Goal: Transaction & Acquisition: Book appointment/travel/reservation

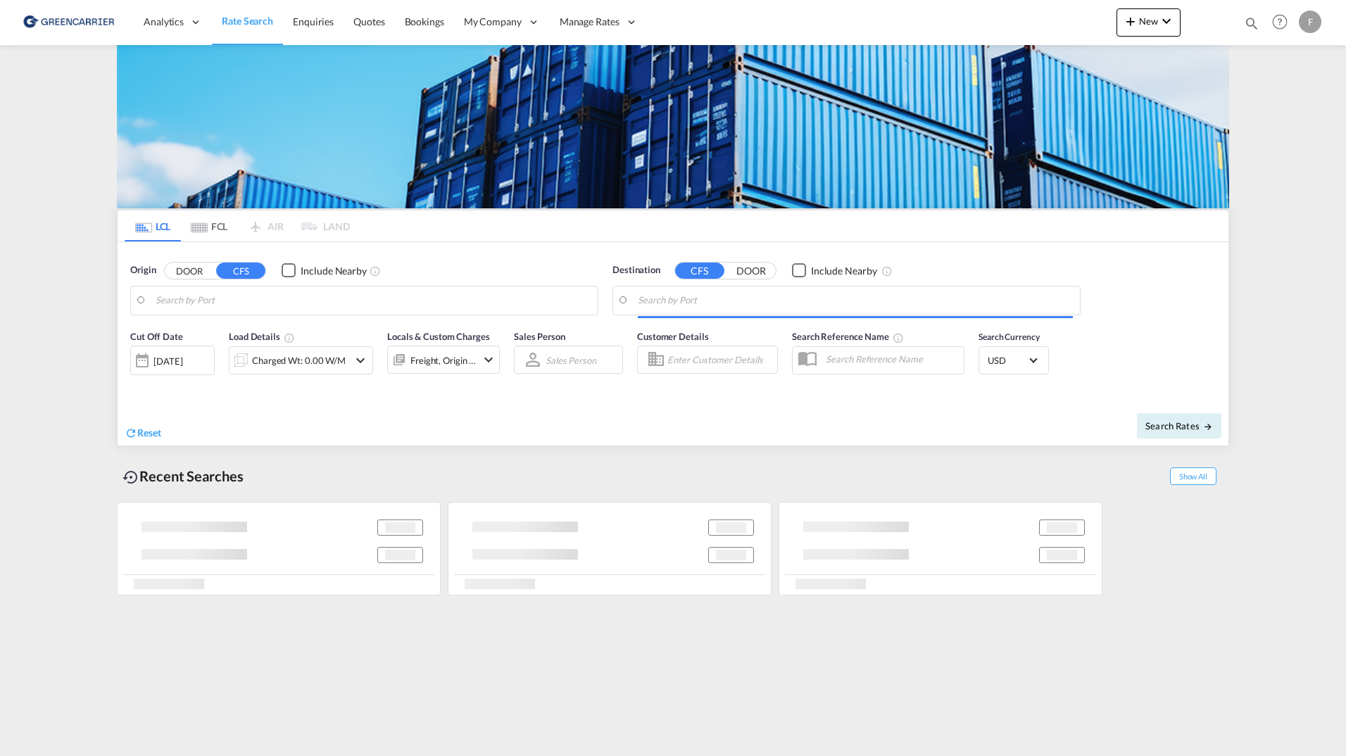
type input "SE-63232, [GEOGRAPHIC_DATA], [GEOGRAPHIC_DATA]"
type input "[GEOGRAPHIC_DATA], COCTG"
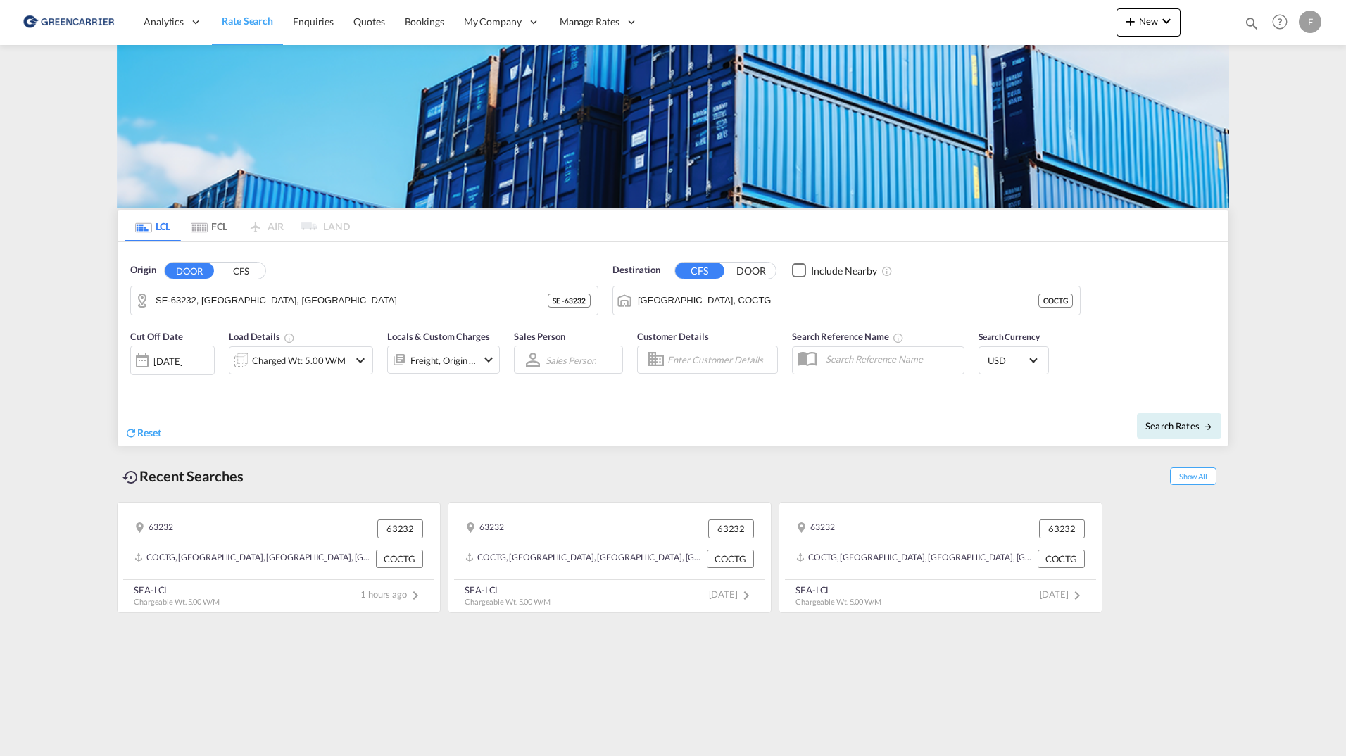
click at [1310, 20] on div "F" at bounding box center [1310, 22] width 23 height 23
click at [1261, 159] on button "Logout" at bounding box center [1284, 153] width 113 height 28
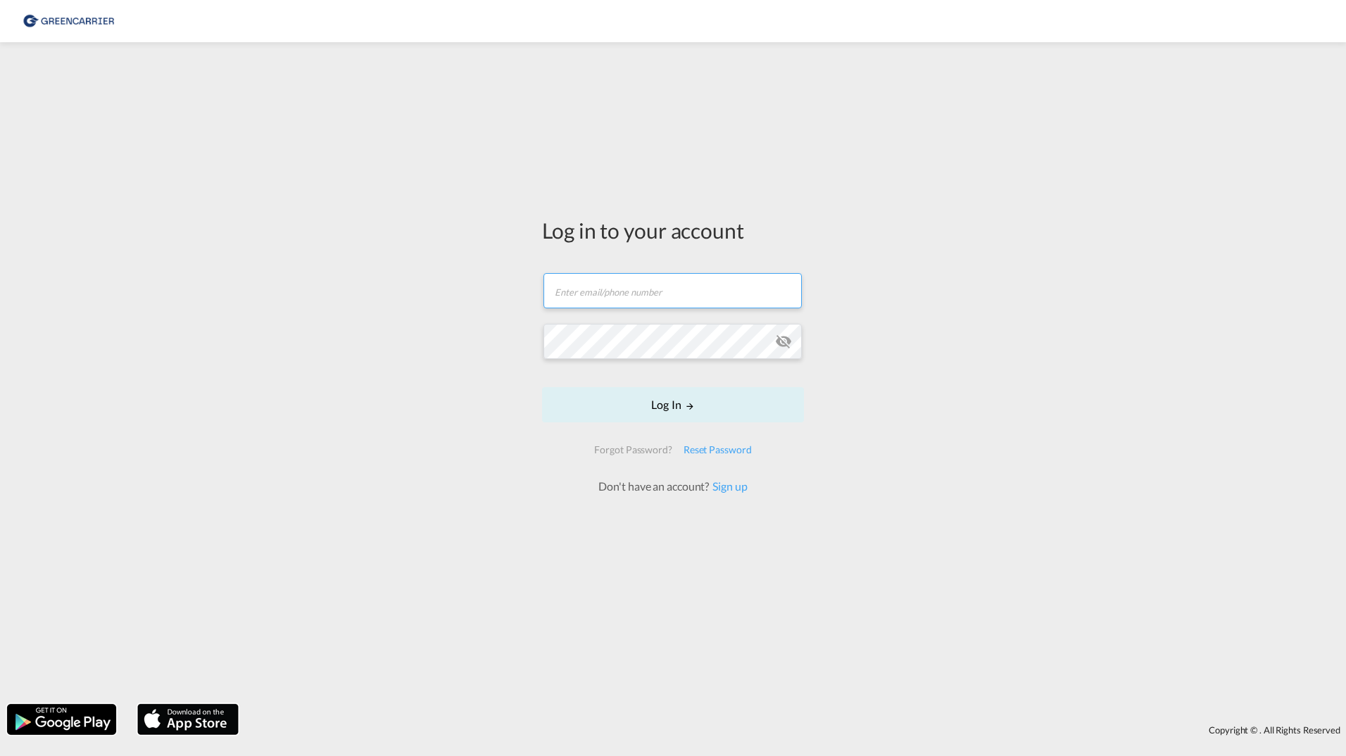
type input "[PERSON_NAME][EMAIL_ADDRESS][DOMAIN_NAME]"
click at [970, 338] on div "Log in to your account filip.pehrsson@greencarrier.com Log In Forgot Password? …" at bounding box center [673, 373] width 1346 height 648
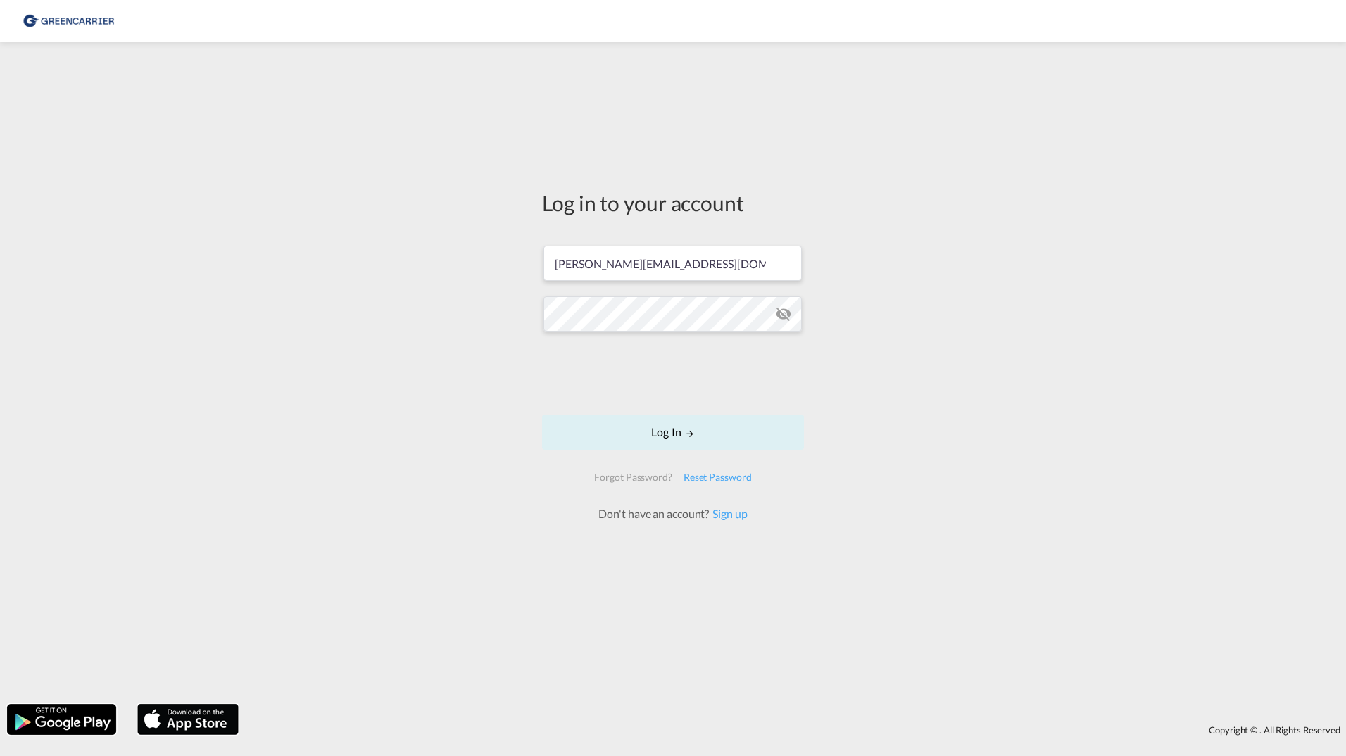
click at [982, 328] on div "Log in to your account filip.pehrsson@greencarrier.com Log In Forgot Password? …" at bounding box center [673, 373] width 1346 height 648
click at [1017, 441] on div "Log in to your account filip.pehrsson@greencarrier.com Log In Forgot Password? …" at bounding box center [673, 373] width 1346 height 648
click at [691, 432] on md-icon "LOGIN" at bounding box center [690, 434] width 10 height 10
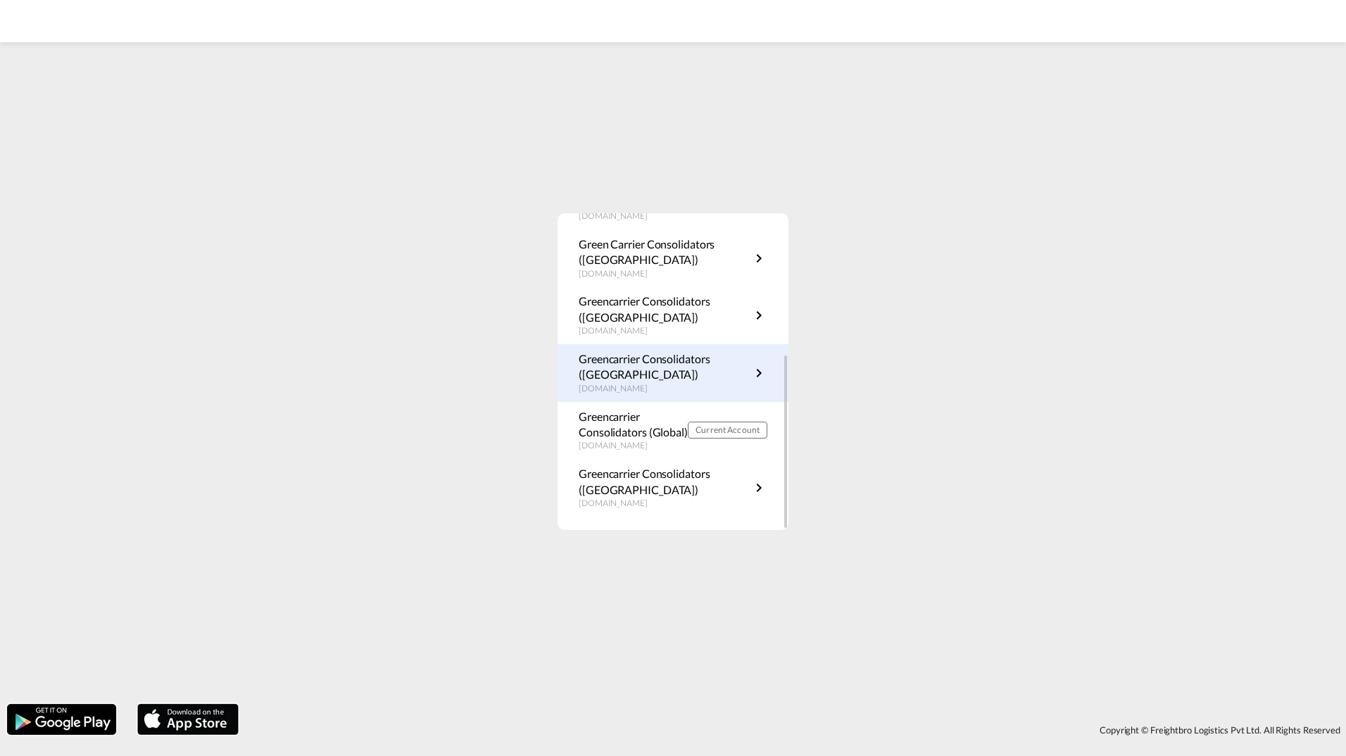
scroll to position [254, 0]
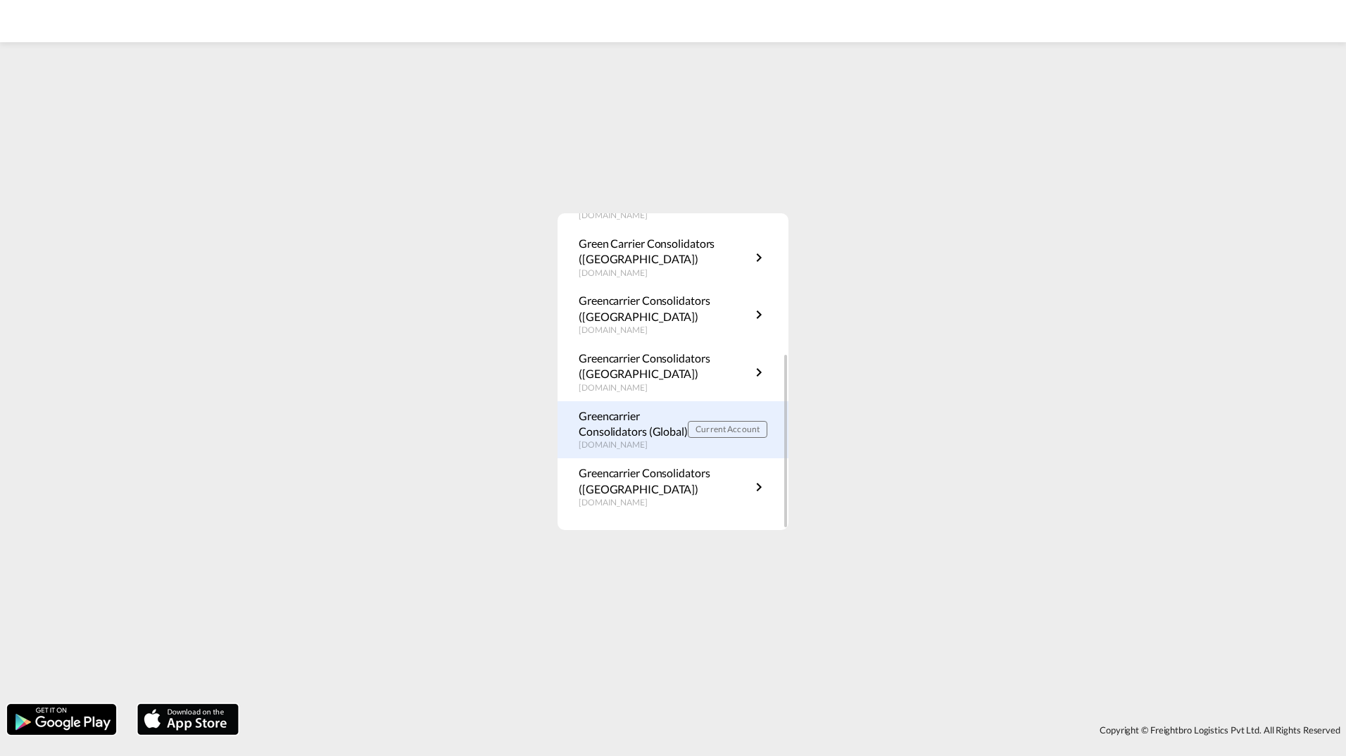
click at [644, 434] on p "Greencarrier Consolidators (Global)" at bounding box center [633, 424] width 109 height 32
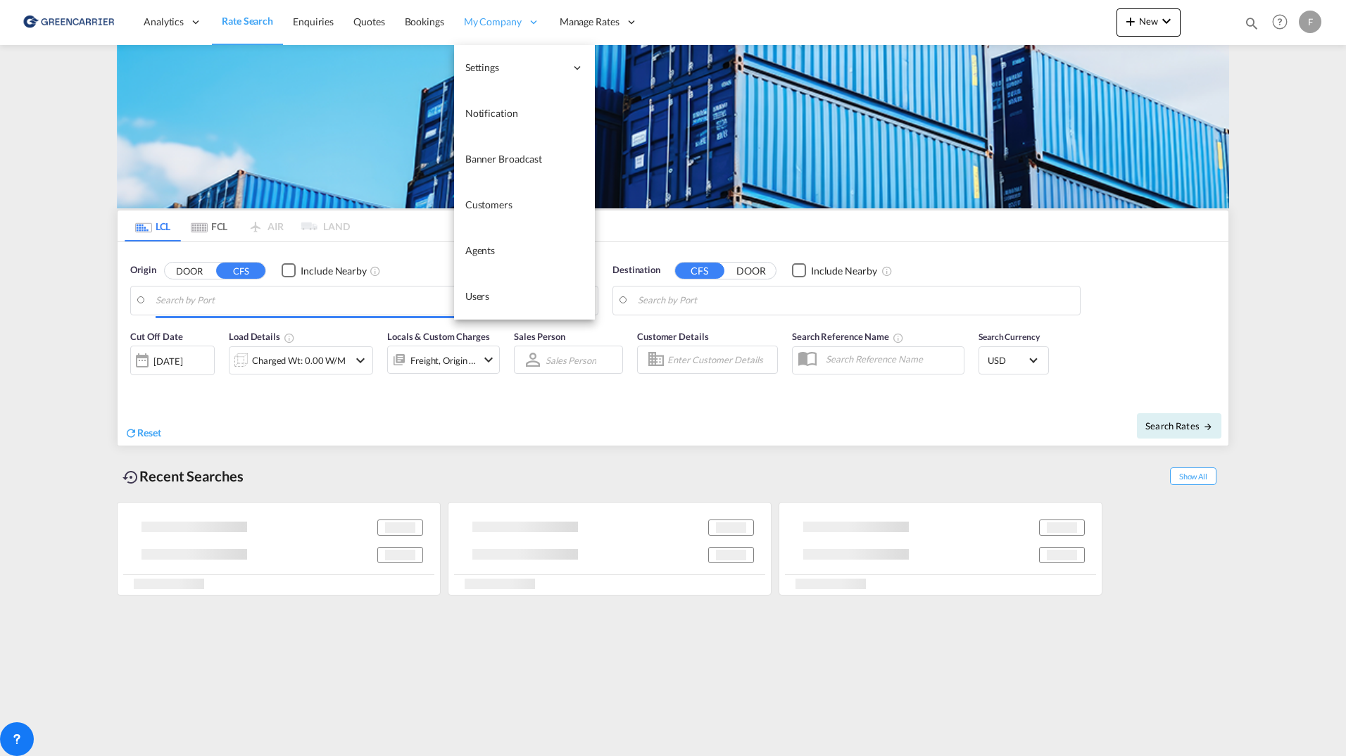
type input "SE-63232, [GEOGRAPHIC_DATA], [GEOGRAPHIC_DATA]"
type input "[GEOGRAPHIC_DATA], COCTG"
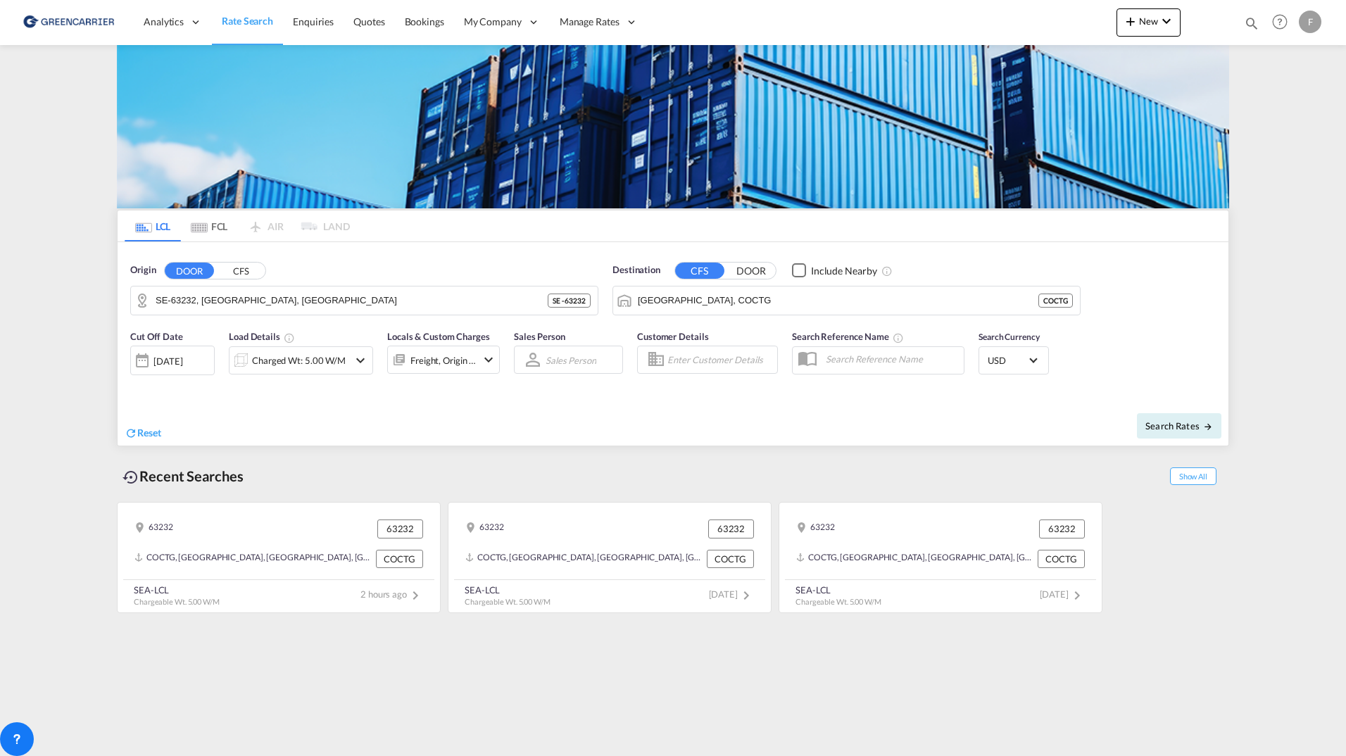
click at [1314, 26] on div "F" at bounding box center [1310, 22] width 23 height 23
click at [813, 20] on md-backdrop at bounding box center [673, 378] width 1346 height 756
click at [42, 300] on md-content "Analytics Reports Dashboard Rate Search Enquiries Quotes Bookings" at bounding box center [673, 378] width 1346 height 756
click at [197, 225] on md-icon "Use the left and right arrow keys to navigate between tabs" at bounding box center [199, 228] width 17 height 11
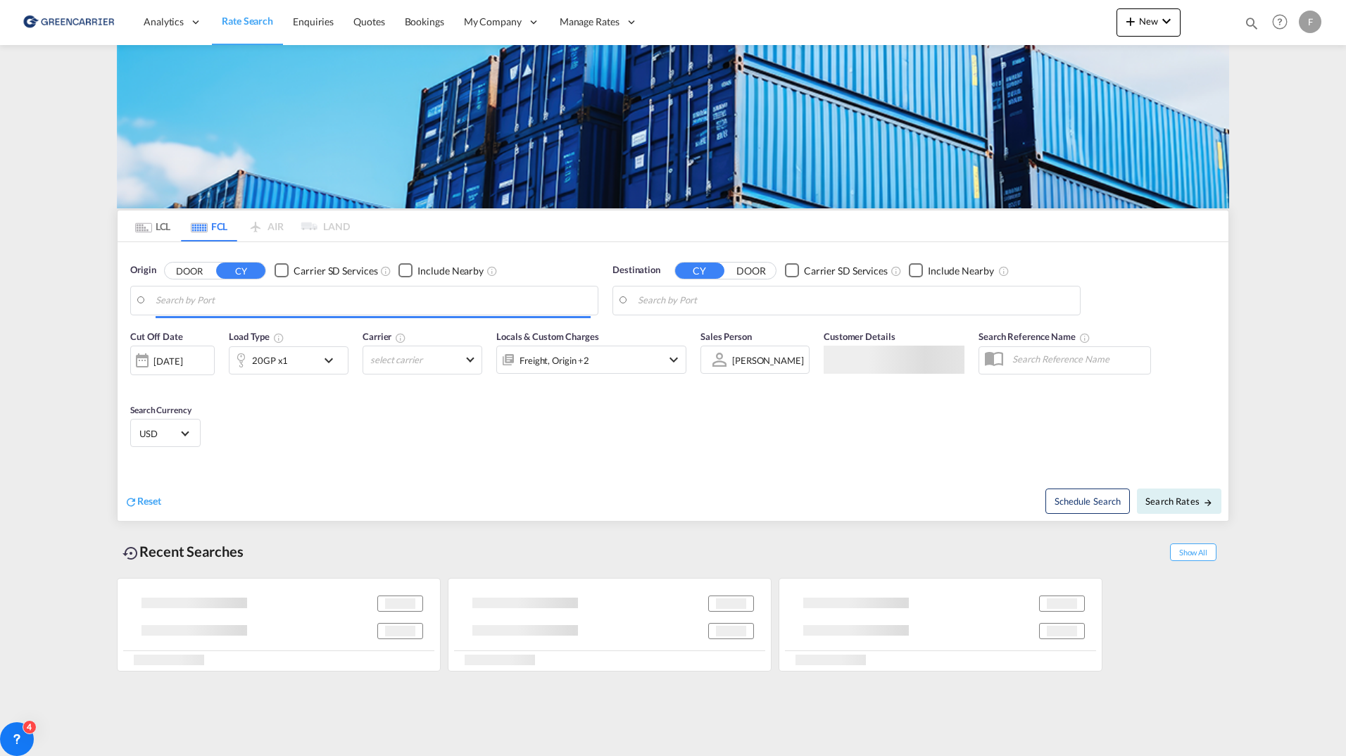
type input "Hamburg, DEHAM"
type input "Singapore, SGSIN"
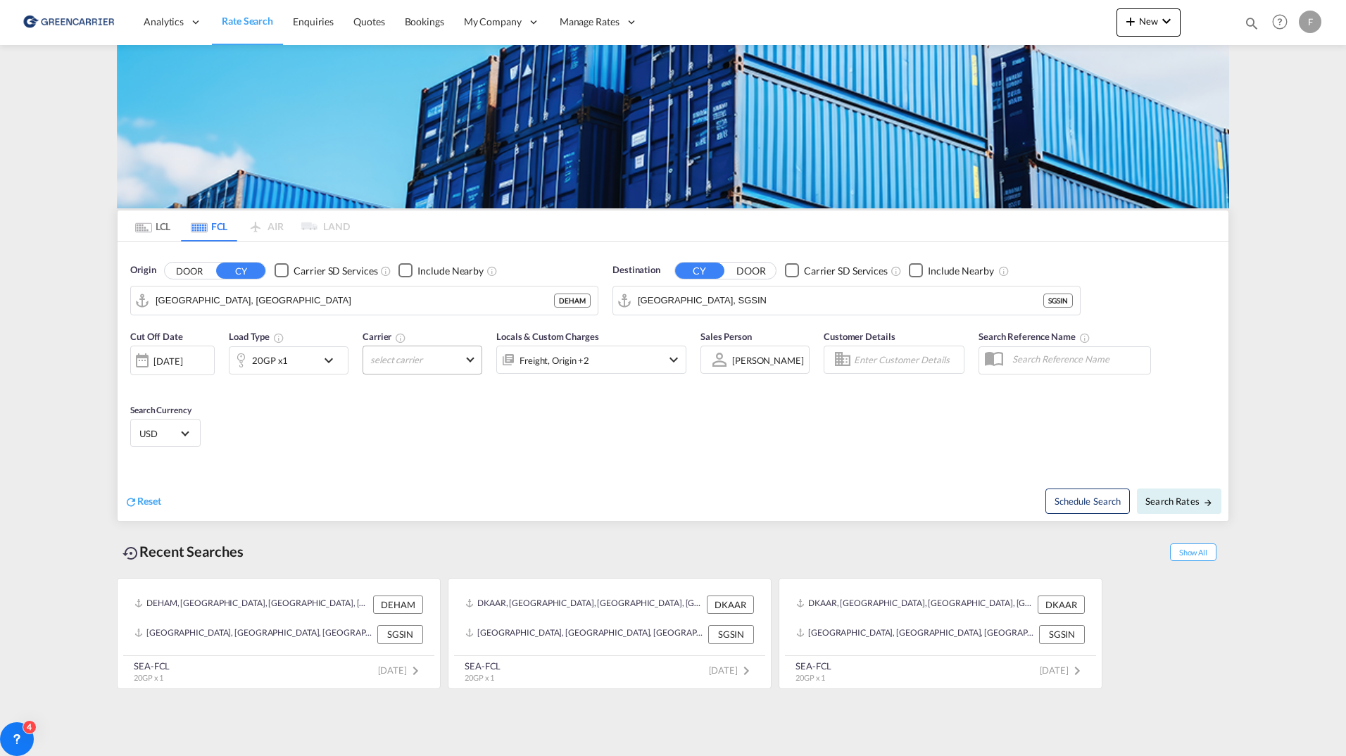
click at [440, 351] on md-select "select carrier Done" at bounding box center [423, 360] width 120 height 29
click at [485, 382] on div at bounding box center [481, 392] width 171 height 21
click at [484, 393] on input "search" at bounding box center [475, 392] width 151 height 13
click at [699, 413] on md-backdrop at bounding box center [673, 378] width 1346 height 756
click at [1198, 506] on span "Search Rates" at bounding box center [1180, 501] width 68 height 11
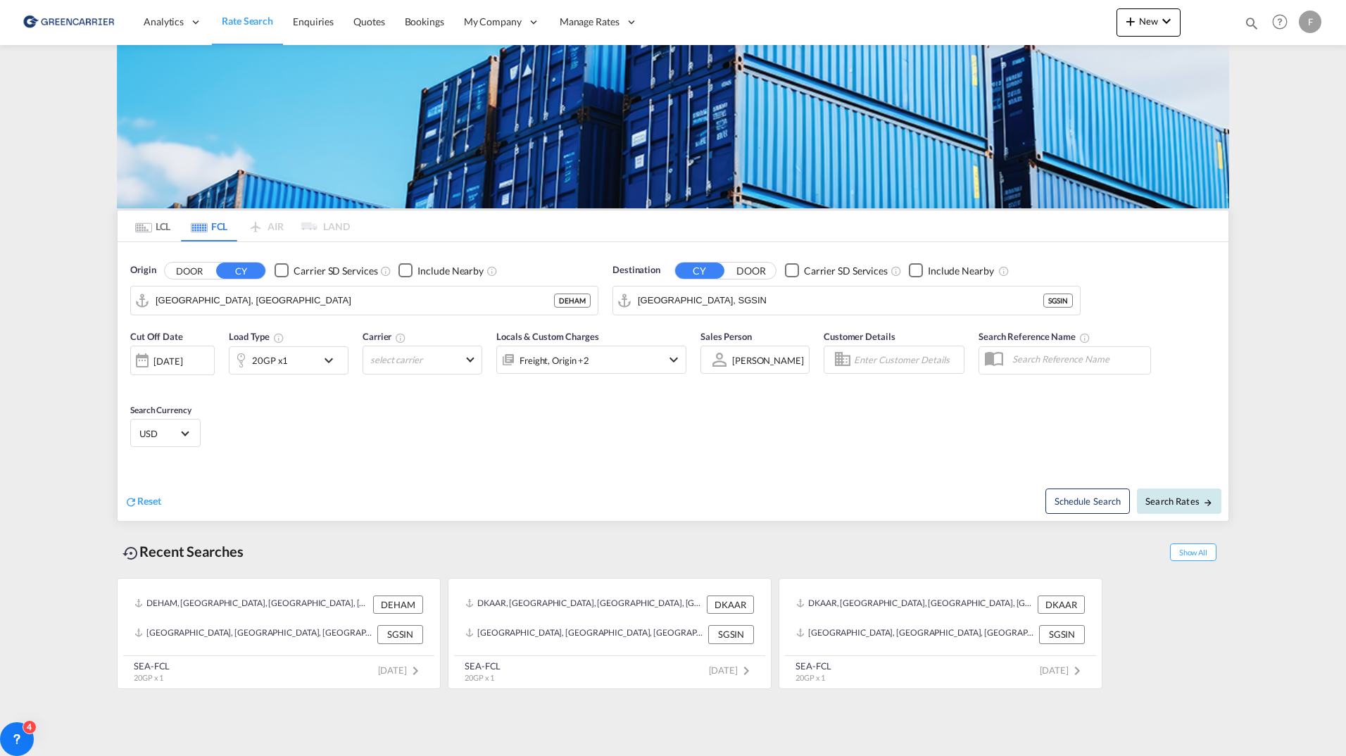
click at [1188, 506] on span "Search Rates" at bounding box center [1180, 501] width 68 height 11
click at [430, 470] on div "Reset Schedule Search Search Rates" at bounding box center [673, 490] width 1111 height 61
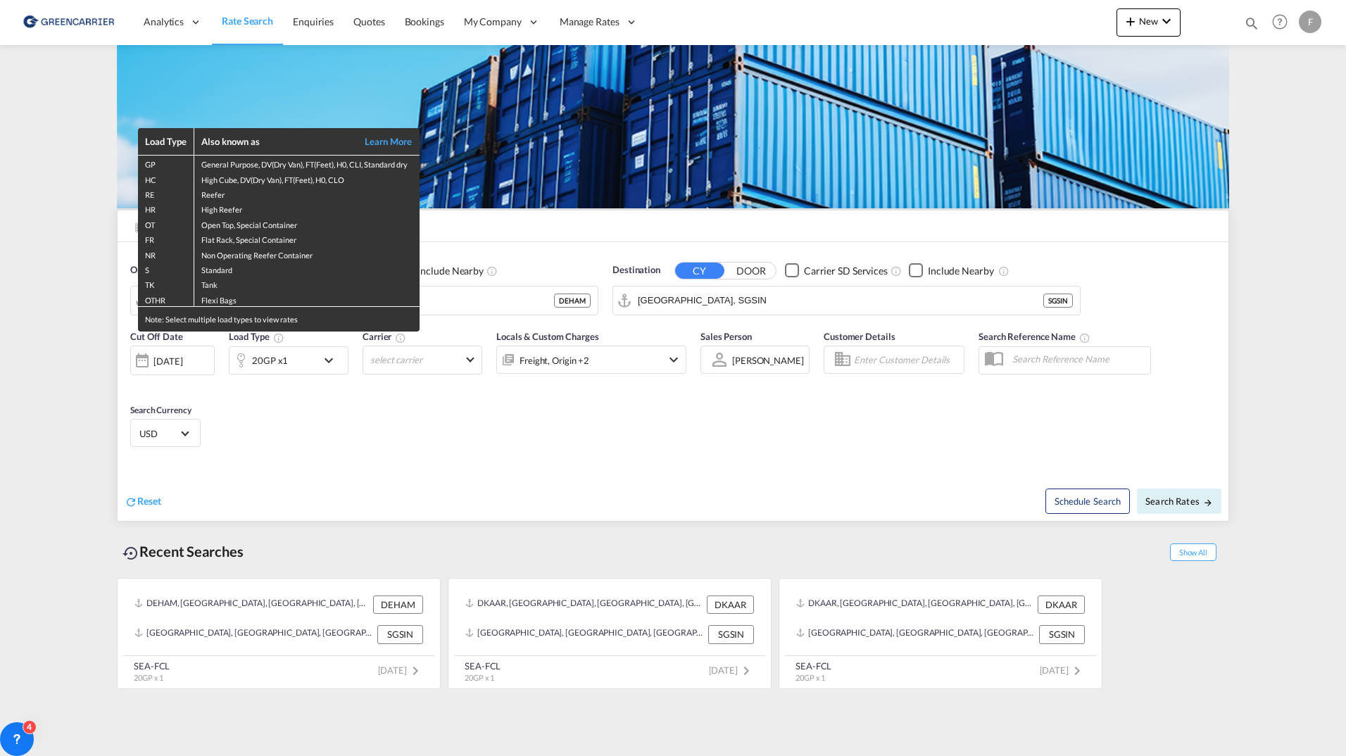
click at [48, 241] on div "Load Type Also known as Learn More GP General Purpose, DV(Dry Van), FT(Feet), H…" at bounding box center [673, 378] width 1346 height 756
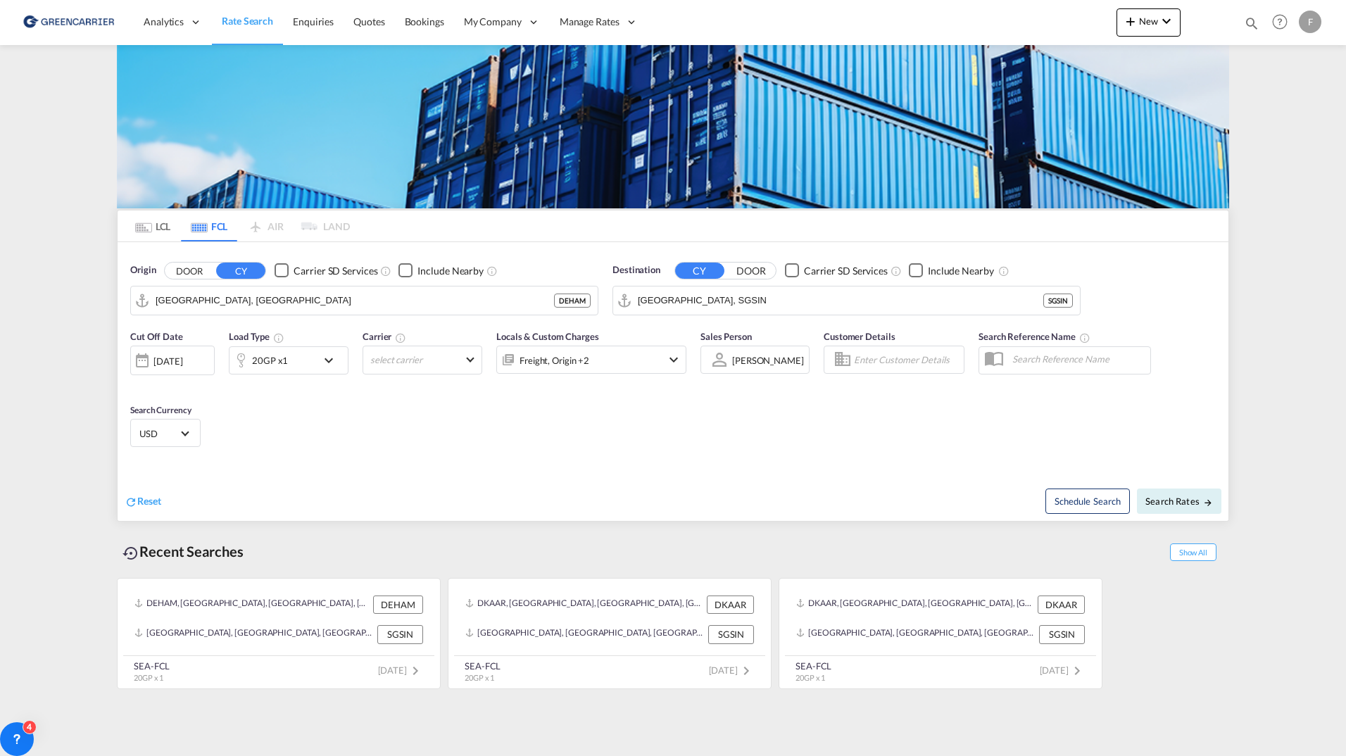
click at [137, 228] on md-icon "Use the left and right arrow keys to navigate between tabs" at bounding box center [143, 228] width 17 height 11
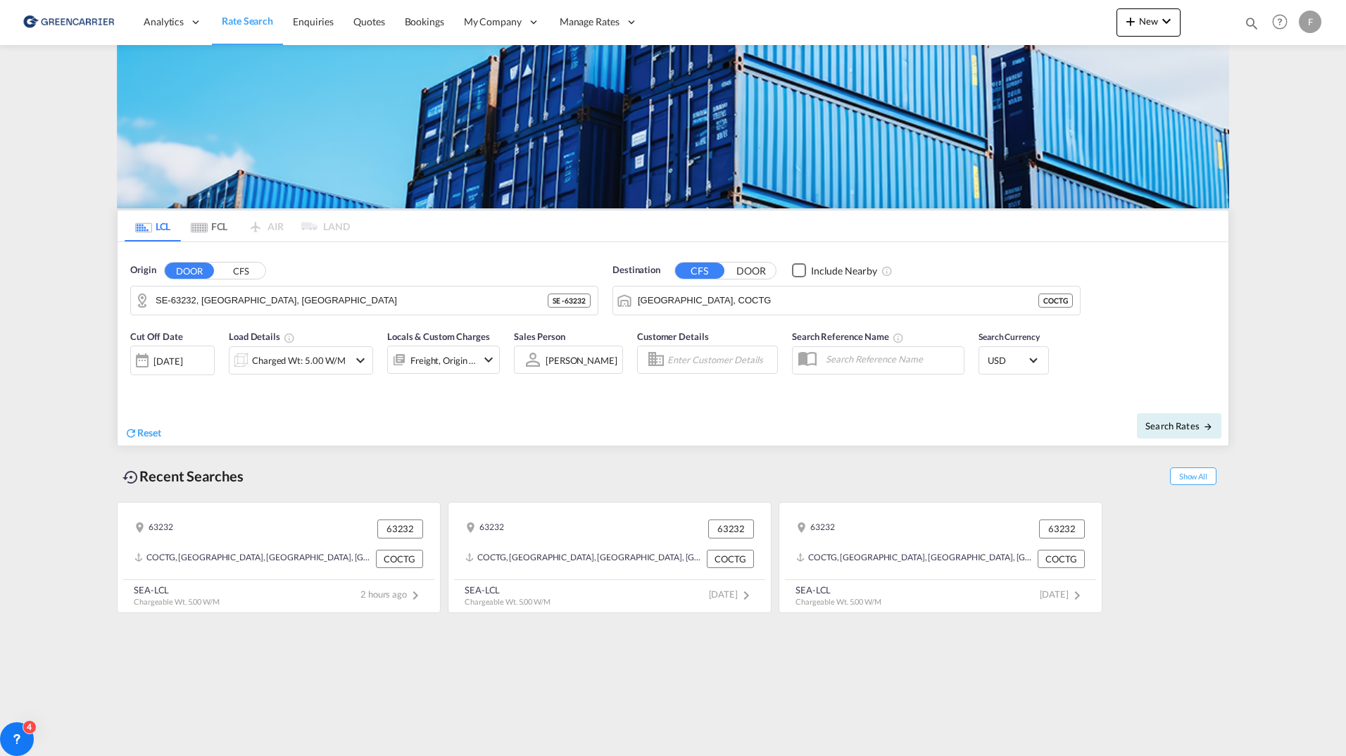
click at [1310, 23] on div "F" at bounding box center [1310, 22] width 23 height 23
click at [1278, 117] on button "Switch Account" at bounding box center [1284, 108] width 113 height 28
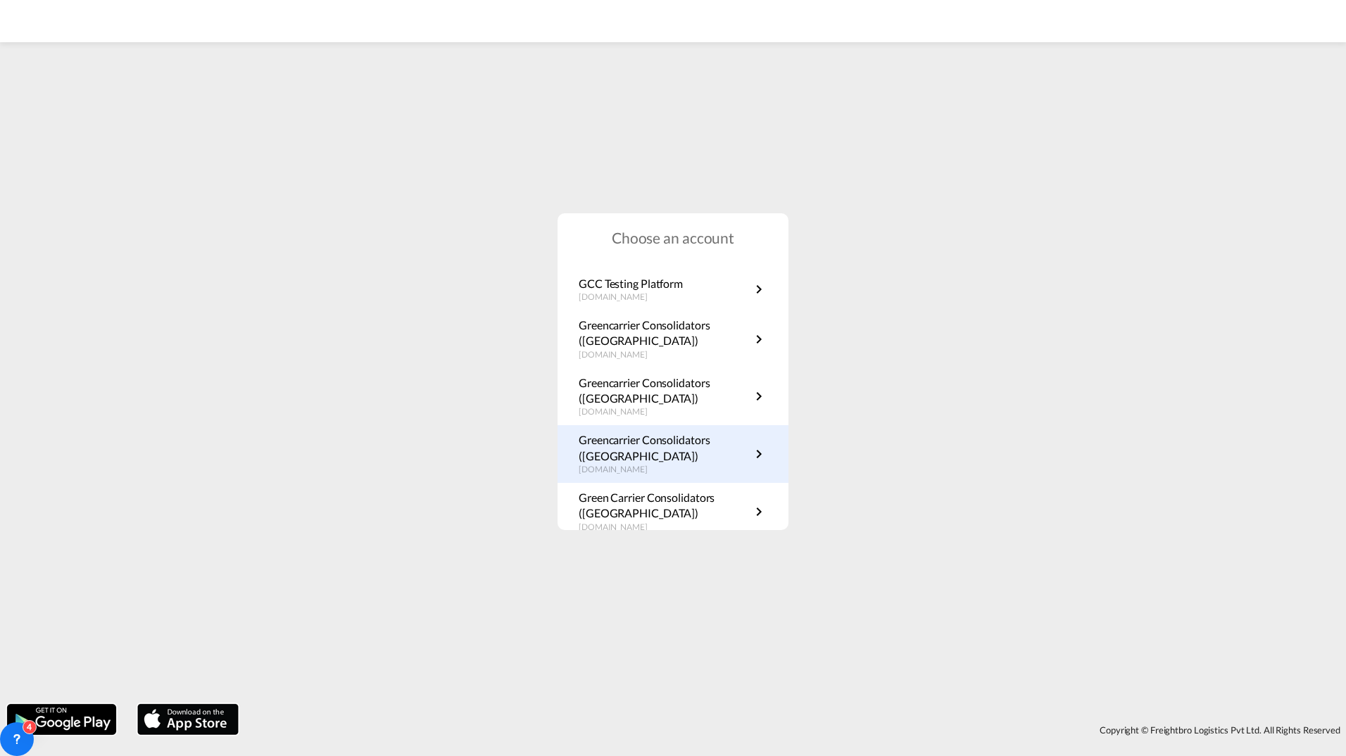
scroll to position [254, 0]
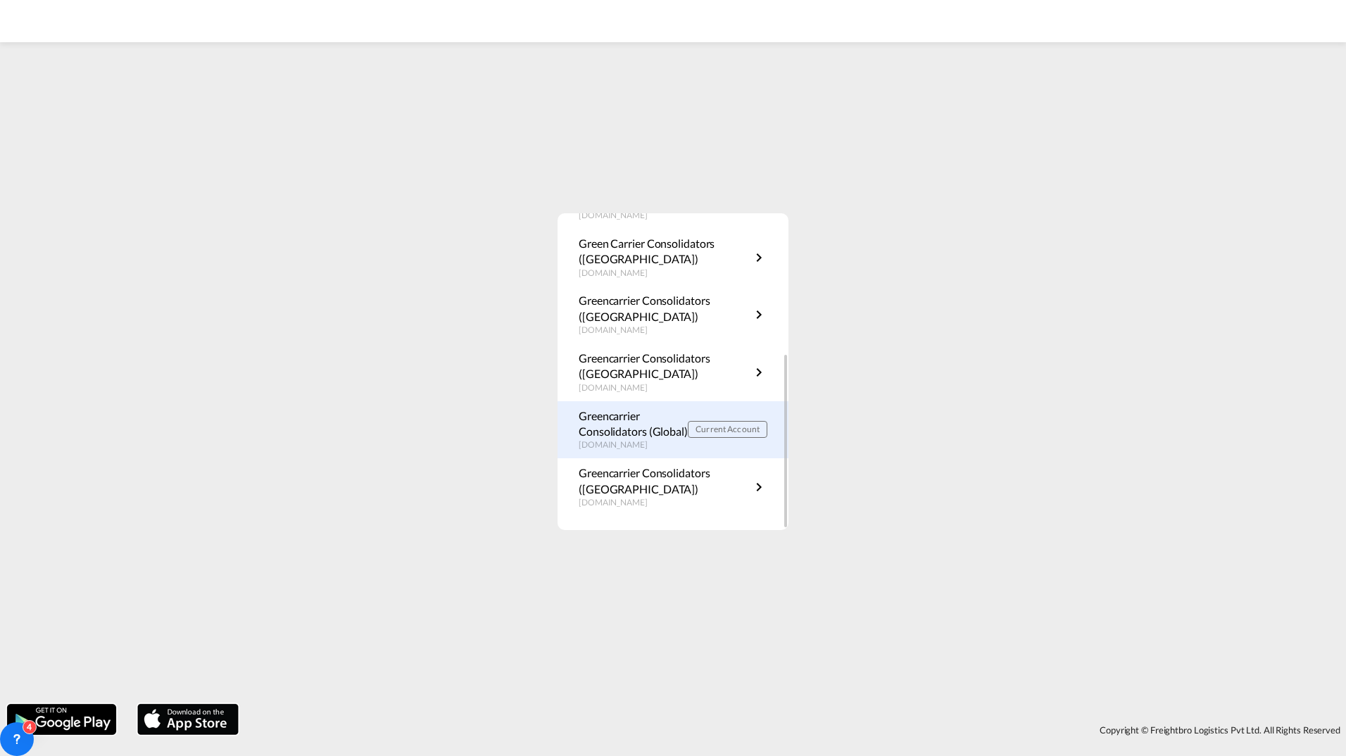
click at [663, 436] on p "Greencarrier Consolidators (Global)" at bounding box center [633, 424] width 109 height 32
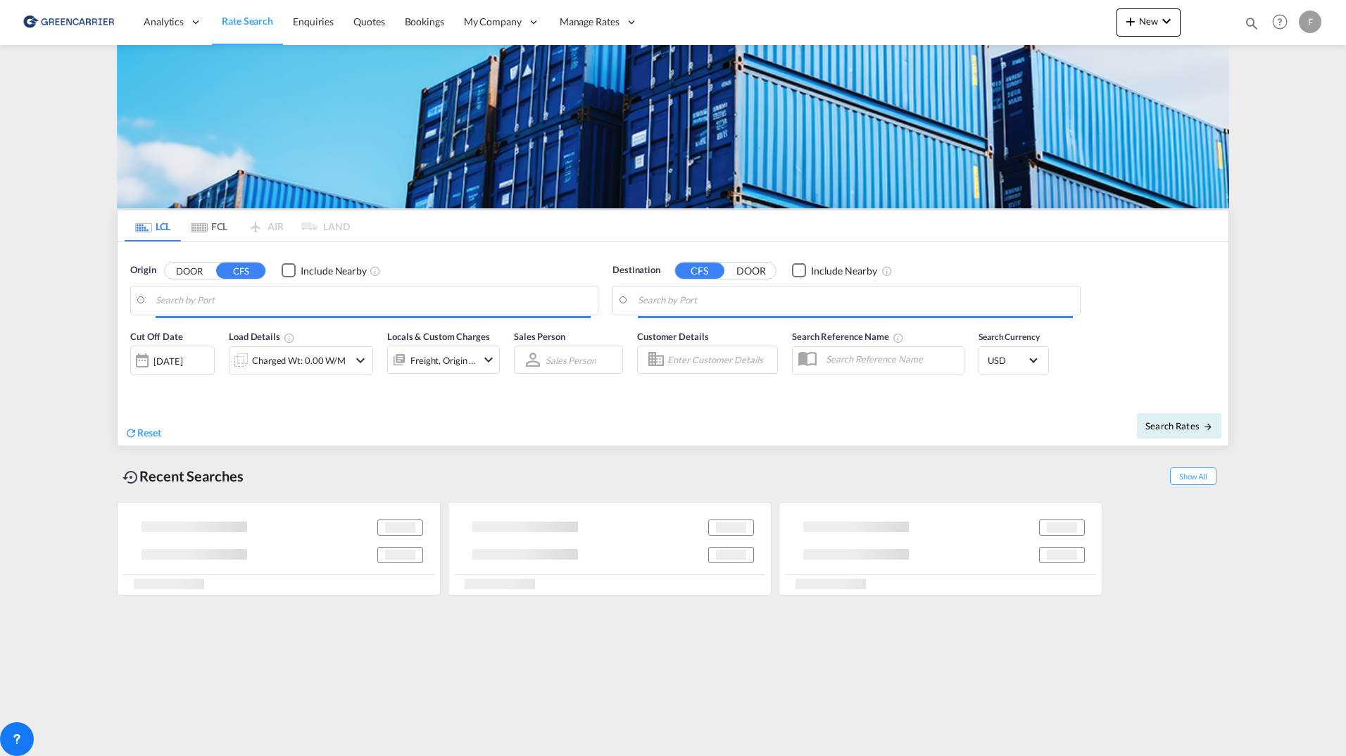
type input "SE-63232, [GEOGRAPHIC_DATA], [GEOGRAPHIC_DATA]"
type input "[GEOGRAPHIC_DATA], COCTG"
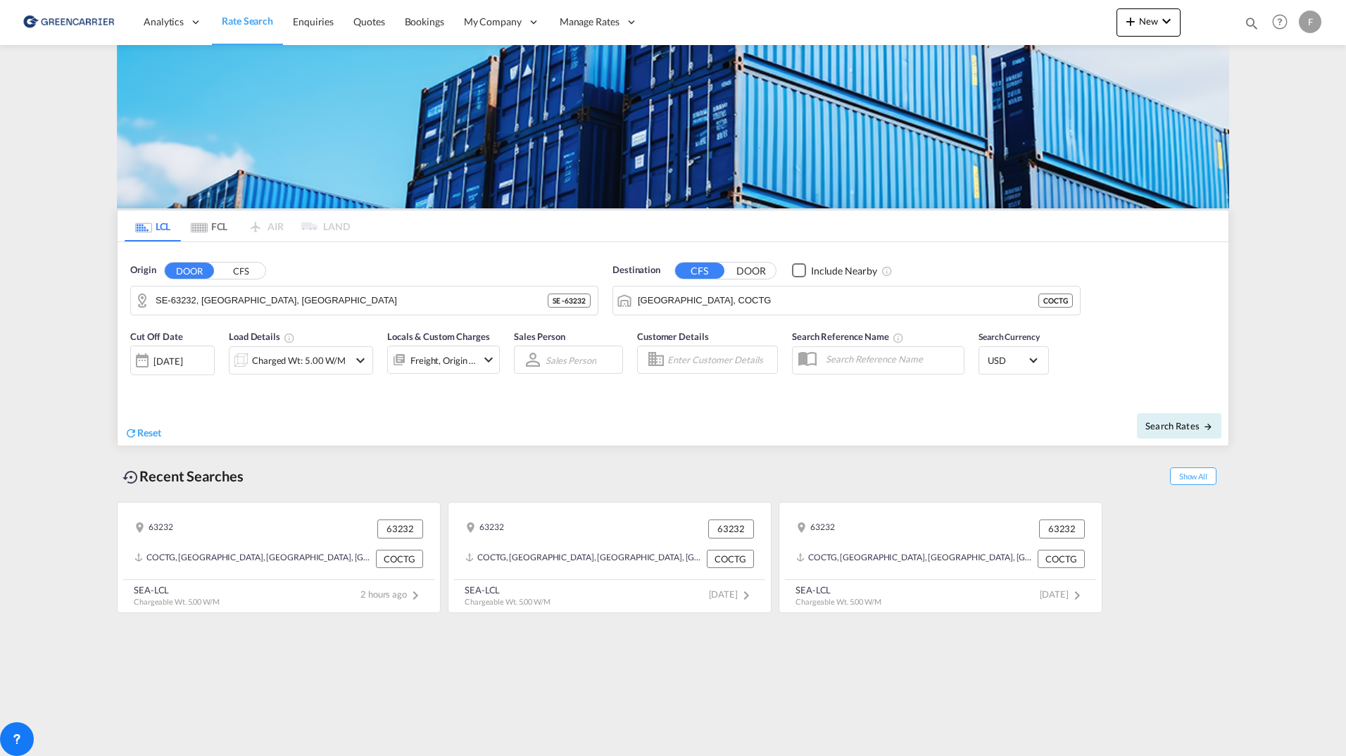
click at [1308, 25] on div "F" at bounding box center [1310, 22] width 23 height 23
click at [1265, 161] on button "Logout" at bounding box center [1284, 153] width 113 height 28
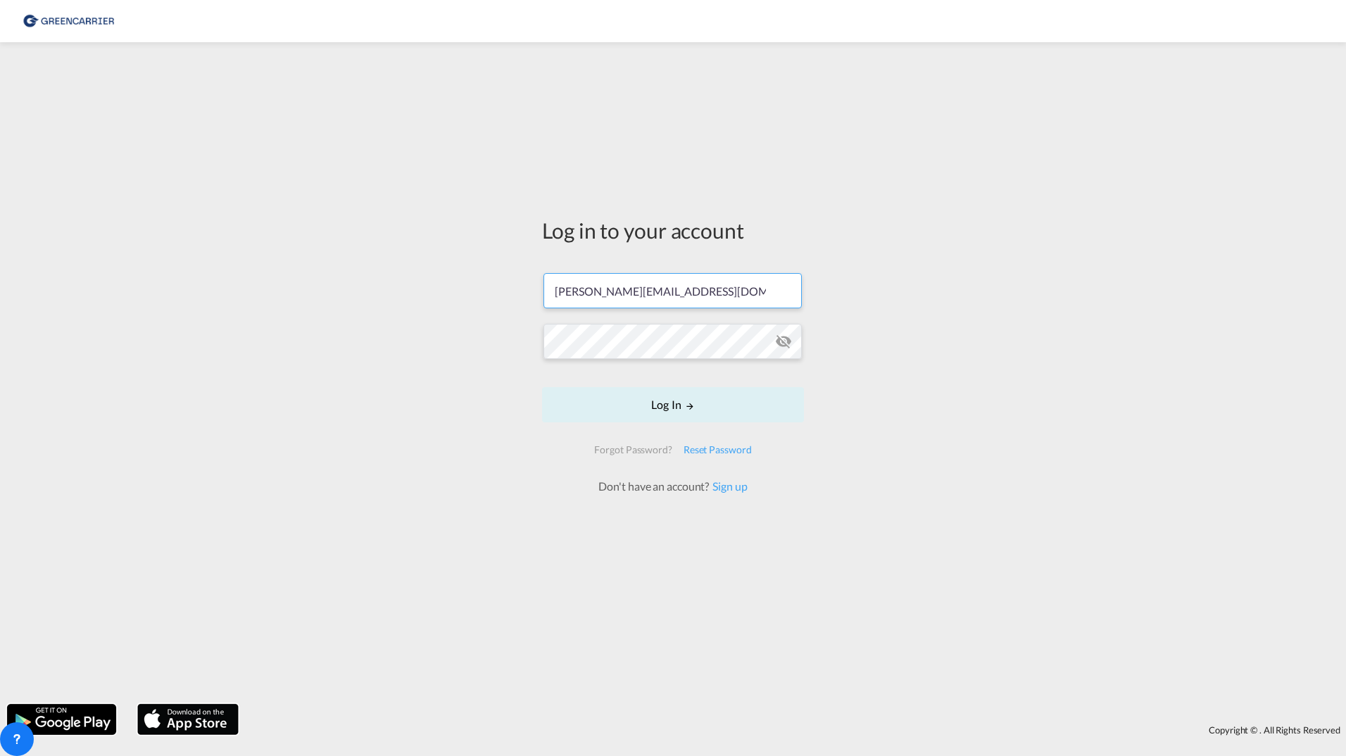
click at [600, 292] on input "[PERSON_NAME][EMAIL_ADDRESS][DOMAIN_NAME]" at bounding box center [673, 290] width 258 height 35
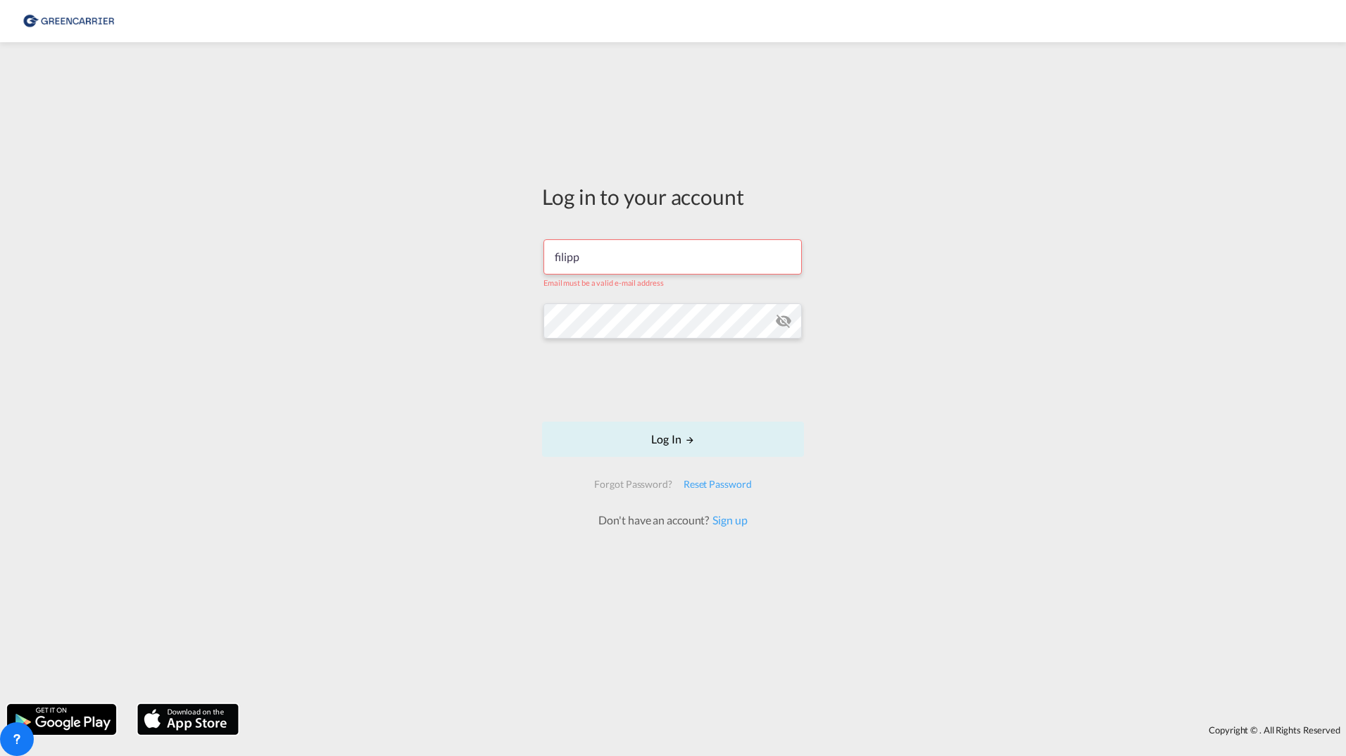
type input "filippehrsson1@gmail.com"
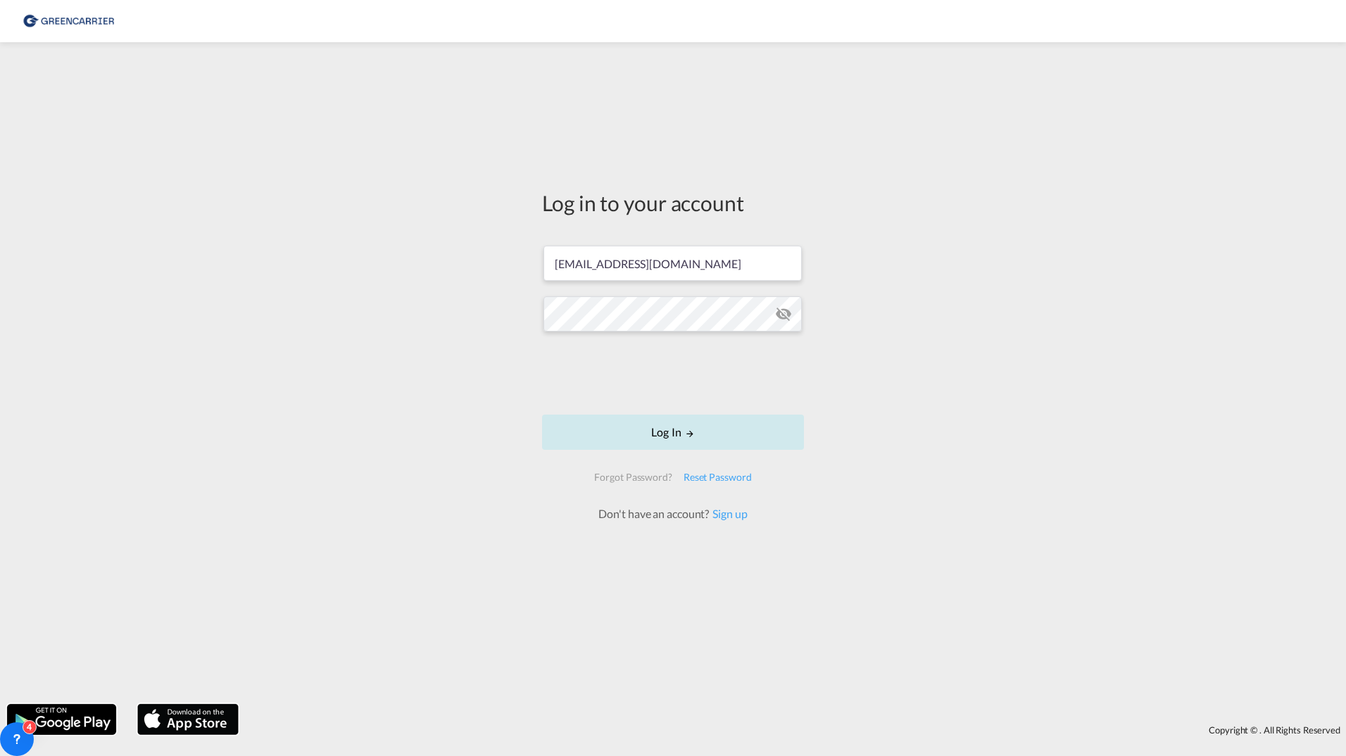
click at [682, 439] on button "Log In" at bounding box center [673, 432] width 262 height 35
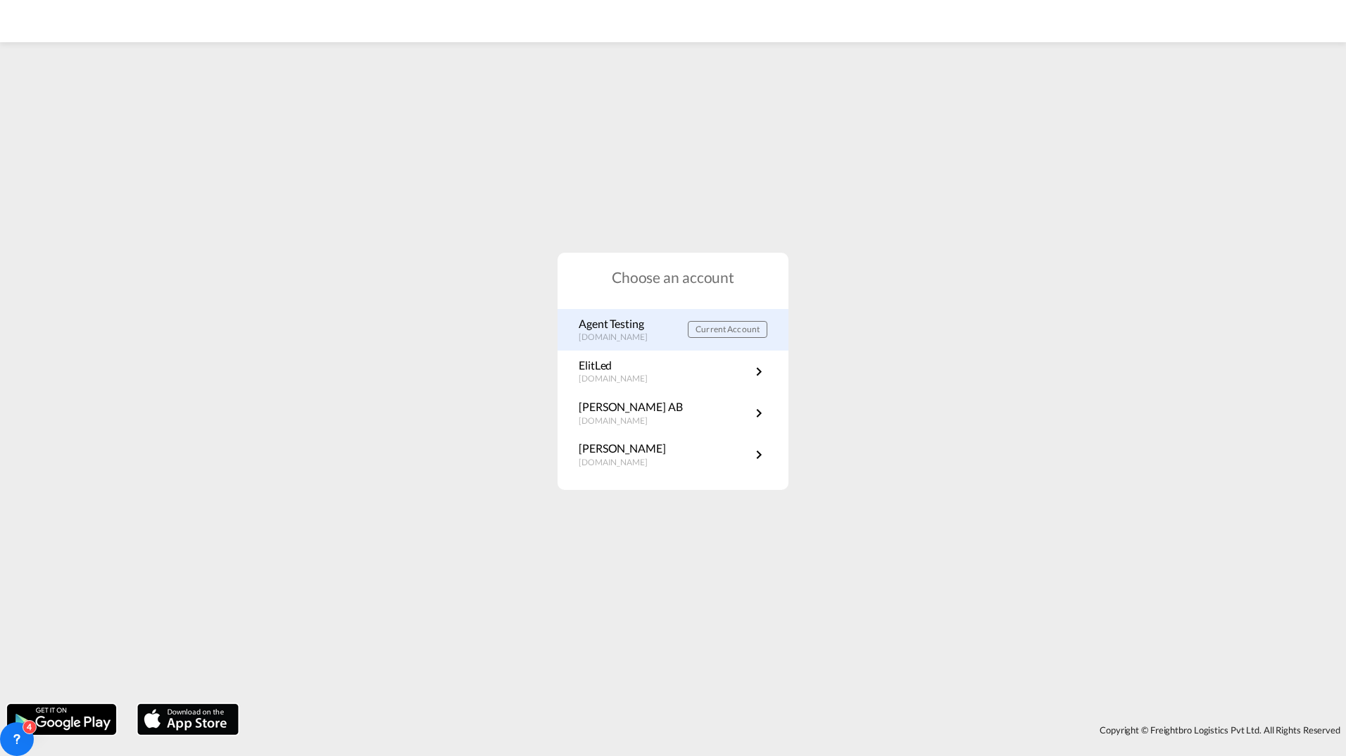
click at [599, 331] on p "Agent Testing" at bounding box center [620, 323] width 83 height 15
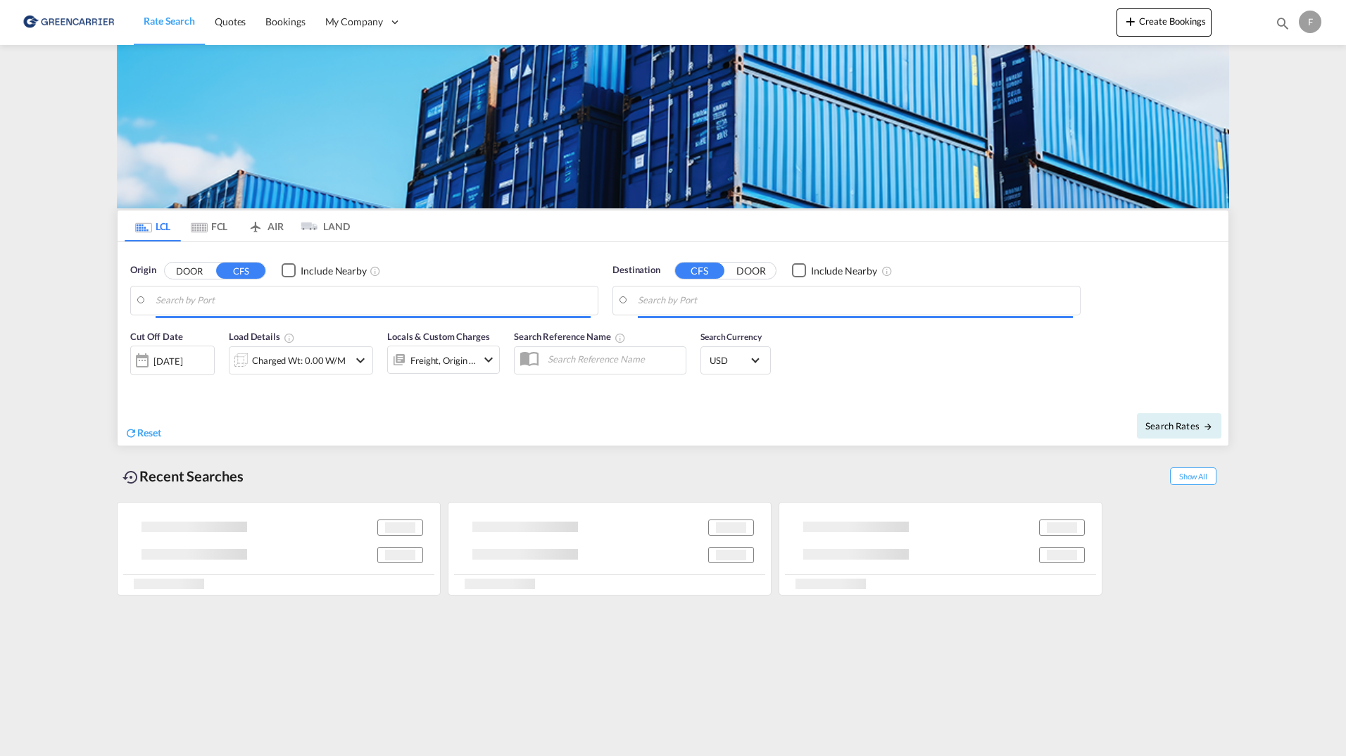
type input "[GEOGRAPHIC_DATA], [GEOGRAPHIC_DATA]"
type input "[GEOGRAPHIC_DATA], COCTG"
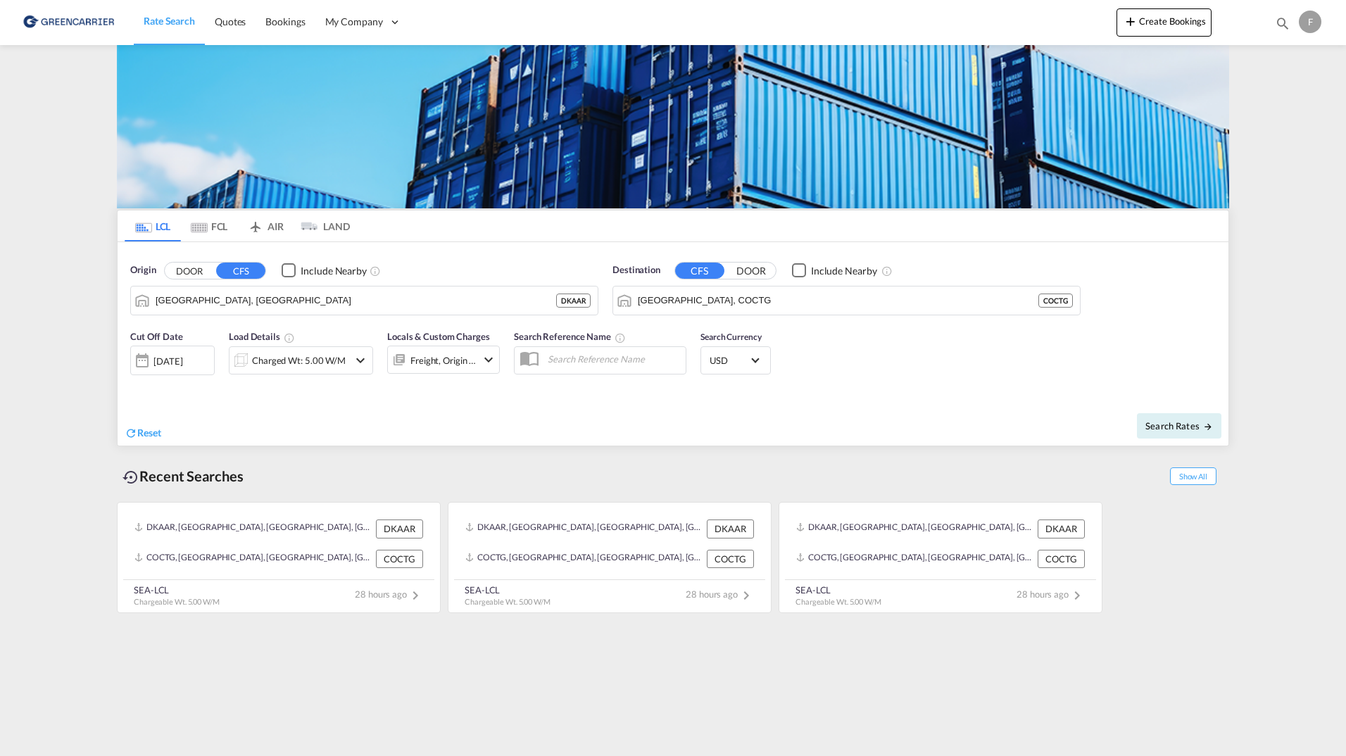
click at [333, 229] on md-tab-item "LAND" at bounding box center [322, 226] width 56 height 31
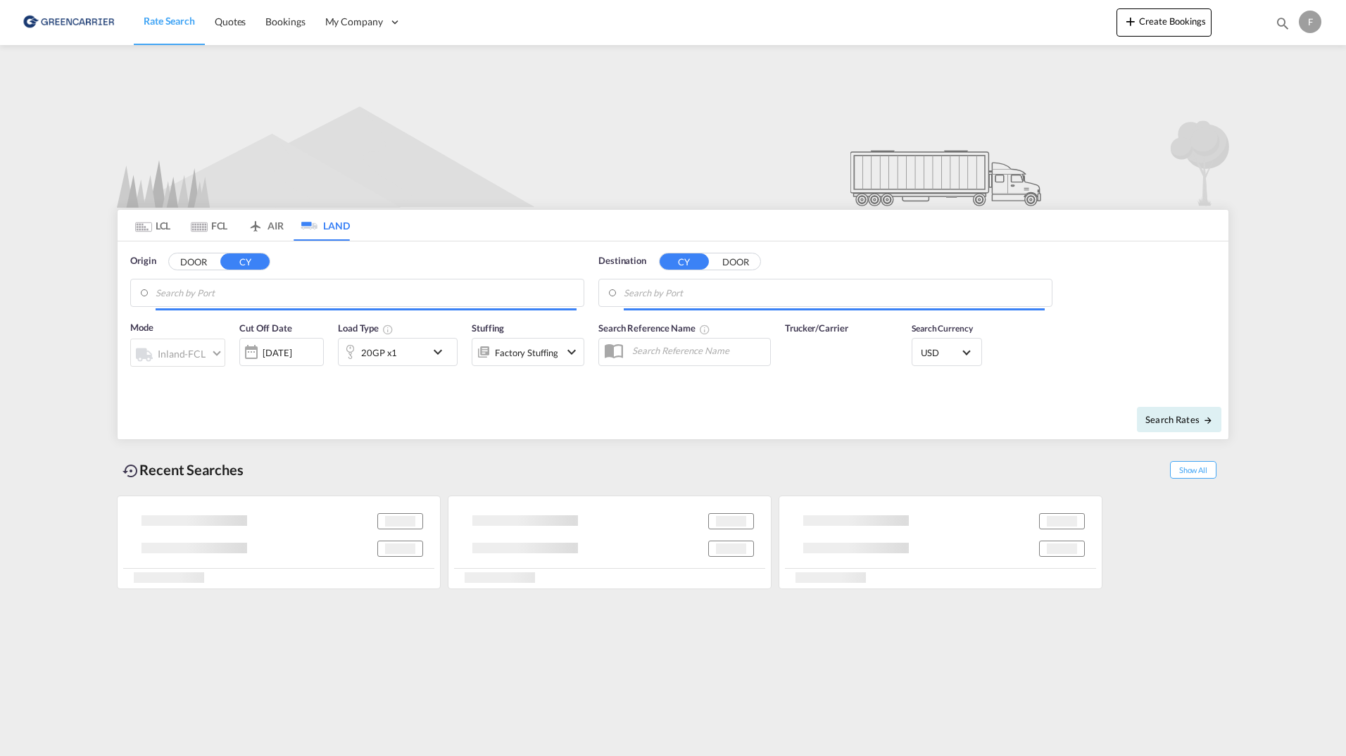
click at [269, 225] on md-tab-item "AIR" at bounding box center [265, 225] width 56 height 31
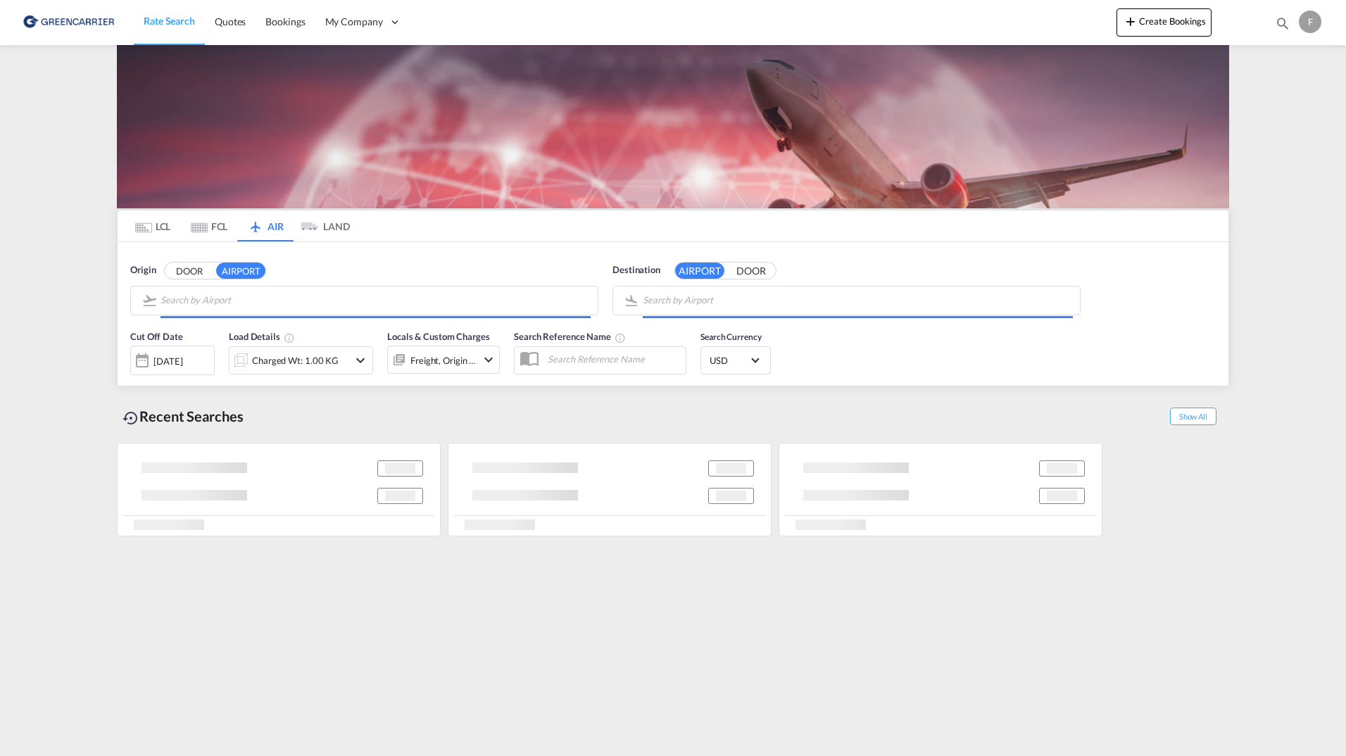
click at [224, 229] on md-tab-item "FCL" at bounding box center [209, 226] width 56 height 31
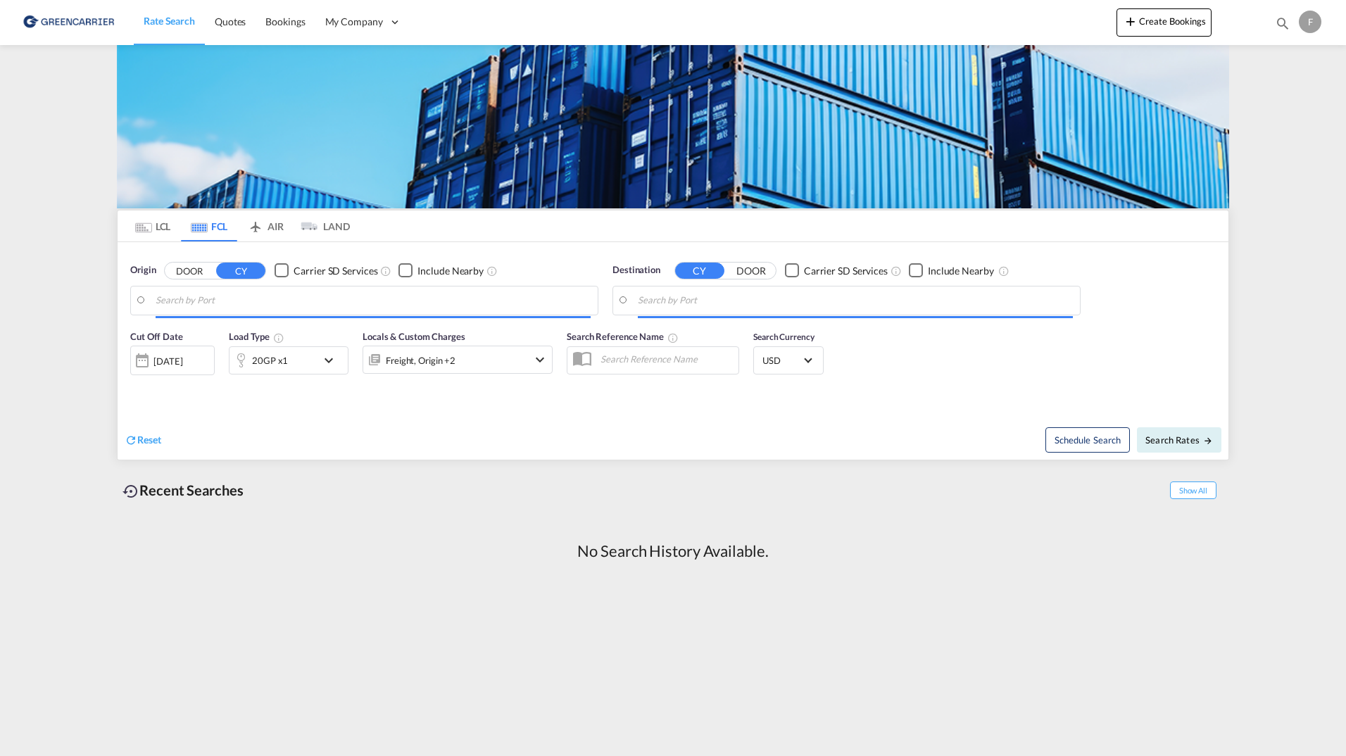
click at [137, 231] on md-icon "Use the left and right arrow keys to navigate between tabs" at bounding box center [143, 228] width 17 height 11
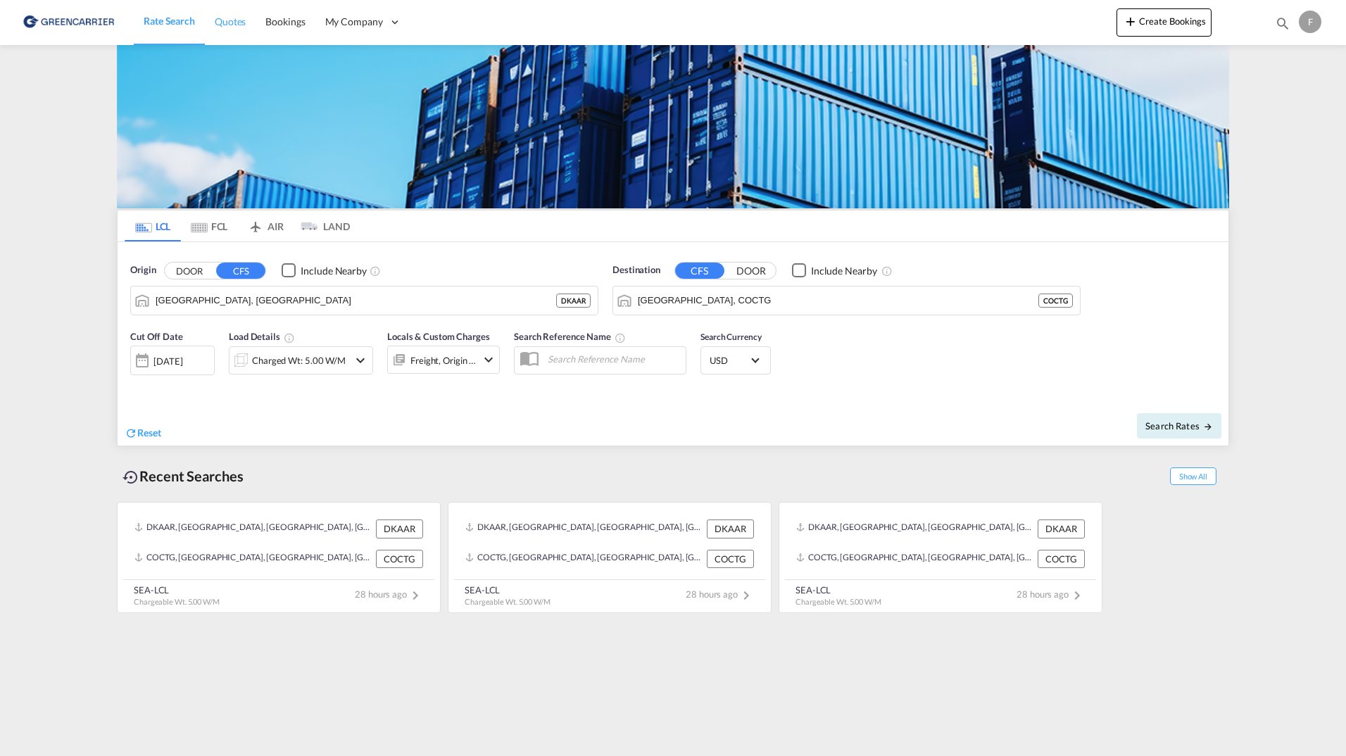
click at [233, 25] on span "Quotes" at bounding box center [230, 21] width 31 height 12
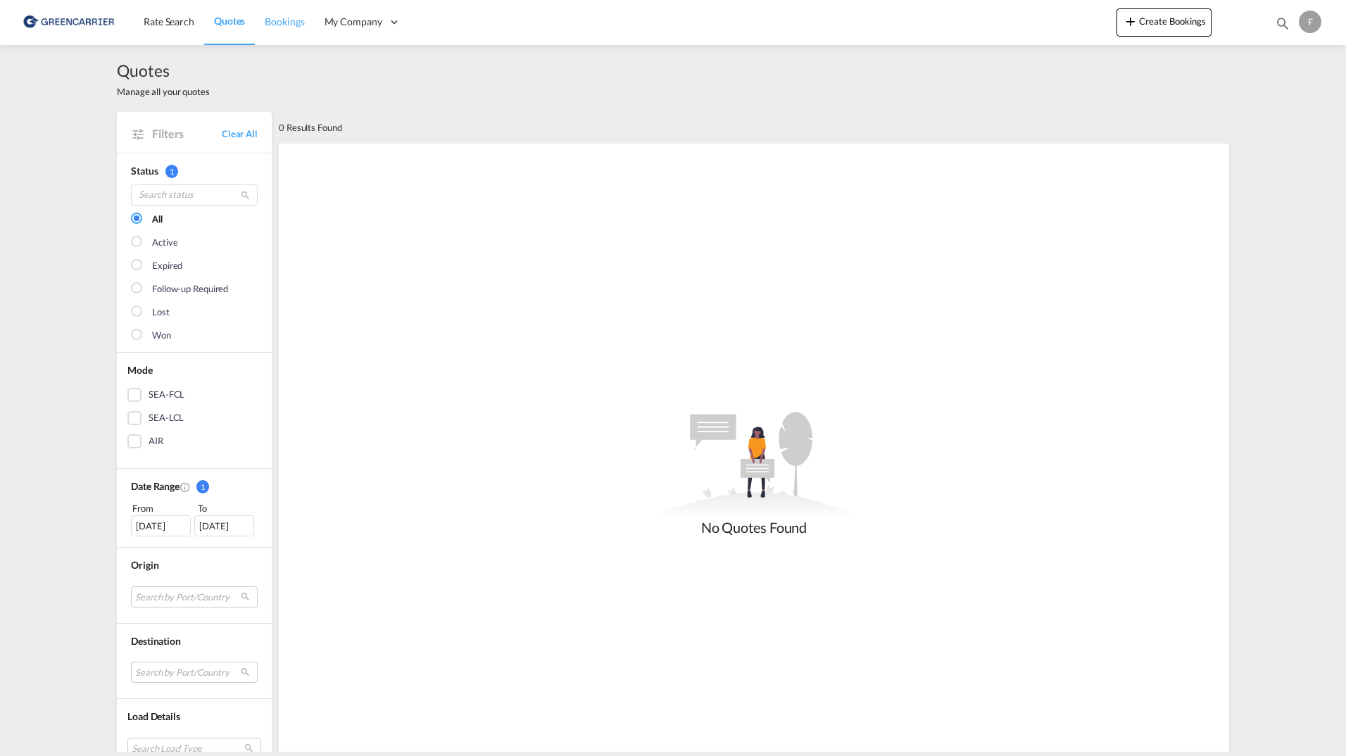
click at [299, 32] on link "Bookings" at bounding box center [284, 22] width 59 height 46
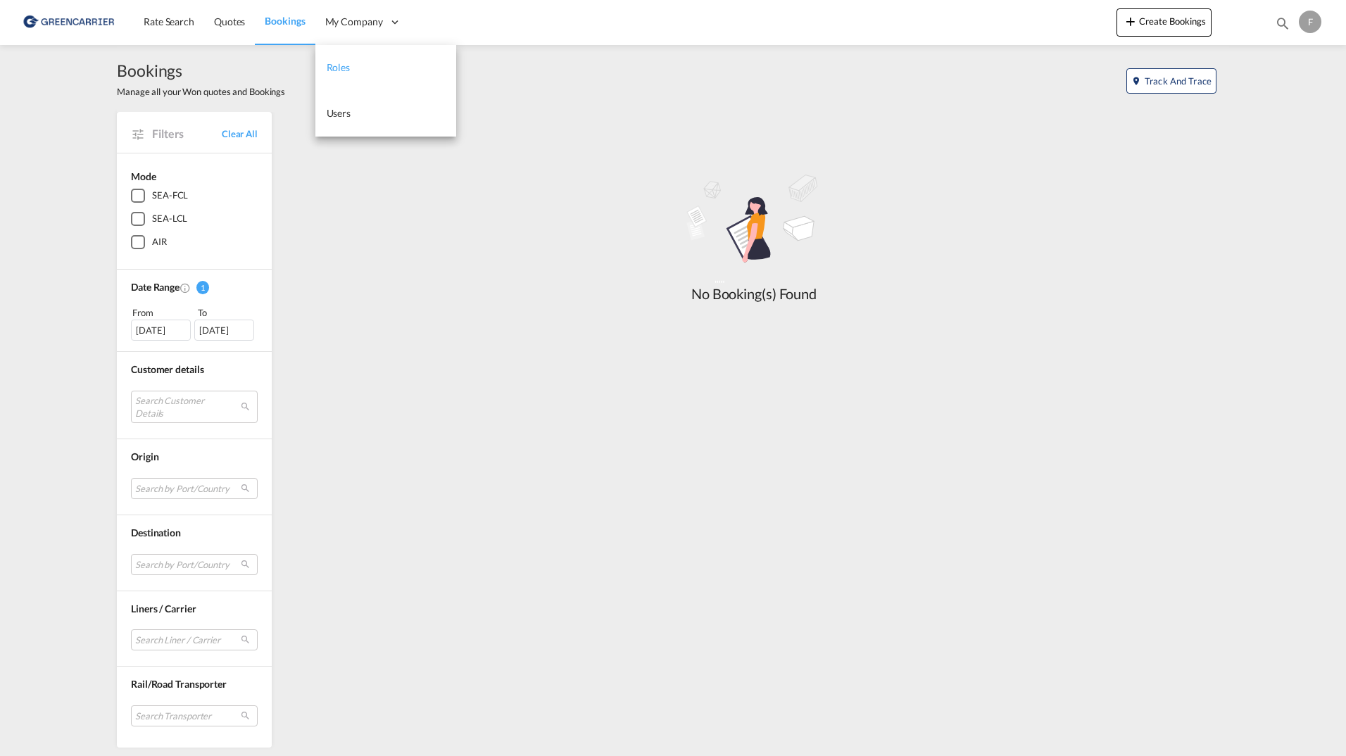
click at [340, 70] on span "Roles" at bounding box center [339, 67] width 24 height 12
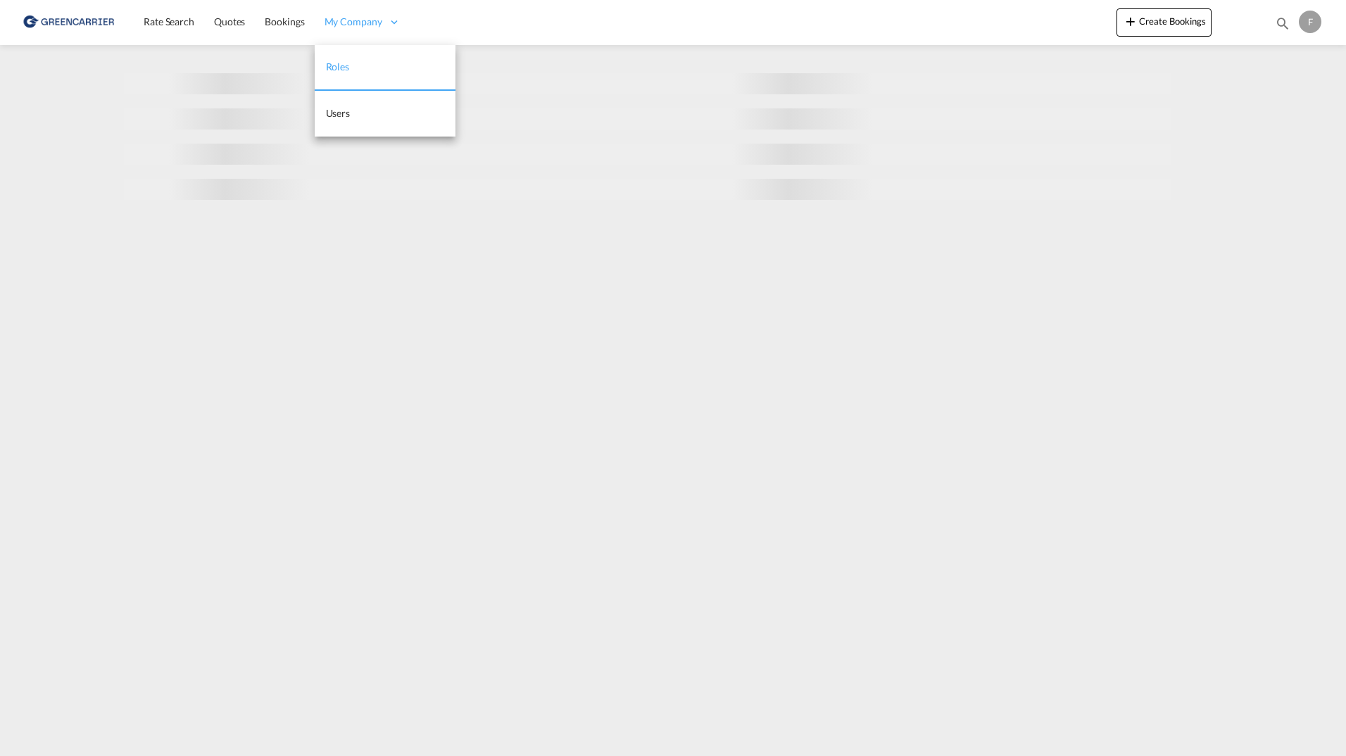
select select "10"
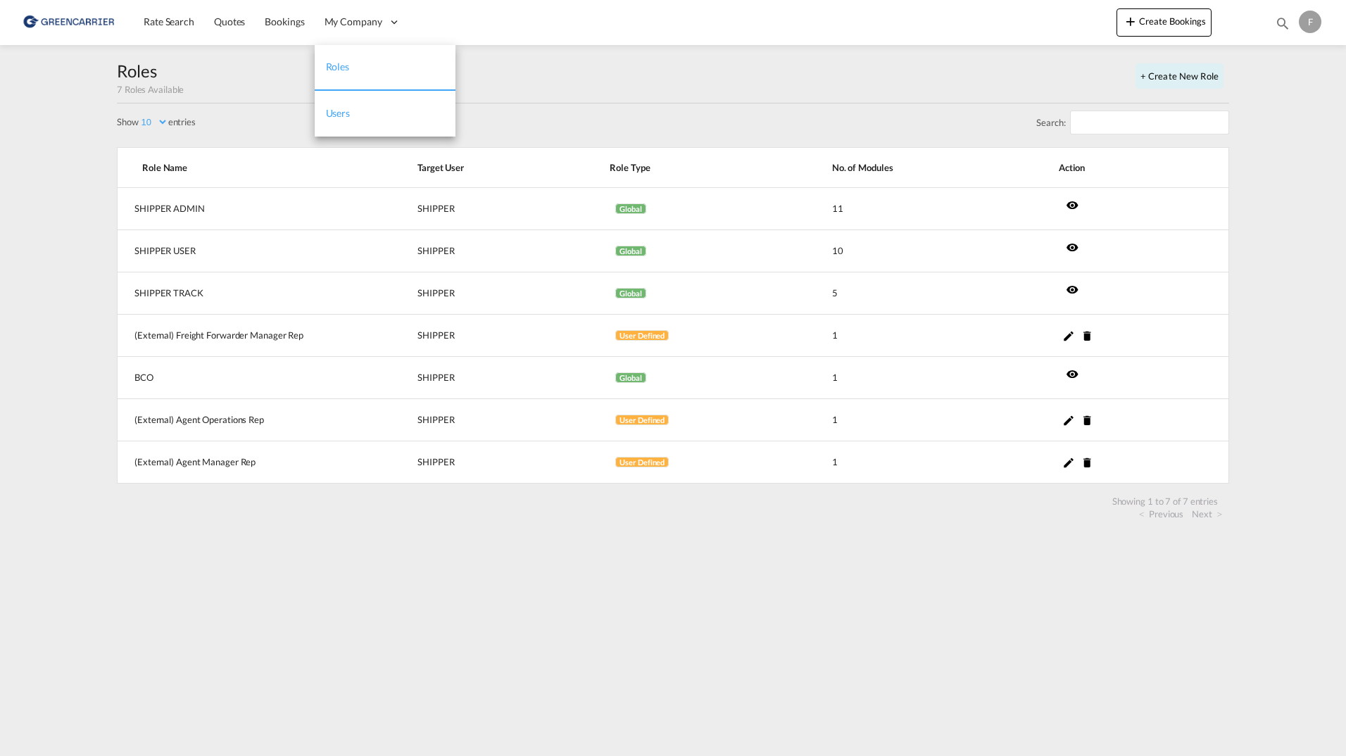
click at [373, 113] on link "Users" at bounding box center [385, 114] width 141 height 46
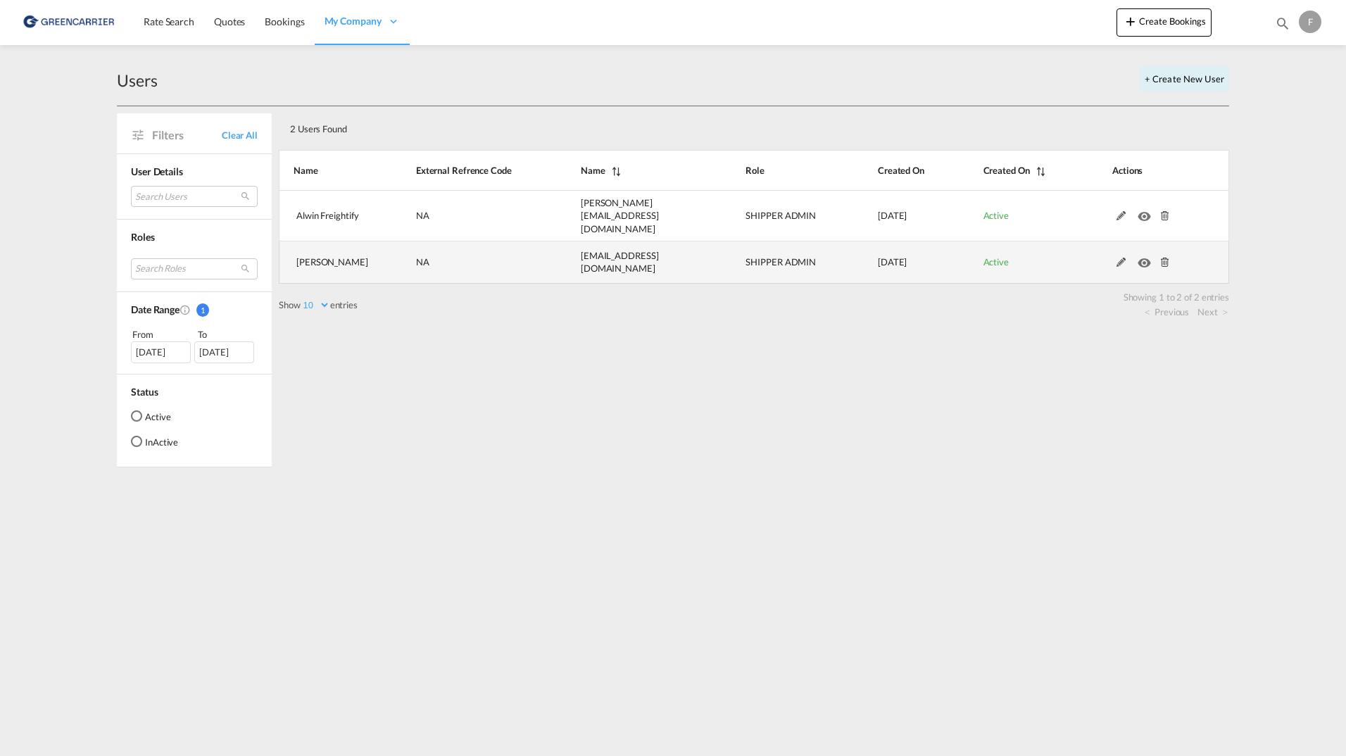
click at [1115, 258] on md-icon at bounding box center [1122, 263] width 18 height 10
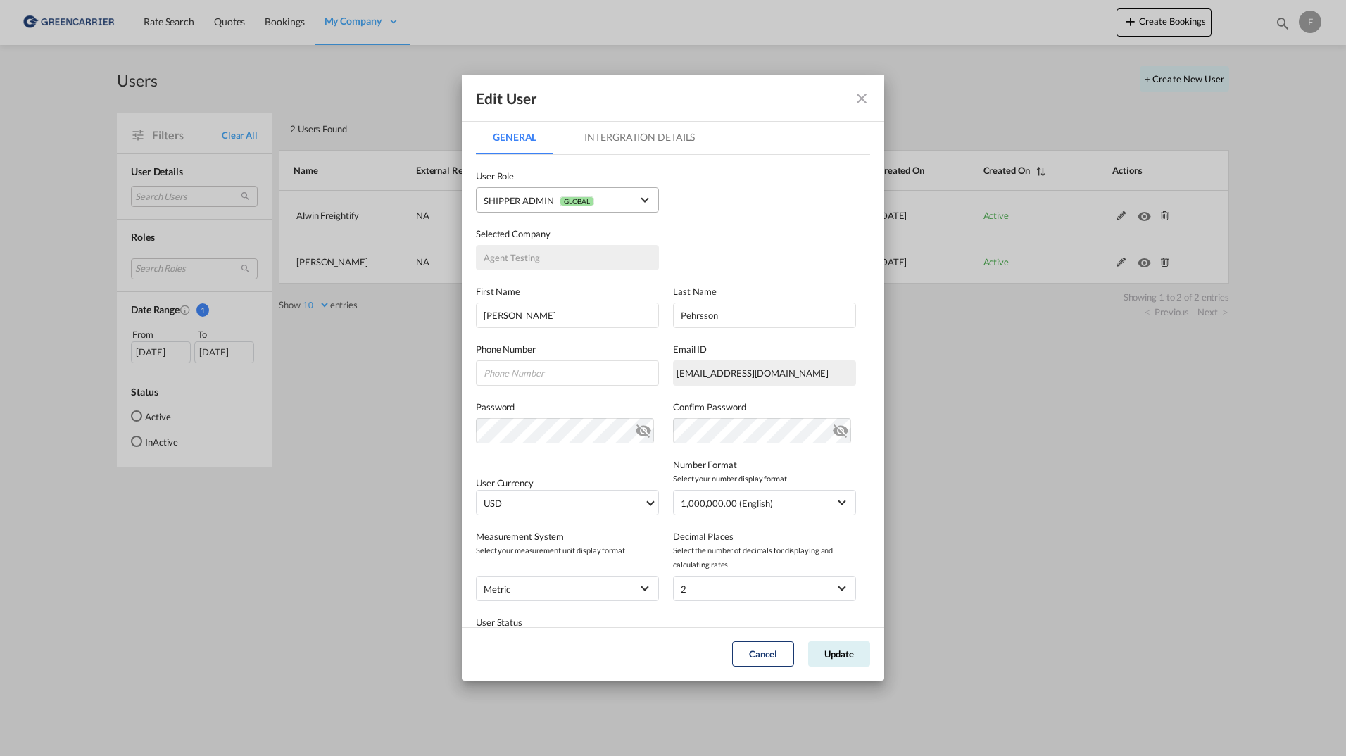
click at [613, 205] on span "SHIPPER ADMIN GLOBAL" at bounding box center [558, 201] width 148 height 15
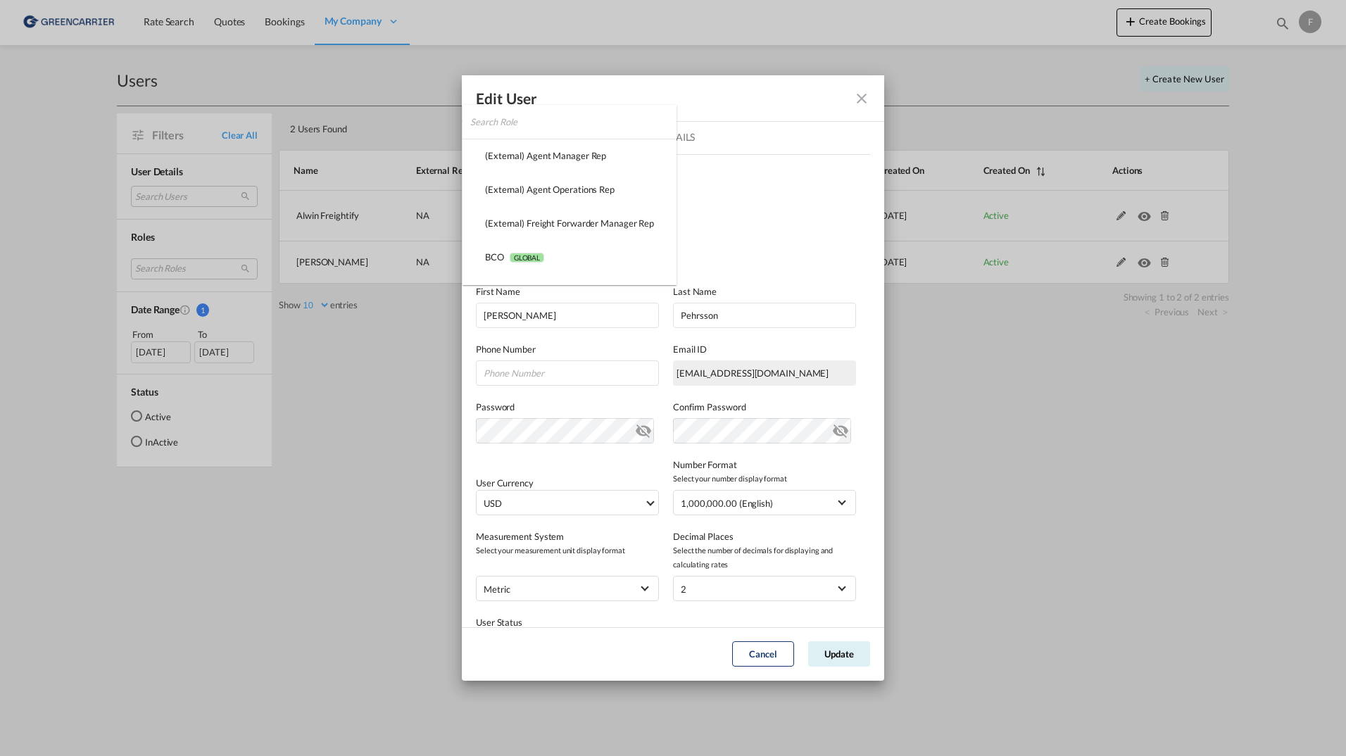
scroll to position [90, 0]
click at [584, 205] on span "GLOBAL" at bounding box center [578, 201] width 35 height 10
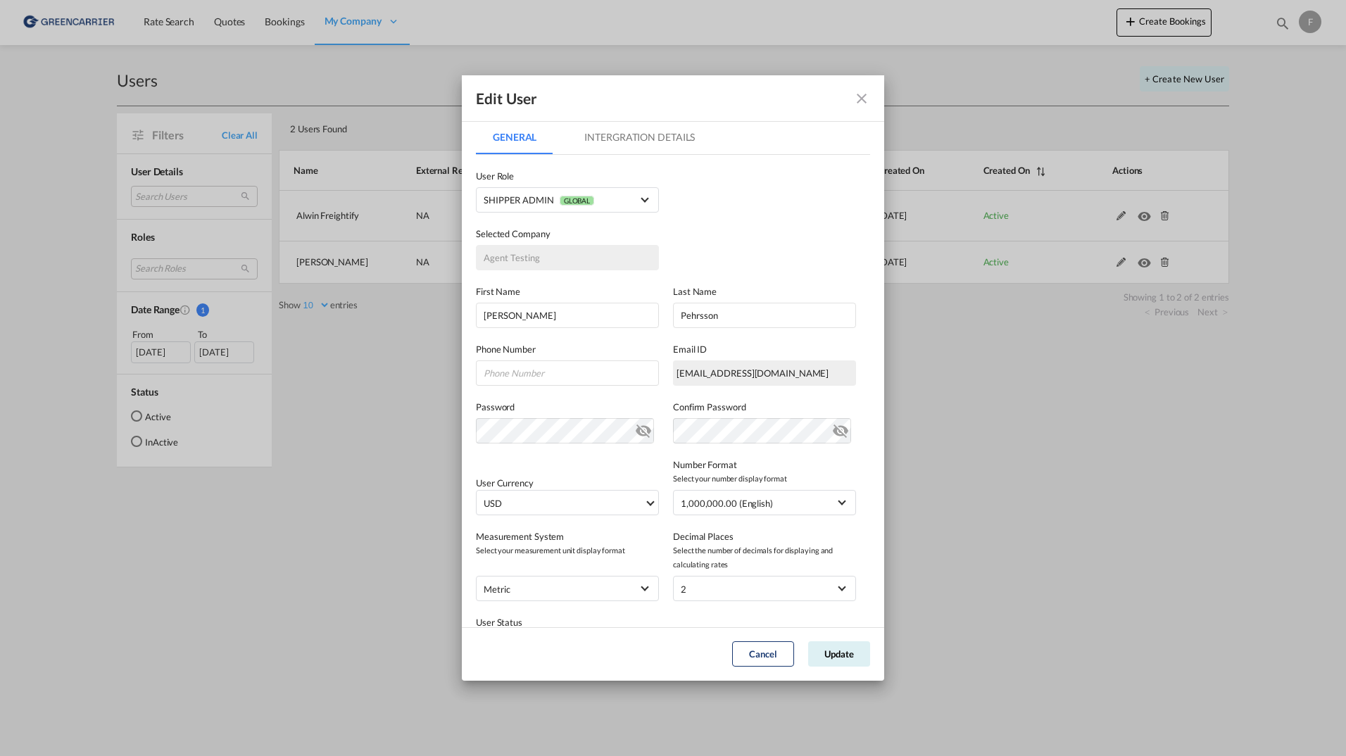
click at [858, 97] on md-icon "icon-close fg-AAA8AD" at bounding box center [861, 98] width 17 height 17
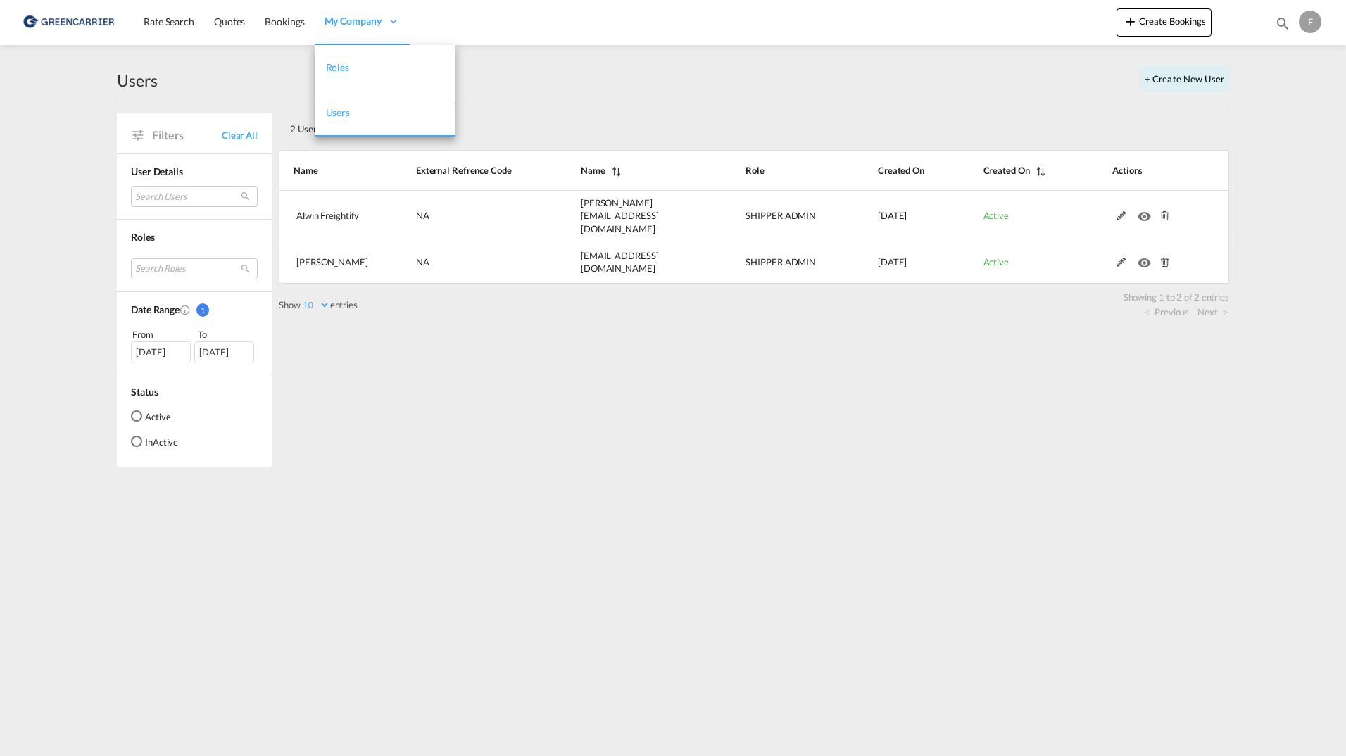
click at [368, 69] on link "Roles" at bounding box center [385, 68] width 141 height 46
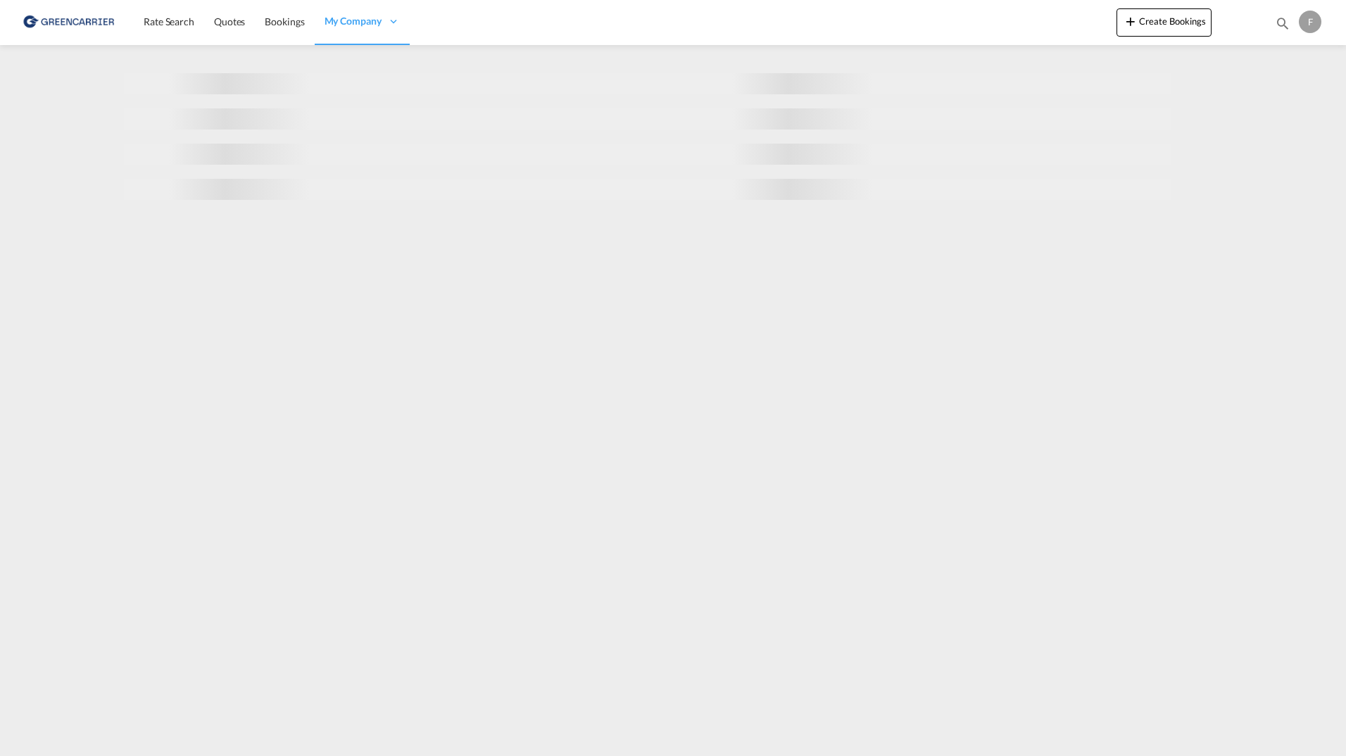
select select "10"
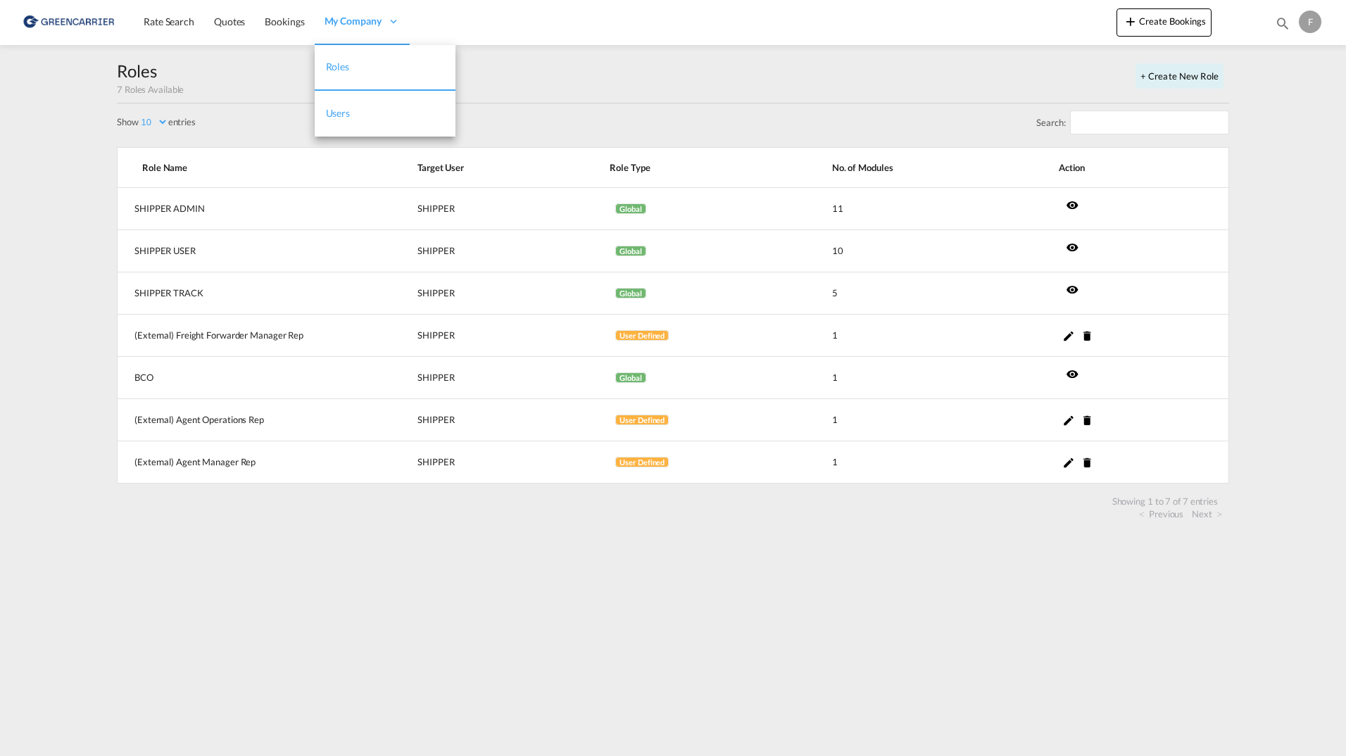
click at [377, 105] on link "Users" at bounding box center [385, 114] width 141 height 46
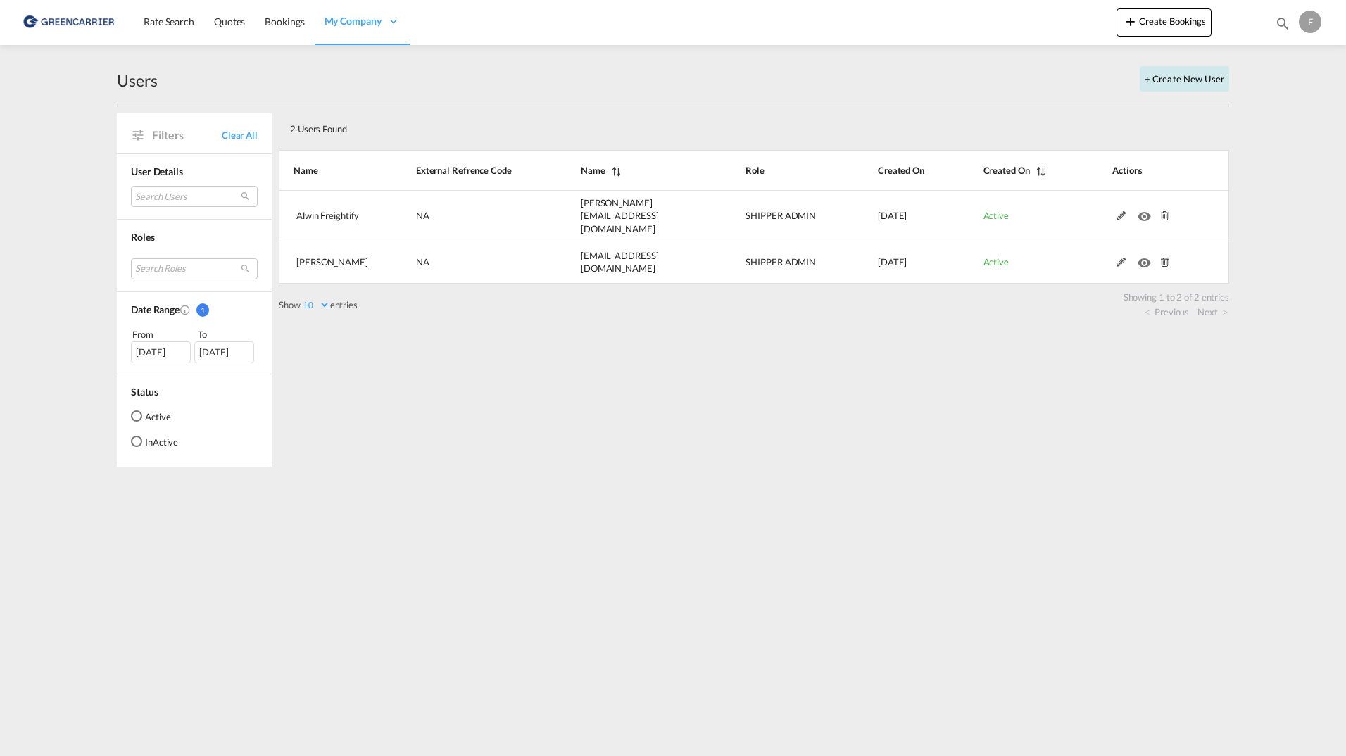
click at [1177, 81] on button "+ Create New User" at bounding box center [1184, 78] width 89 height 25
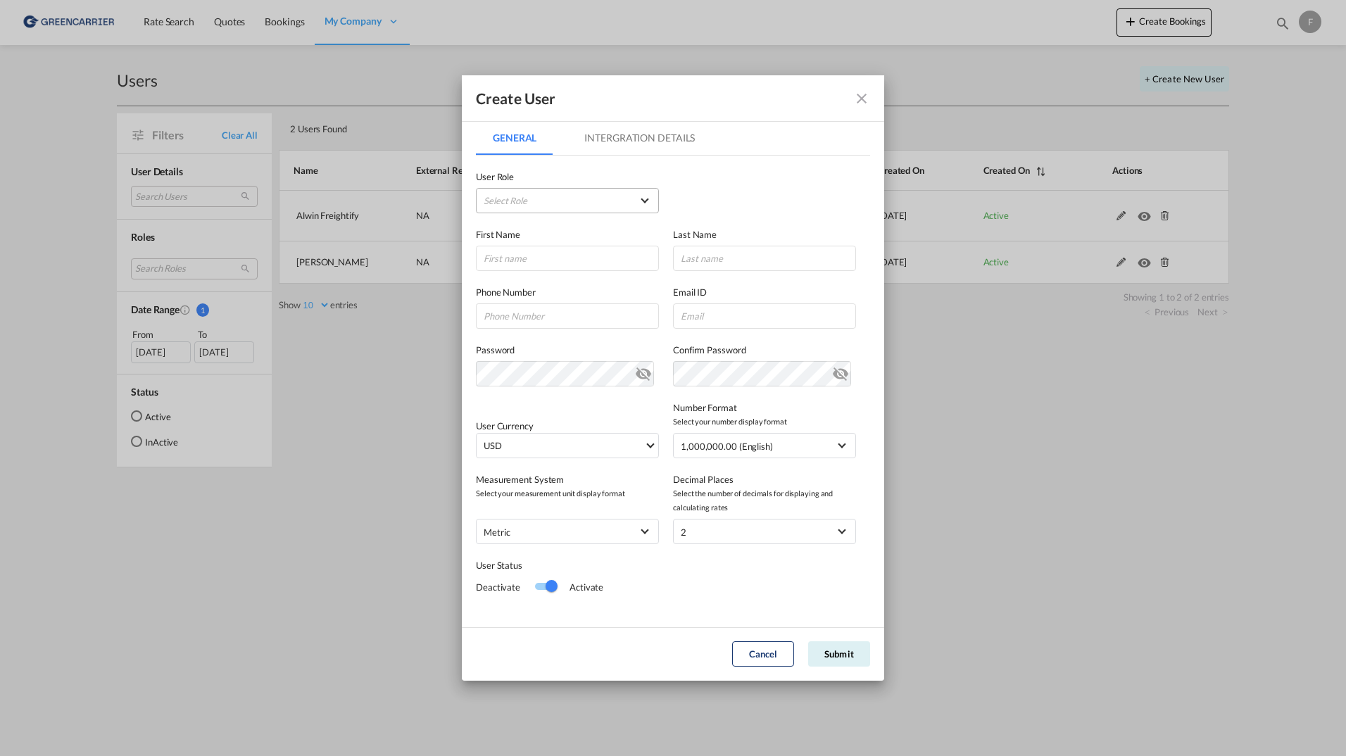
click at [590, 202] on md-select "Select Role (External) Agent Manager Rep USER_DEFINED (External) Agent Operatio…" at bounding box center [567, 200] width 183 height 25
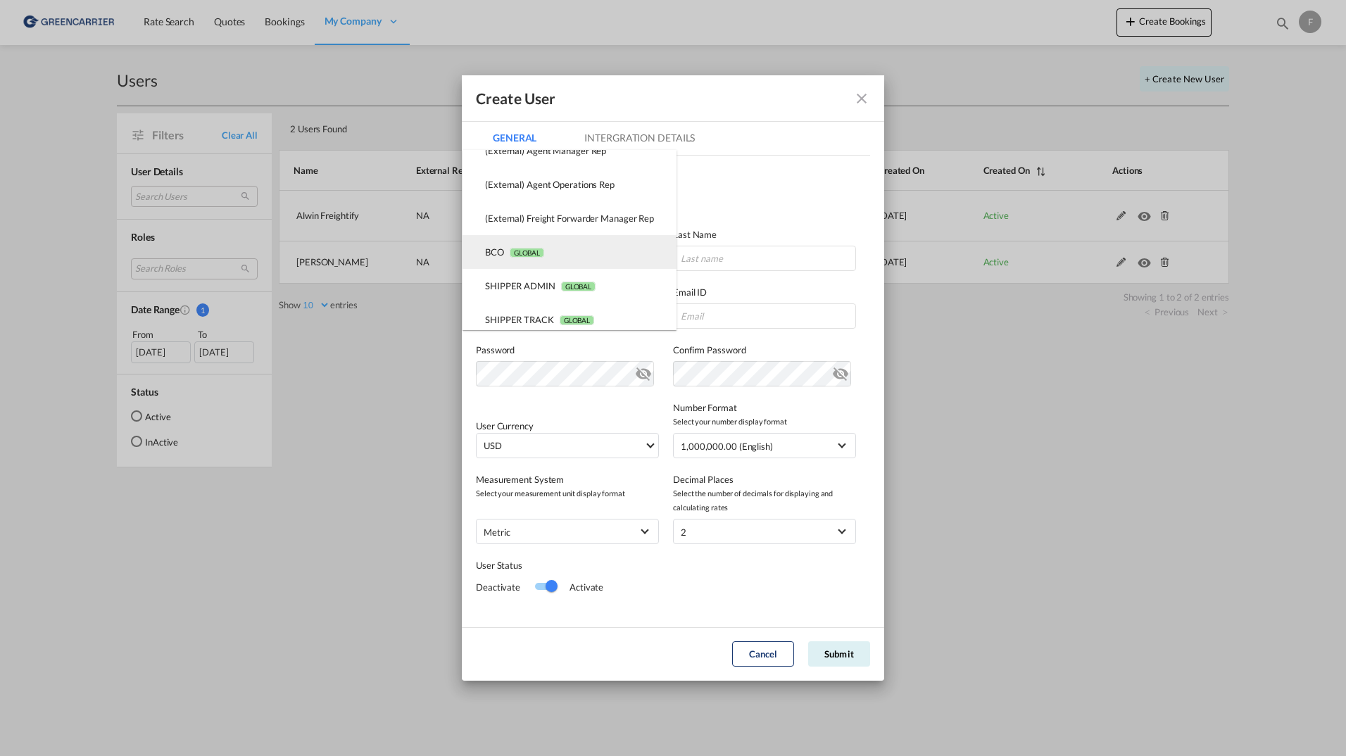
scroll to position [90, 0]
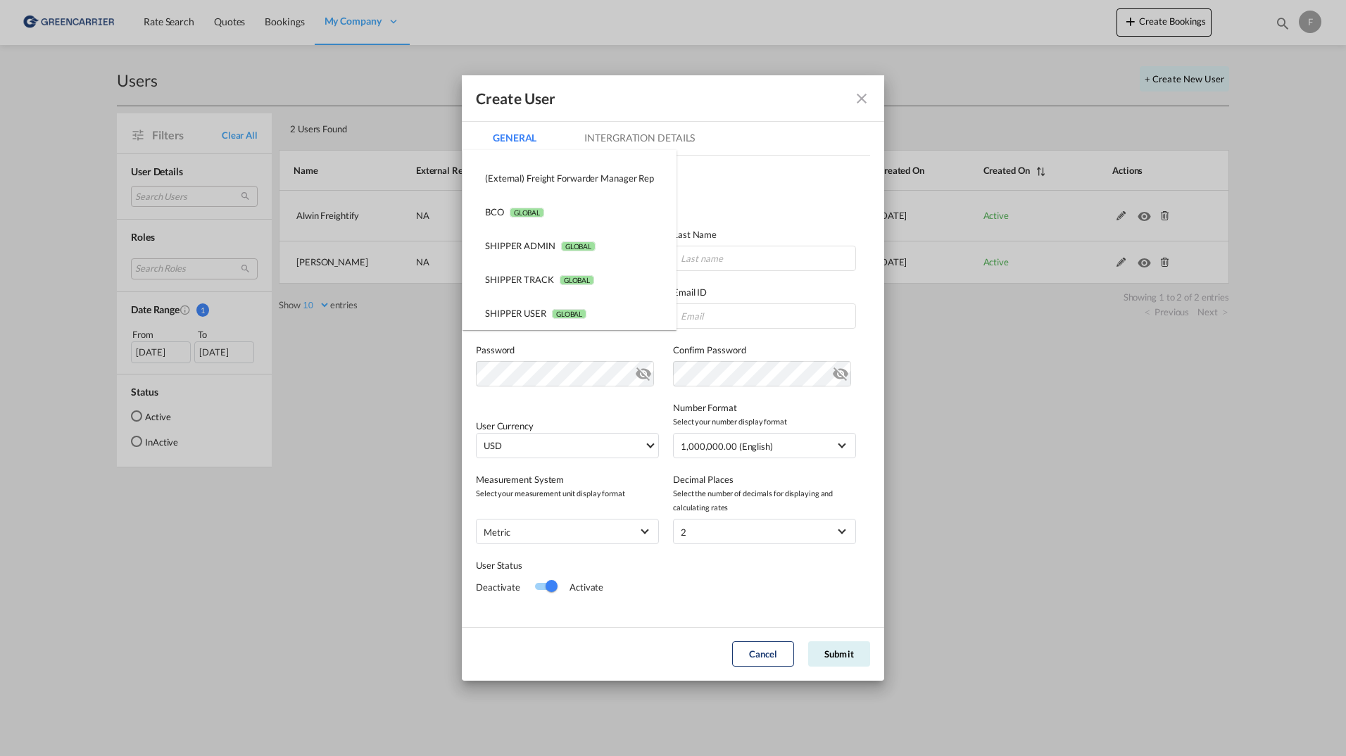
click at [555, 351] on md-backdrop at bounding box center [673, 378] width 1346 height 756
click at [860, 97] on md-icon "icon-close fg-AAA8AD" at bounding box center [861, 98] width 17 height 17
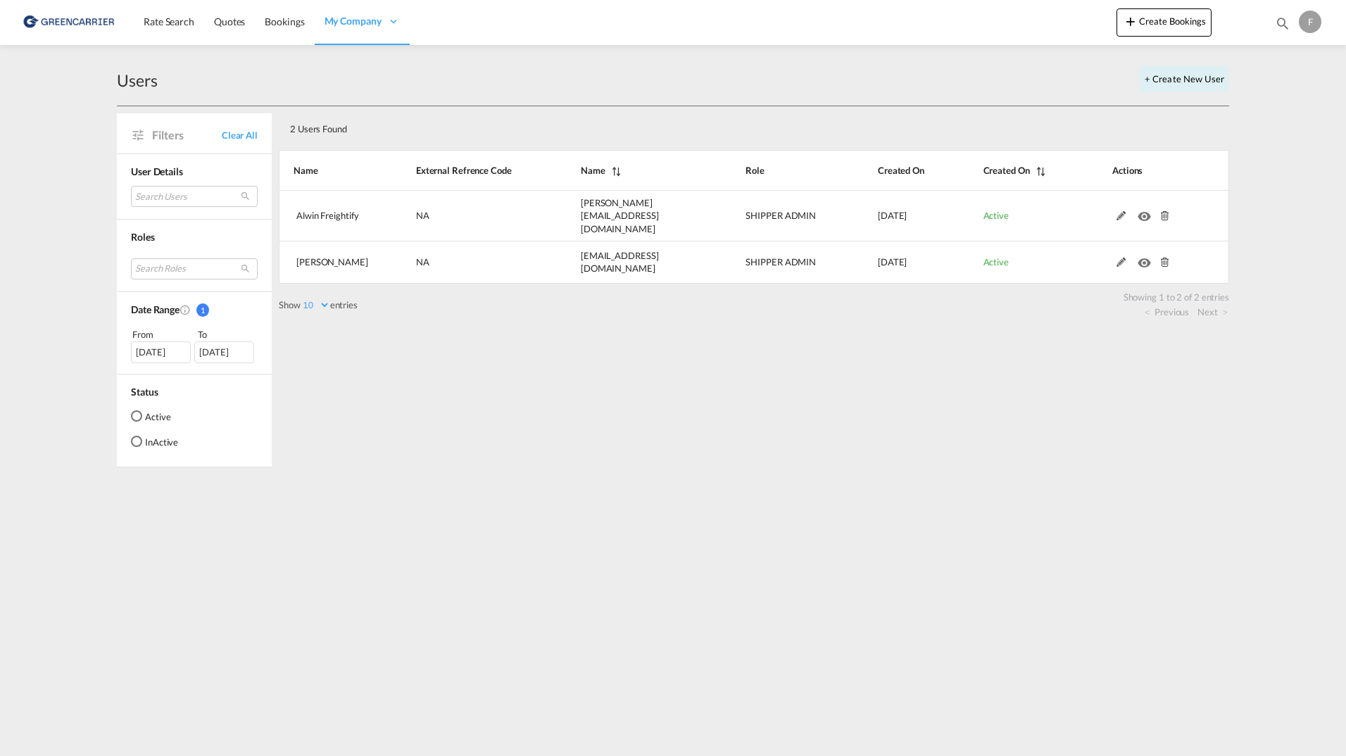
click at [818, 370] on div "2 Users Found Show 10 25 50 100 entries Search: Name External Refrence Code Nam…" at bounding box center [754, 286] width 951 height 361
click at [943, 124] on div "2 Users Found" at bounding box center [707, 126] width 846 height 29
click at [1220, 79] on button "+ Create New User" at bounding box center [1184, 78] width 89 height 25
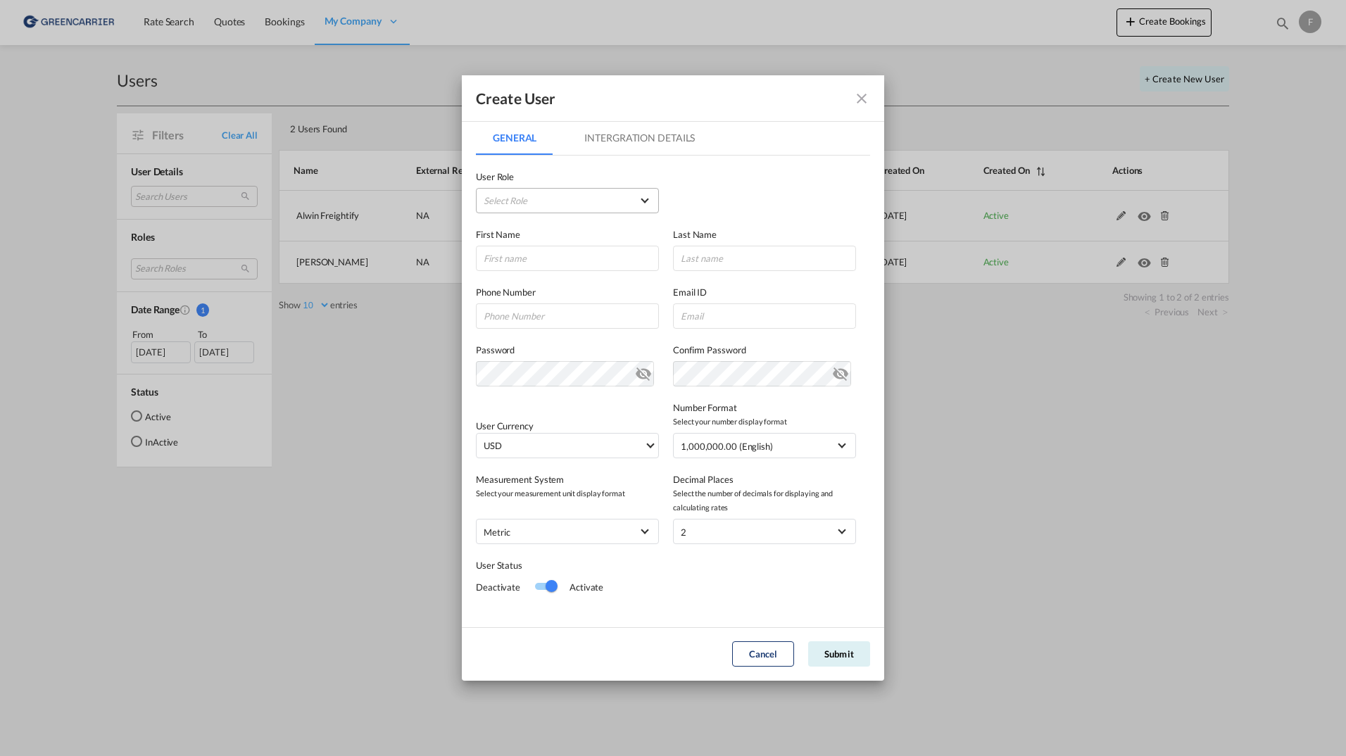
click at [588, 201] on md-select "Select Role" at bounding box center [567, 200] width 183 height 25
click at [621, 232] on md-option "(External) Agent Operations Rep USER_DEFINED" at bounding box center [570, 235] width 214 height 34
click at [515, 255] on input "GeneralIntergration Details ..." at bounding box center [567, 258] width 183 height 25
click at [845, 197] on div "User Type Internal Internal User Role (External) Agent Operations Rep USER_DEFI…" at bounding box center [673, 185] width 394 height 58
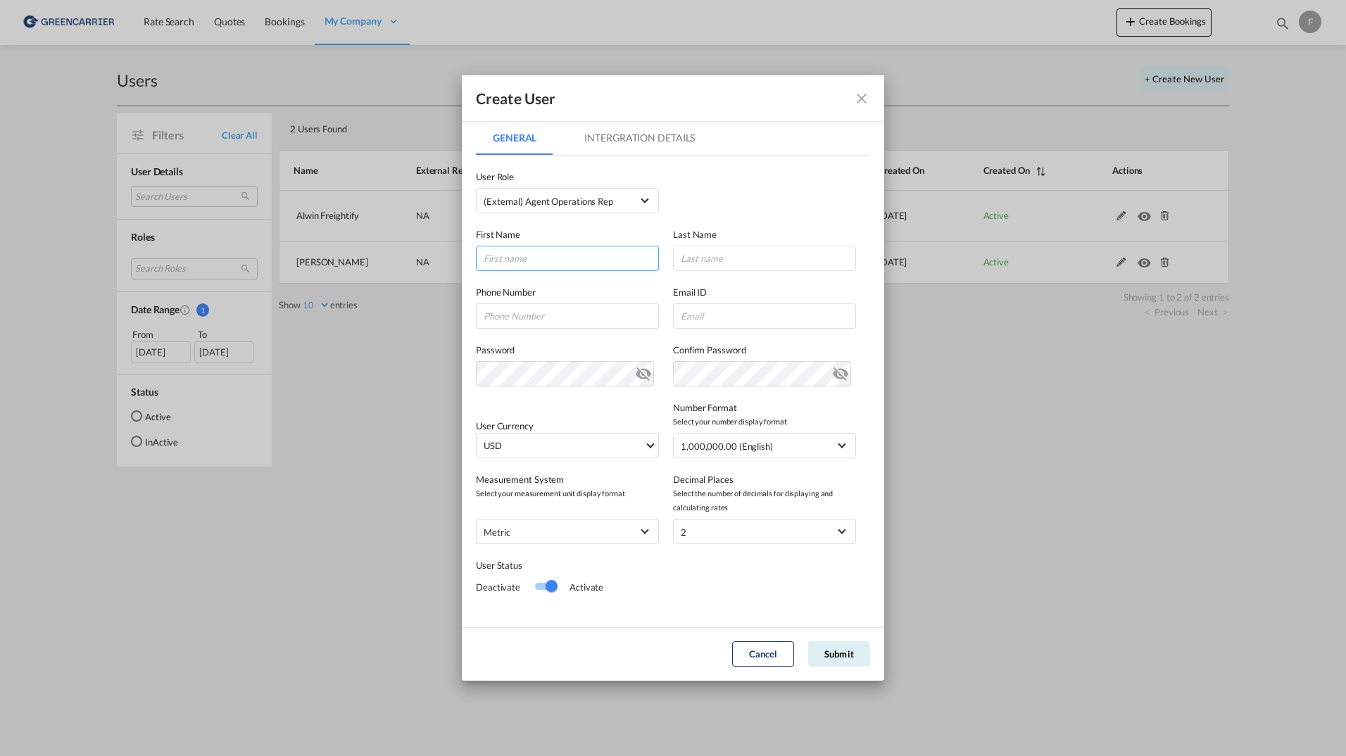
click at [530, 260] on input "GeneralIntergration Details ..." at bounding box center [567, 258] width 183 height 25
type input "Jon"
type input "Doe"
type input "1234567"
type input "j"
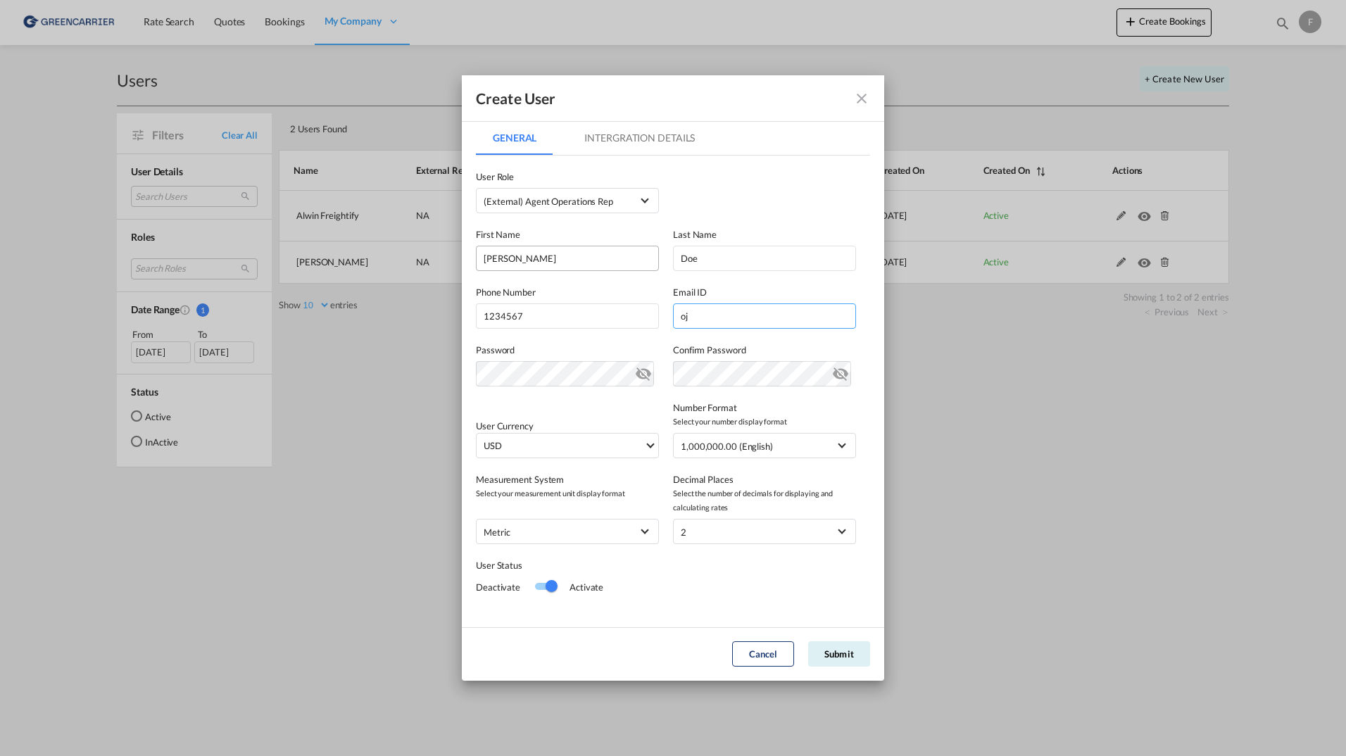
type input "o"
type input "jon.doe@logisticscorp.com"
click at [568, 201] on div "(External) Agent Operations Rep USER_DEFINED" at bounding box center [549, 201] width 130 height 11
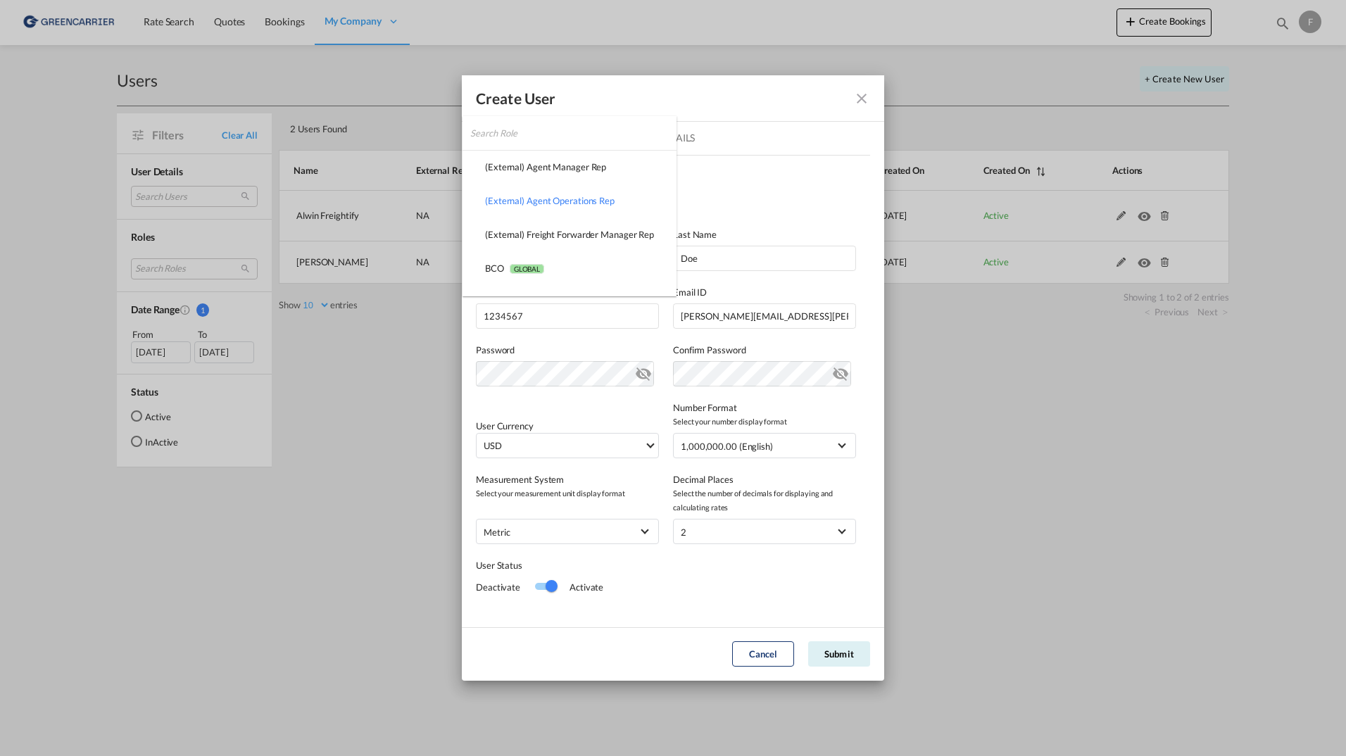
click at [798, 196] on md-backdrop at bounding box center [673, 378] width 1346 height 756
click at [549, 452] on span "USD" at bounding box center [564, 446] width 161 height 14
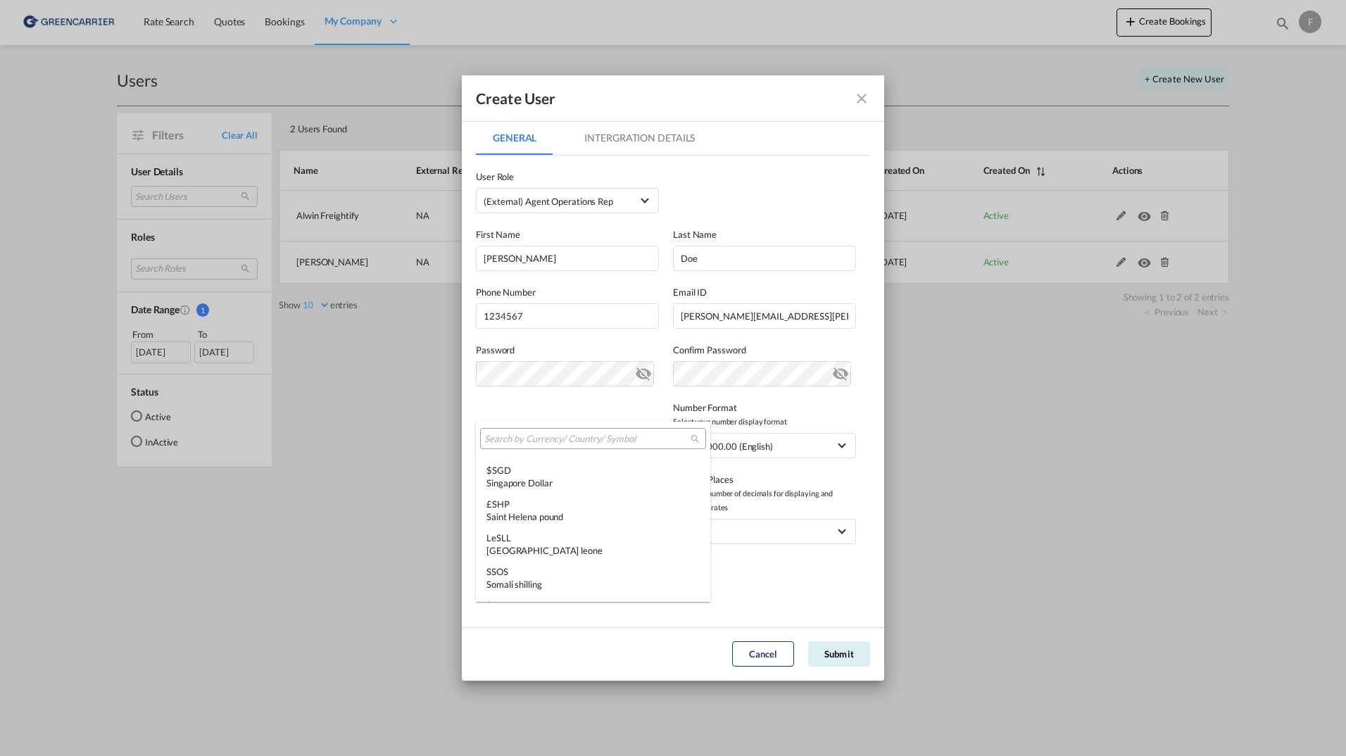
scroll to position [4157, 0]
click at [549, 426] on md-select-header at bounding box center [593, 439] width 234 height 34
click at [549, 437] on input "search" at bounding box center [587, 439] width 206 height 13
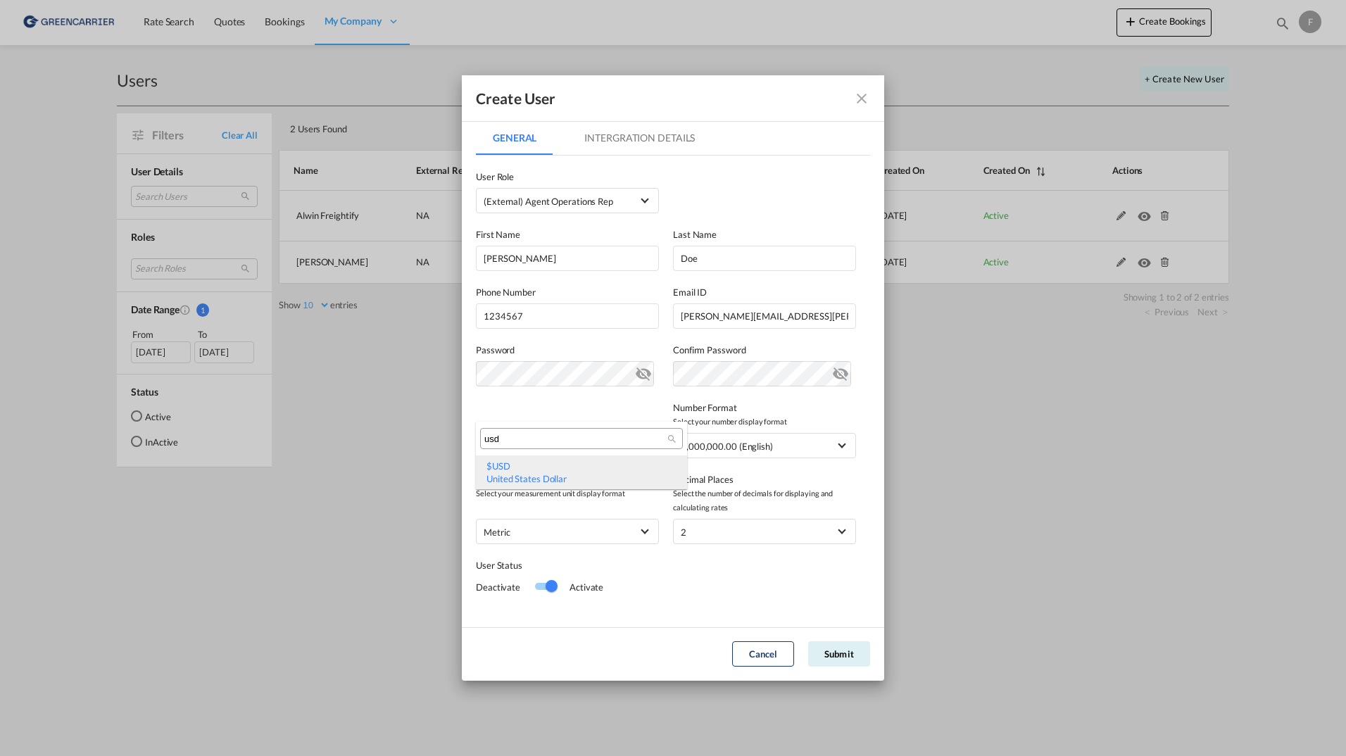
type input "usd"
click at [541, 474] on div "United States Dollar" at bounding box center [582, 478] width 190 height 13
click at [786, 444] on span "1,000,000.00 (English)" at bounding box center [755, 446] width 148 height 14
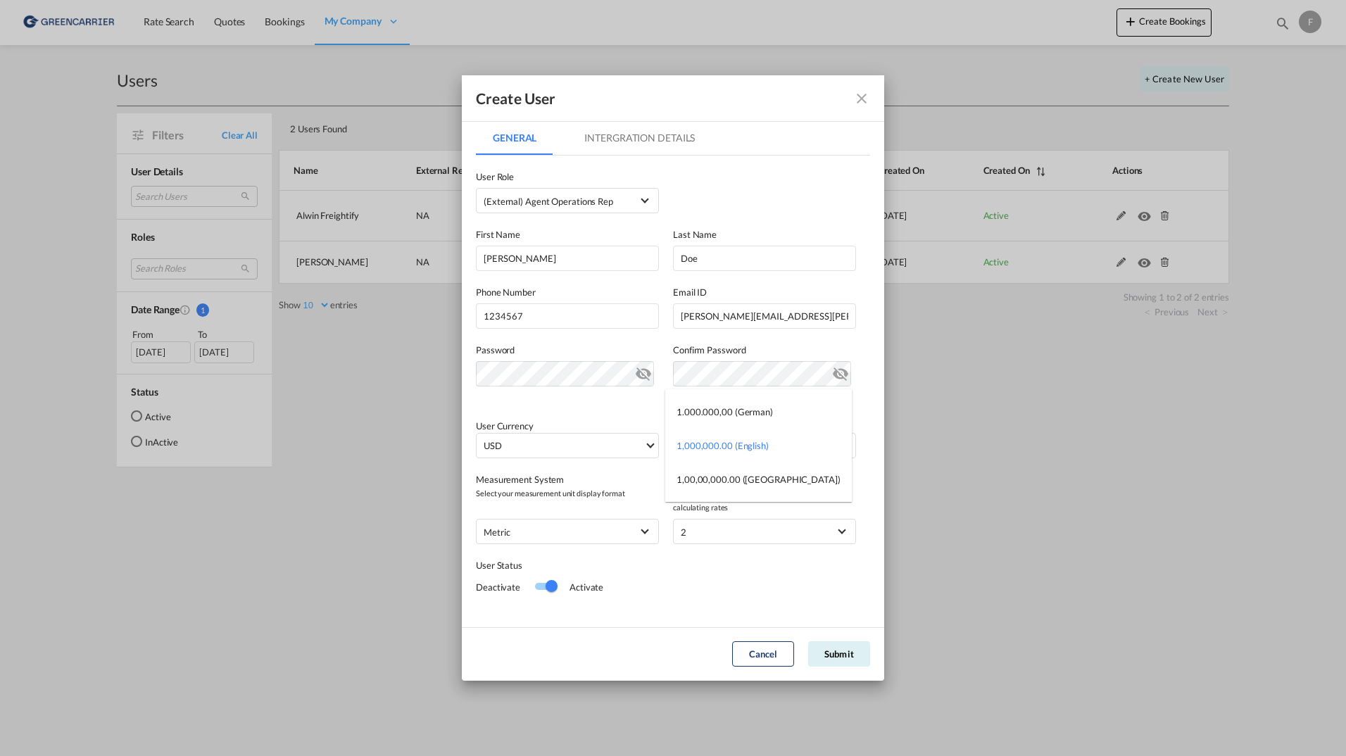
click at [558, 499] on md-backdrop at bounding box center [673, 378] width 1346 height 756
click at [608, 525] on span "metric" at bounding box center [558, 532] width 148 height 14
click at [734, 558] on md-backdrop at bounding box center [673, 378] width 1346 height 756
click at [736, 531] on span "2" at bounding box center [755, 532] width 148 height 14
click at [603, 484] on md-backdrop at bounding box center [673, 378] width 1346 height 756
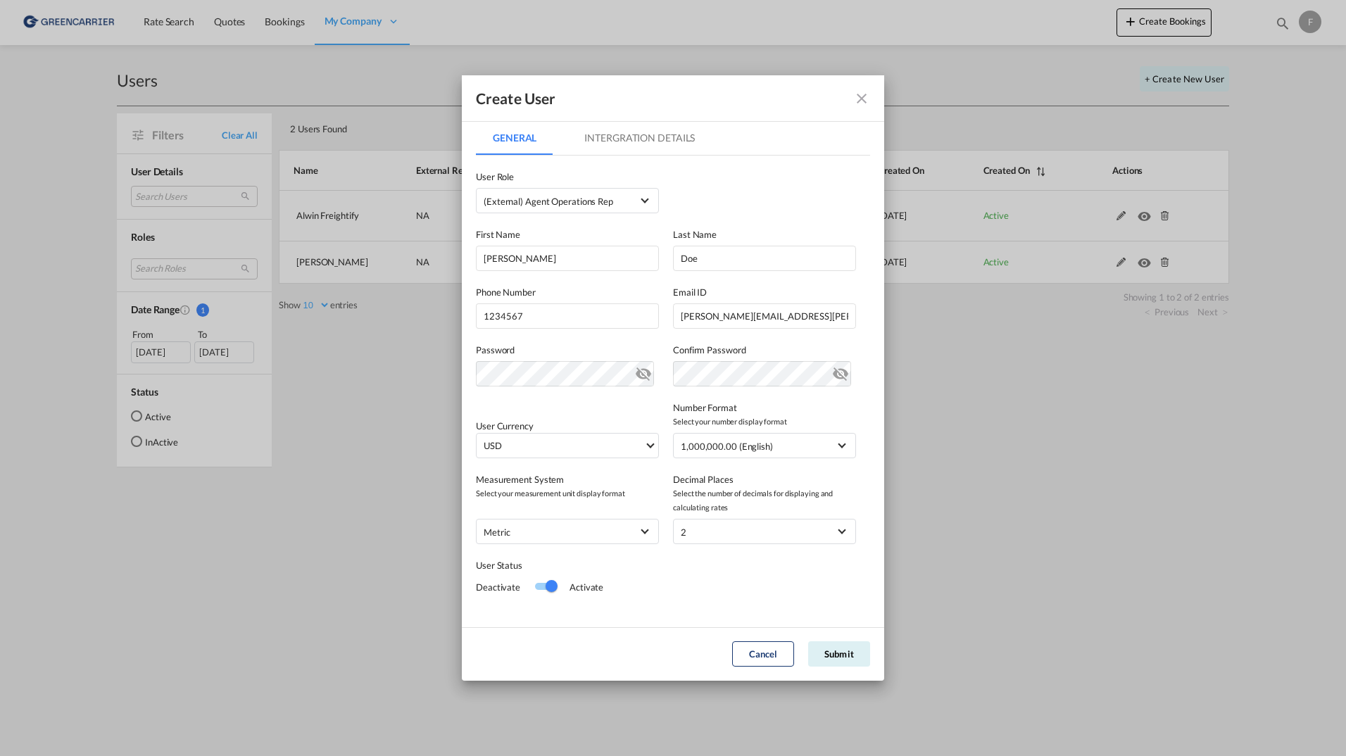
click at [670, 141] on md-tab-item "Intergration Details" at bounding box center [640, 138] width 144 height 34
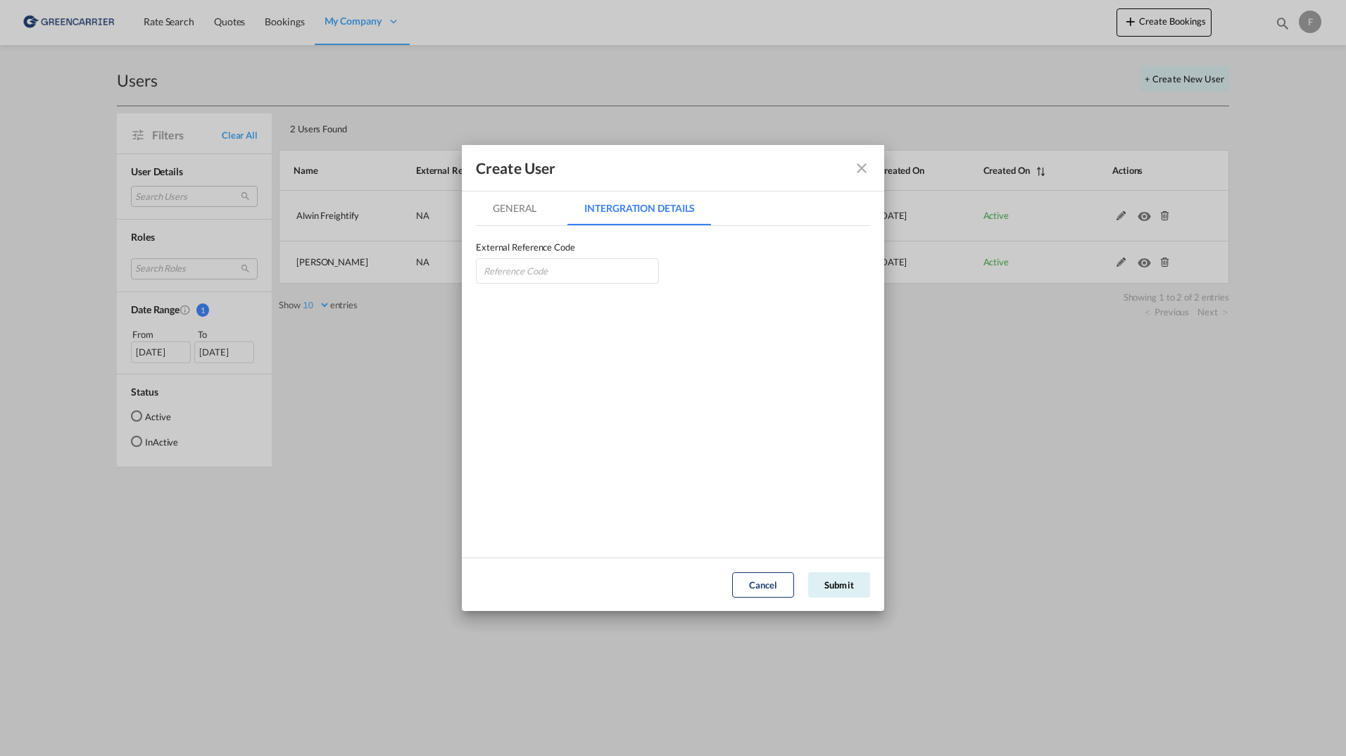
click at [522, 206] on md-tab-item "General" at bounding box center [514, 209] width 77 height 34
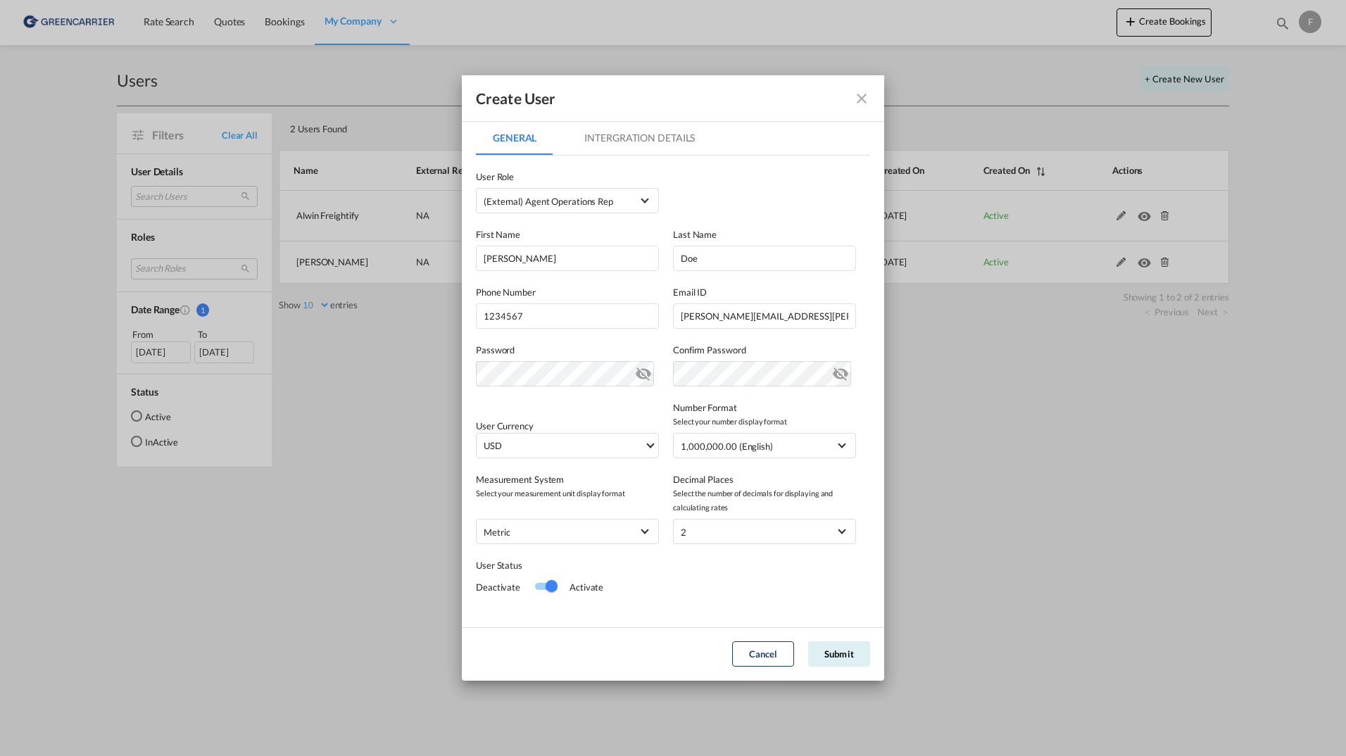
click at [363, 24] on div "Create User General Intergration Details General Intergration Details User Type…" at bounding box center [673, 378] width 1346 height 756
click at [863, 97] on md-icon "icon-close fg-AAA8AD" at bounding box center [861, 98] width 17 height 17
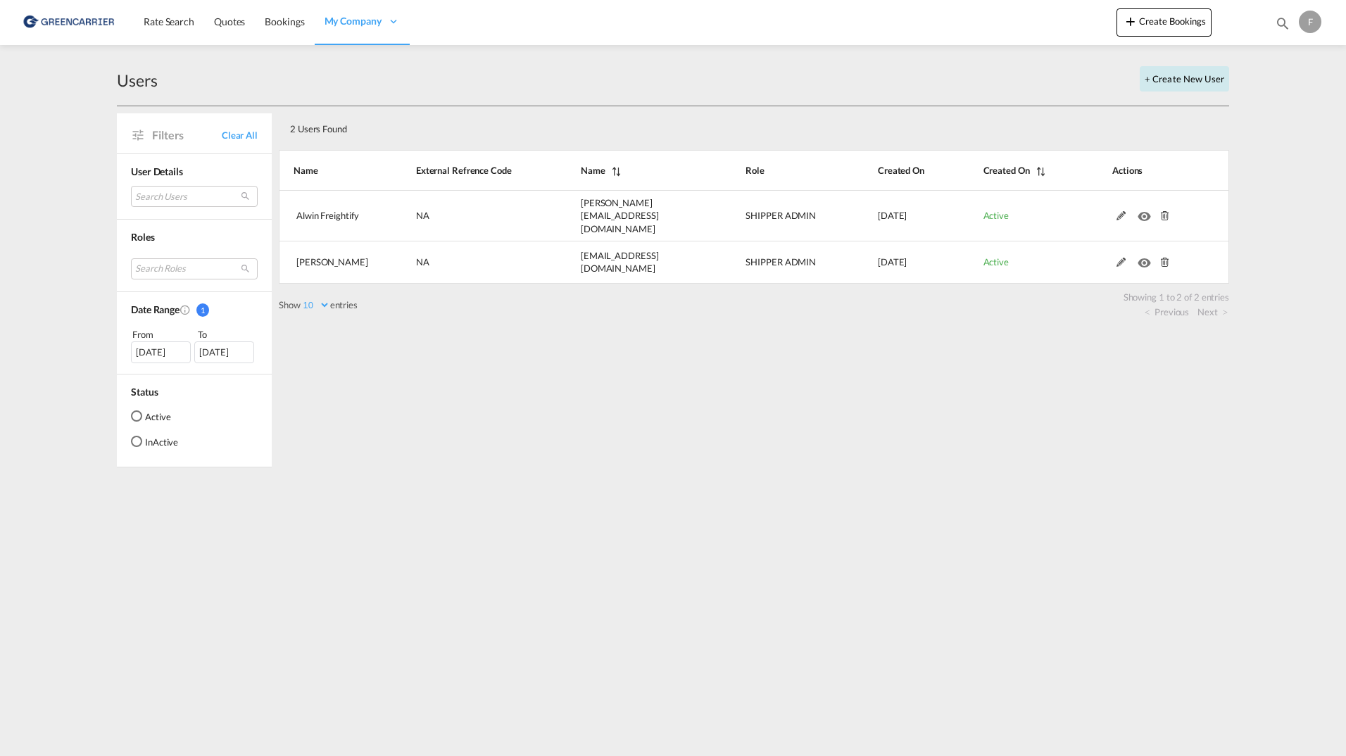
click at [1194, 75] on button "+ Create New User" at bounding box center [1184, 78] width 89 height 25
click at [618, 440] on div "2 Users Found Show 10 25 50 100 entries Search: Name External Refrence Code Nam…" at bounding box center [754, 286] width 951 height 361
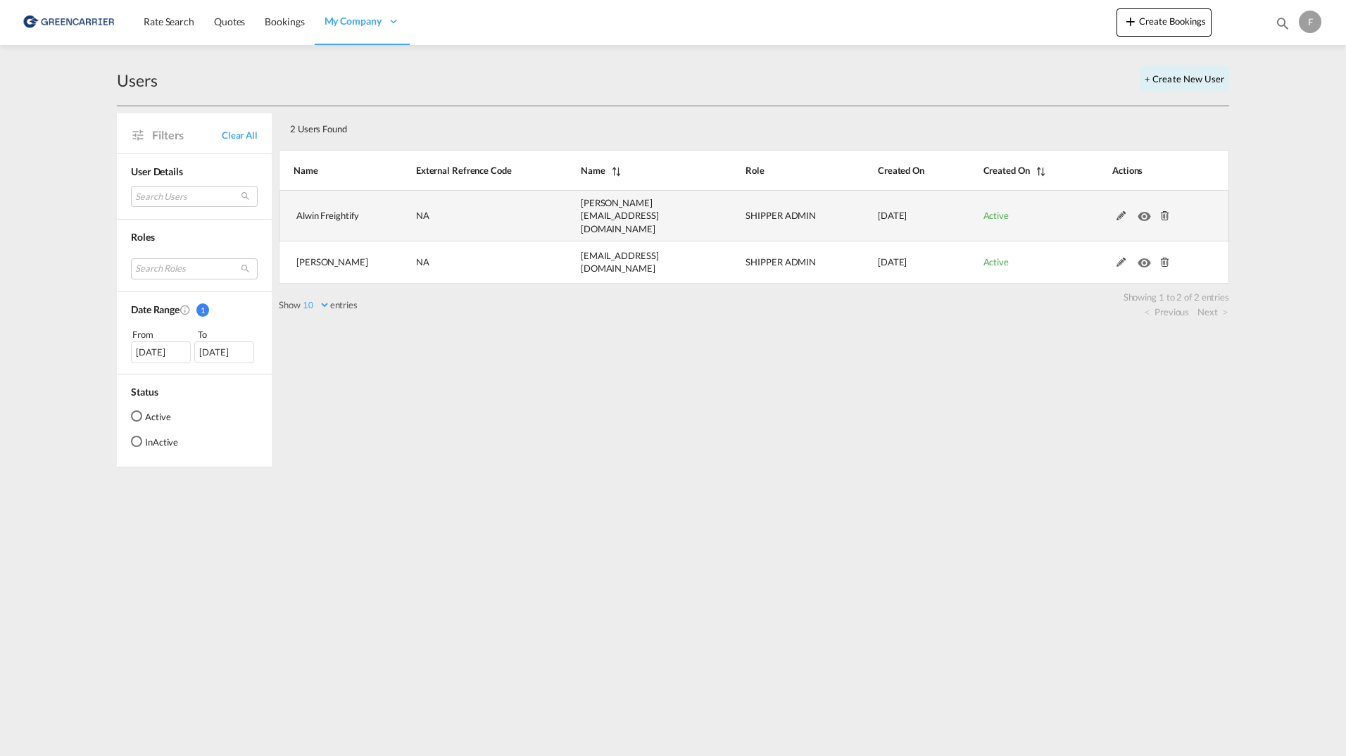
click at [1119, 211] on md-icon at bounding box center [1122, 216] width 18 height 10
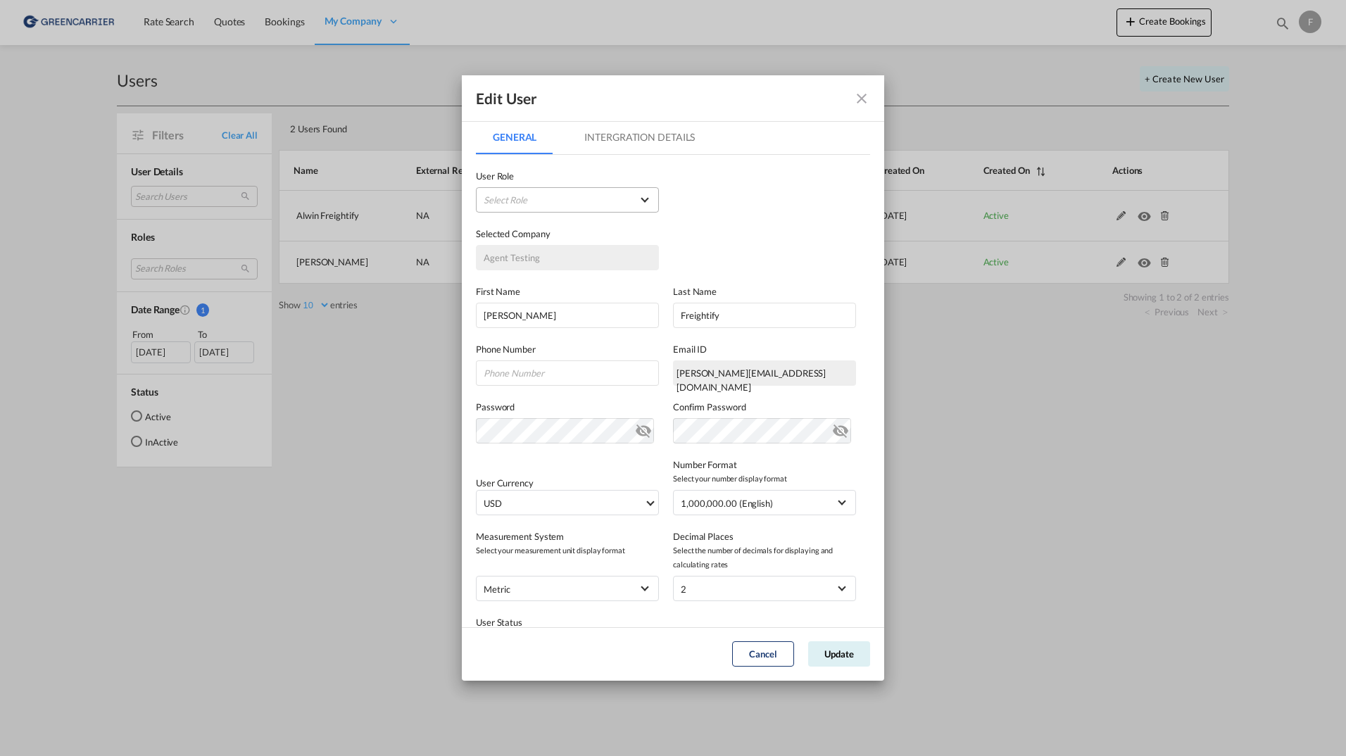
click at [596, 196] on md-select "Select Role" at bounding box center [567, 199] width 183 height 25
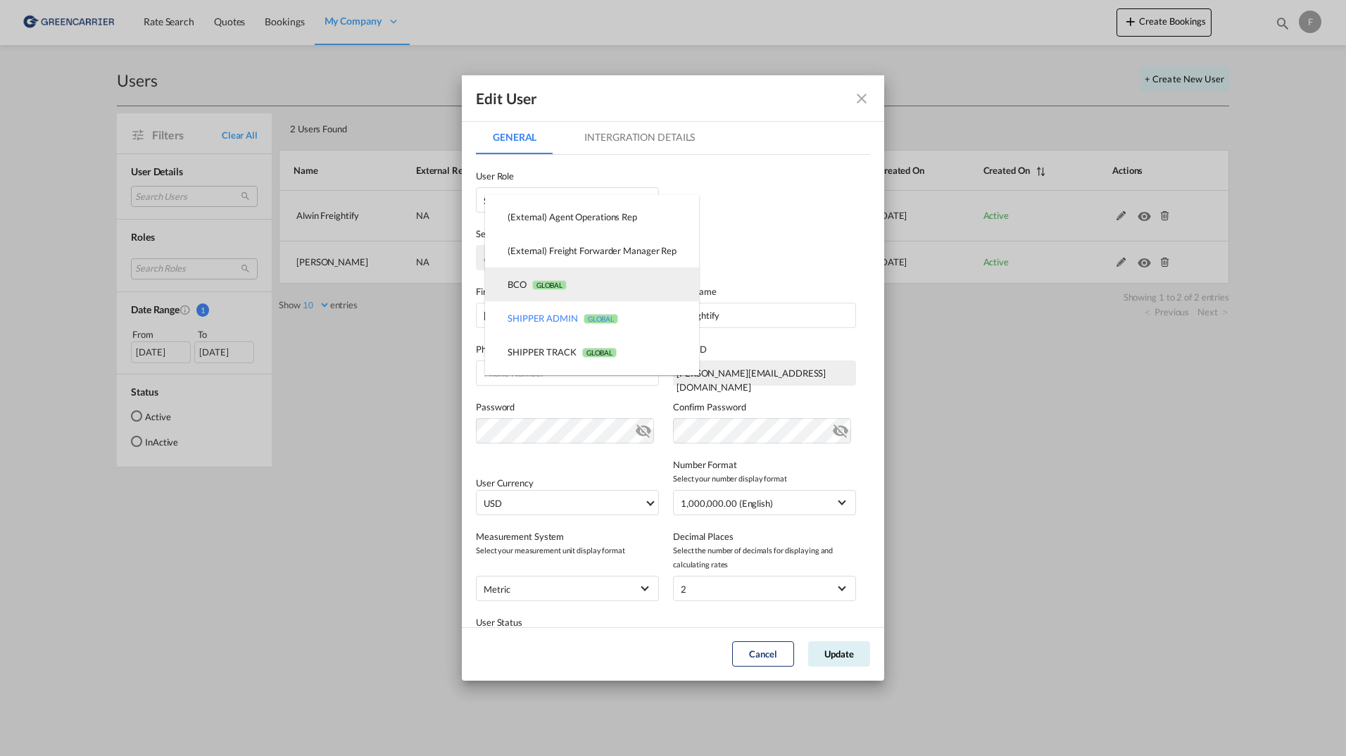
scroll to position [101, 0]
click at [543, 288] on div "SHIPPER ADMIN GLOBAL" at bounding box center [563, 285] width 111 height 13
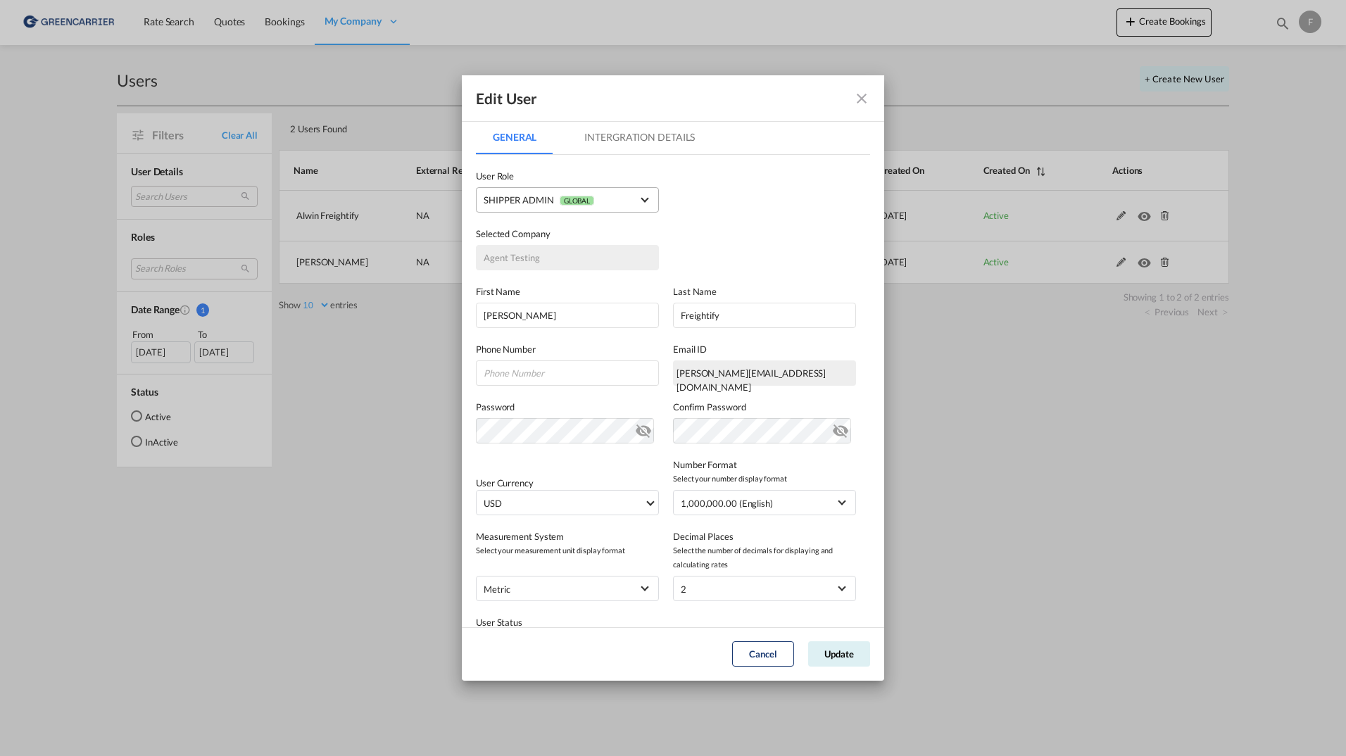
click at [644, 198] on md-select-value "SHIPPER ADMIN GLOBAL" at bounding box center [568, 200] width 168 height 18
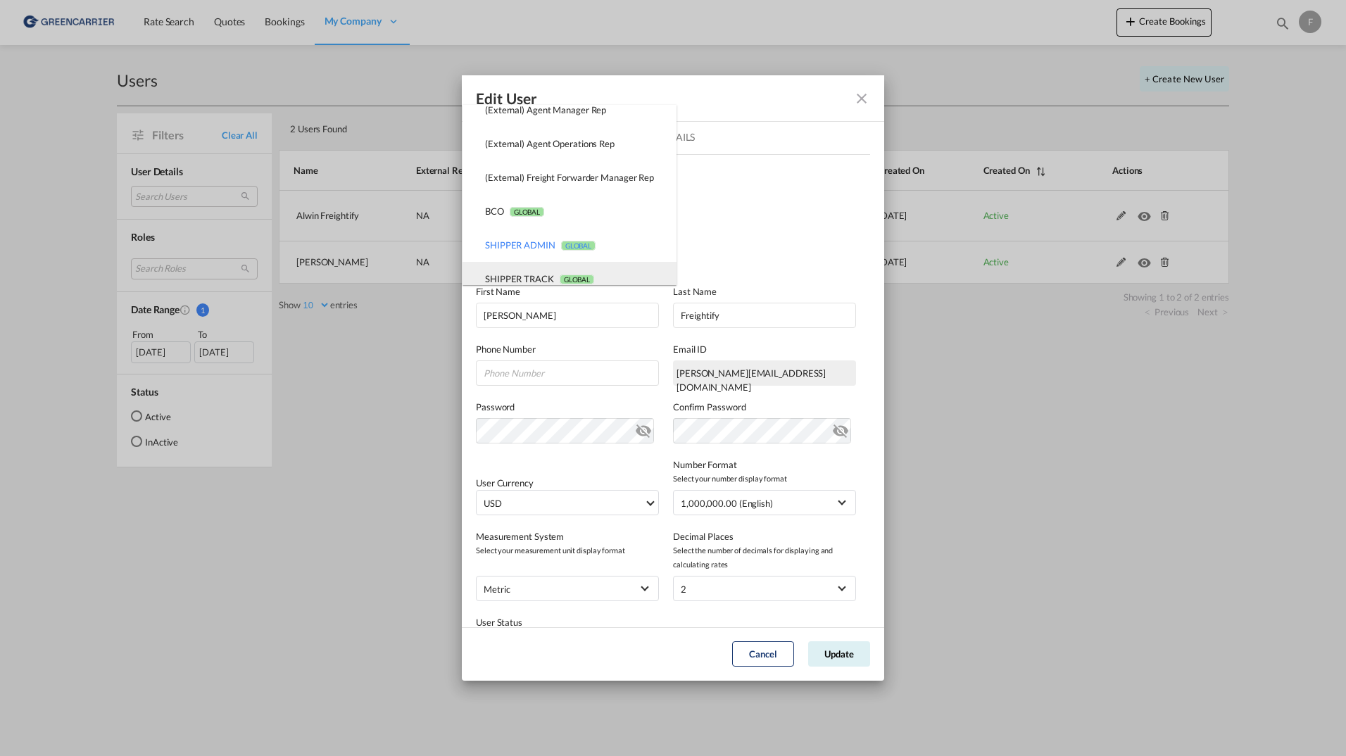
scroll to position [70, 0]
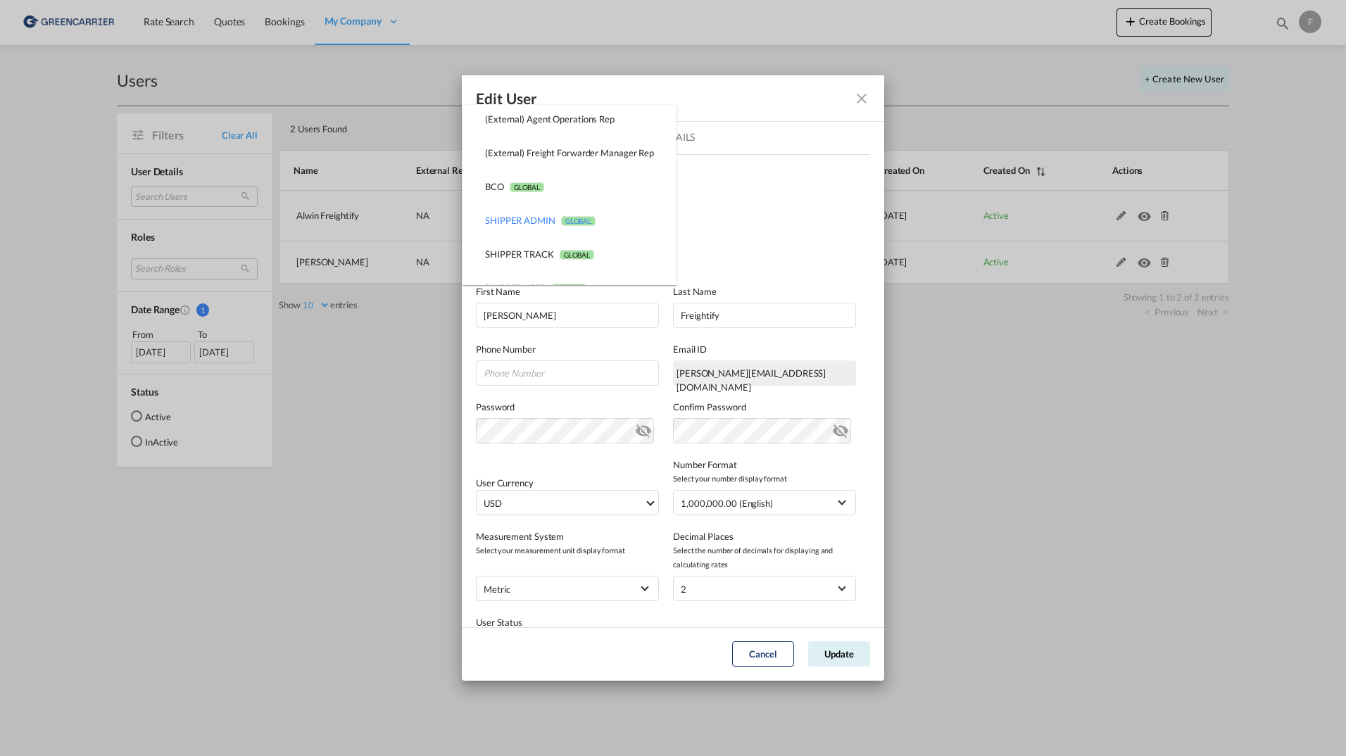
drag, startPoint x: 489, startPoint y: 188, endPoint x: 786, endPoint y: 192, distance: 296.5
click at [785, 192] on md-backdrop at bounding box center [673, 378] width 1346 height 756
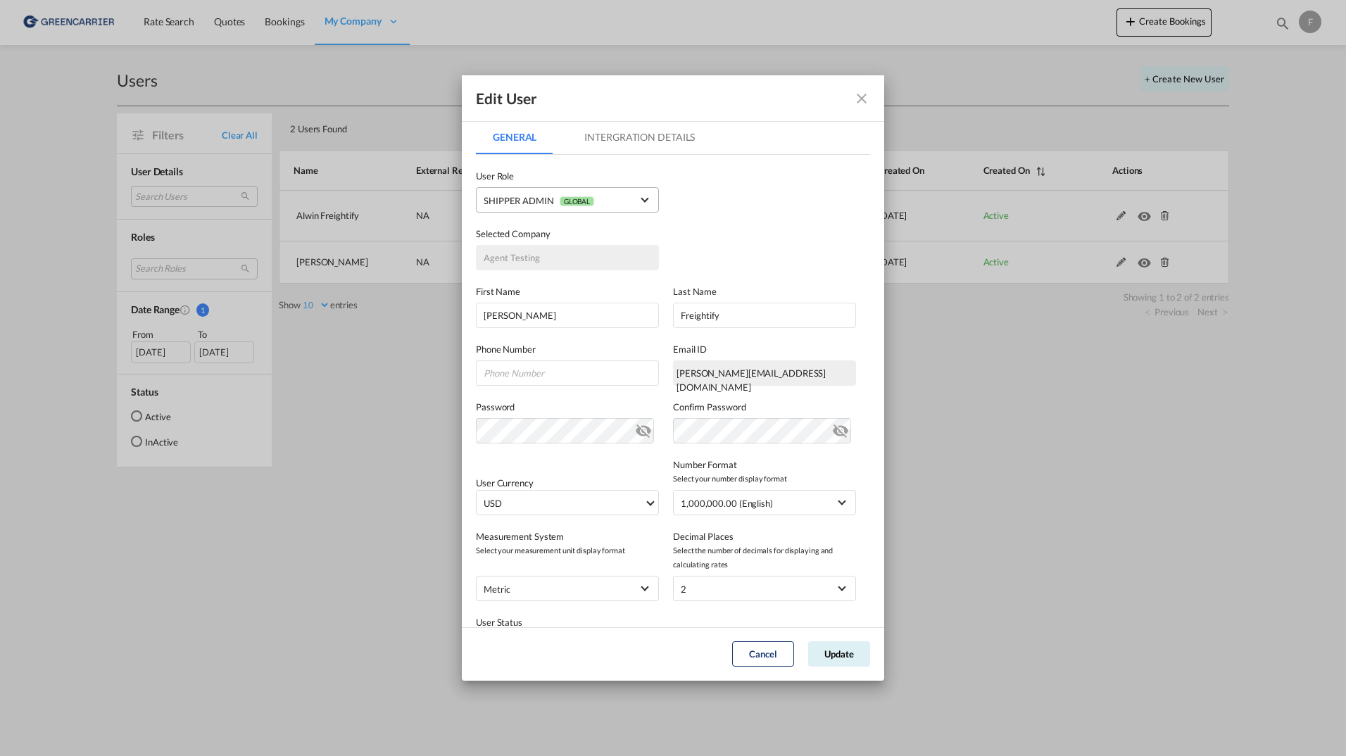
click at [620, 210] on md-select "SHIPPER ADMIN GLOBAL" at bounding box center [567, 199] width 183 height 25
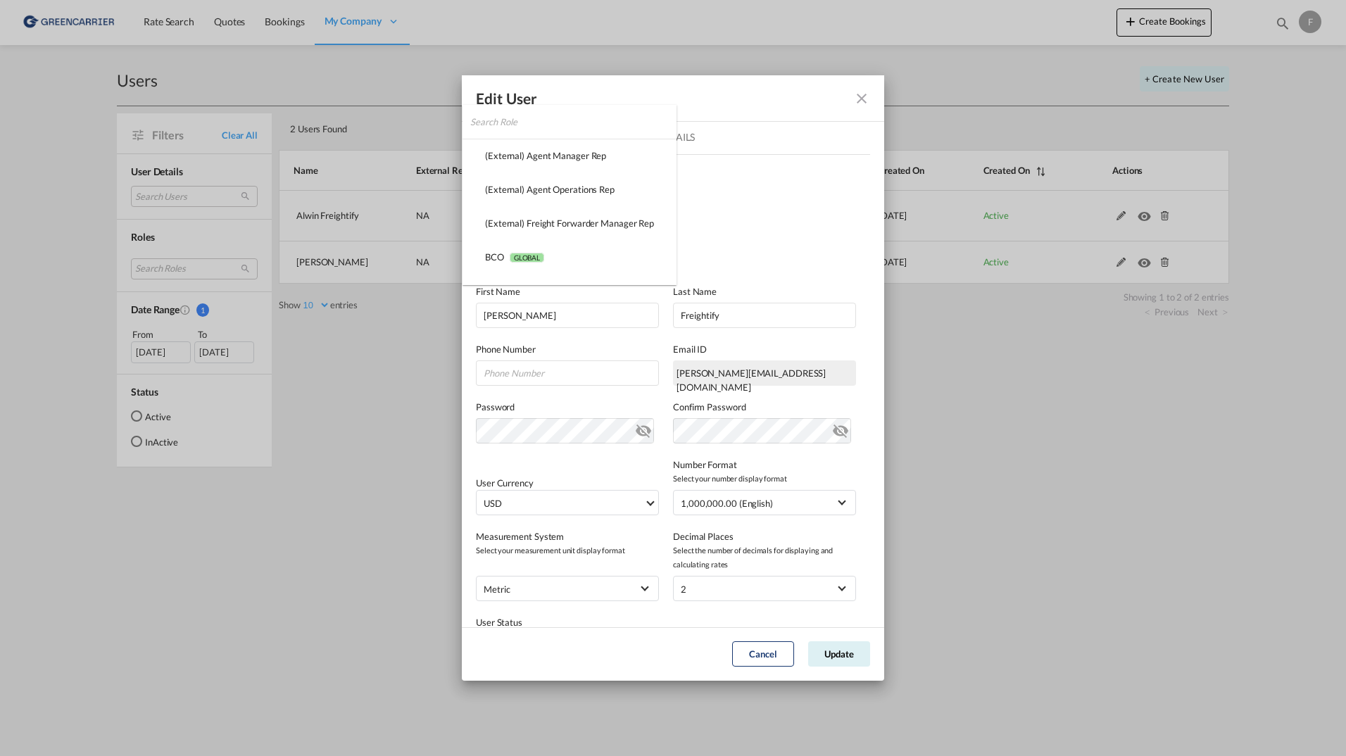
click at [864, 97] on md-backdrop at bounding box center [673, 378] width 1346 height 756
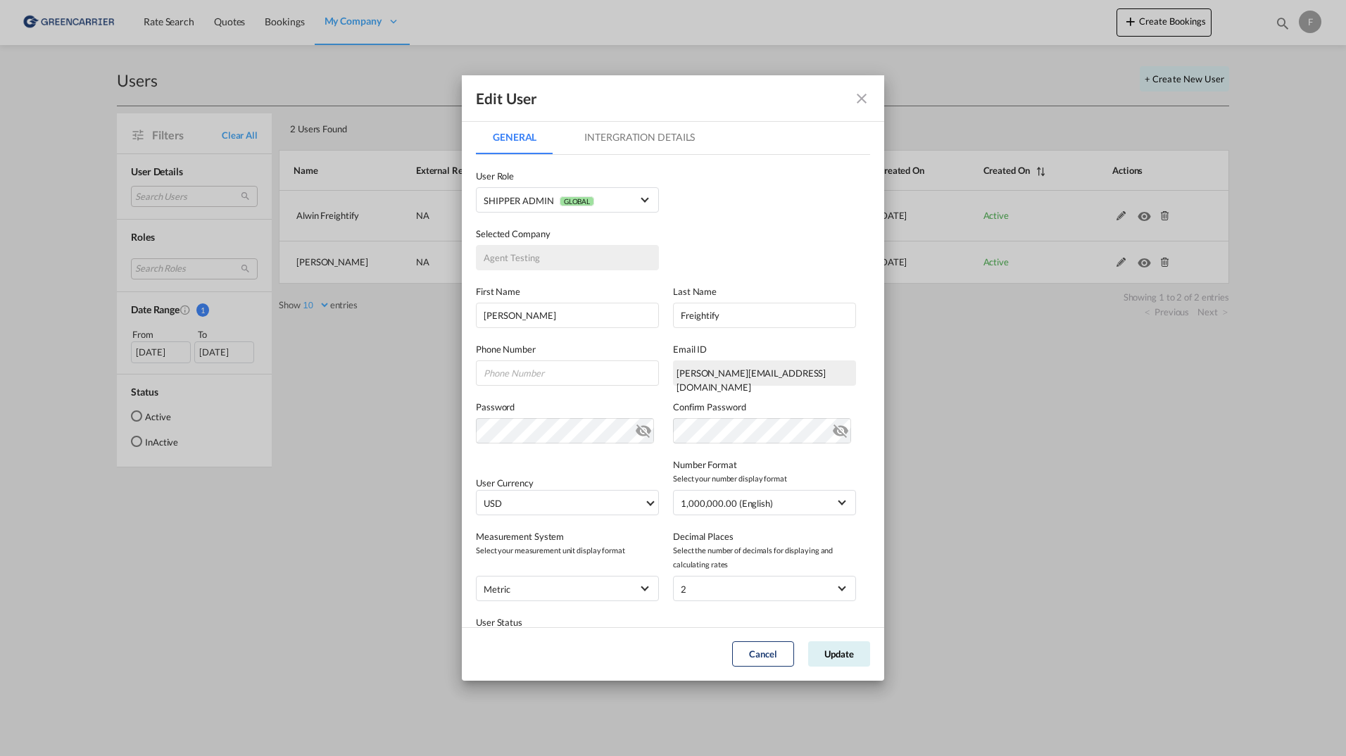
click at [864, 98] on md-icon "icon-close fg-AAA8AD" at bounding box center [861, 98] width 17 height 17
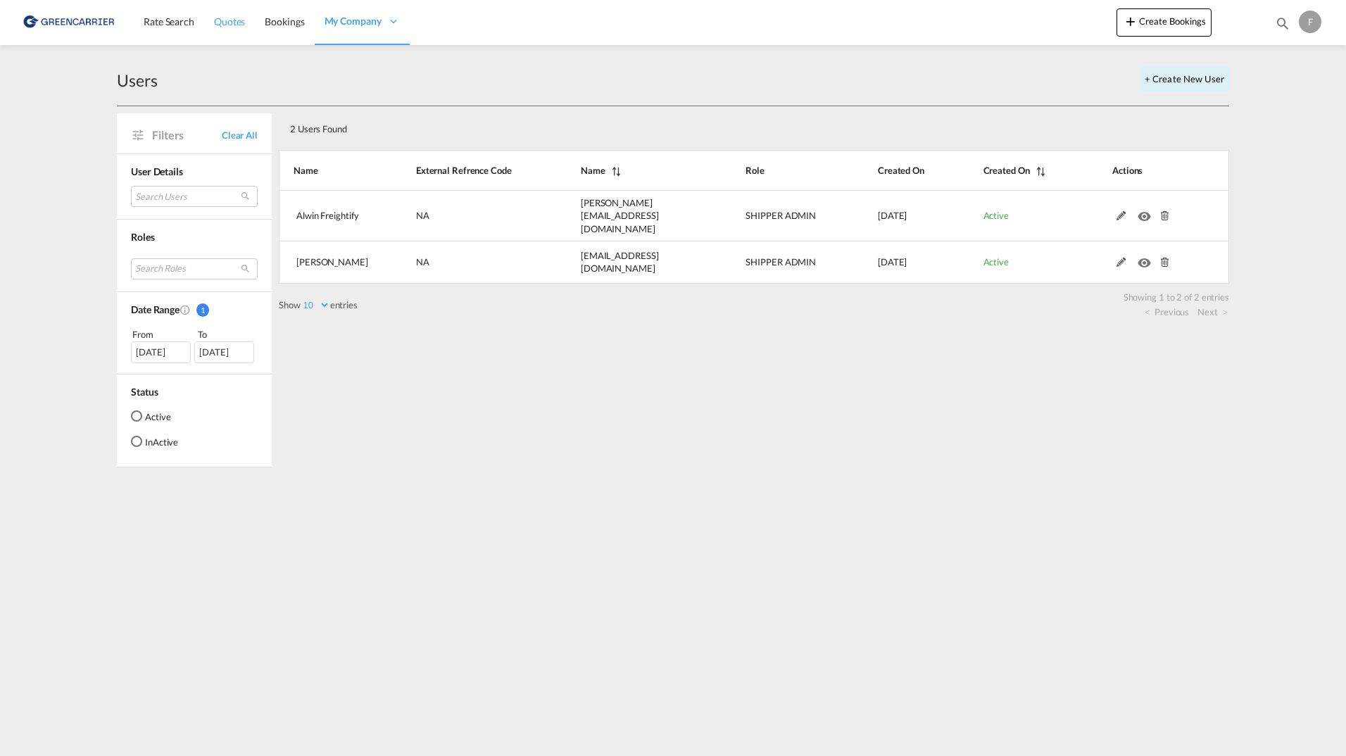
click at [237, 28] on span "Quotes" at bounding box center [229, 22] width 31 height 14
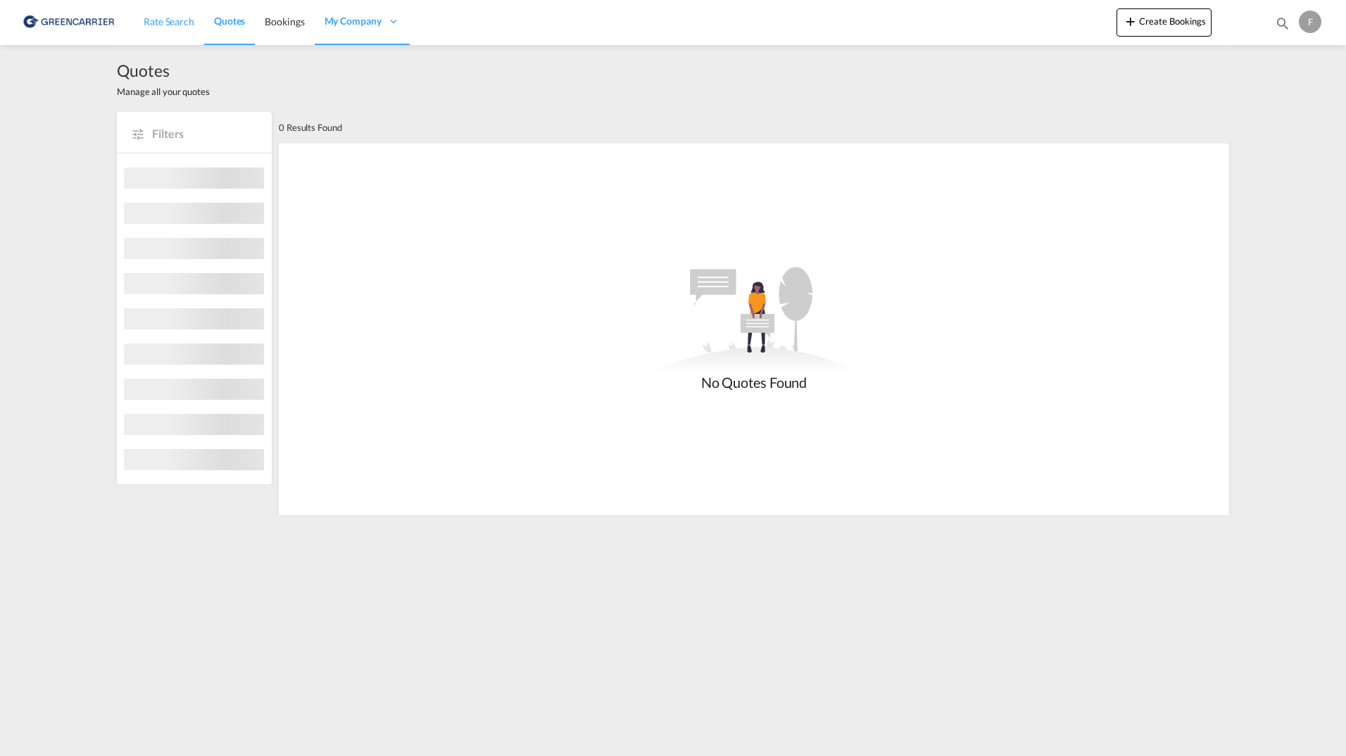
click at [173, 25] on span "Rate Search" at bounding box center [169, 21] width 51 height 12
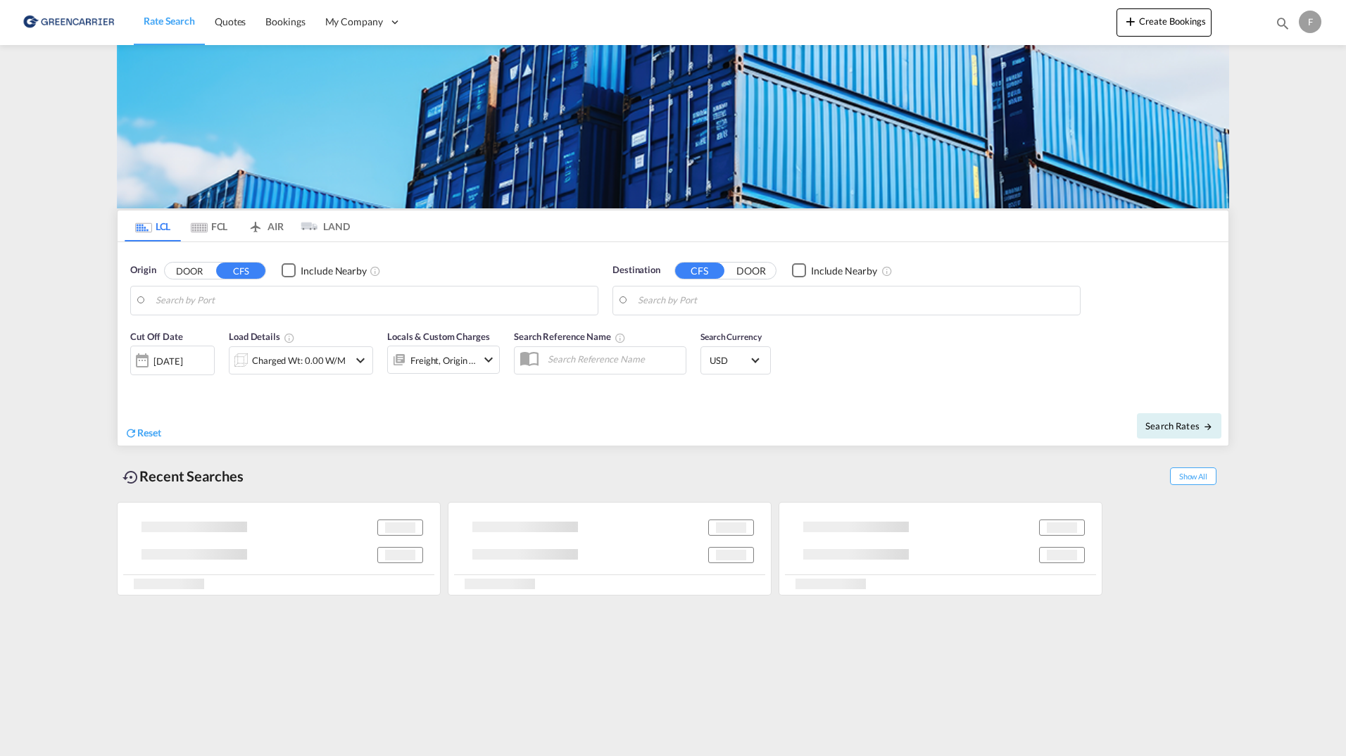
type input "Aarhus, DKAAR"
type input "Cartagena, COCTG"
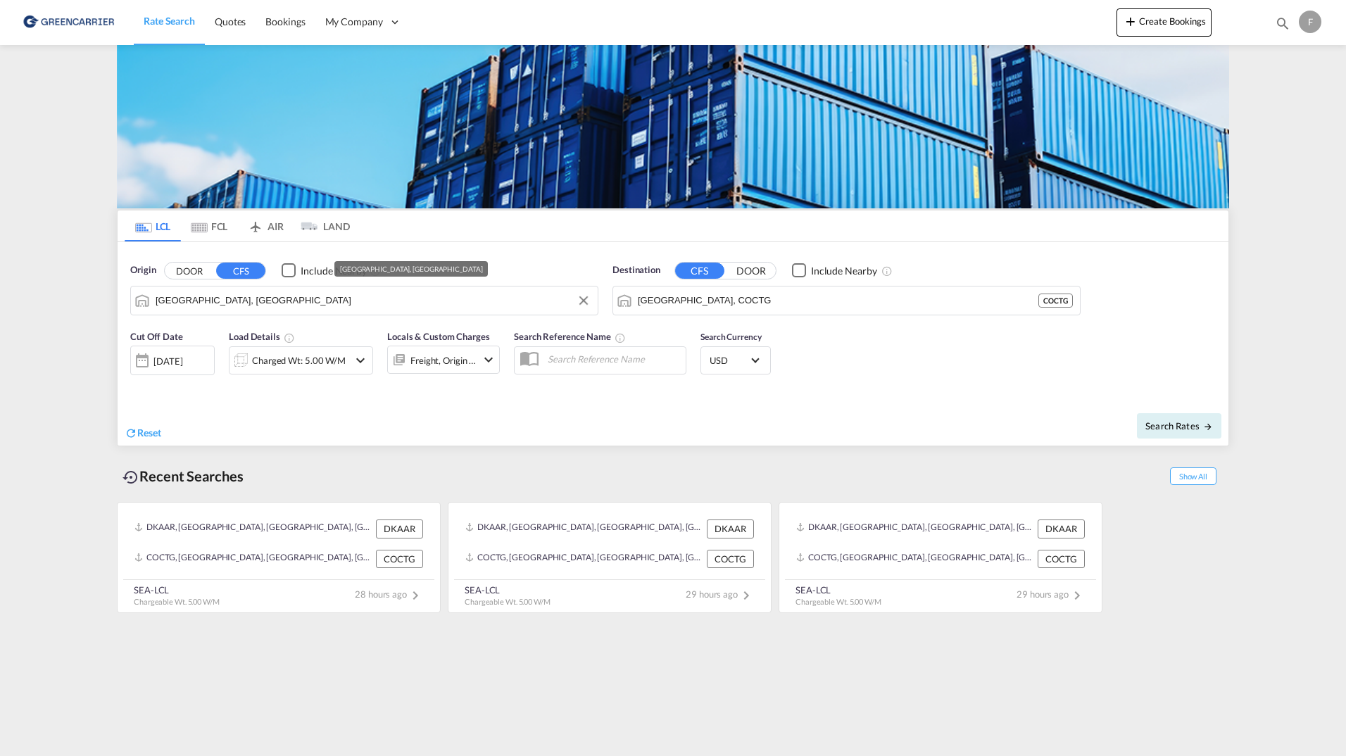
click at [311, 308] on input "Aarhus, DKAAR" at bounding box center [373, 300] width 435 height 21
click at [935, 387] on div "Cut Off Date 20 Aug 2025 20/08/2025 Load Details Charged Wt: 5.00 W/M Locals & …" at bounding box center [673, 360] width 1111 height 76
click at [65, 220] on md-content "Rate Search Quotes Bookings My Company Roles Users Create Bookings Bookings Quo…" at bounding box center [673, 378] width 1346 height 756
click at [191, 270] on button "DOOR" at bounding box center [189, 271] width 49 height 16
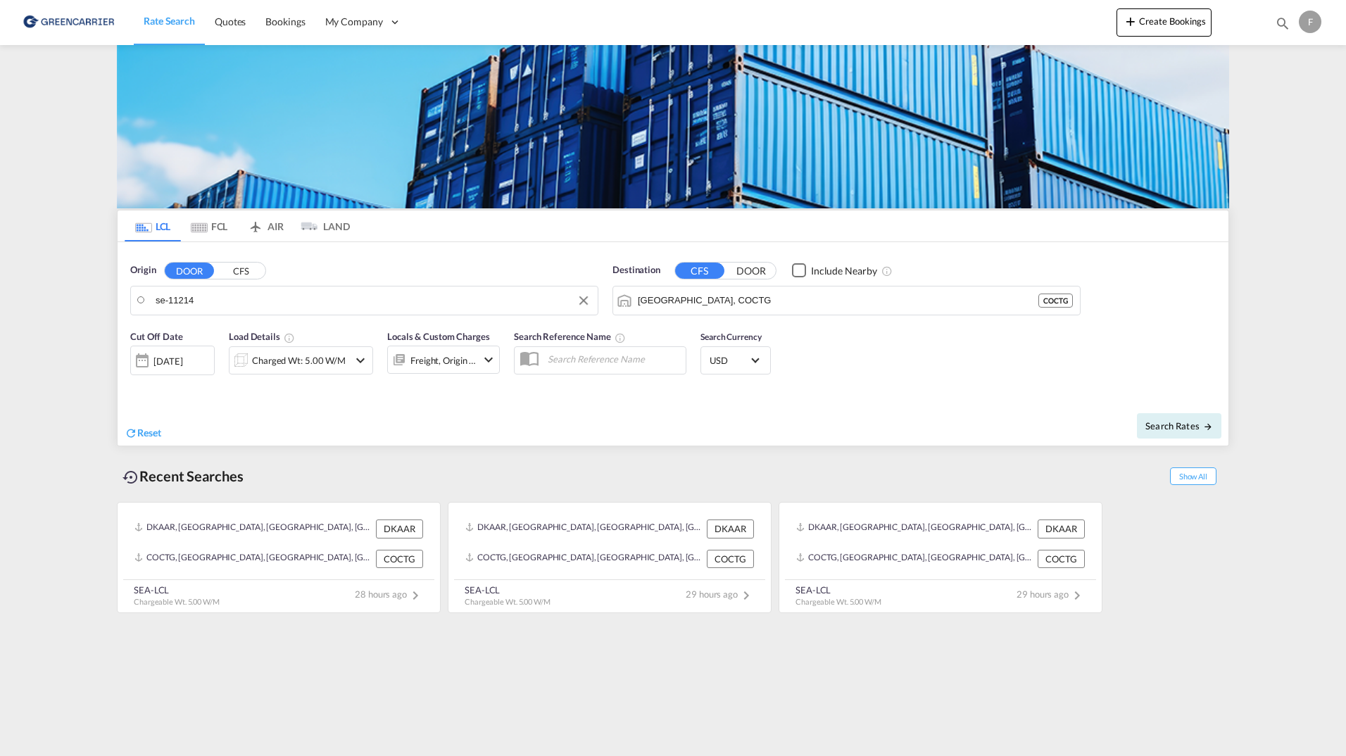
click at [320, 306] on body "Rate Search Quotes Bookings My Company Roles Users" at bounding box center [673, 378] width 1346 height 756
drag, startPoint x: 320, startPoint y: 307, endPoint x: 252, endPoint y: 269, distance: 78.2
click at [244, 266] on button "CFS" at bounding box center [240, 271] width 49 height 16
click at [259, 296] on body "Rate Search Quotes Bookings My Company Roles Users" at bounding box center [673, 378] width 1346 height 756
click at [259, 296] on input "se-11214" at bounding box center [373, 300] width 435 height 21
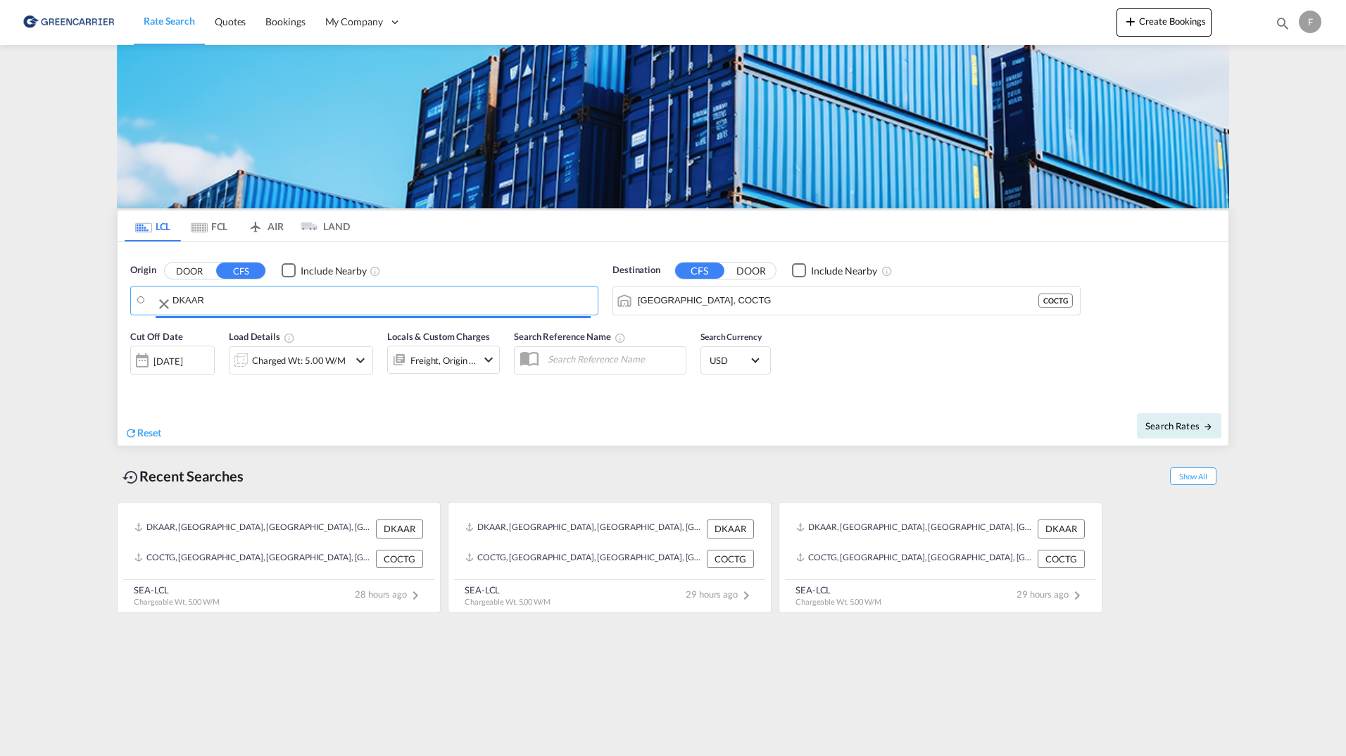
click at [287, 297] on body "Rate Search Quotes Bookings My Company Roles Users" at bounding box center [673, 378] width 1346 height 756
click at [204, 273] on button "DOOR" at bounding box center [189, 271] width 49 height 16
click at [202, 293] on body "Rate Search Quotes Bookings My Company Roles Users" at bounding box center [673, 378] width 1346 height 756
click at [203, 294] on body "Rate Search Quotes Bookings My Company Roles Users" at bounding box center [673, 378] width 1346 height 756
click at [203, 294] on input "de-5" at bounding box center [373, 300] width 435 height 21
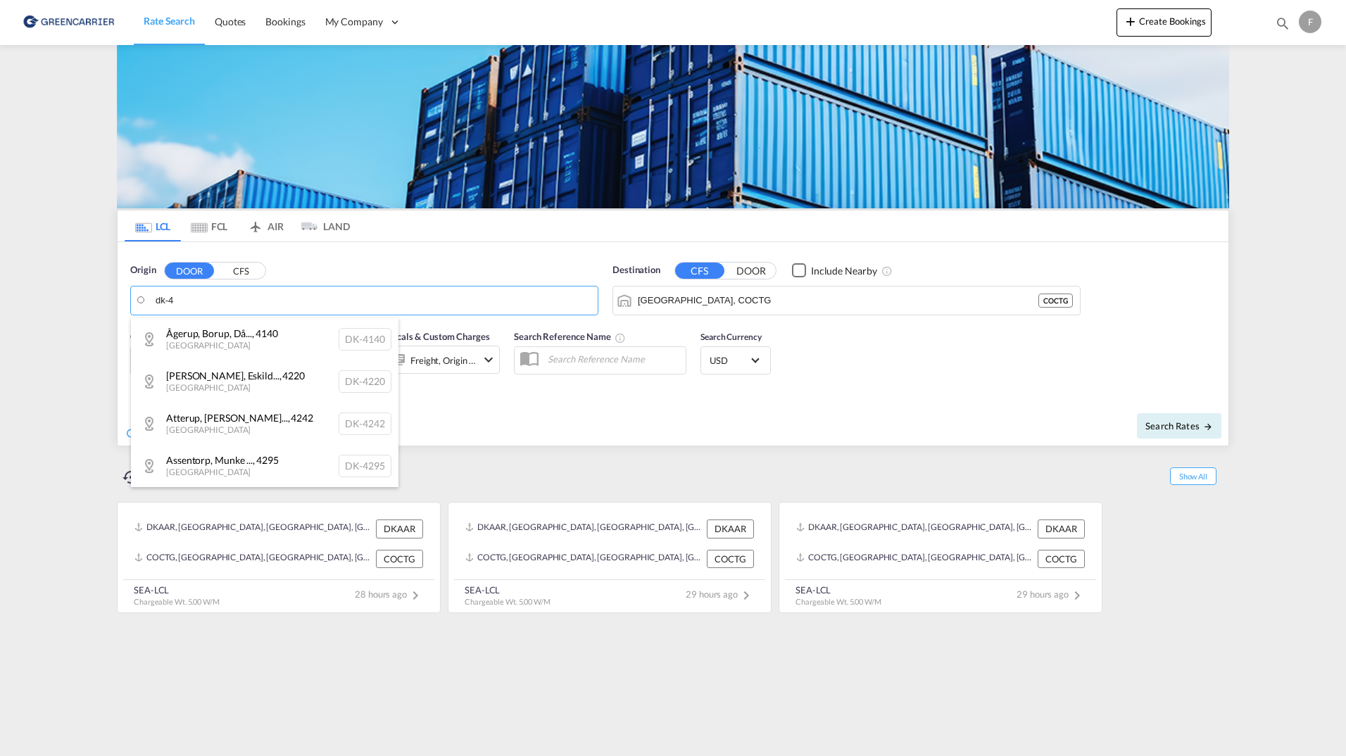
type input "dk-4"
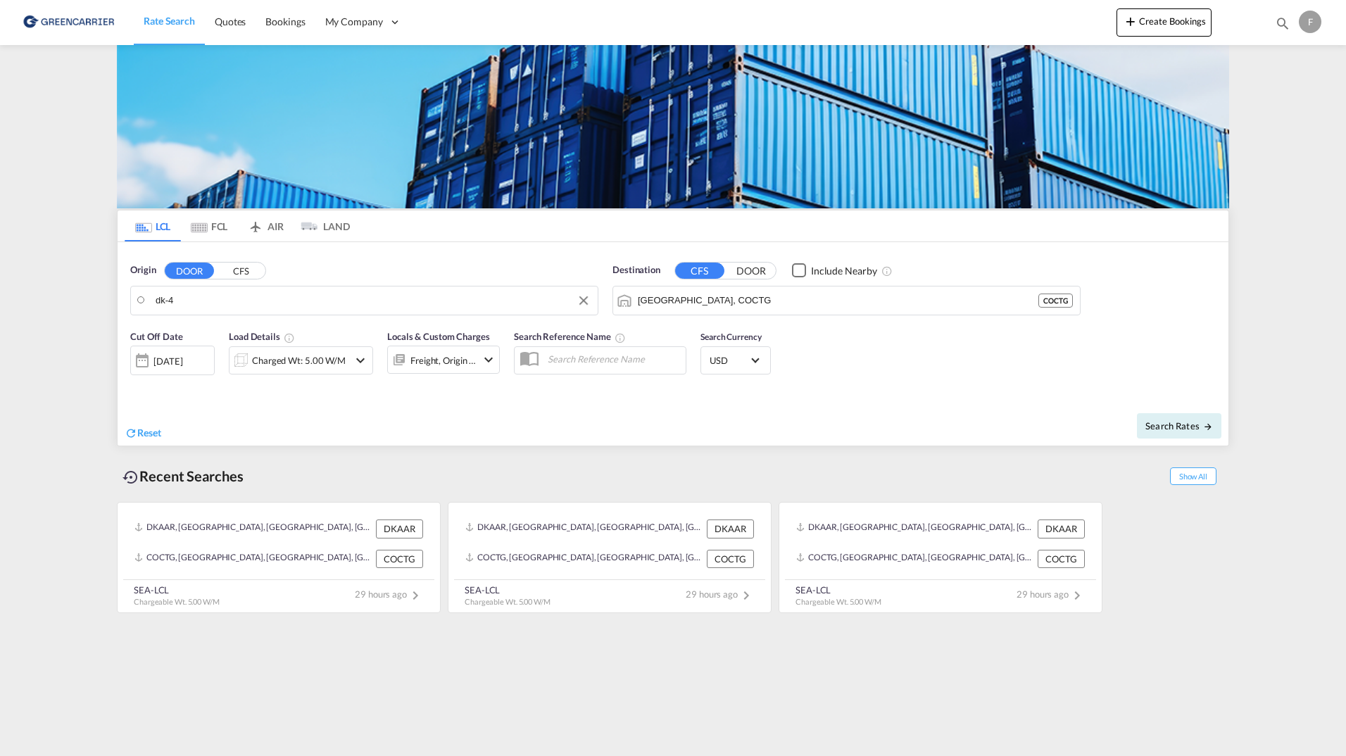
click at [229, 266] on button "CFS" at bounding box center [240, 271] width 49 height 16
click at [232, 303] on body "Rate Search Quotes Bookings My Company Roles Users" at bounding box center [673, 378] width 1346 height 756
click at [232, 303] on input "dk-4" at bounding box center [382, 300] width 418 height 21
click at [0, 0] on div "Hamburg Germany DEHAM" at bounding box center [0, 0] width 0 height 0
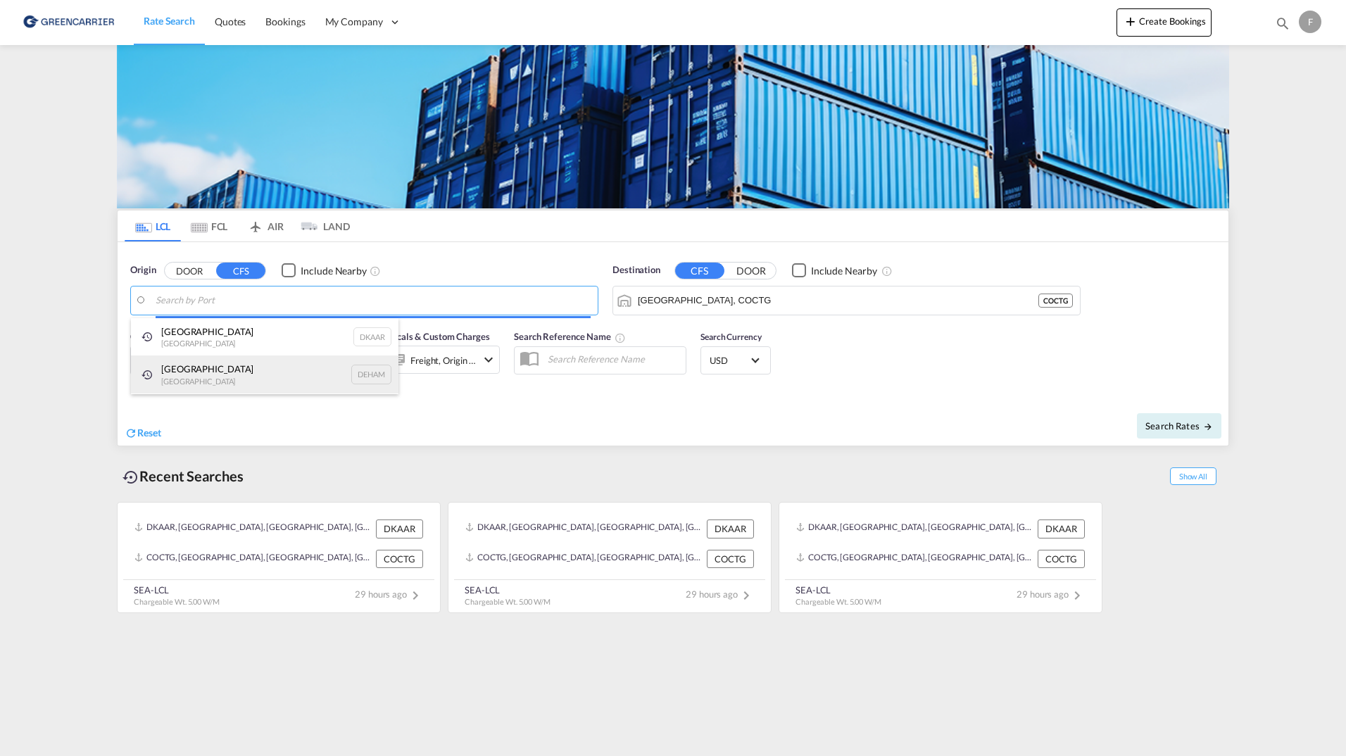
type input "Hamburg, DEHAM"
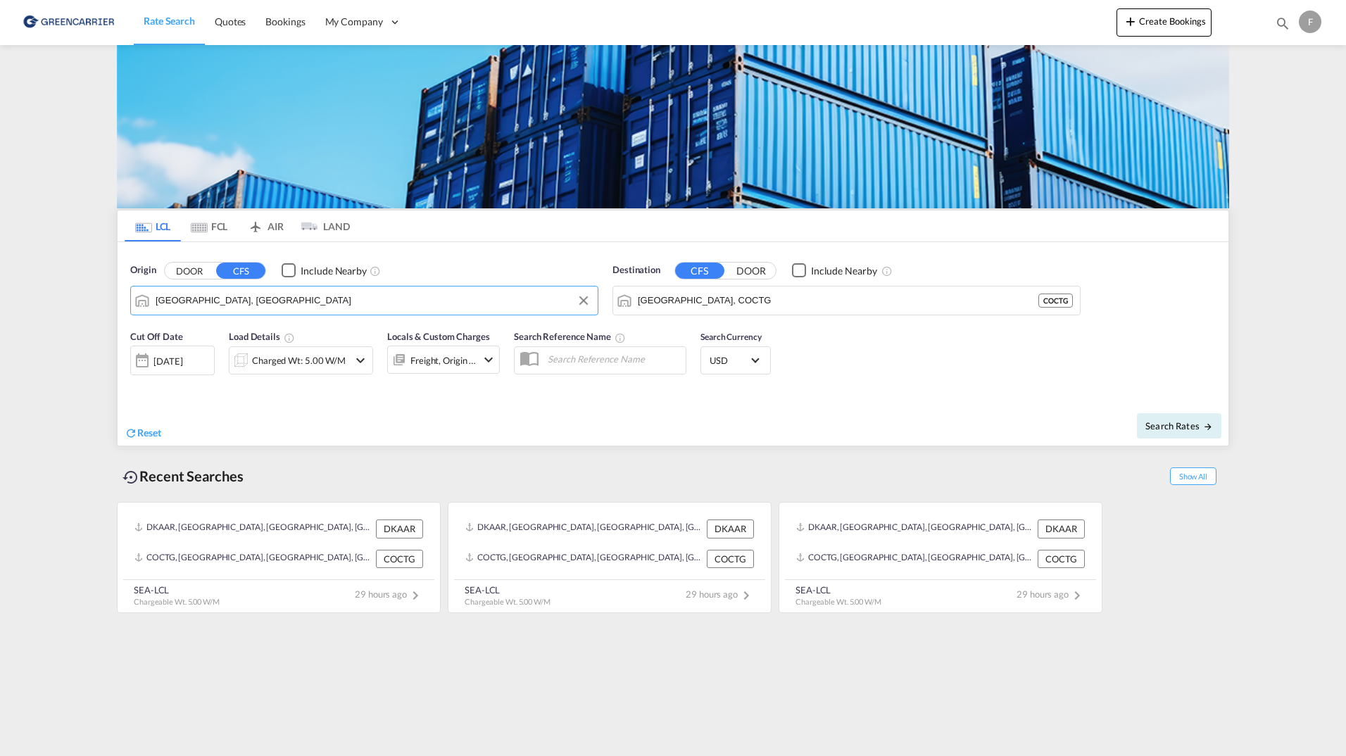
click at [275, 356] on div "Charged Wt: 5.00 W/M" at bounding box center [299, 361] width 94 height 20
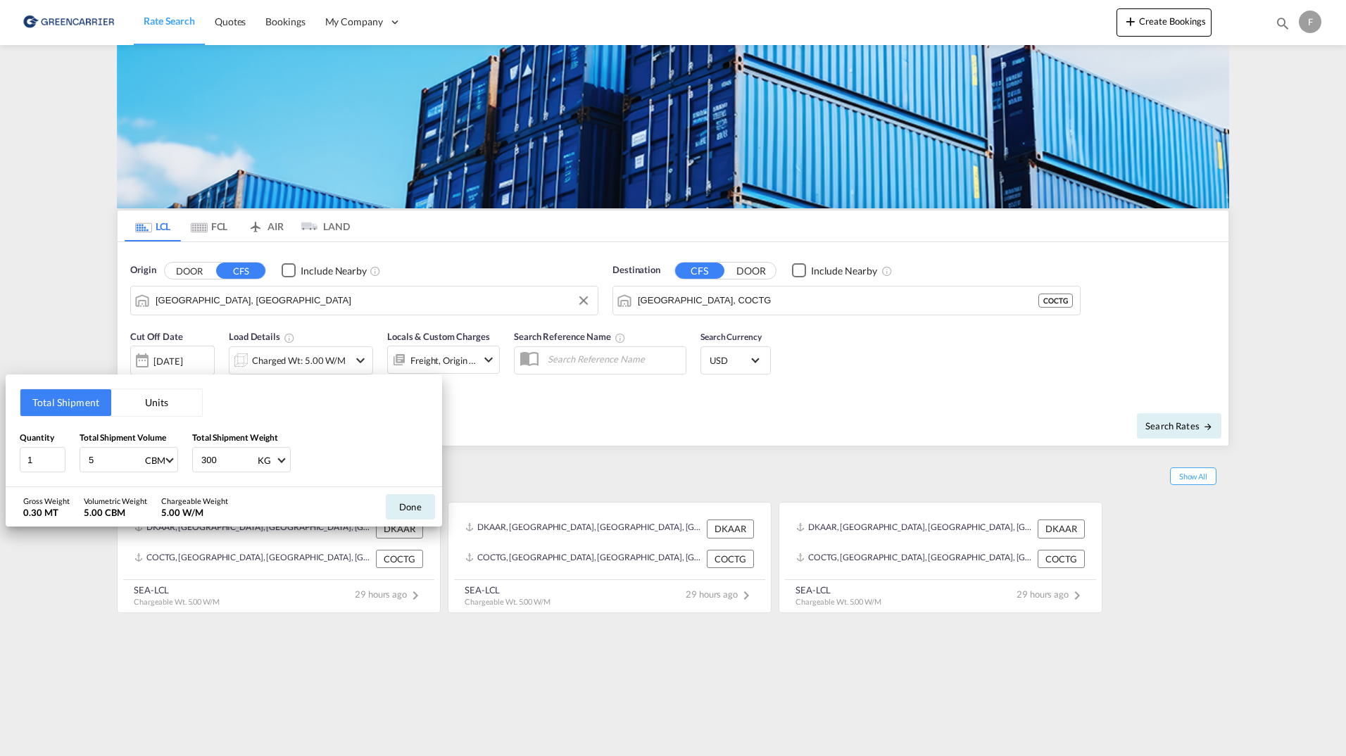
click at [188, 396] on button "Units" at bounding box center [156, 402] width 91 height 27
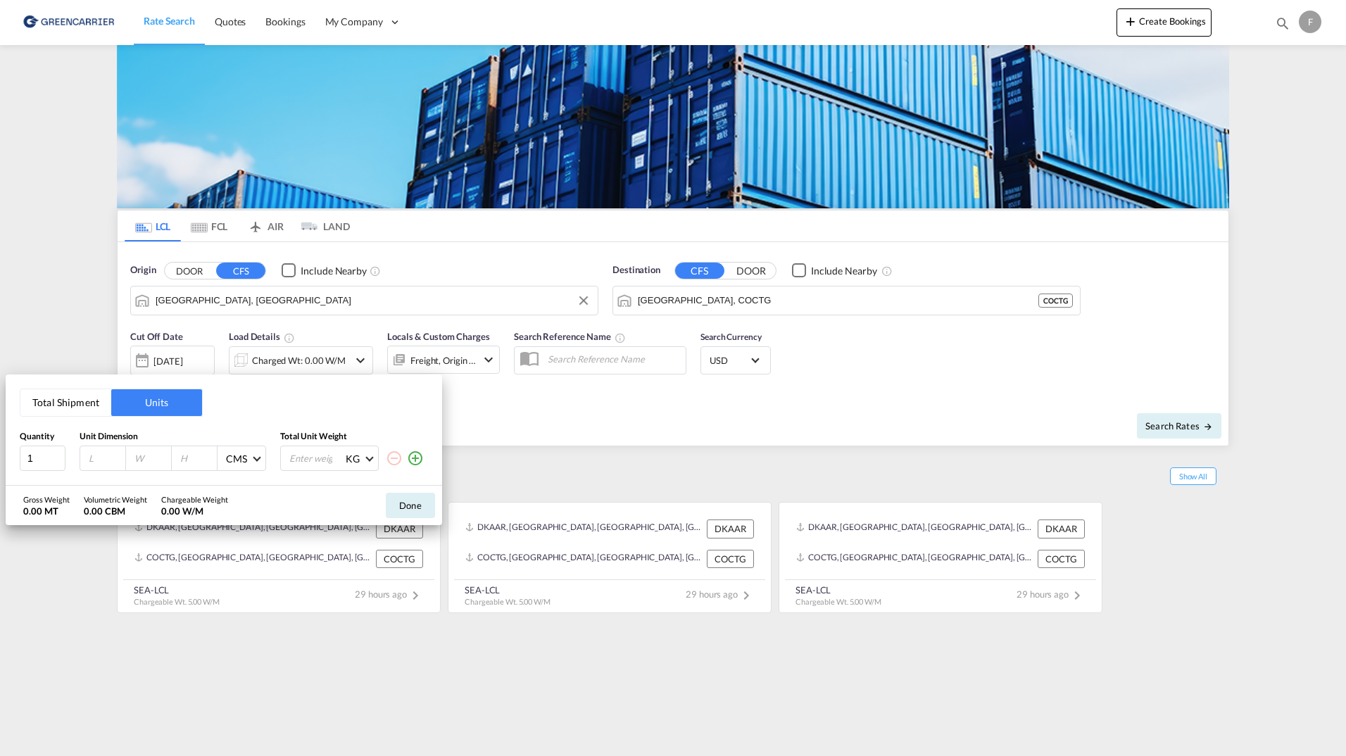
click at [86, 464] on div at bounding box center [103, 458] width 46 height 24
click at [96, 464] on input "number" at bounding box center [106, 458] width 38 height 13
type input "120"
type input "80"
type input "56"
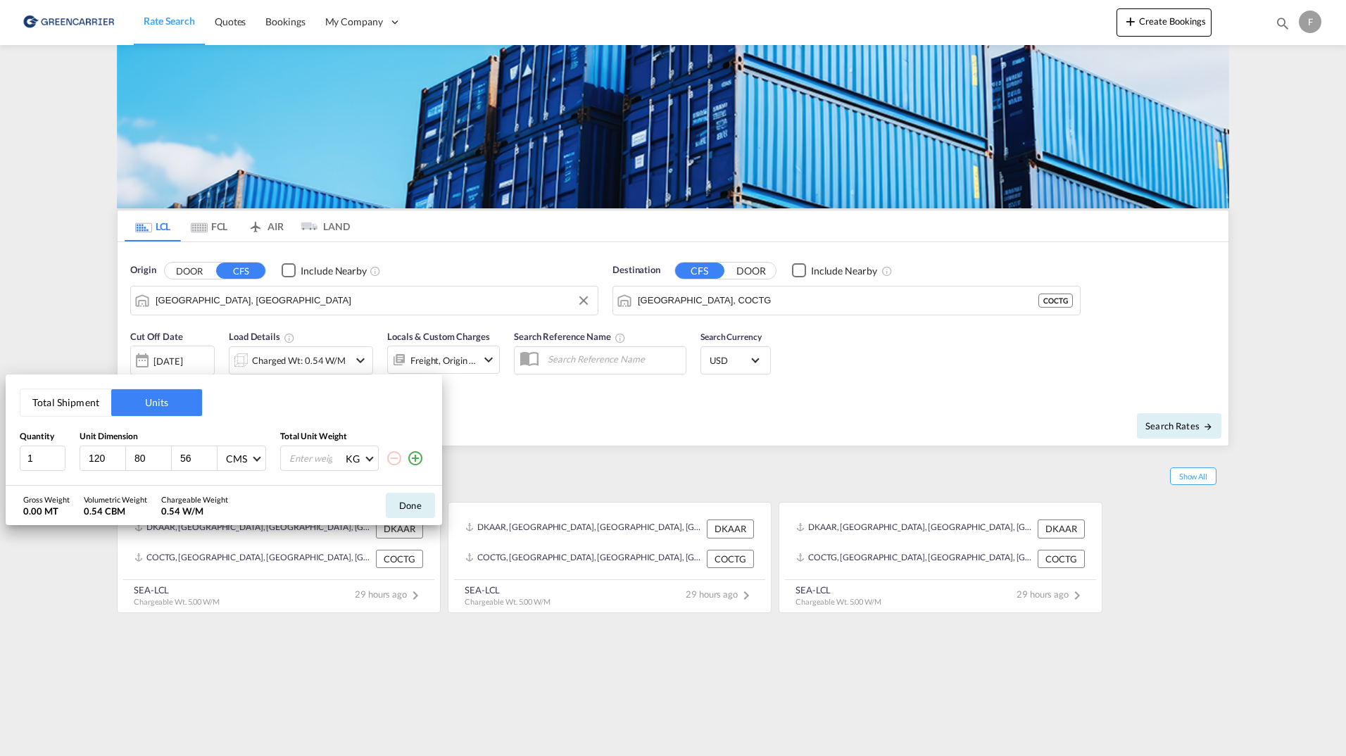
click at [299, 465] on input "number" at bounding box center [316, 458] width 56 height 24
type input "500"
click at [422, 457] on md-icon "icon-plus-circle-outline" at bounding box center [415, 458] width 17 height 17
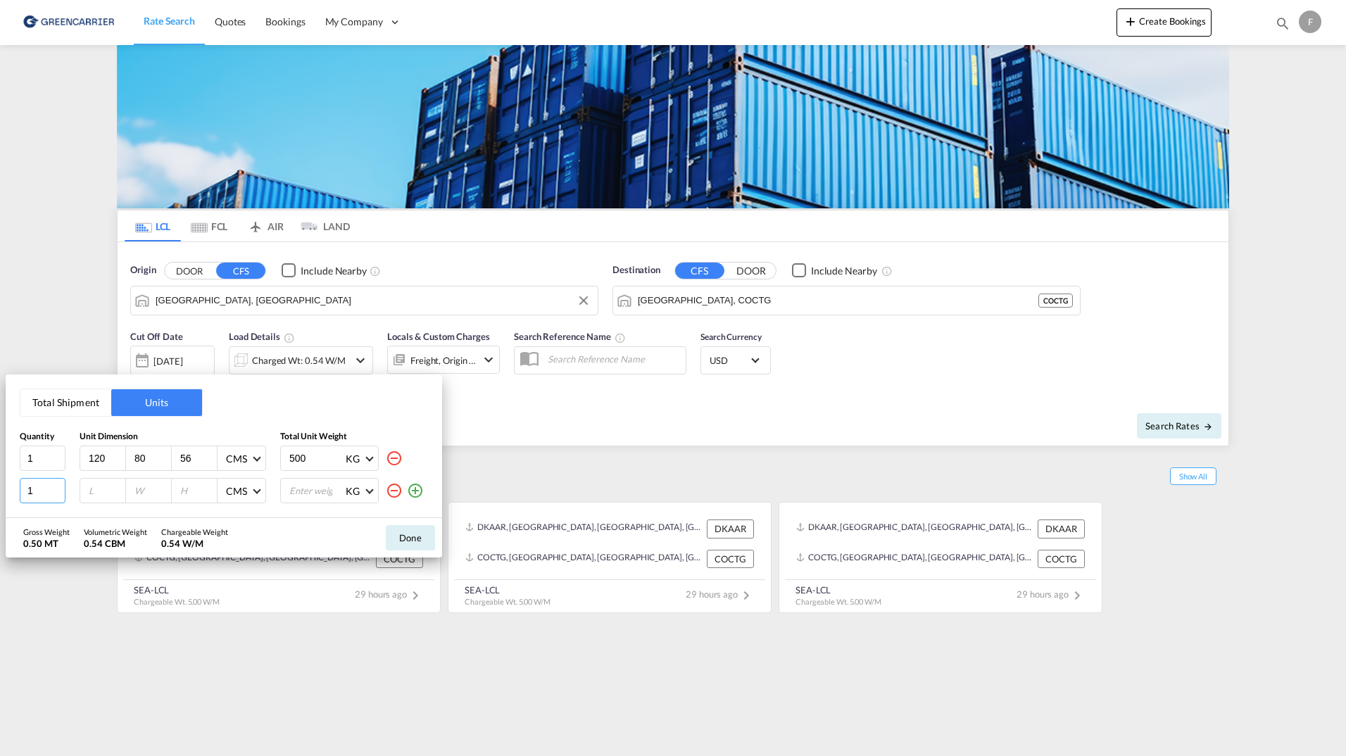
drag, startPoint x: 41, startPoint y: 487, endPoint x: 17, endPoint y: 489, distance: 24.0
click at [0, 490] on html "Rate Search Quotes Bookings My Company Roles Users" at bounding box center [673, 378] width 1346 height 756
type input "2"
click at [92, 493] on input "number" at bounding box center [106, 490] width 38 height 13
type input "50"
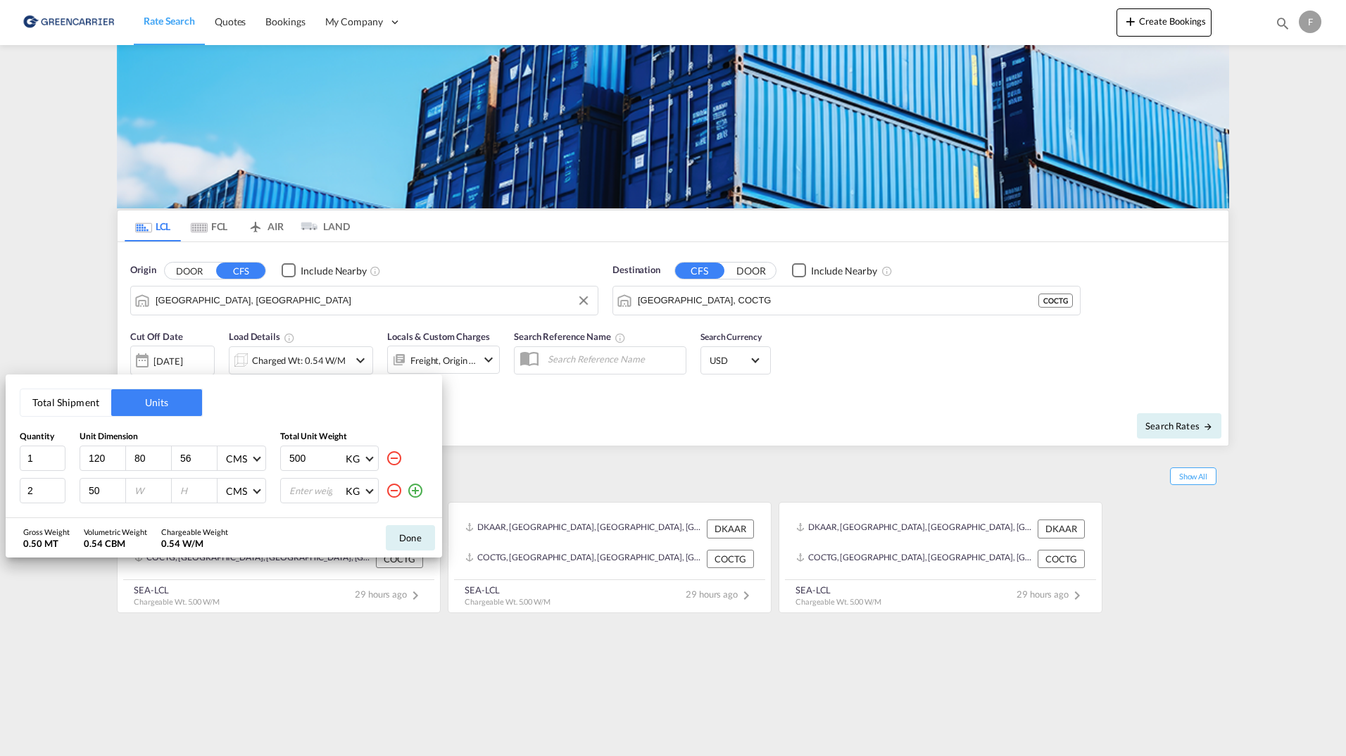
type input "5"
type input "60"
type input "40"
type input "200"
click at [418, 411] on div "Total Shipment Units Quantity Unit Dimension Total Unit Weight 1 120 80 56 CMS …" at bounding box center [224, 447] width 437 height 144
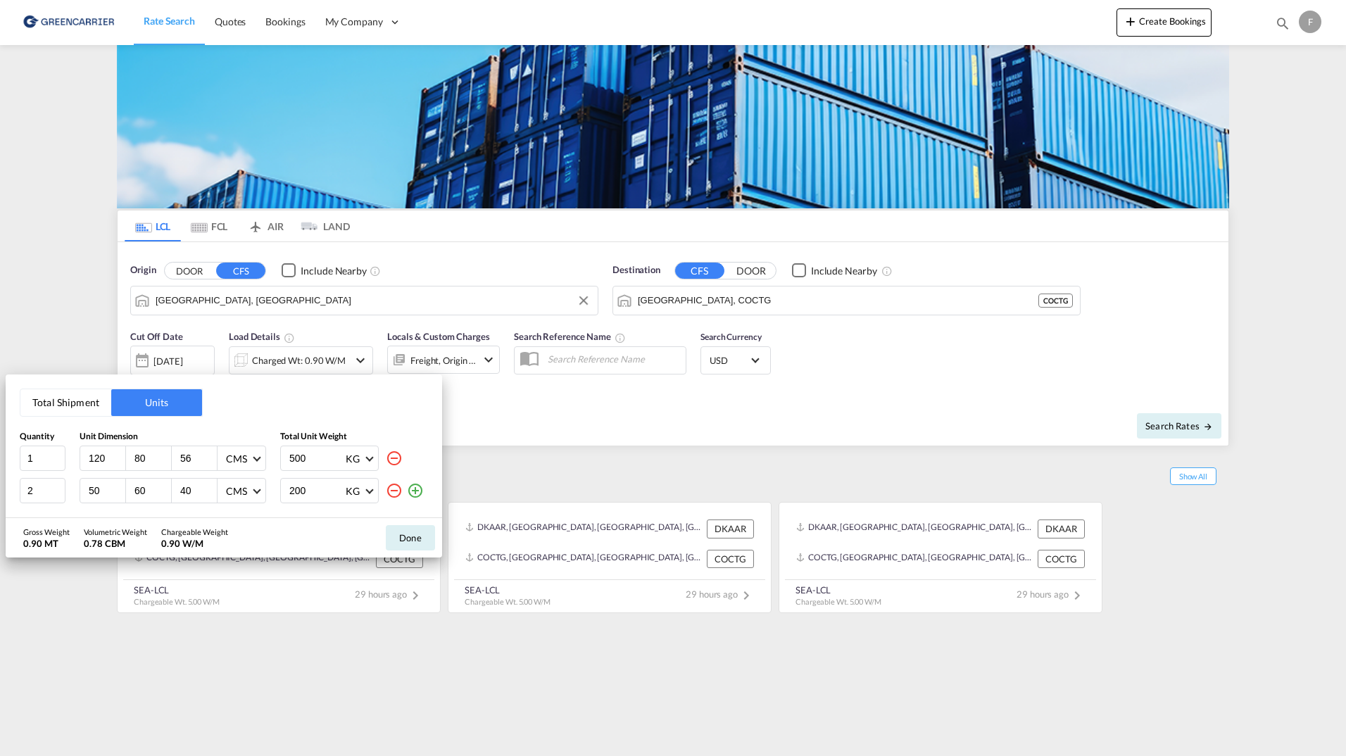
click at [614, 440] on div "Total Shipment Units Quantity Unit Dimension Total Unit Weight 1 120 80 56 CMS …" at bounding box center [673, 378] width 1346 height 756
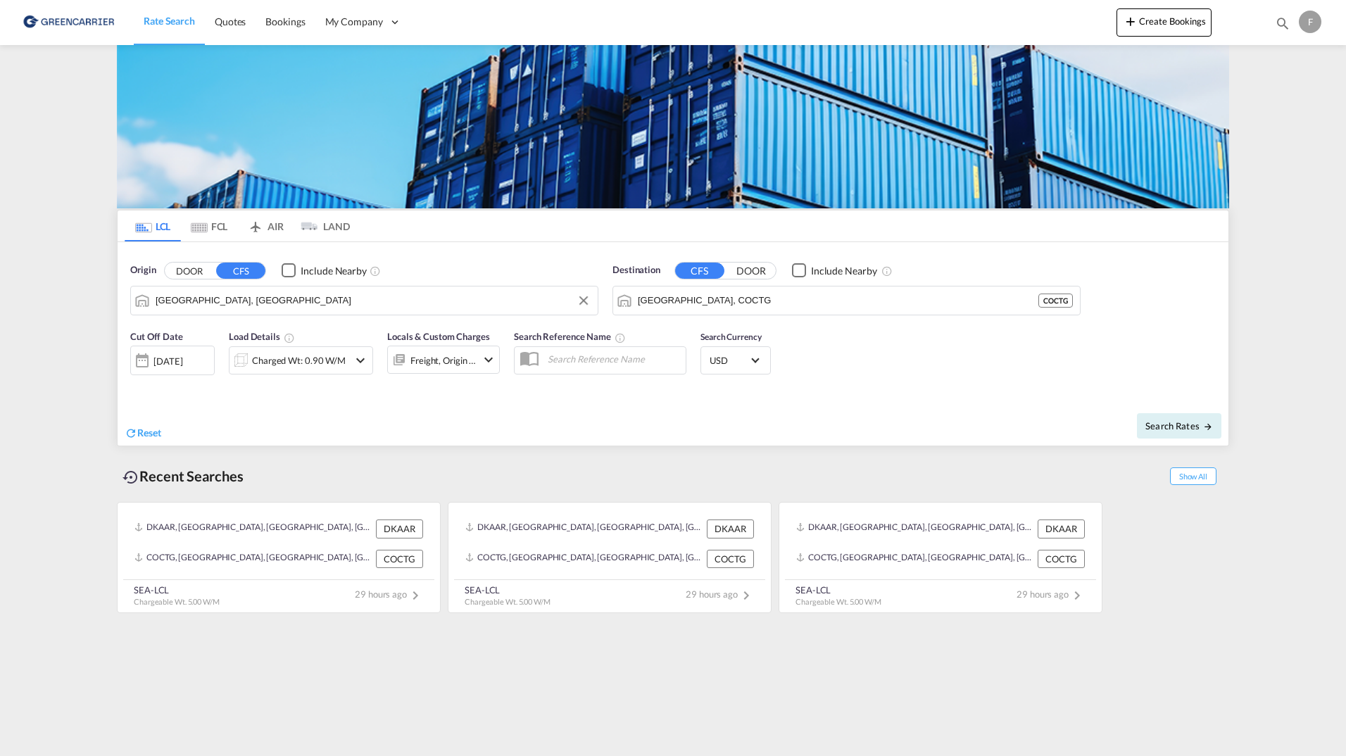
click at [489, 352] on md-icon "icon-chevron-down" at bounding box center [488, 359] width 17 height 17
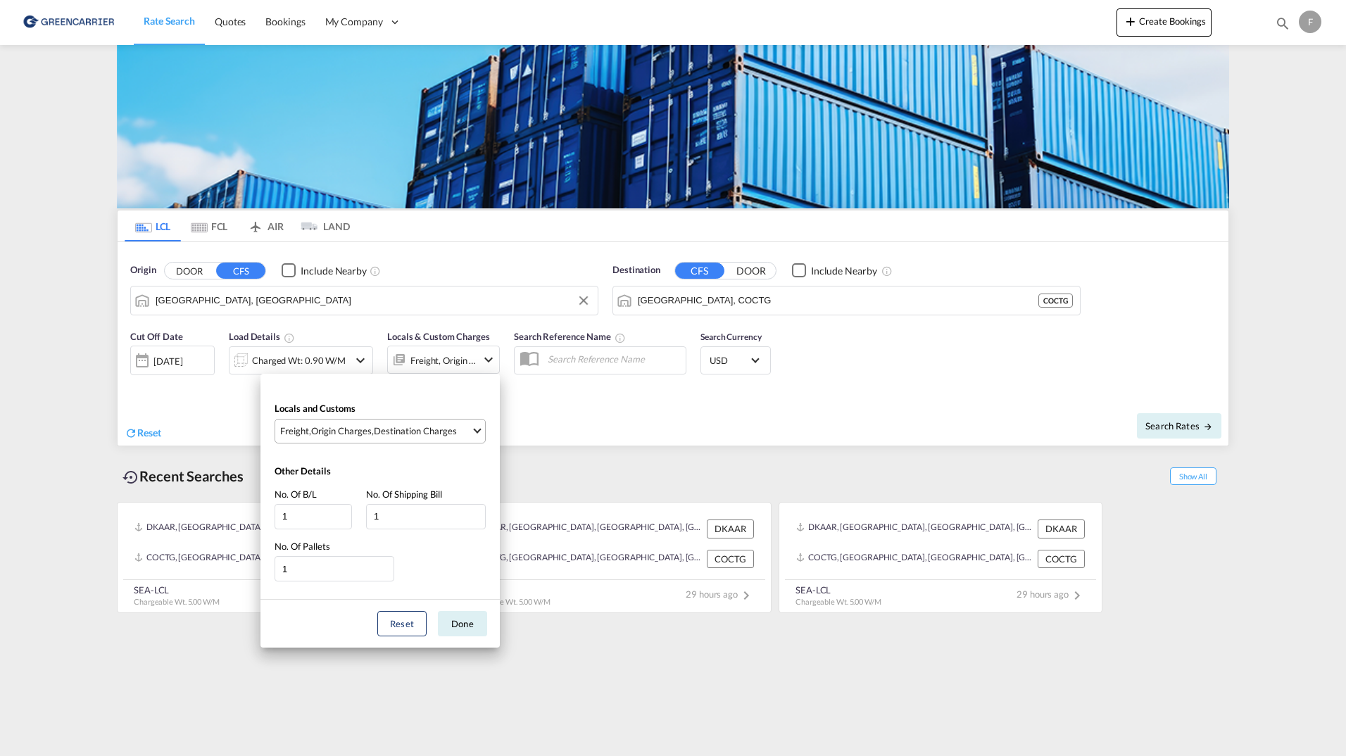
click at [392, 432] on div "Destination Charges" at bounding box center [415, 431] width 83 height 13
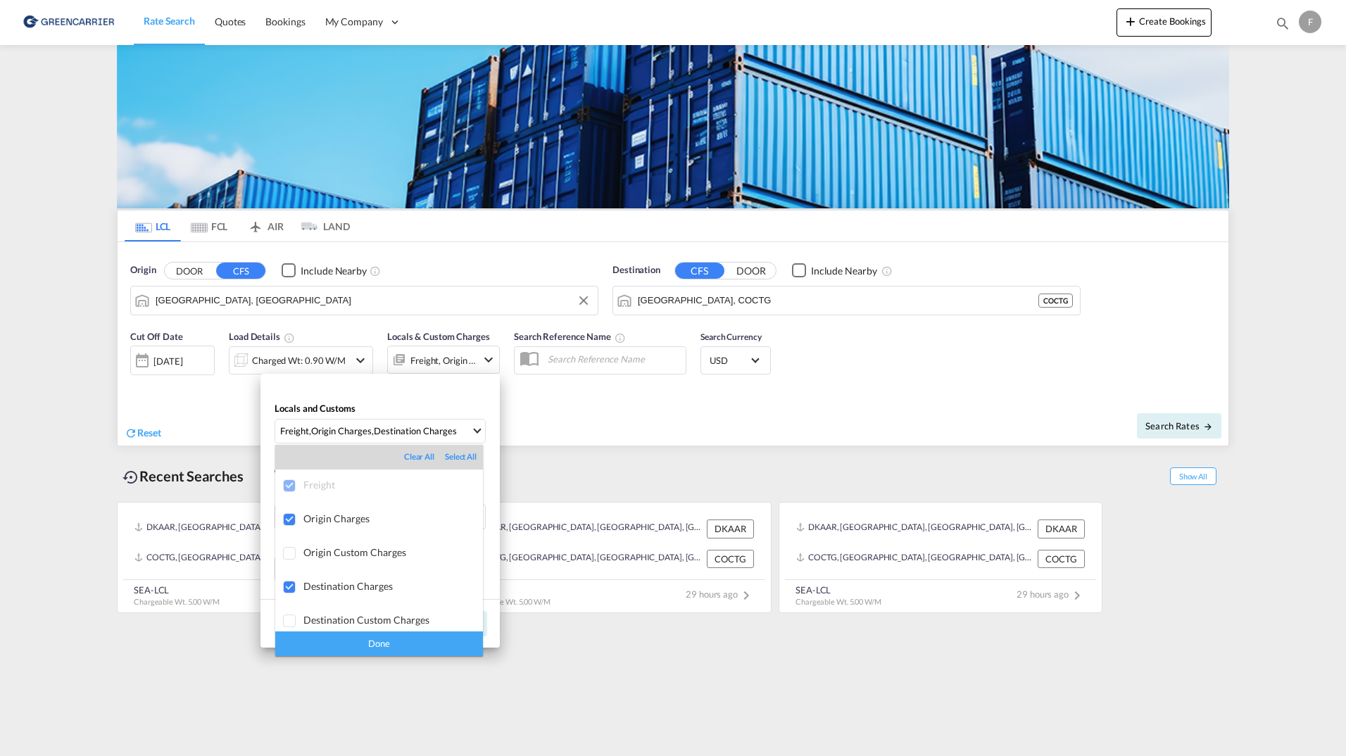
click at [768, 488] on md-backdrop at bounding box center [673, 378] width 1346 height 756
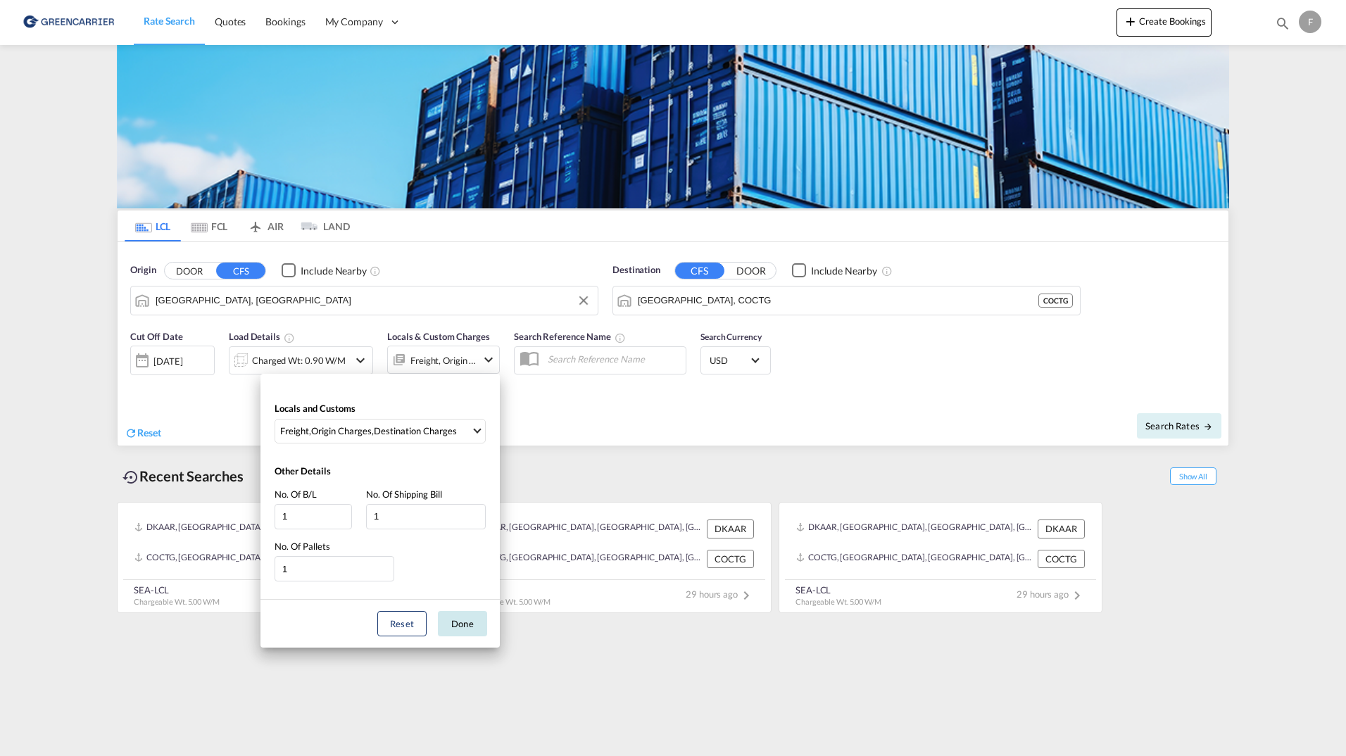
click at [459, 622] on button "Done" at bounding box center [462, 623] width 49 height 25
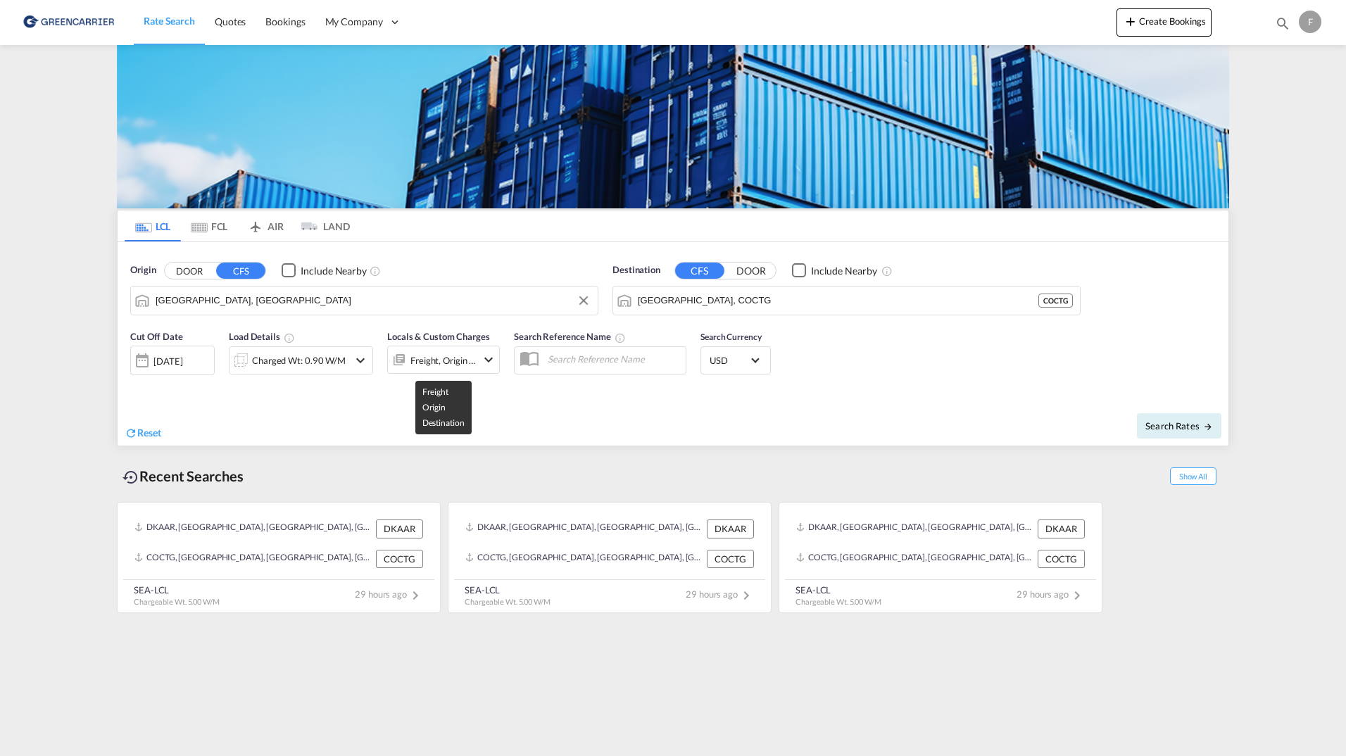
click at [435, 356] on div "Freight, Origin +1" at bounding box center [444, 361] width 66 height 20
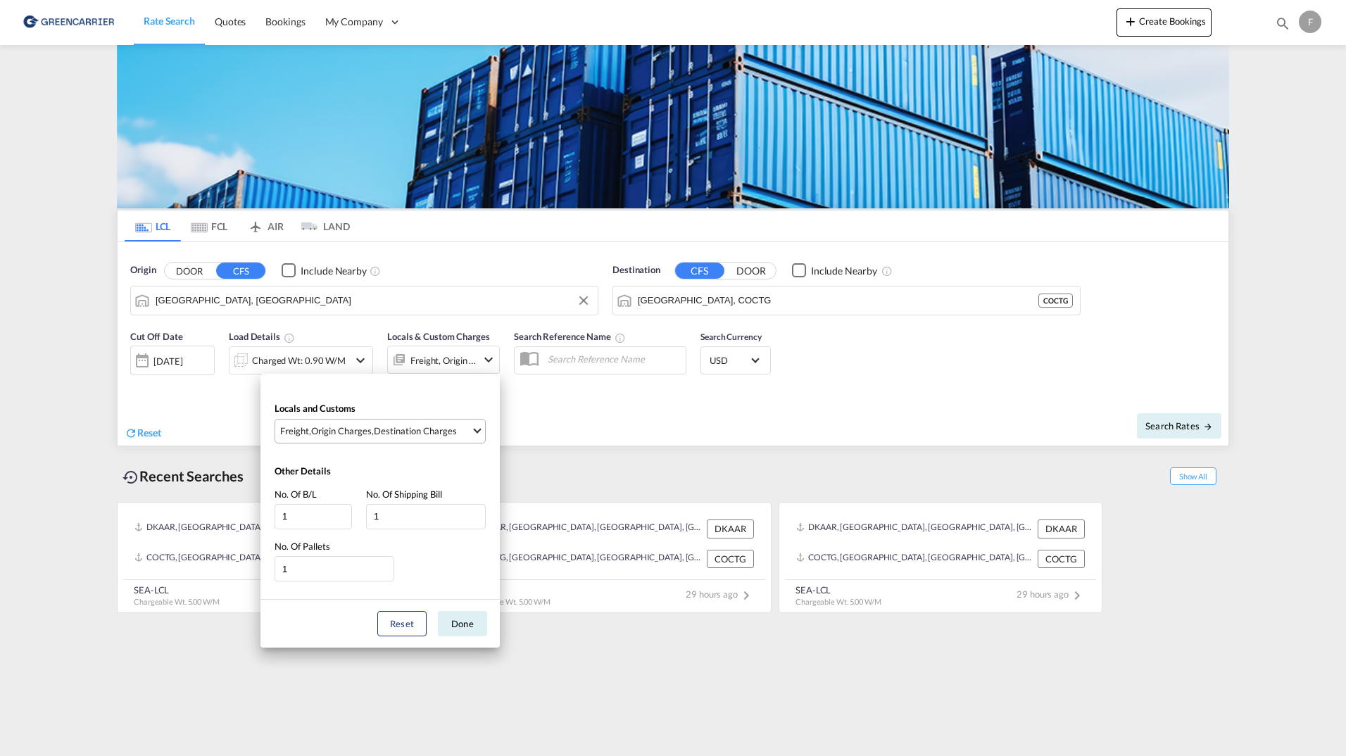
click at [438, 439] on md-select-value "Freight , Origin Charges , Destination Charges" at bounding box center [382, 431] width 206 height 23
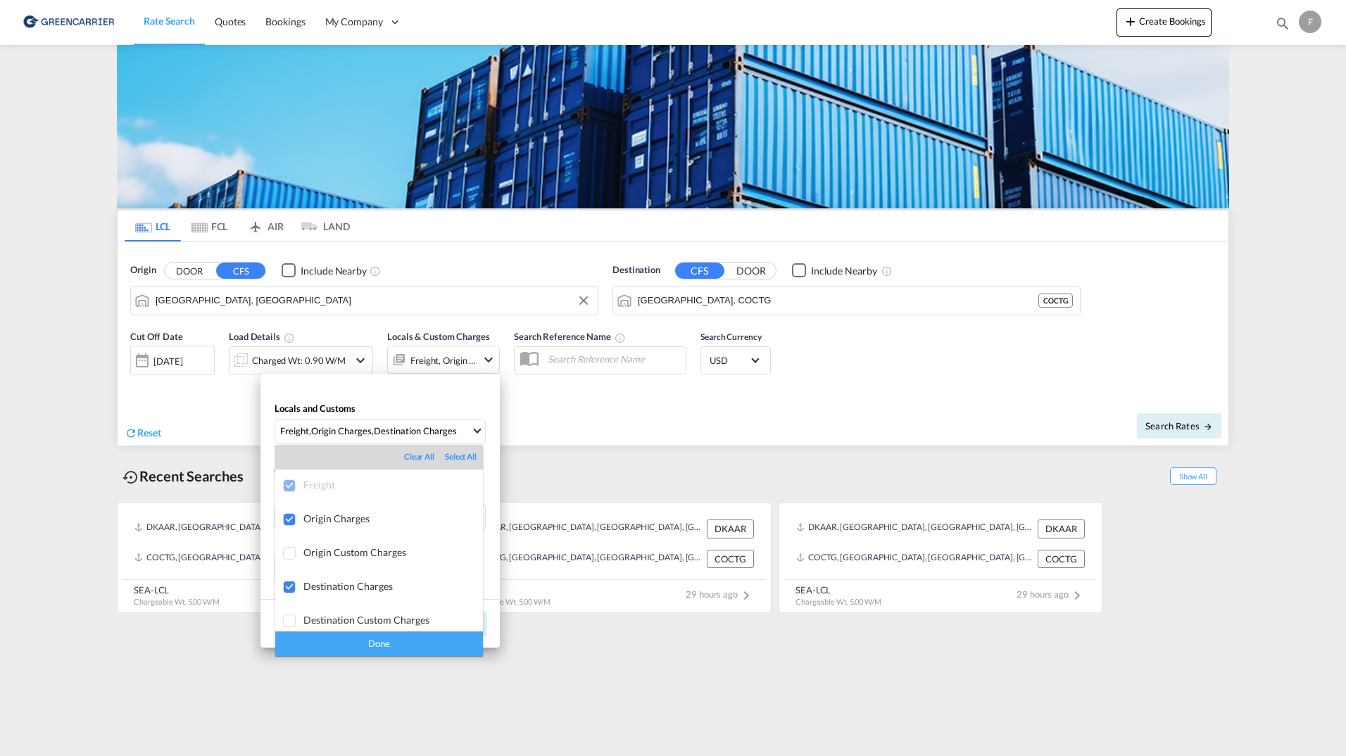
click at [414, 453] on div "Clear All" at bounding box center [424, 456] width 41 height 11
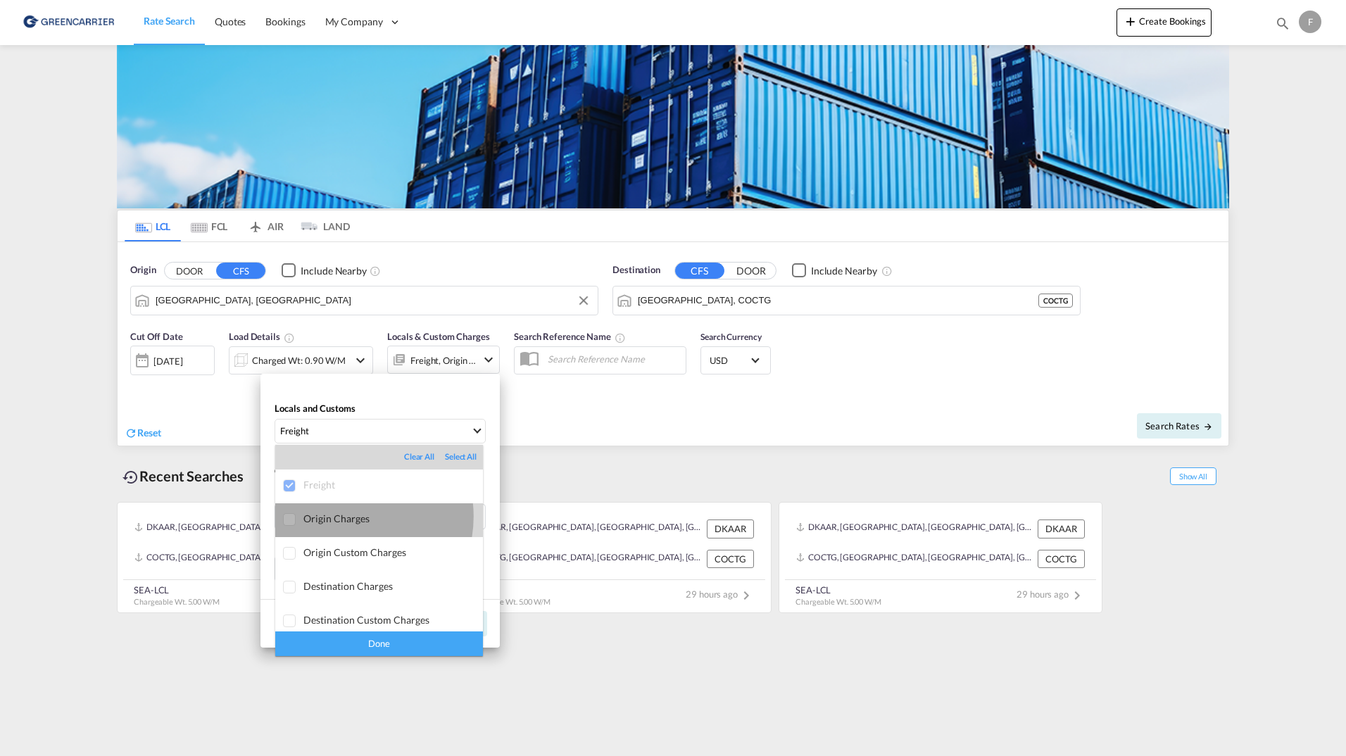
click at [344, 517] on div "Origin Charges" at bounding box center [393, 519] width 180 height 12
click at [446, 332] on md-backdrop at bounding box center [673, 378] width 1346 height 756
click at [446, 332] on div "Locals and Customs Freight , Origin Charges Other Details No. Of B/L 1 No. Of S…" at bounding box center [673, 378] width 1346 height 756
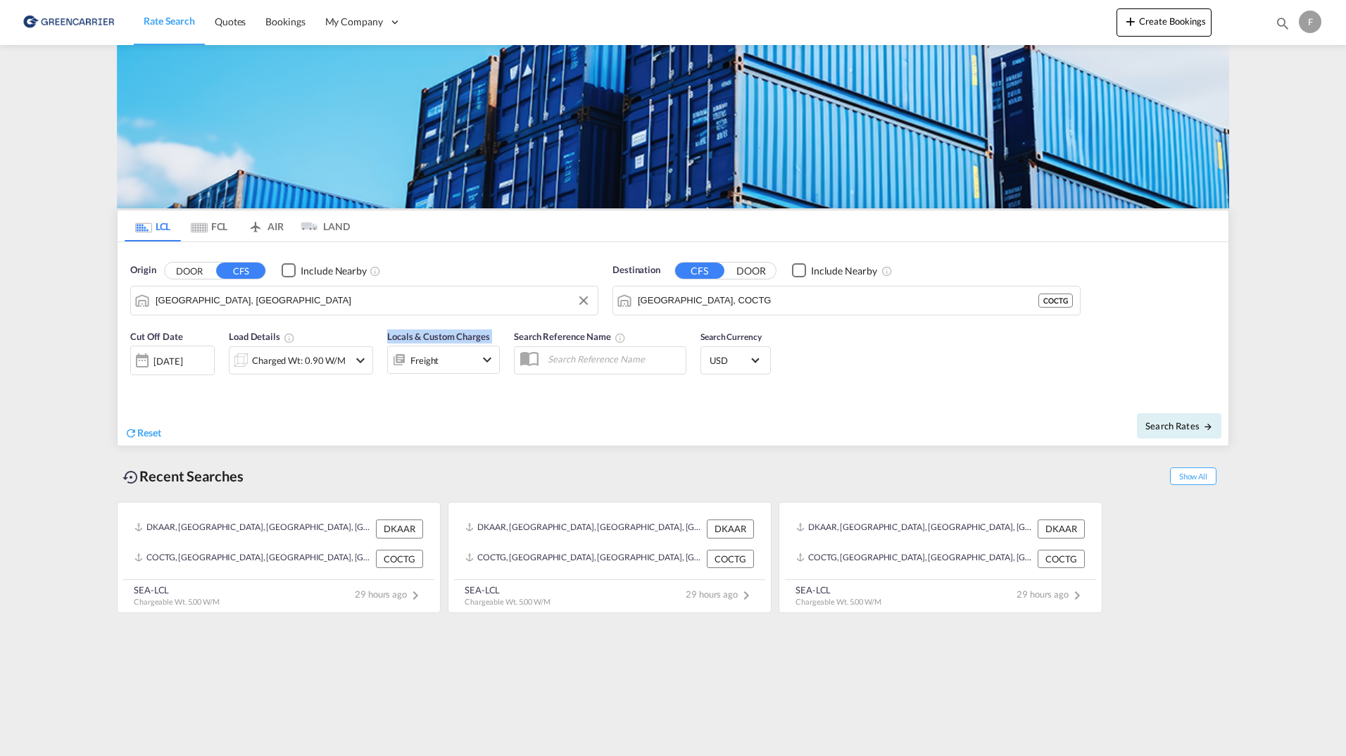
click at [446, 332] on span "Locals & Custom Charges" at bounding box center [438, 336] width 103 height 11
copy div "Locals & Custom Charges"
click at [432, 361] on div "Freight" at bounding box center [425, 361] width 28 height 20
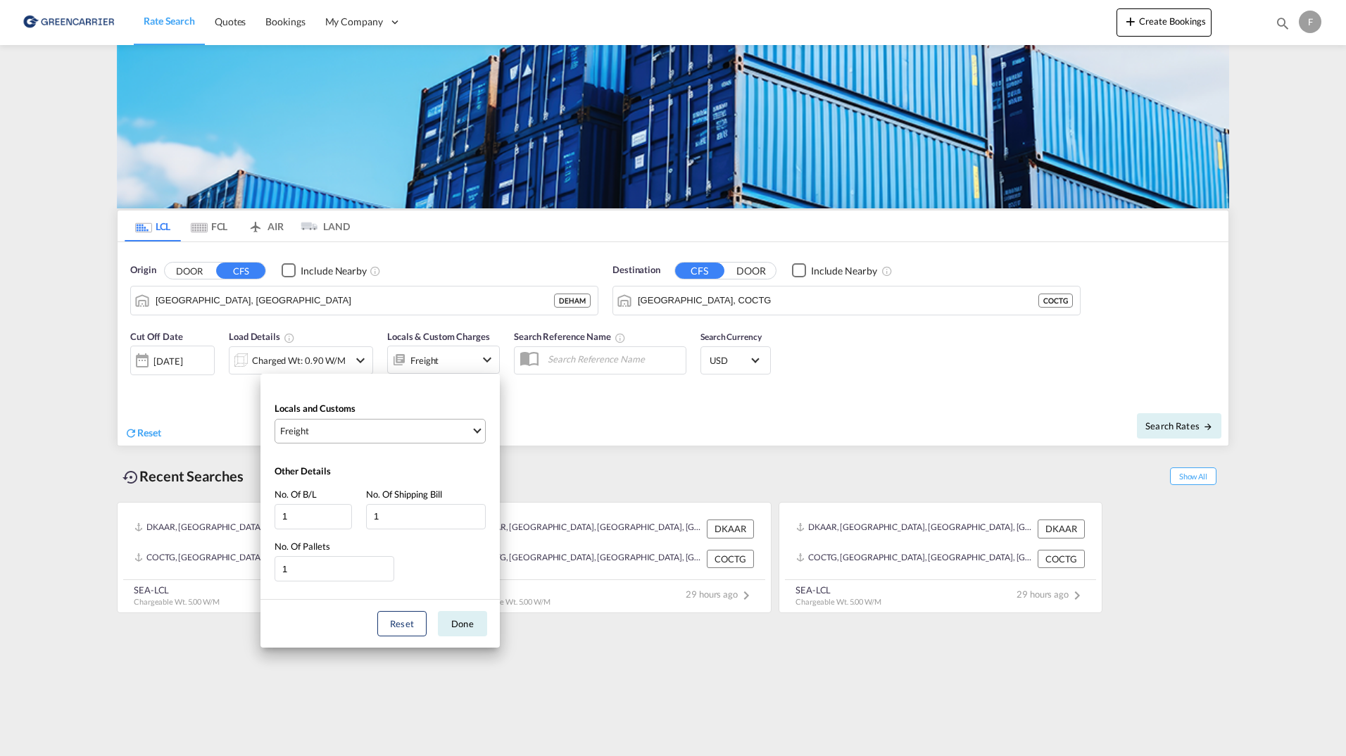
click at [346, 431] on span "Freight" at bounding box center [375, 431] width 191 height 13
click at [328, 422] on md-select-value "Freight" at bounding box center [382, 431] width 206 height 23
click at [475, 432] on md-select-value "Freight" at bounding box center [382, 431] width 206 height 23
click at [654, 444] on div "Locals and Customs Freight Clear All Select All Freight Origin Charges Origin C…" at bounding box center [673, 378] width 1346 height 756
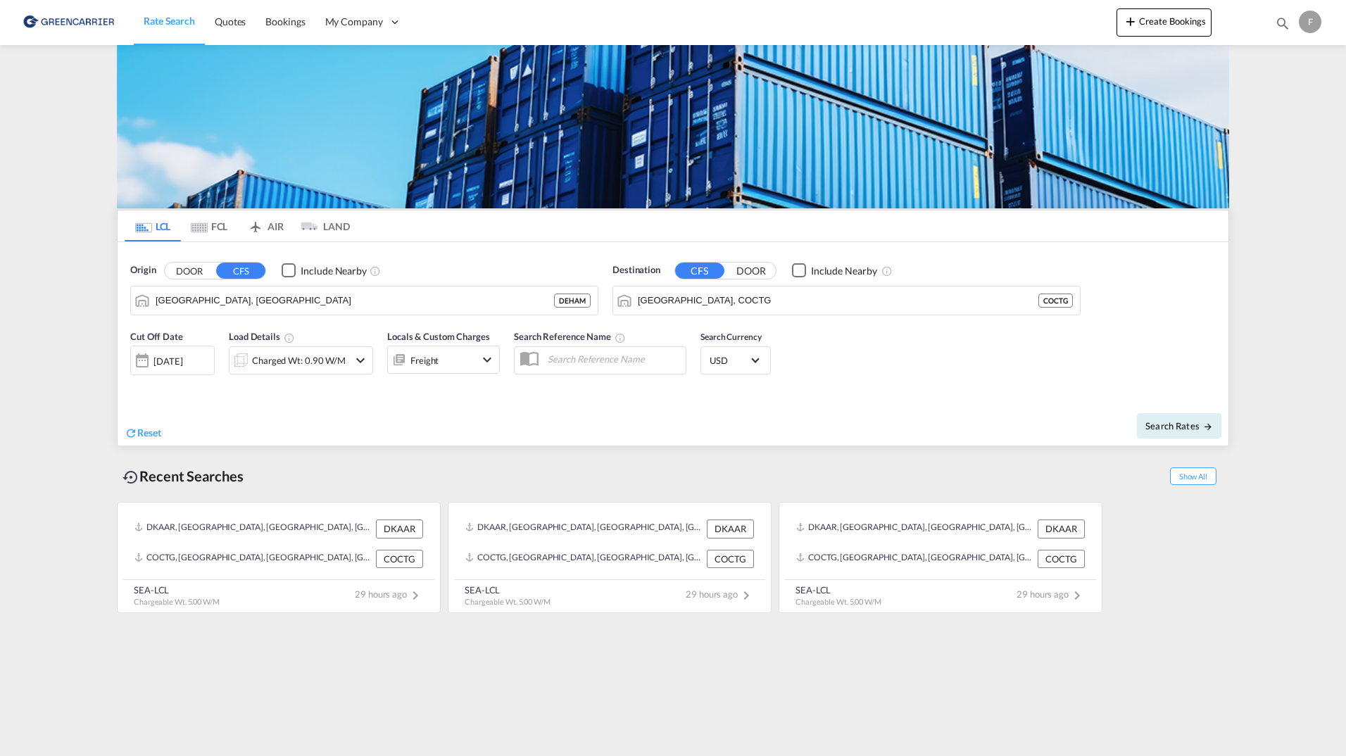
click at [490, 356] on md-icon "icon-chevron-down" at bounding box center [487, 359] width 17 height 17
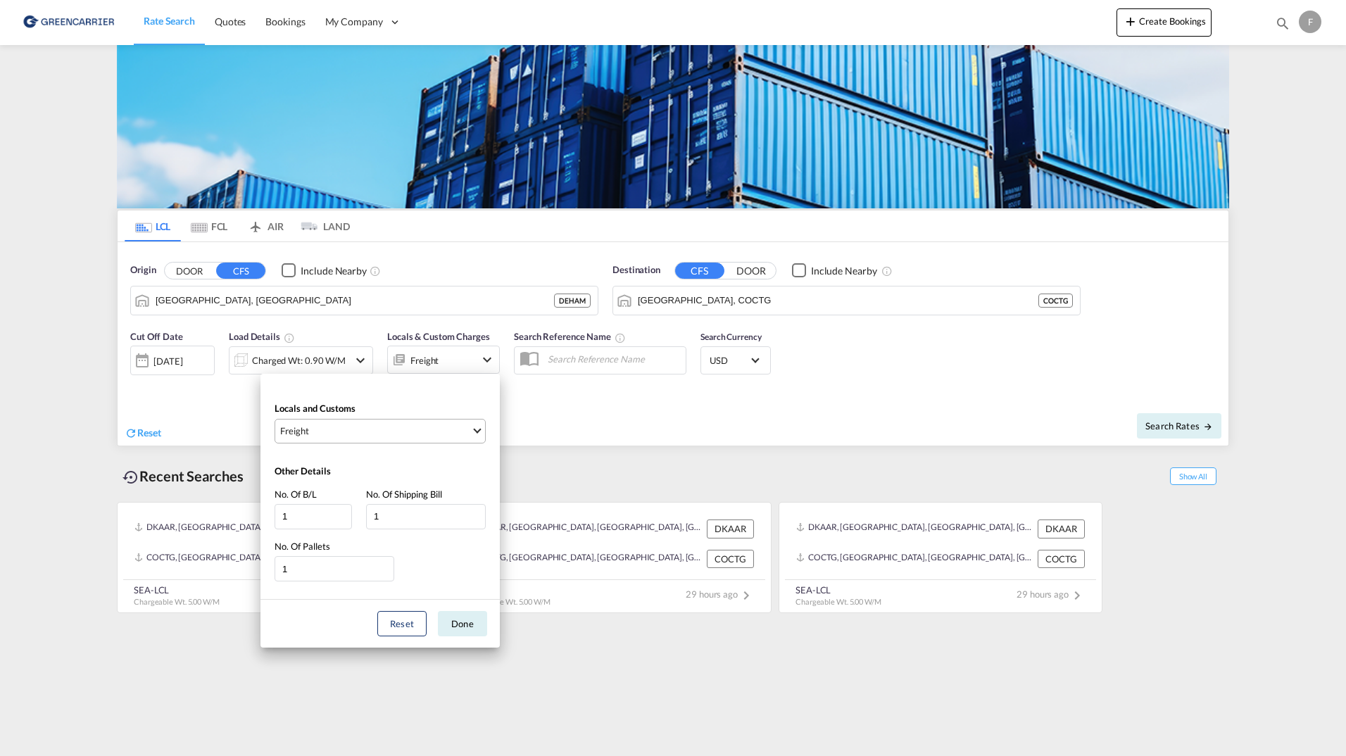
click at [310, 438] on md-select-value "Freight" at bounding box center [382, 431] width 206 height 23
click at [475, 432] on span "Select Locals and Customs: \aFreight" at bounding box center [477, 429] width 8 height 8
click at [476, 428] on span "Select Locals and Customs: \aFreight" at bounding box center [477, 429] width 8 height 8
click at [404, 623] on button "Reset" at bounding box center [401, 623] width 49 height 25
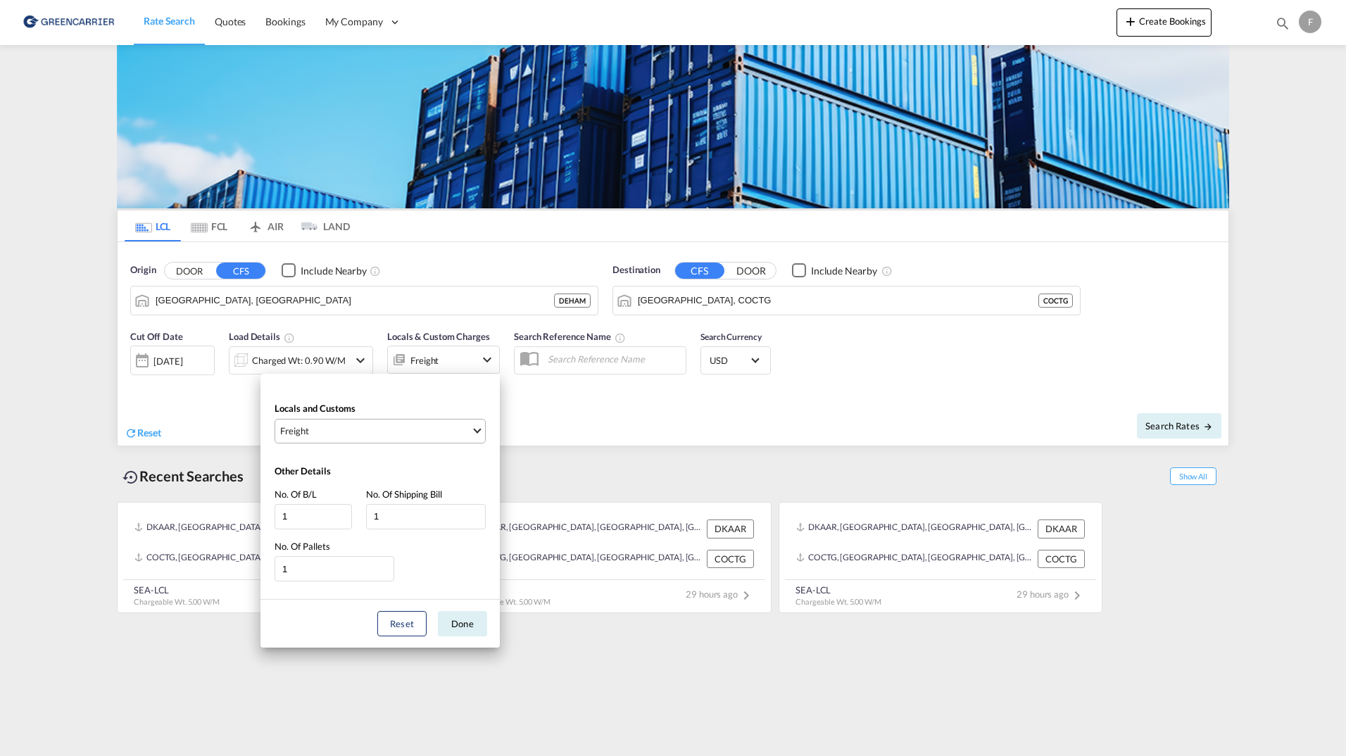
click at [480, 428] on span "Select Locals and Customs: \aFreight" at bounding box center [477, 429] width 8 height 8
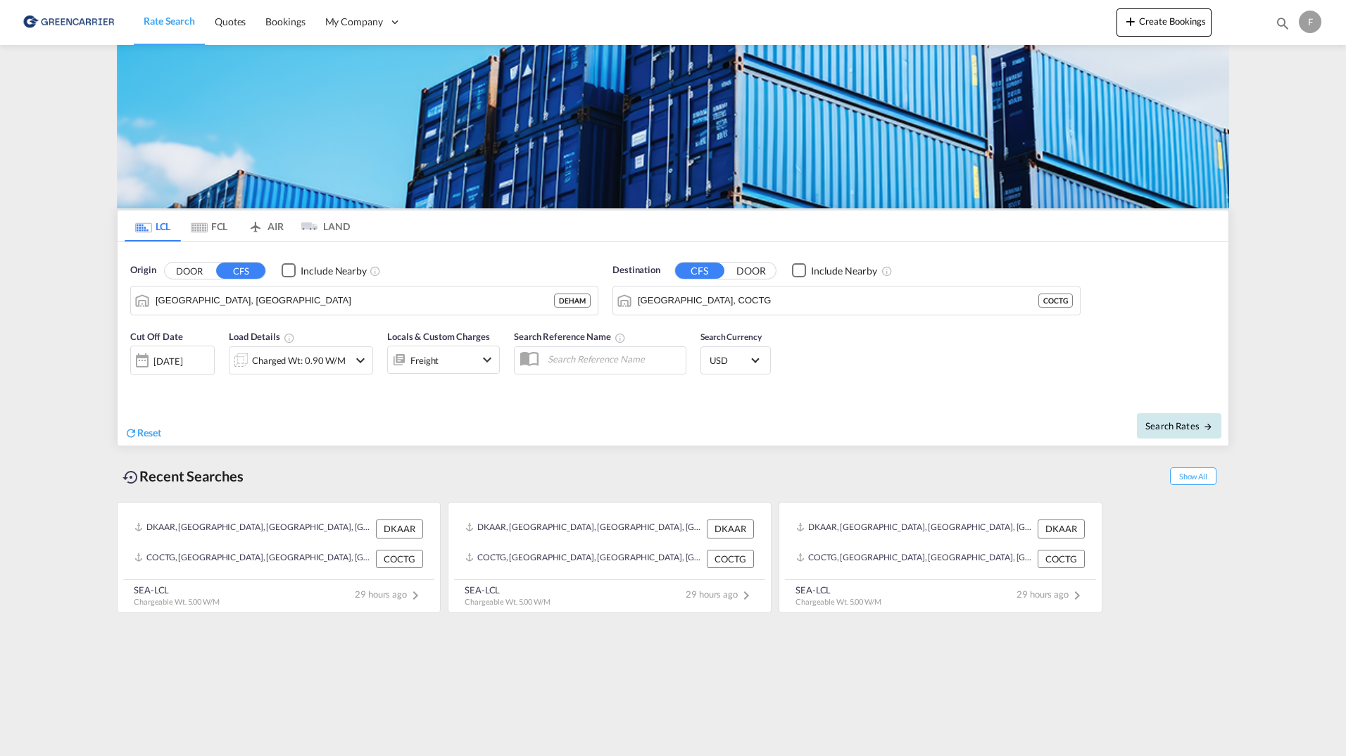
click at [1213, 428] on md-icon "icon-arrow-right" at bounding box center [1208, 427] width 10 height 10
type input "DEHAM to COCTG / 20 Aug 2025"
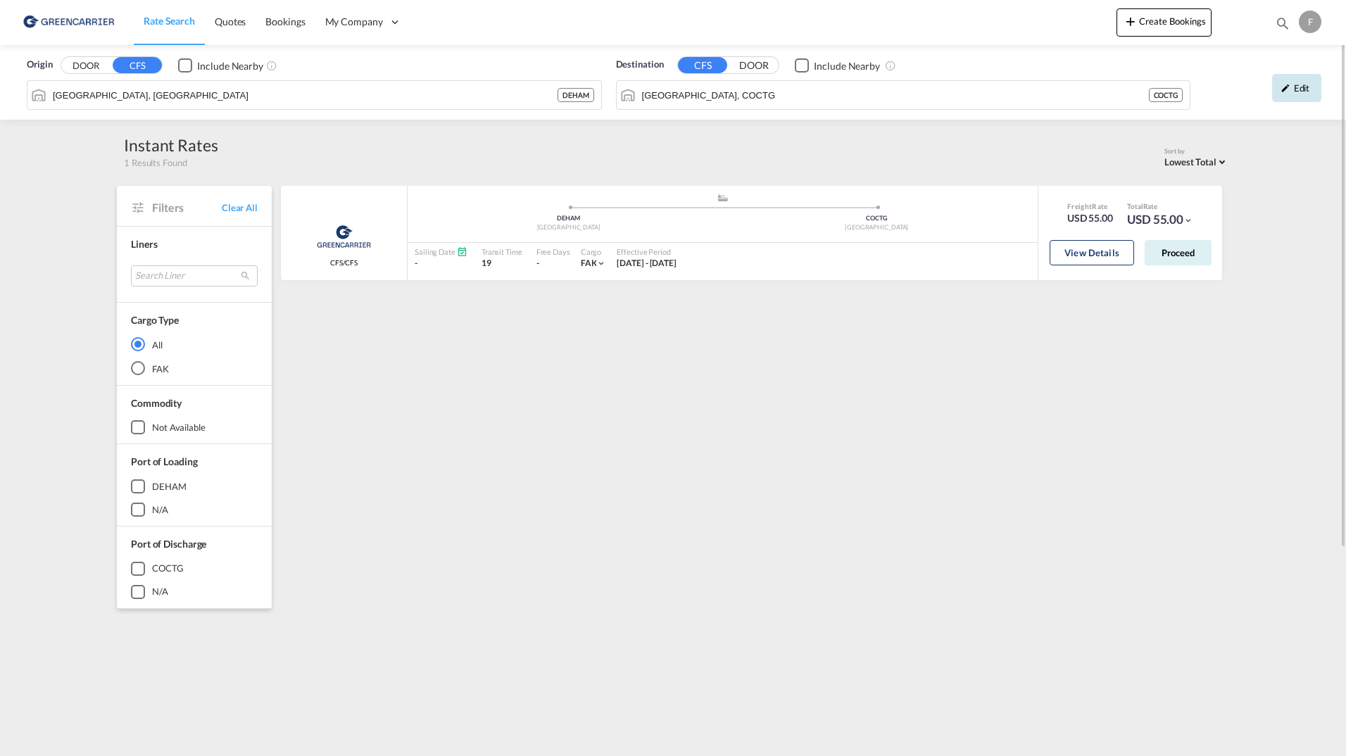
click at [1285, 90] on md-icon "icon-pencil" at bounding box center [1286, 88] width 10 height 10
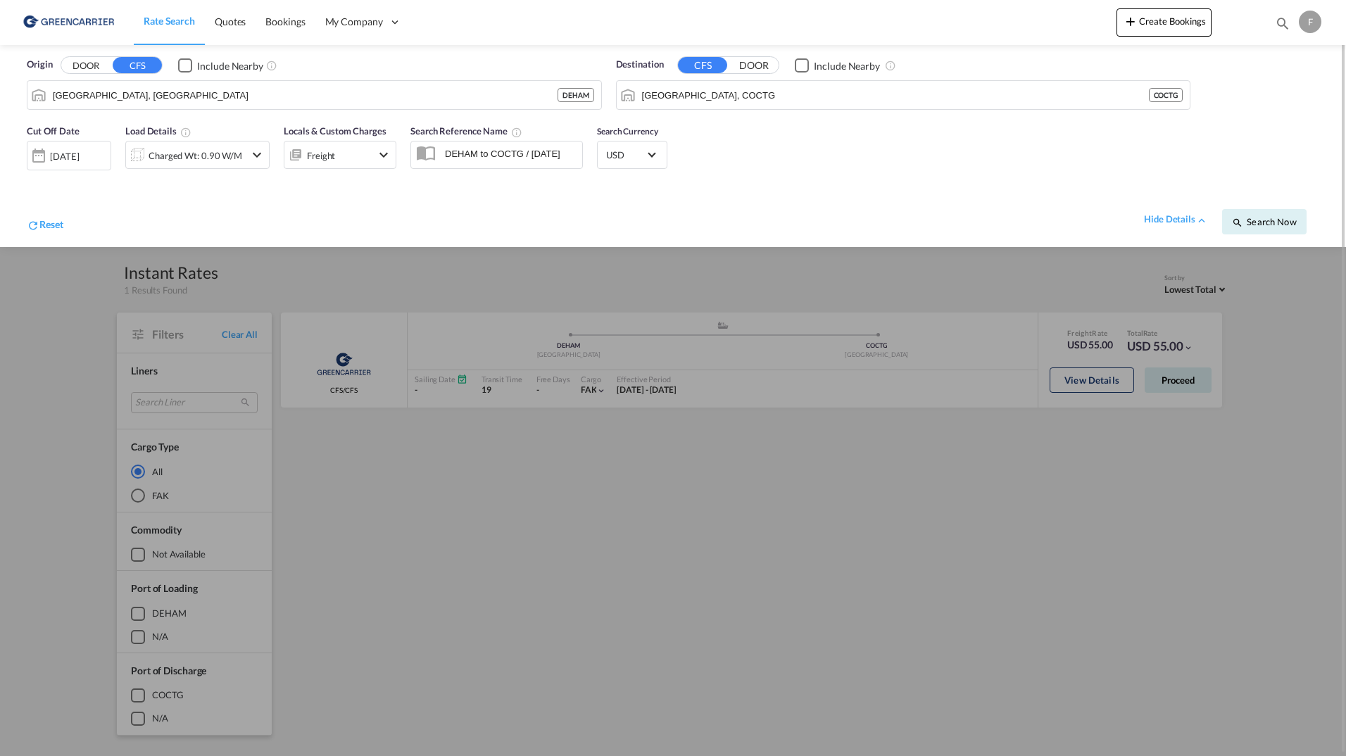
click at [346, 154] on div "Freight" at bounding box center [327, 155] width 87 height 28
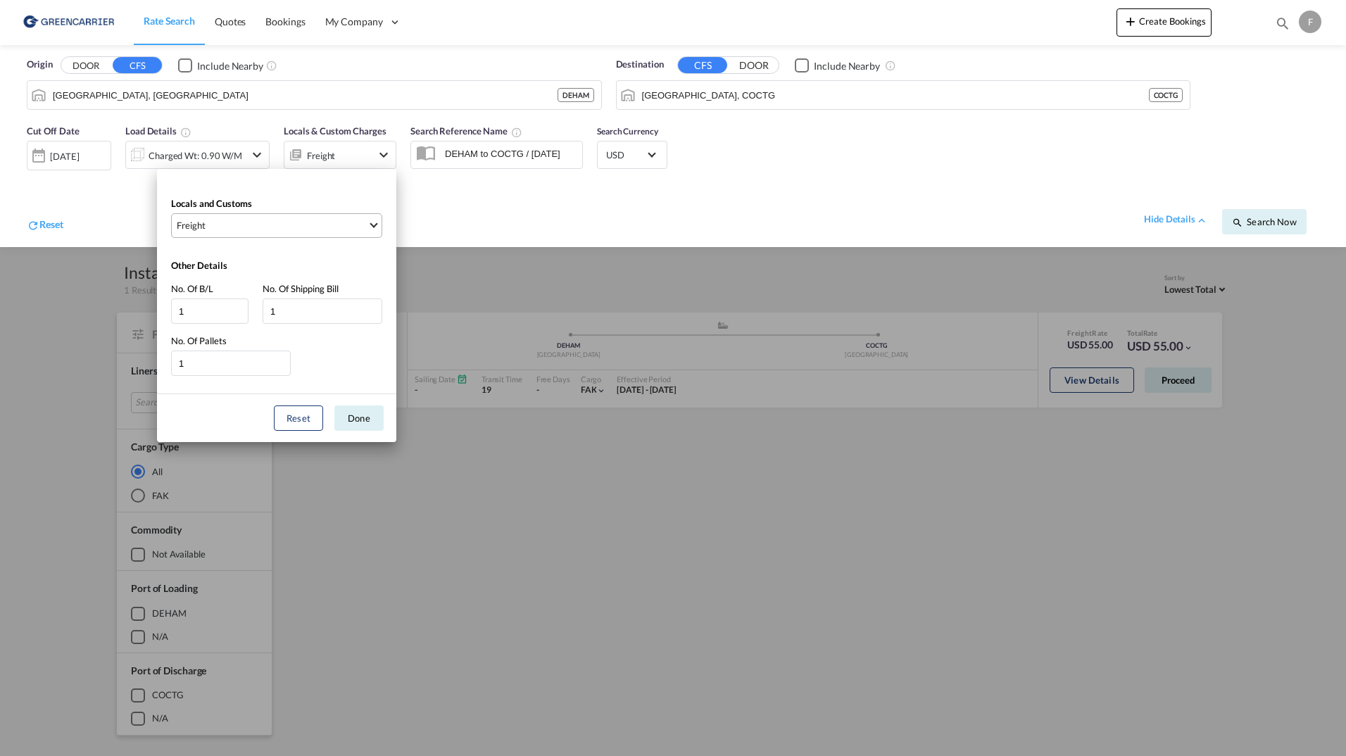
click at [241, 220] on span "Freight" at bounding box center [272, 225] width 191 height 13
click at [376, 223] on span "Select Locals and Customs: \aFreight" at bounding box center [374, 224] width 8 height 8
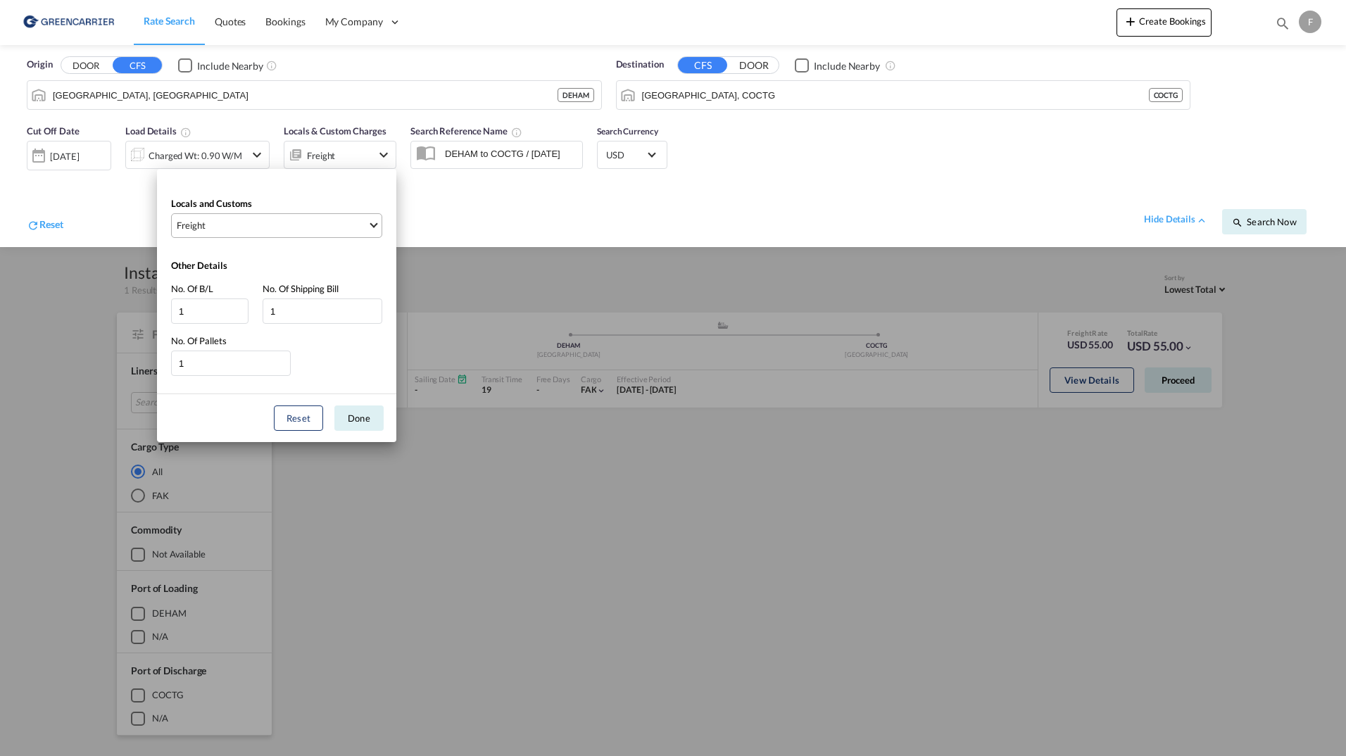
click at [376, 223] on span "Select Locals and Customs: \aFreight" at bounding box center [374, 224] width 8 height 8
click at [377, 222] on md-select-value "Freight" at bounding box center [278, 225] width 206 height 23
click at [377, 221] on md-select-value "Freight" at bounding box center [278, 225] width 206 height 23
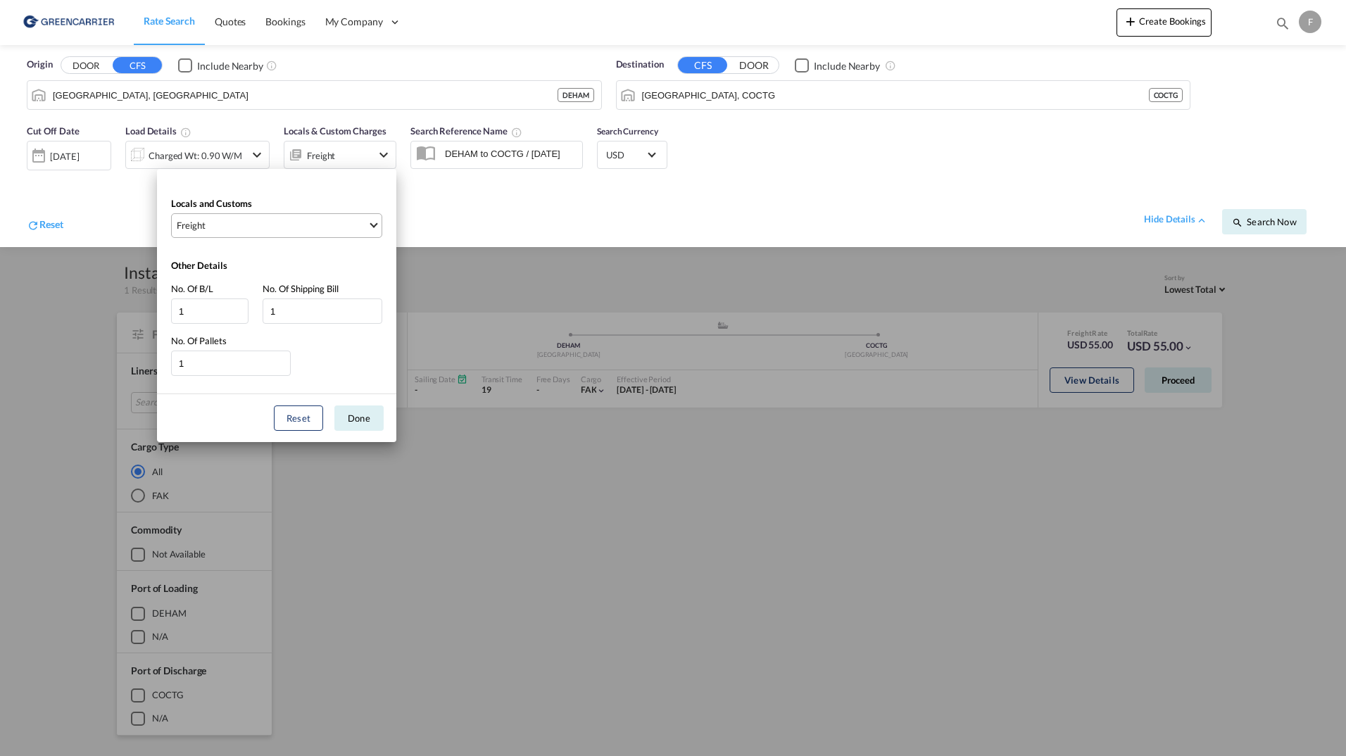
click at [377, 220] on md-select-value "Freight" at bounding box center [278, 225] width 206 height 23
click at [379, 220] on md-select-value "Freight" at bounding box center [278, 225] width 206 height 23
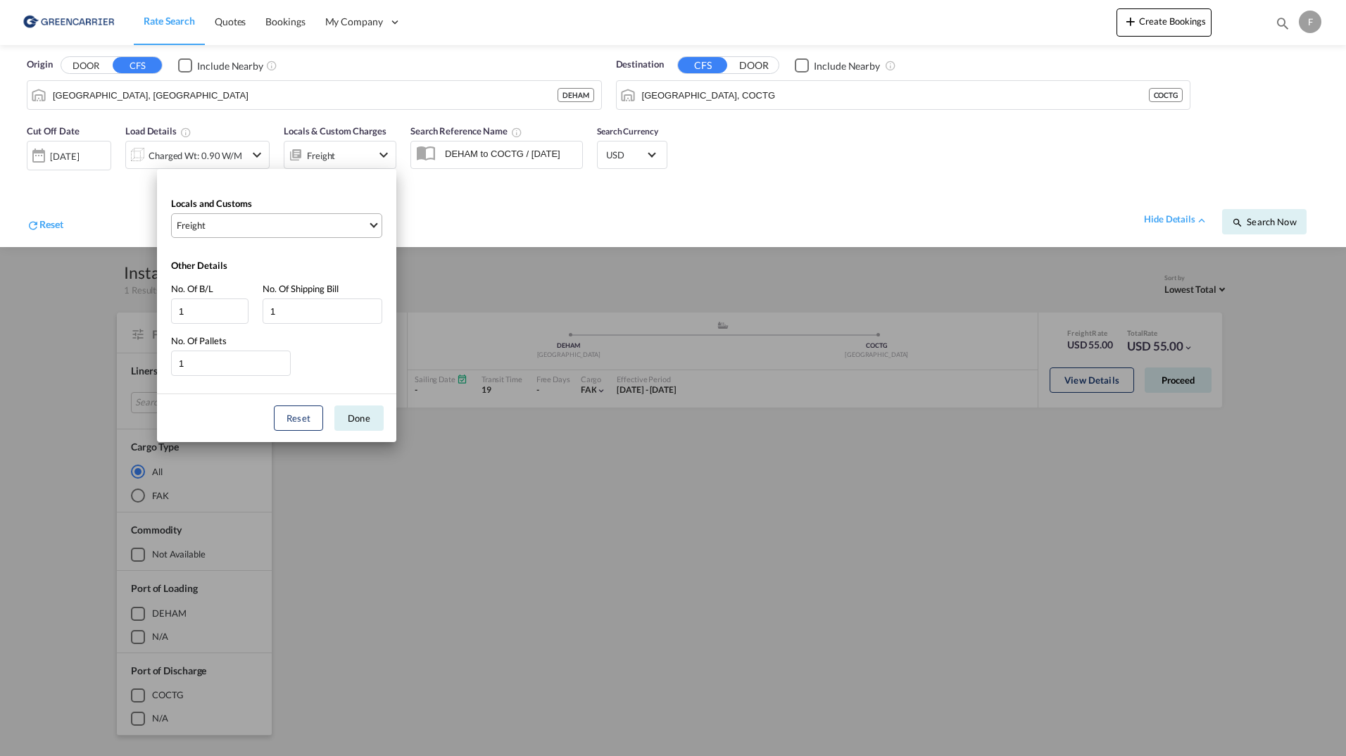
click at [380, 220] on md-select-value "Freight" at bounding box center [278, 225] width 206 height 23
click at [822, 235] on div "Locals and Customs Freight Clear All Select All Freight Origin Charges Origin C…" at bounding box center [673, 378] width 1346 height 756
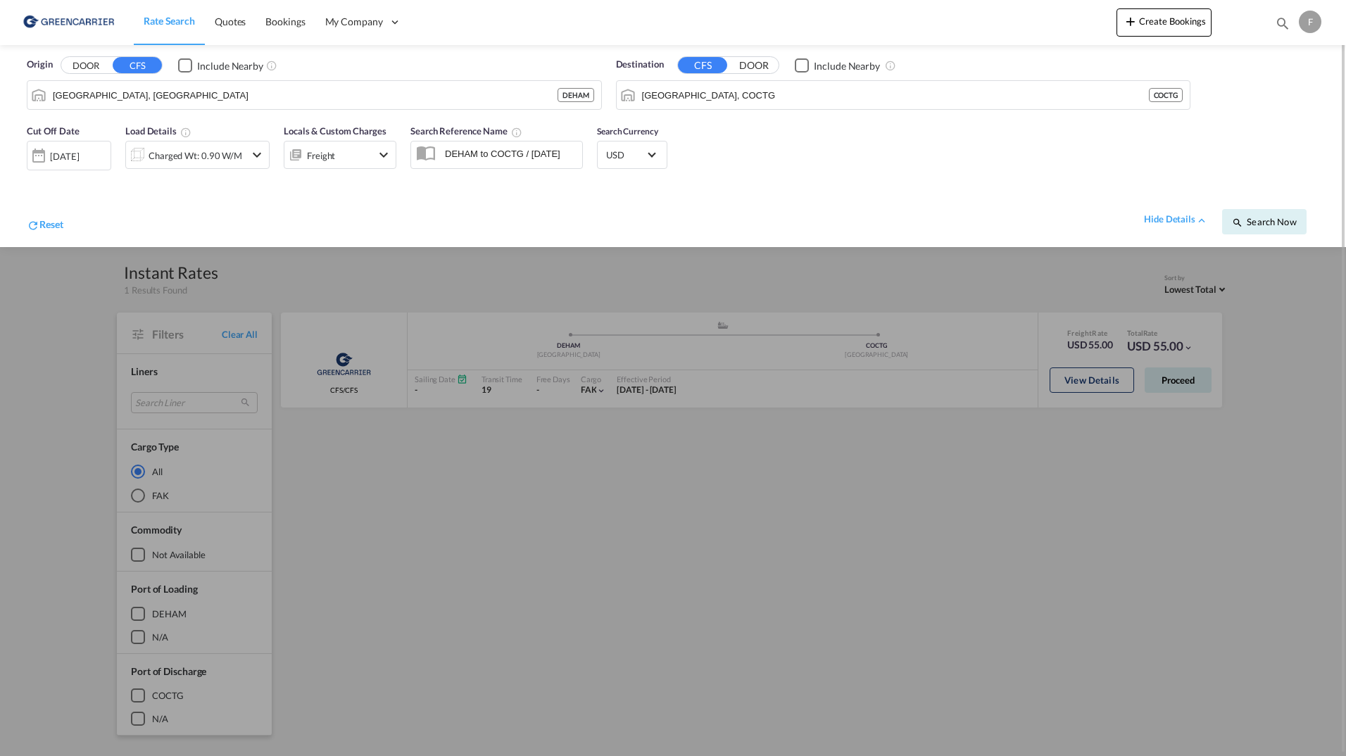
click at [732, 166] on div "Cut Off Date 20 Aug 2025 20/08/2025 Load Details Charged Wt: 0.90 W/M Locals & …" at bounding box center [673, 182] width 1318 height 130
click at [1272, 224] on span "Search Now" at bounding box center [1264, 221] width 64 height 11
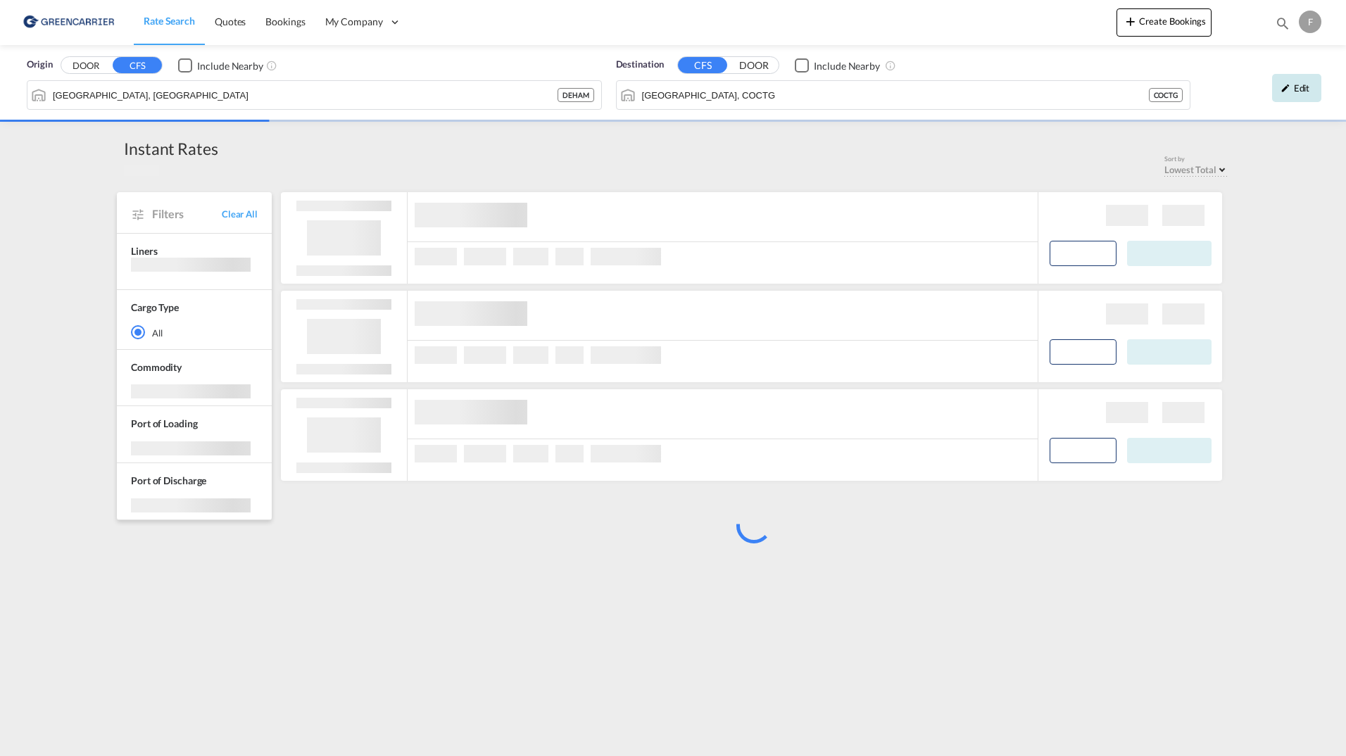
click at [1274, 101] on div "Edit" at bounding box center [1296, 88] width 49 height 28
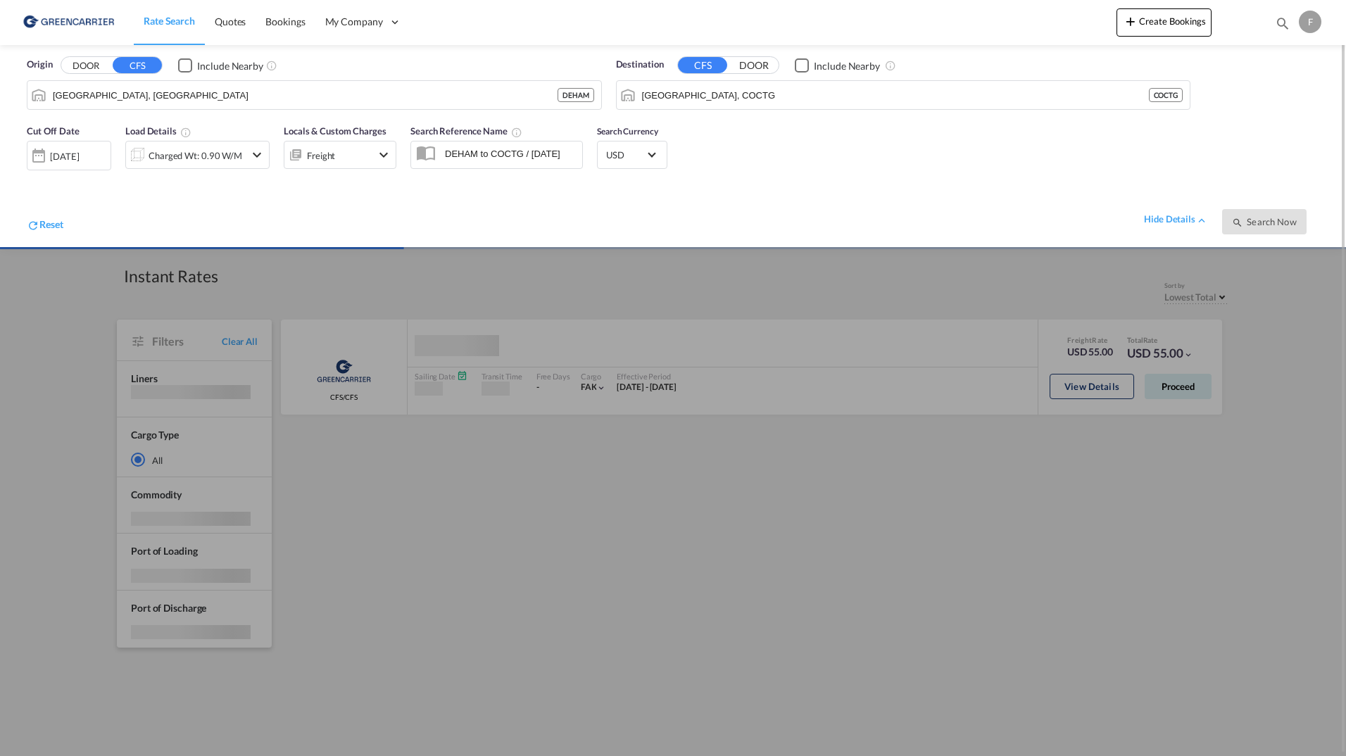
click at [337, 152] on div "Freight" at bounding box center [327, 155] width 87 height 28
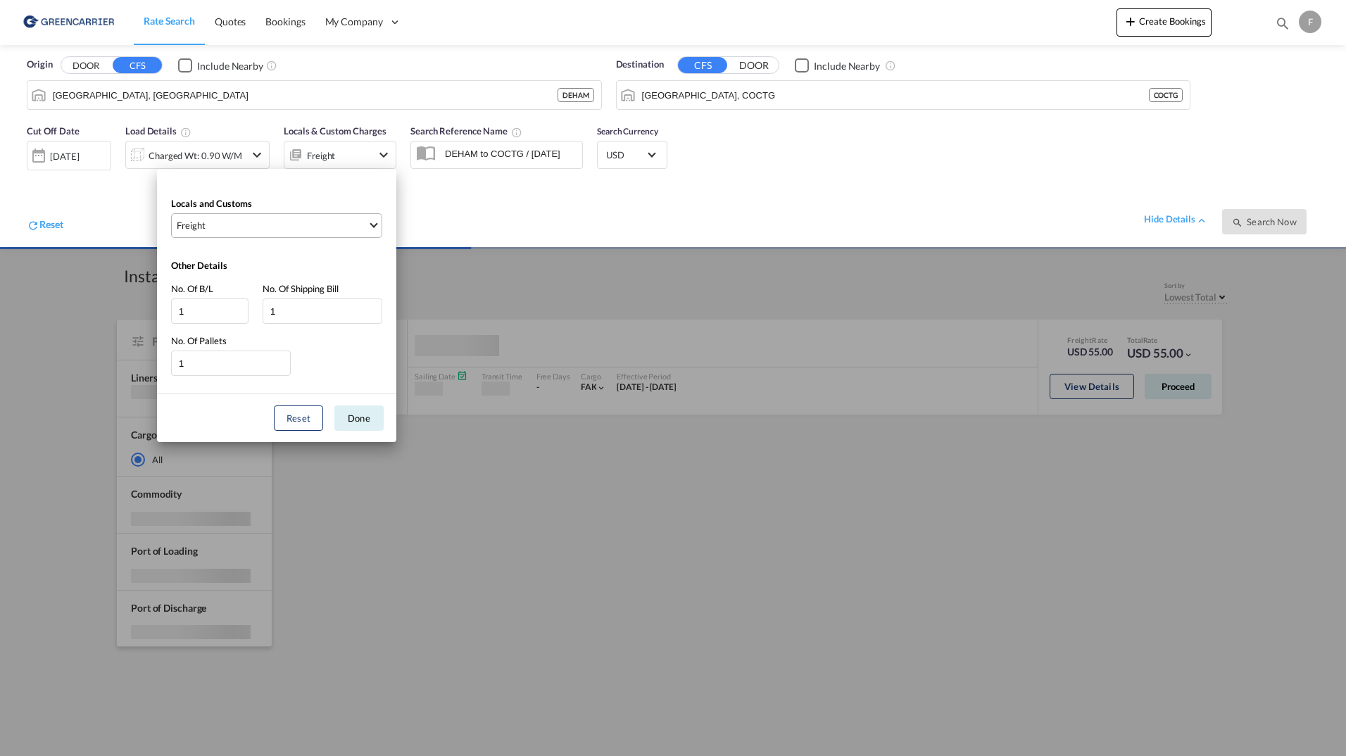
click at [346, 234] on md-select-value "Freight" at bounding box center [278, 225] width 206 height 23
click at [361, 220] on span "Freight" at bounding box center [272, 225] width 191 height 13
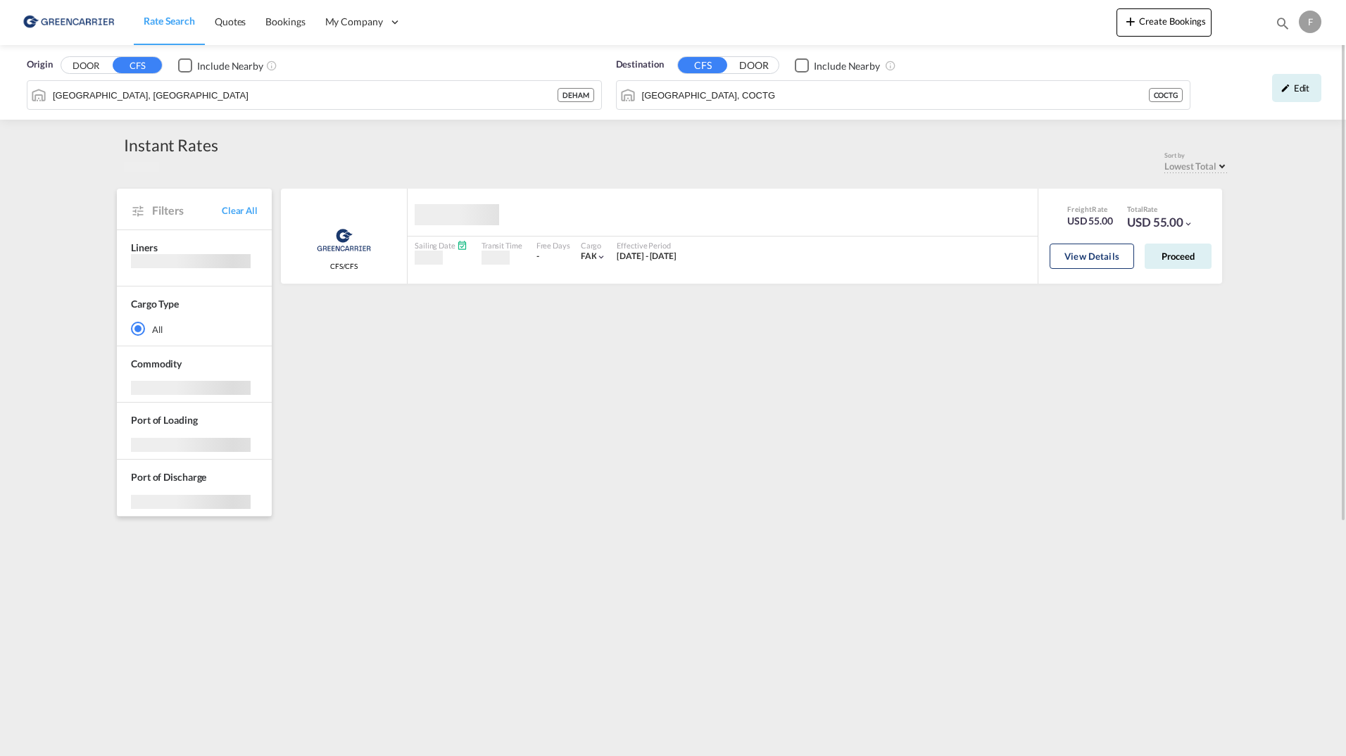
click at [1306, 105] on div "Edit" at bounding box center [1263, 88] width 131 height 41
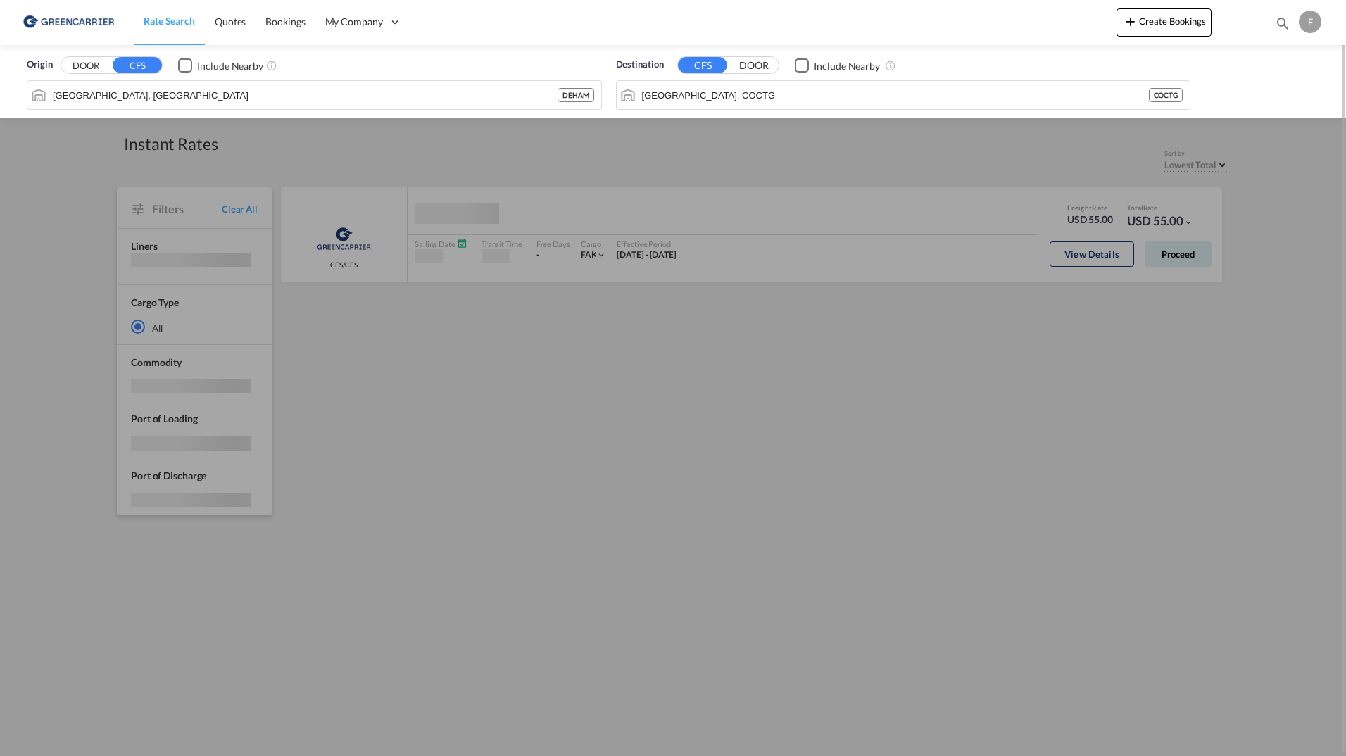
click at [1307, 95] on div "Origin DOOR CFS Include Nearby Hamburg, DEHAM DEHAM Destination CFS DOOR Includ…" at bounding box center [673, 81] width 1318 height 72
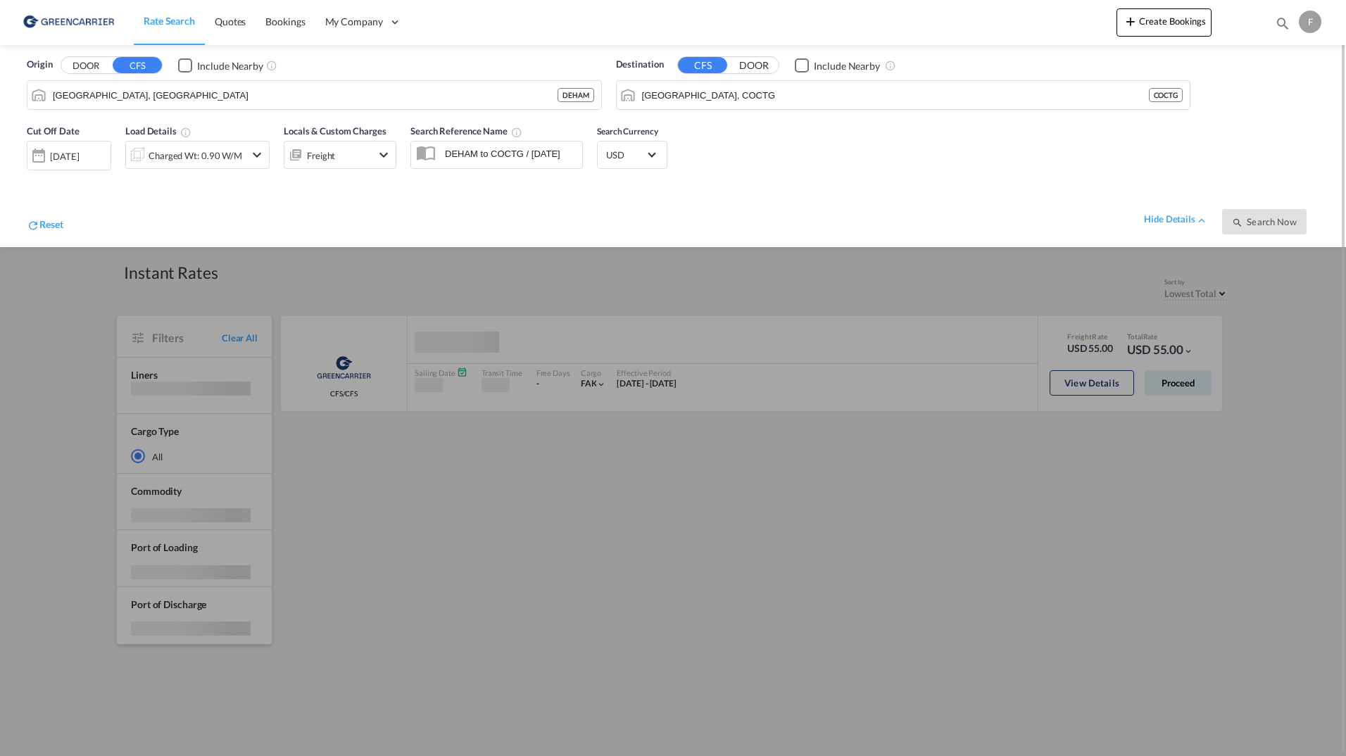
click at [349, 142] on div "Freight" at bounding box center [327, 155] width 87 height 28
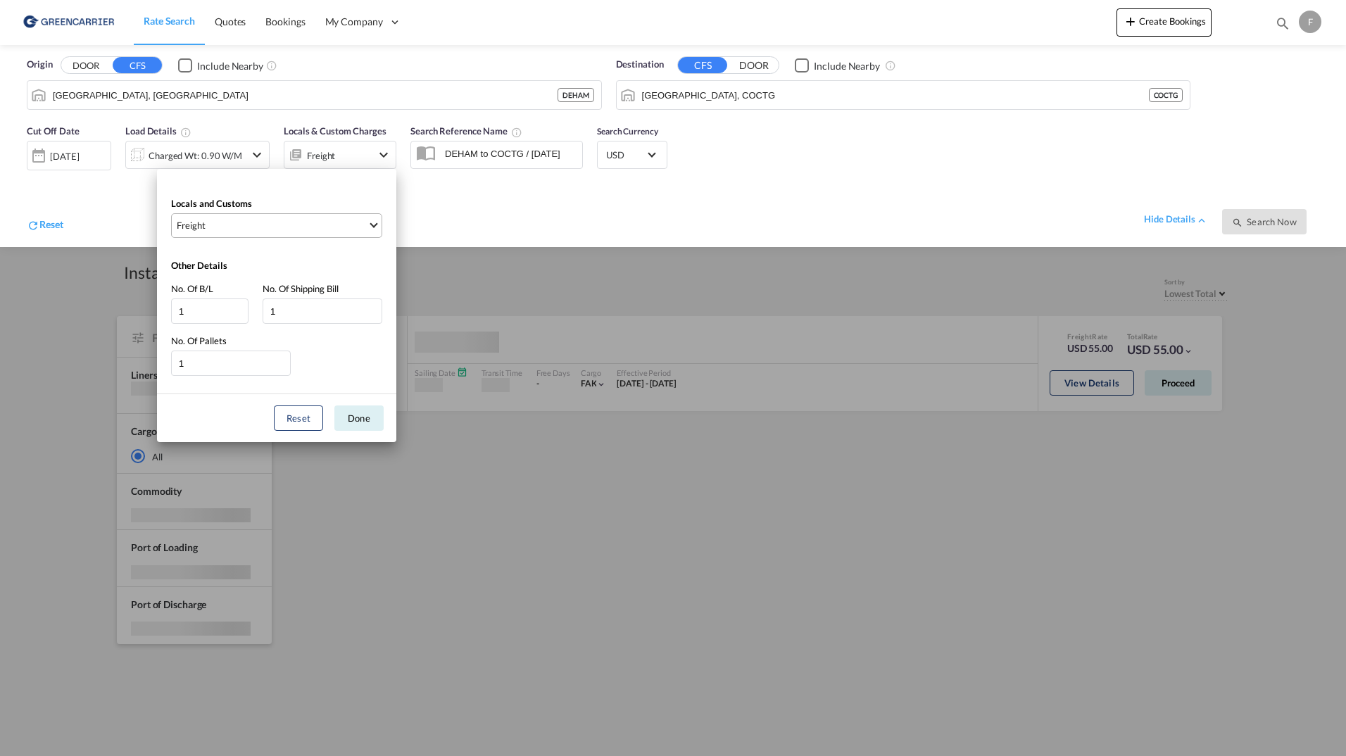
click at [223, 218] on md-select-value "Freight" at bounding box center [278, 225] width 206 height 23
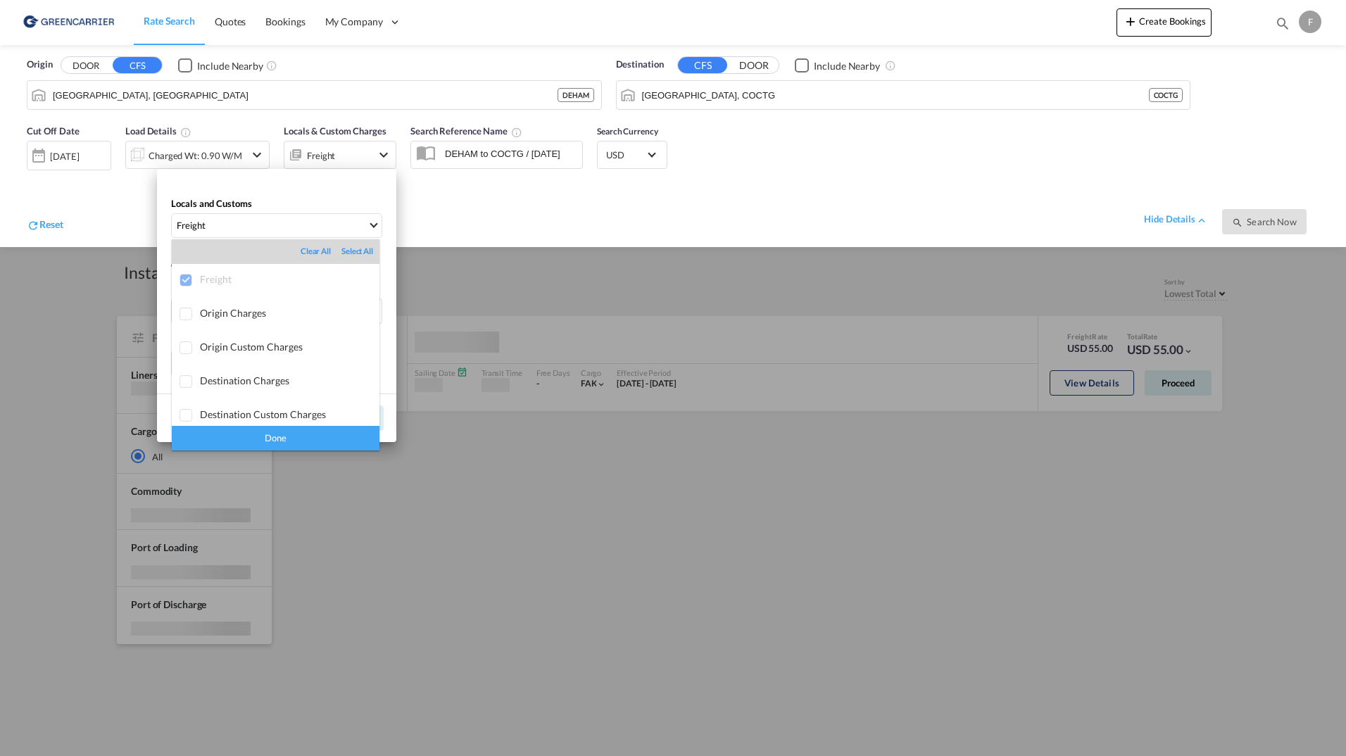
click at [213, 238] on md-backdrop at bounding box center [673, 378] width 1346 height 756
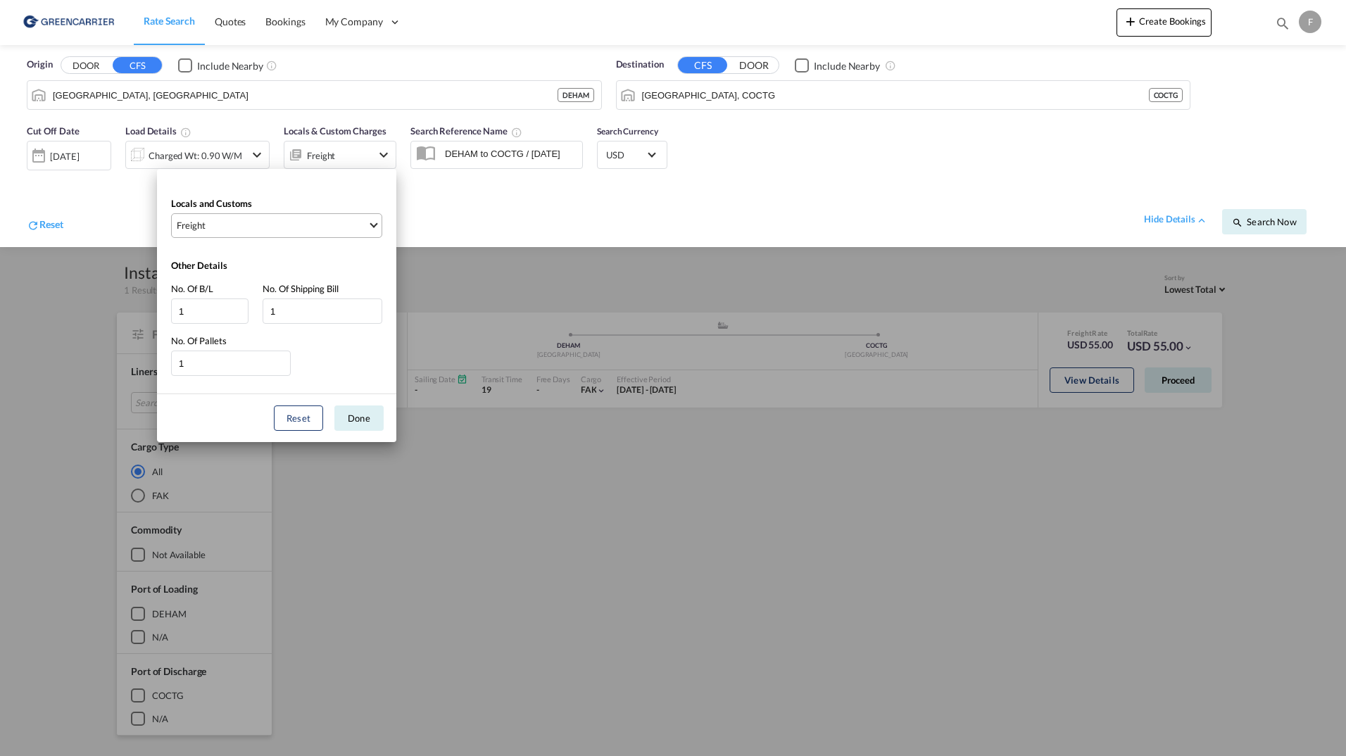
click at [365, 214] on md-select-value "Freight" at bounding box center [278, 225] width 206 height 23
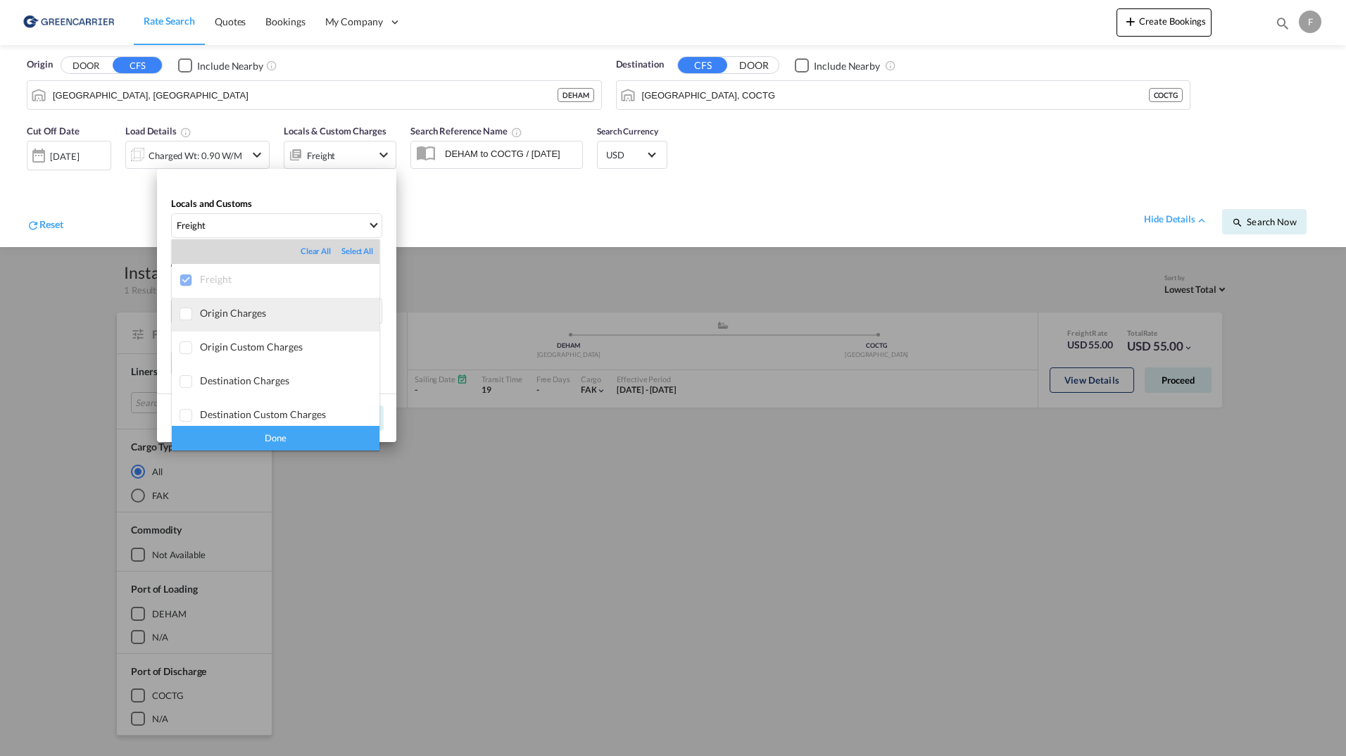
click at [241, 323] on md-option "Origin Charges" at bounding box center [276, 315] width 208 height 34
click at [225, 436] on div "Done" at bounding box center [276, 438] width 208 height 25
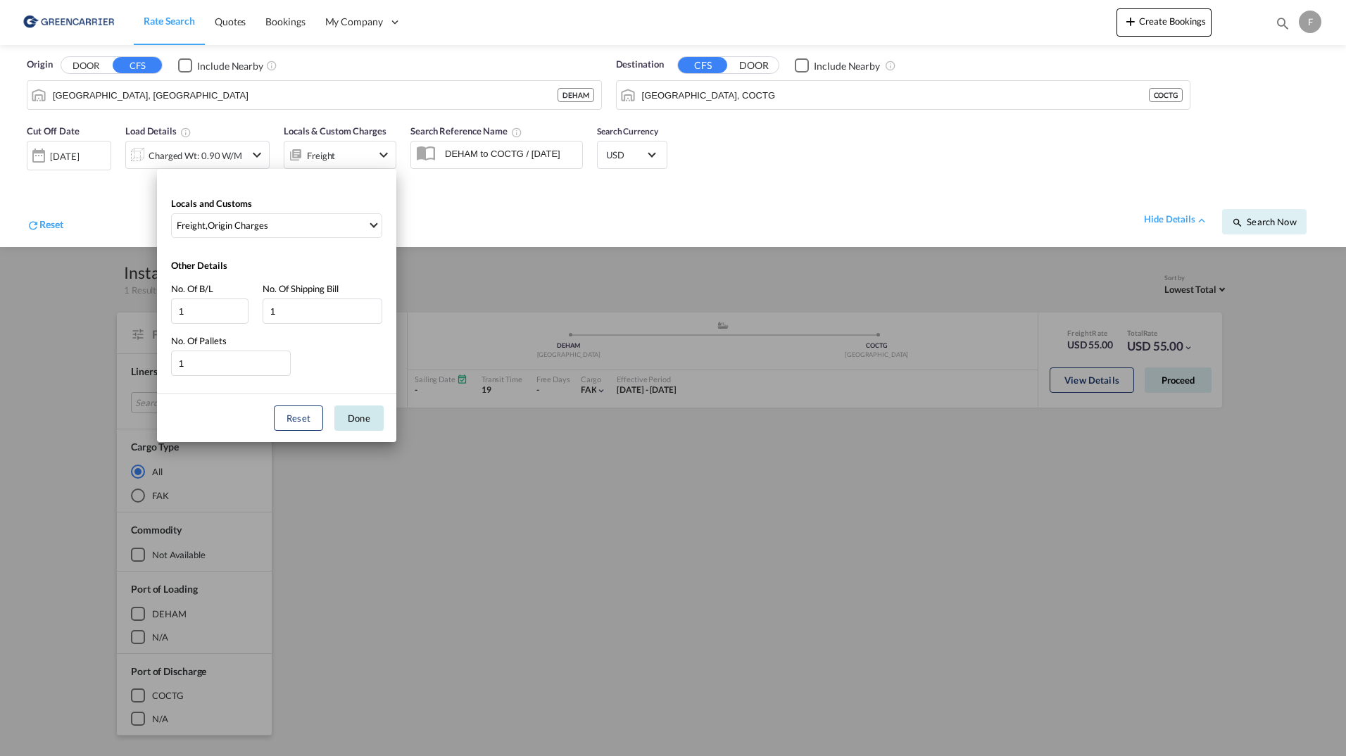
click at [369, 418] on button "Done" at bounding box center [358, 418] width 49 height 25
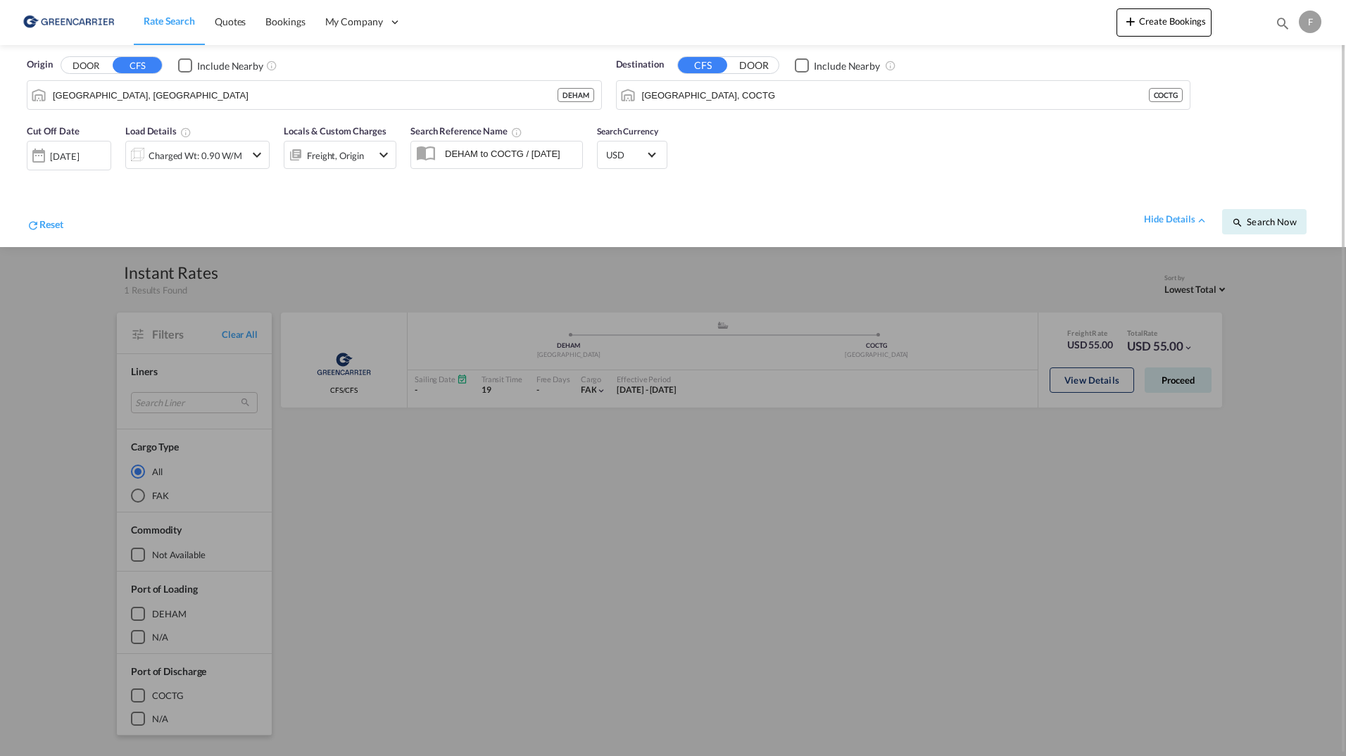
click at [350, 156] on div "Freight, Origin" at bounding box center [335, 156] width 57 height 20
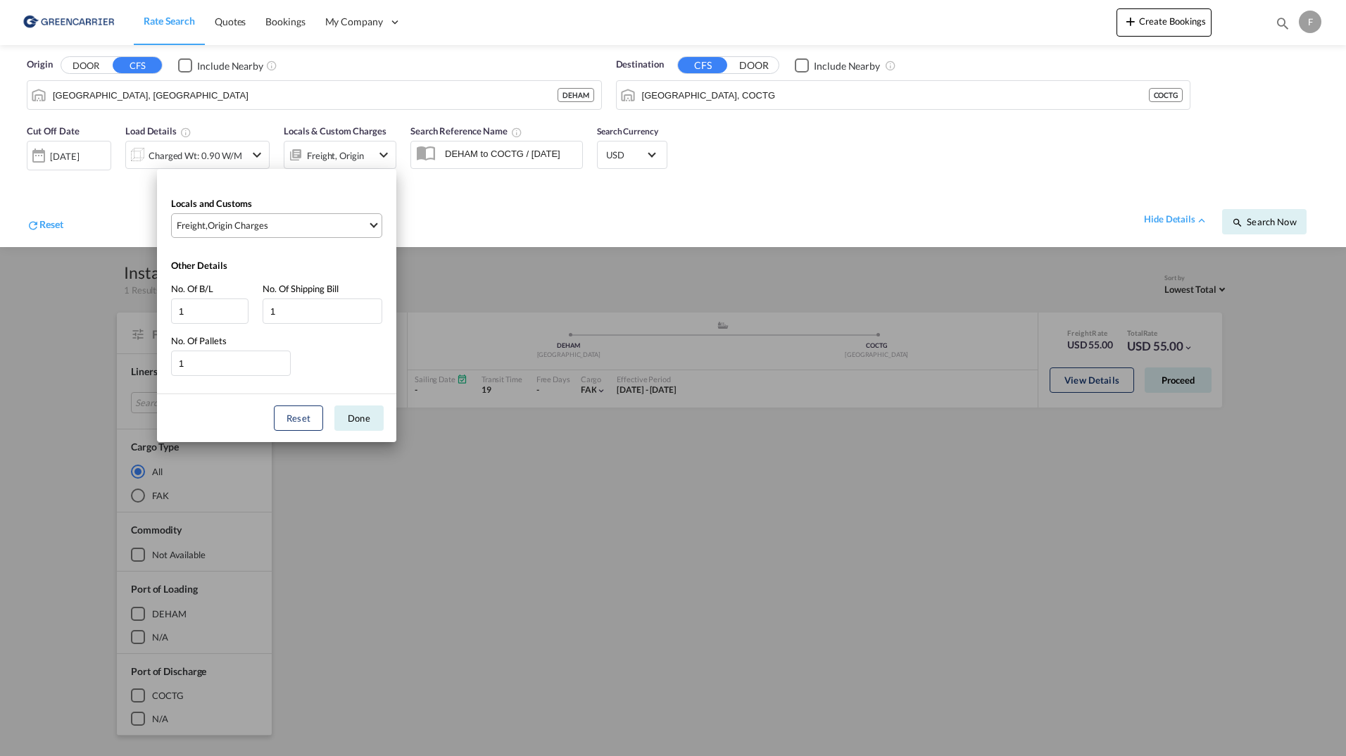
click at [349, 223] on span "Freight , Origin Charges" at bounding box center [272, 225] width 191 height 13
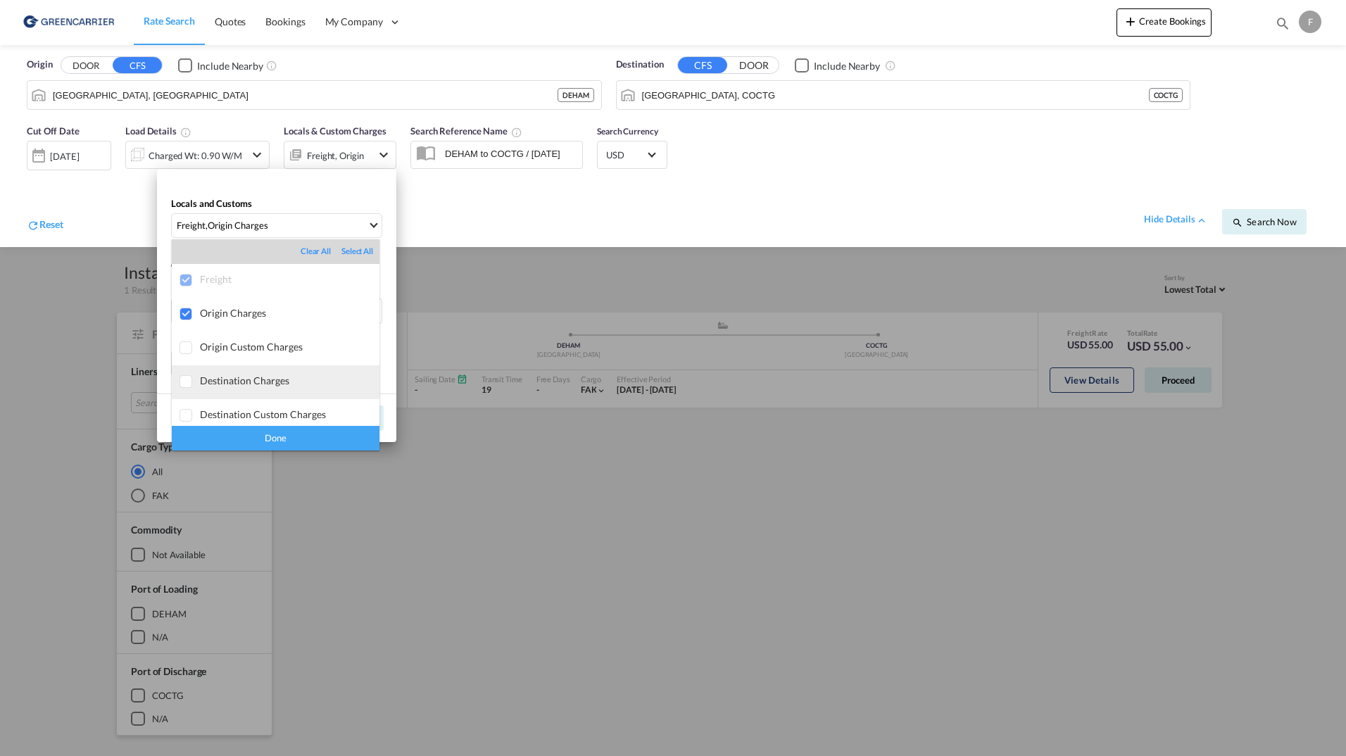
click at [239, 382] on div "Destination Charges" at bounding box center [290, 381] width 180 height 12
click at [233, 431] on div "Done" at bounding box center [276, 438] width 208 height 25
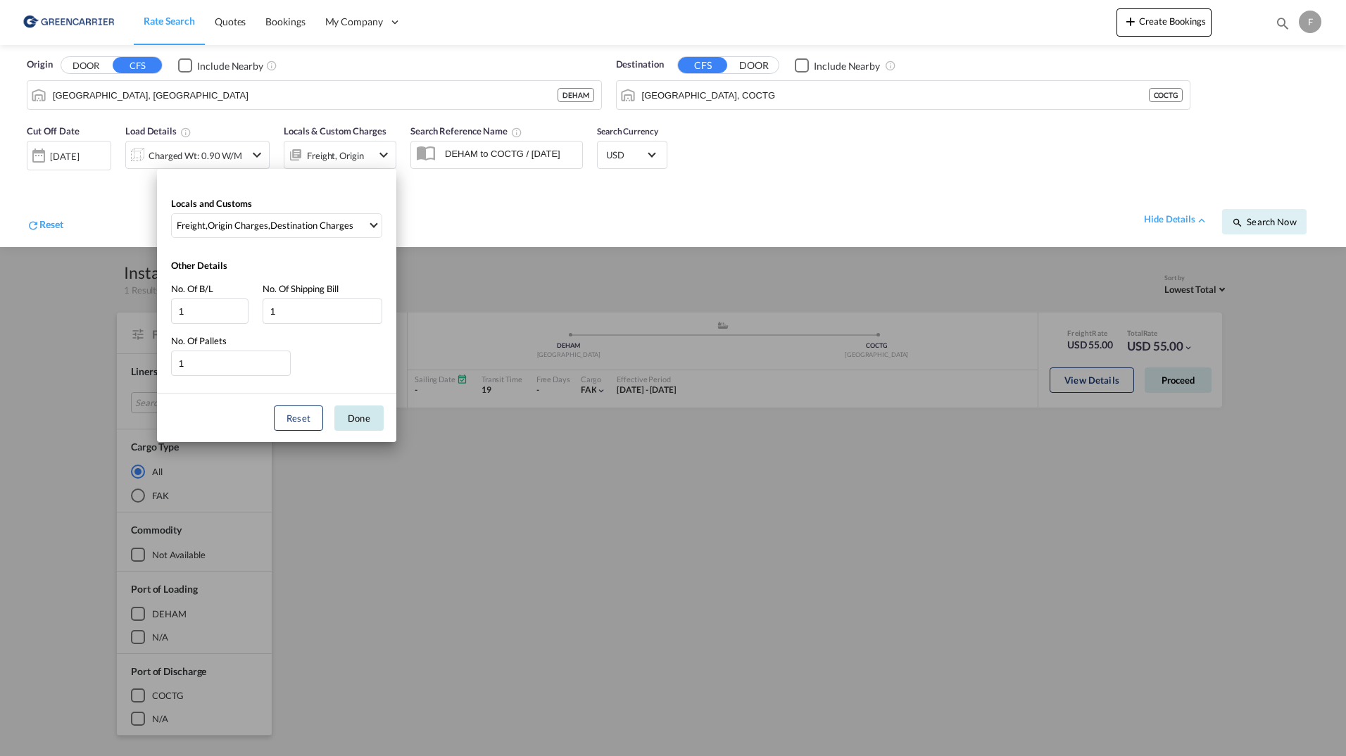
click at [358, 416] on button "Done" at bounding box center [358, 418] width 49 height 25
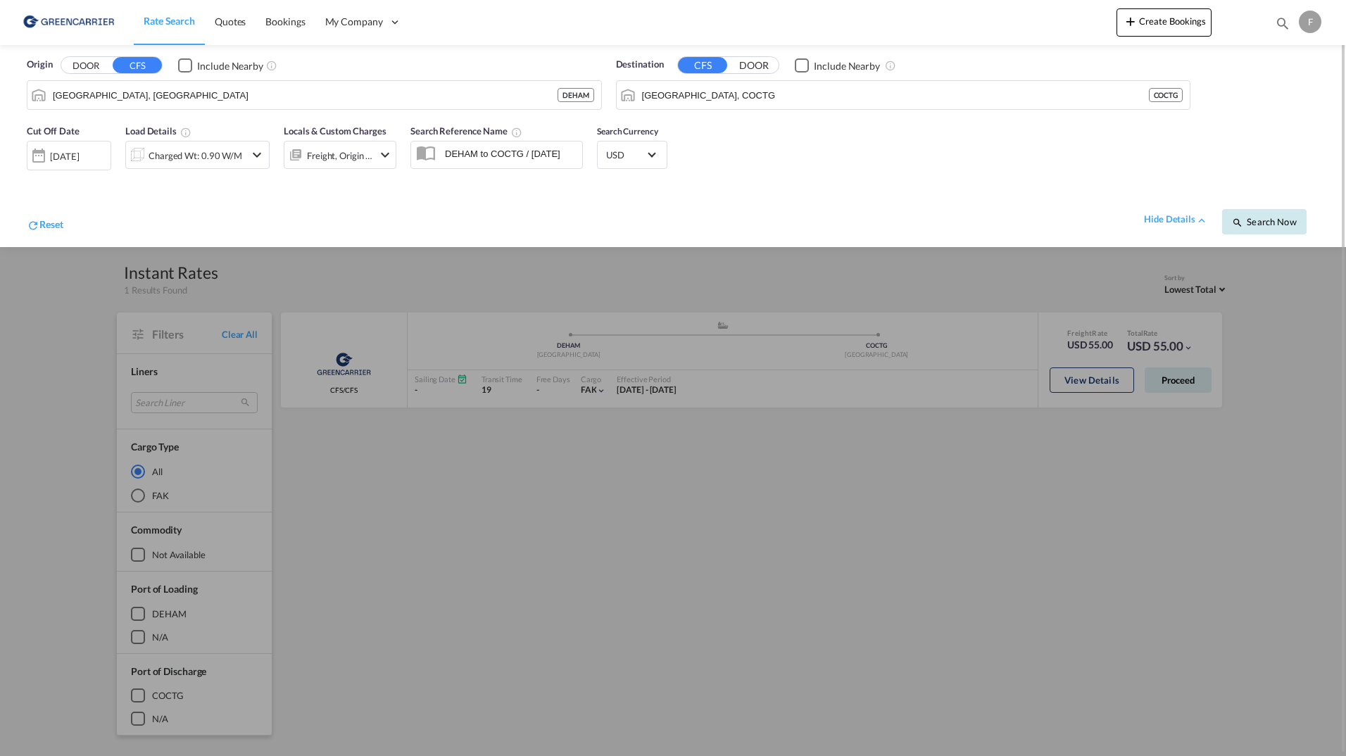
click at [1281, 210] on button "Search Now" at bounding box center [1264, 221] width 84 height 25
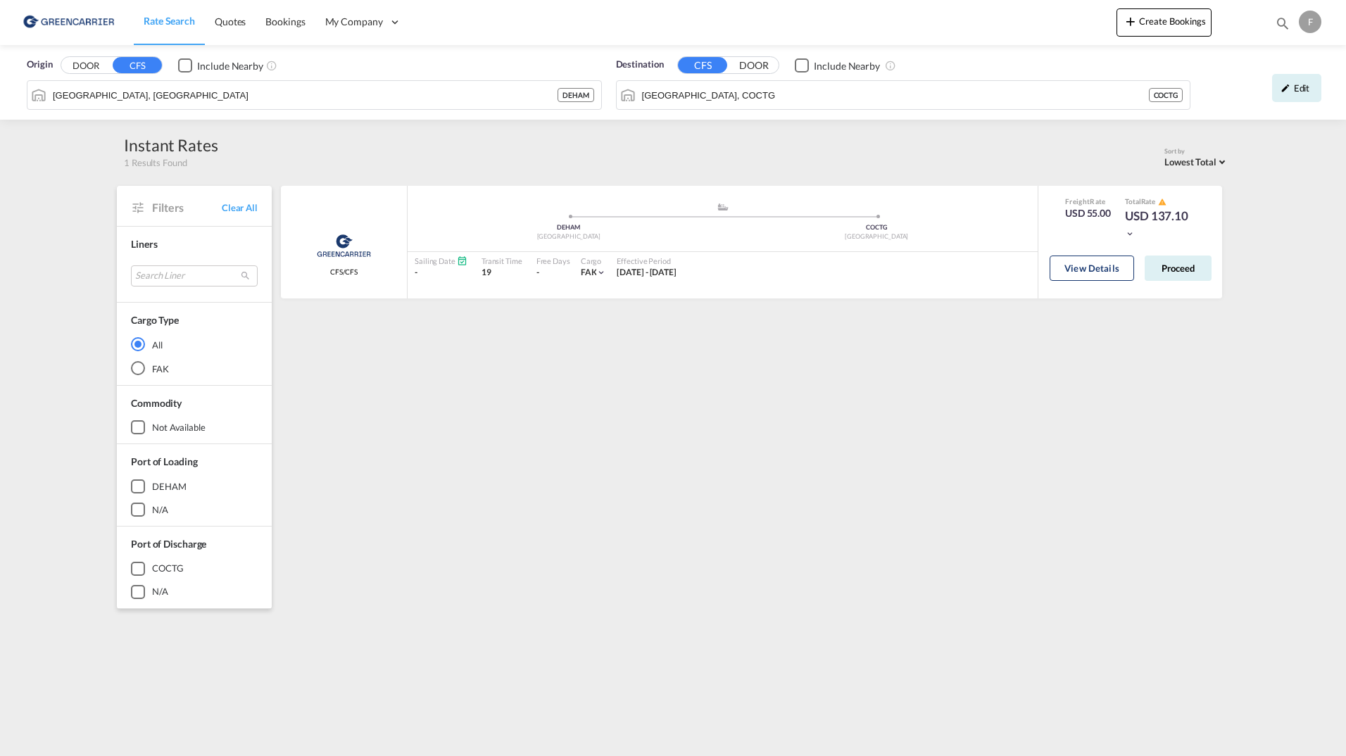
click at [874, 398] on div "Greencarrier Consolidators CFS/CFS added by you .a{fill:#aaa8ad;} .a{fill:#aaa8…" at bounding box center [754, 608] width 951 height 845
click at [1301, 92] on div "Edit" at bounding box center [1296, 88] width 49 height 28
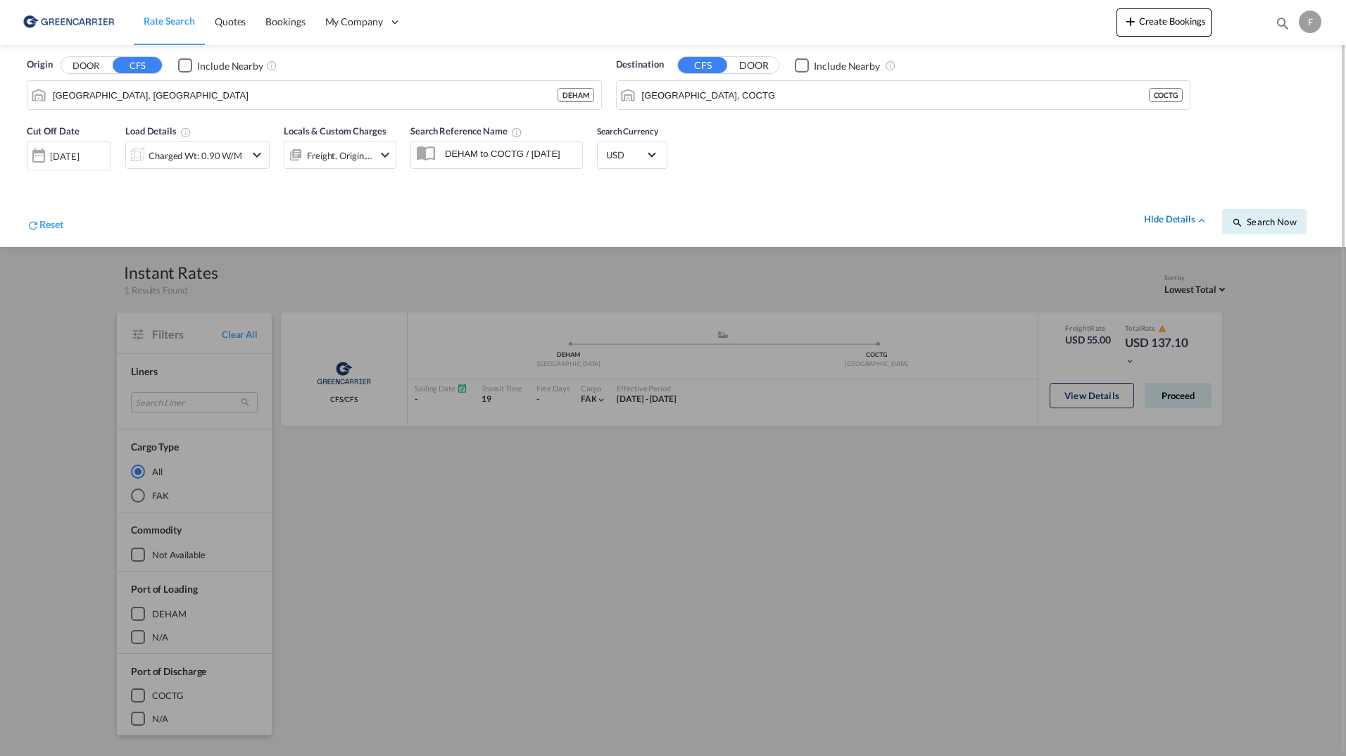
click at [1191, 225] on div "hide details" at bounding box center [1176, 220] width 64 height 14
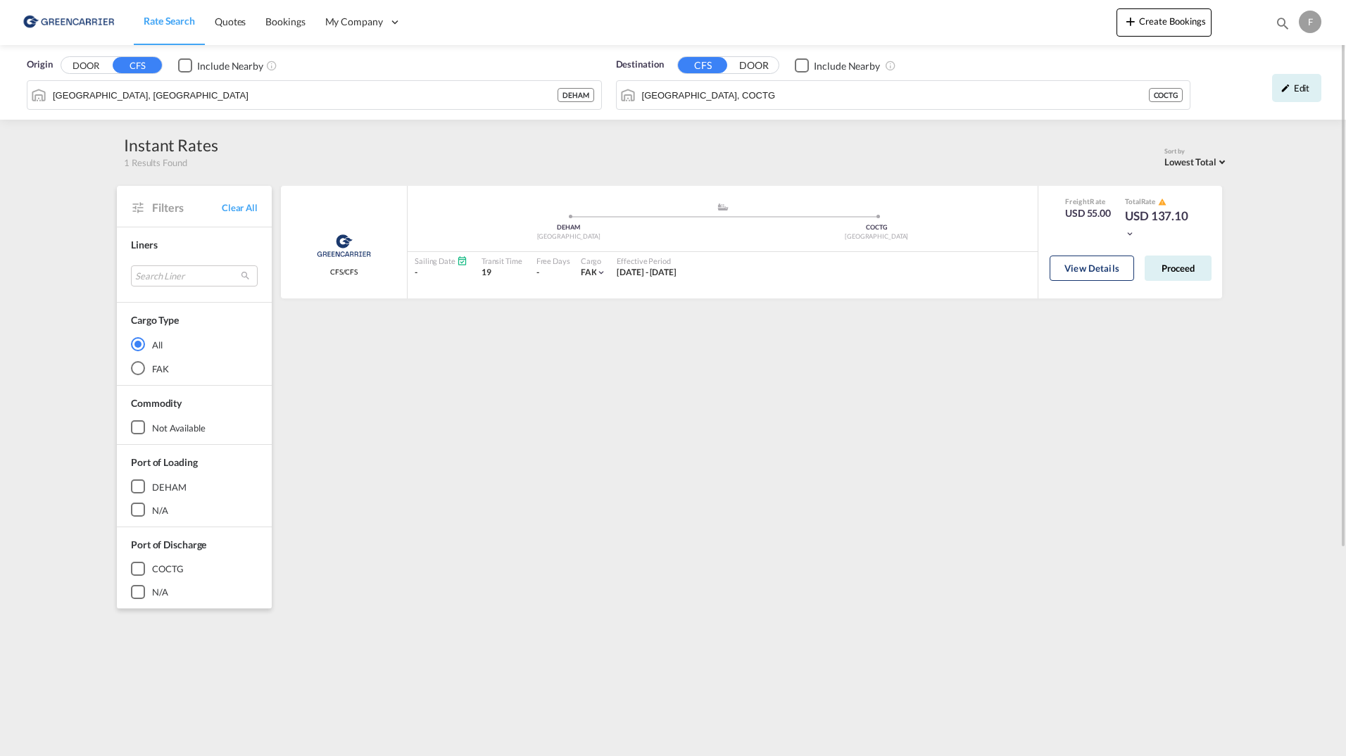
click at [808, 496] on div "Greencarrier Consolidators CFS/CFS added by you .a{fill:#aaa8ad;} .a{fill:#aaa8…" at bounding box center [754, 608] width 951 height 845
click at [768, 374] on div "Greencarrier Consolidators CFS/CFS added by you .a{fill:#aaa8ad;} .a{fill:#aaa8…" at bounding box center [754, 608] width 951 height 845
click at [1063, 328] on div "Greencarrier Consolidators CFS/CFS added by you .a{fill:#aaa8ad;} .a{fill:#aaa8…" at bounding box center [754, 608] width 951 height 845
click at [1108, 261] on button "View Details" at bounding box center [1092, 268] width 84 height 25
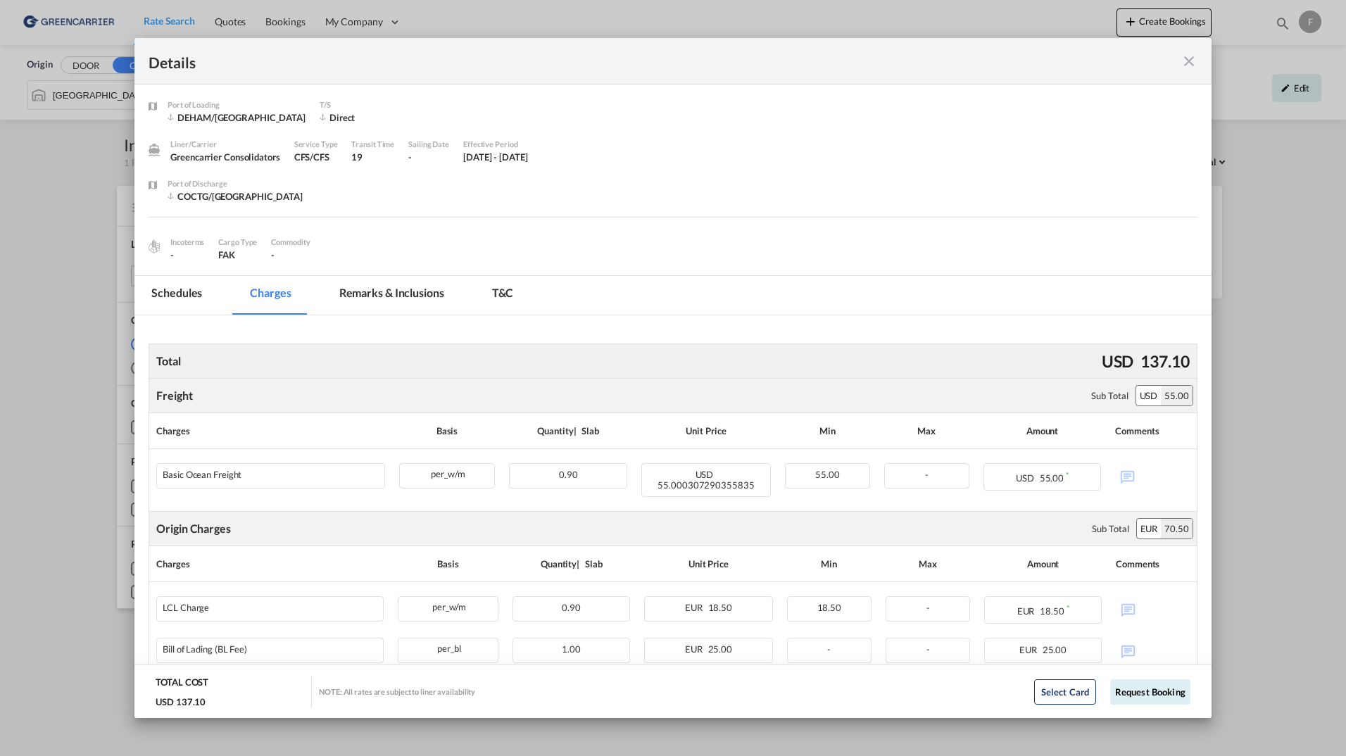
click at [1186, 72] on div "Details" at bounding box center [672, 61] width 1077 height 46
click at [1187, 68] on md-icon "icon-close fg-AAA8AD m-0 cursor" at bounding box center [1189, 61] width 17 height 17
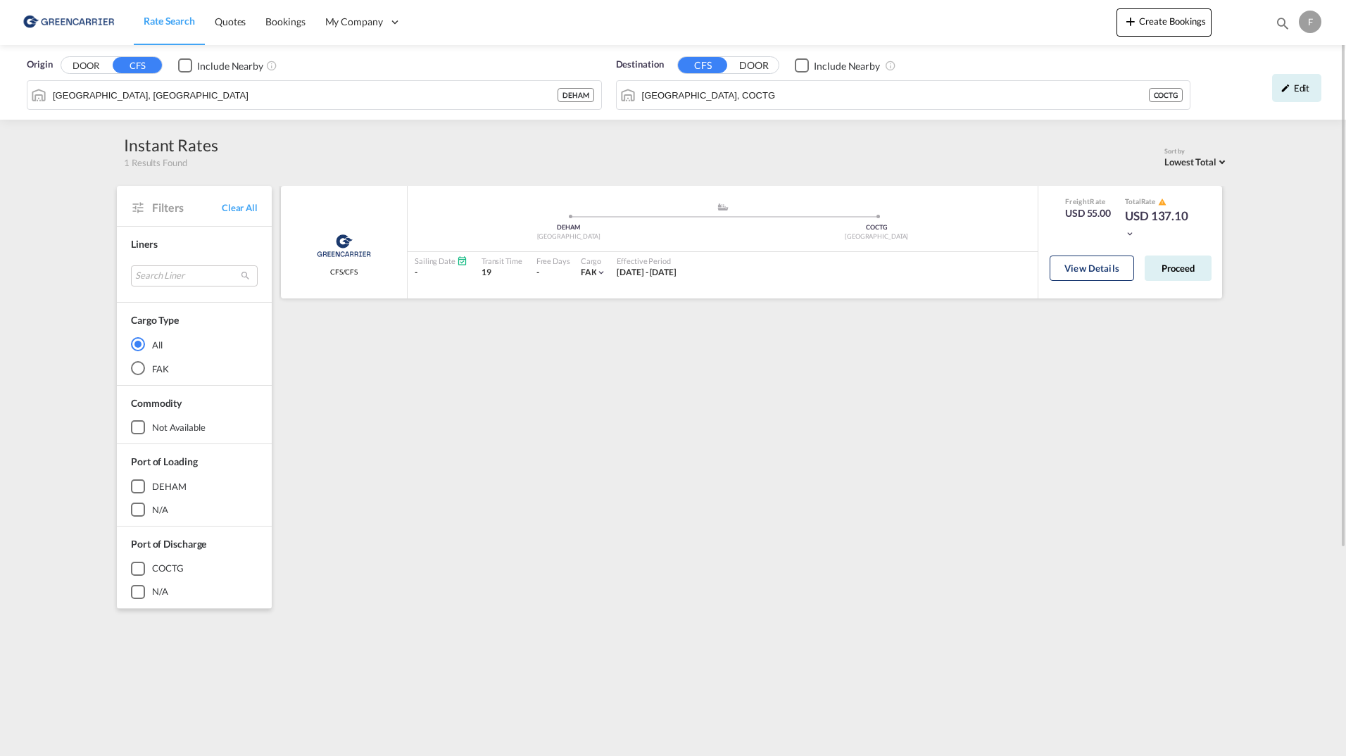
click at [1049, 261] on div "View Details Proceed" at bounding box center [1131, 271] width 184 height 40
click at [1066, 274] on button "View Details" at bounding box center [1092, 268] width 84 height 25
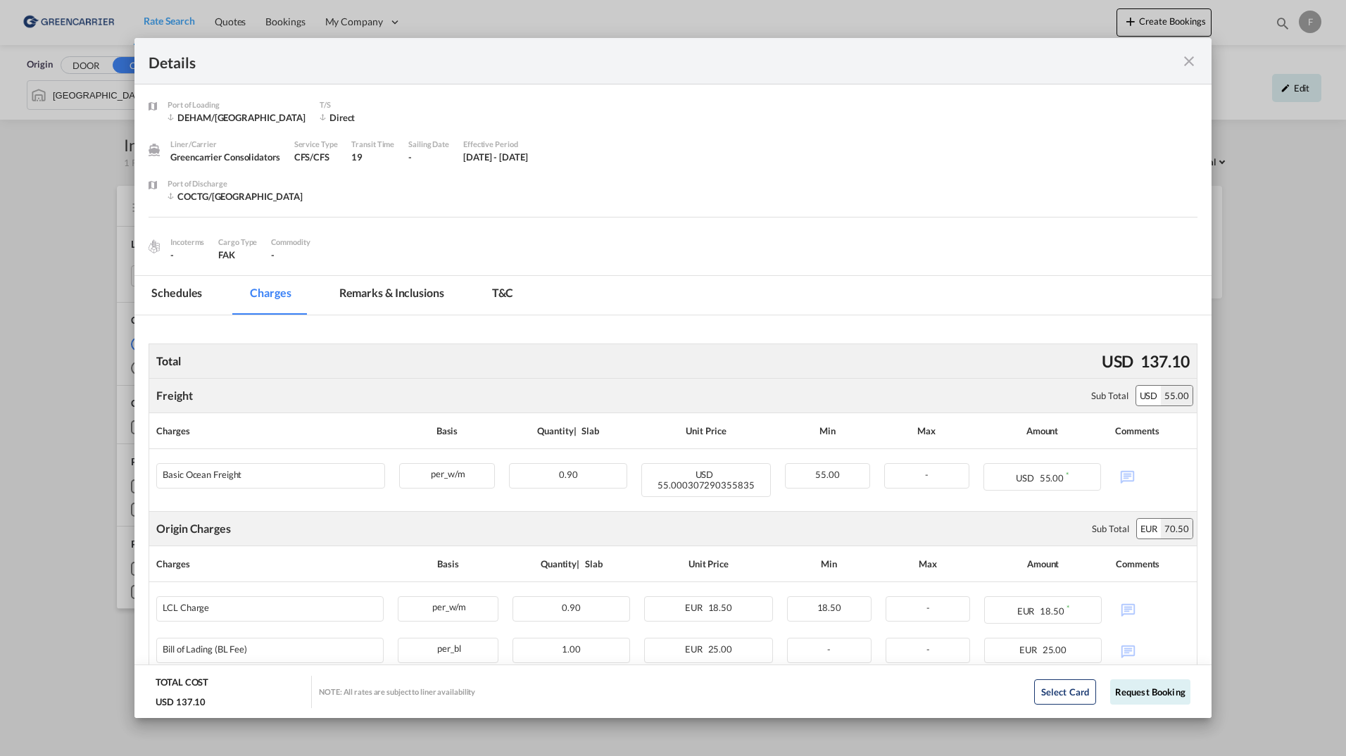
click at [162, 293] on md-tab-item "Schedules" at bounding box center [176, 295] width 84 height 39
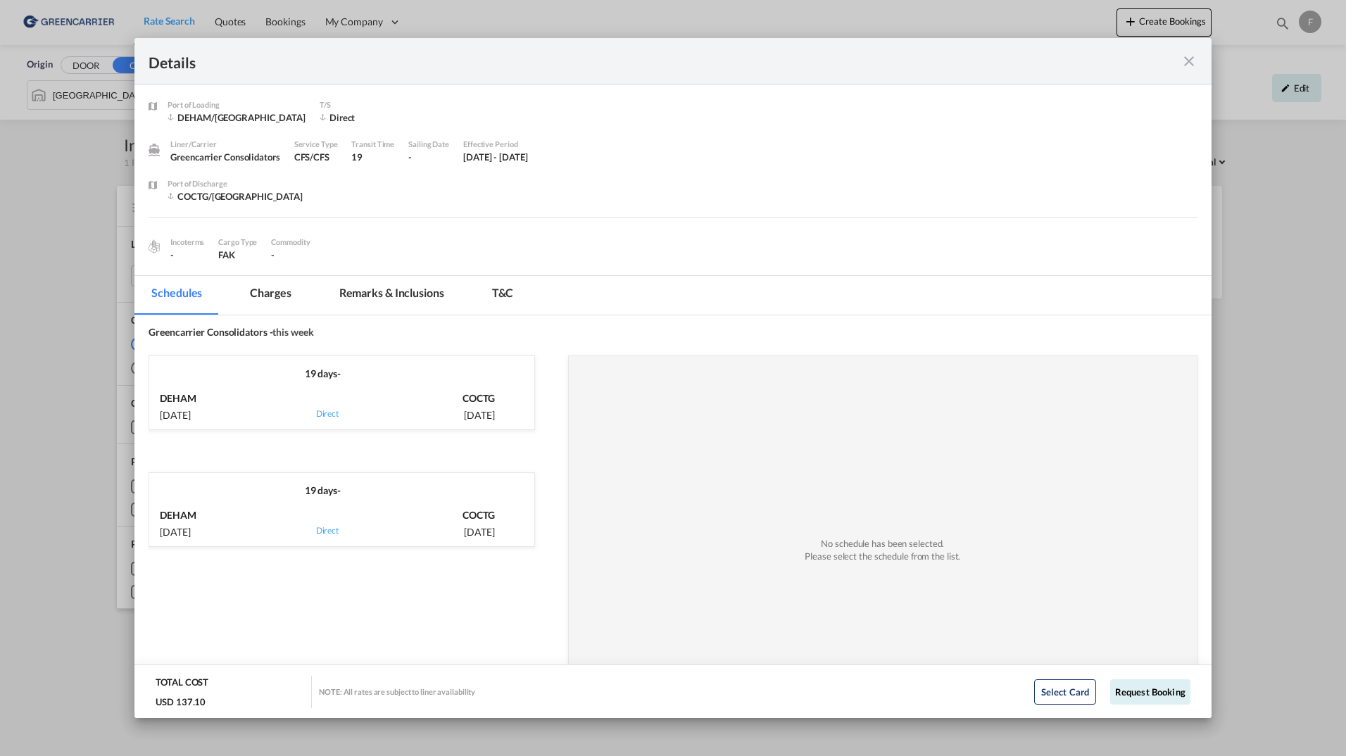
click at [393, 383] on div "DEHAM 25 Aug, 2025 via Direct COCTG 13 Sep, 2025" at bounding box center [341, 405] width 385 height 49
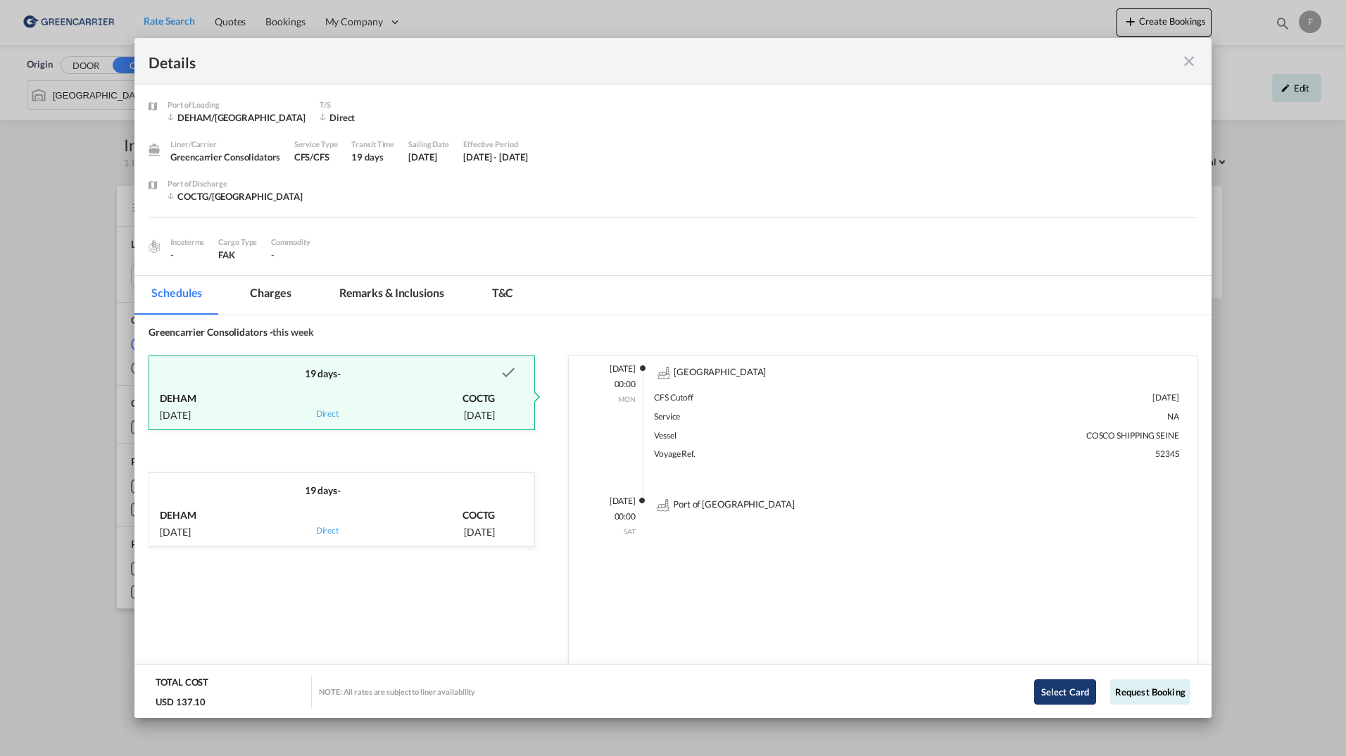
click at [1060, 694] on button "Select Card" at bounding box center [1065, 691] width 62 height 25
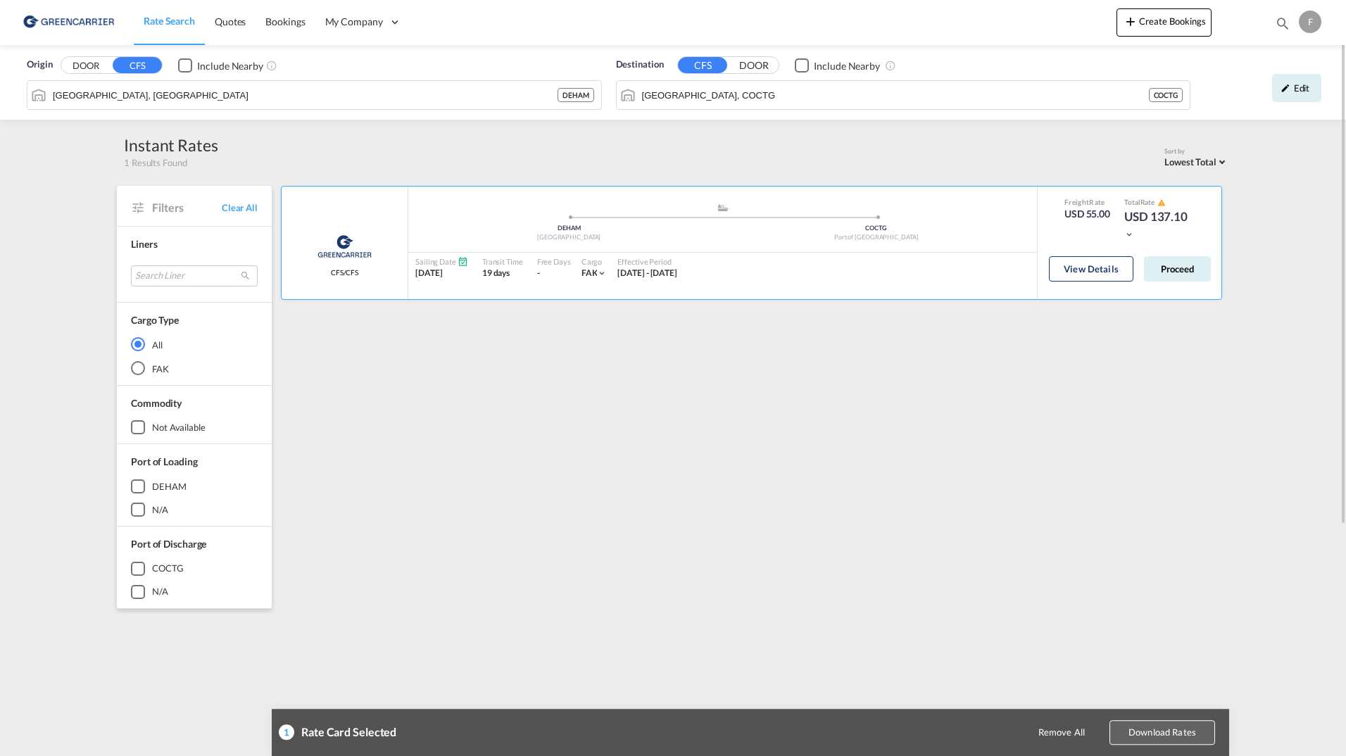
click at [1214, 739] on button "Download Rates" at bounding box center [1163, 732] width 106 height 25
click at [1105, 271] on button "View Details" at bounding box center [1091, 268] width 84 height 25
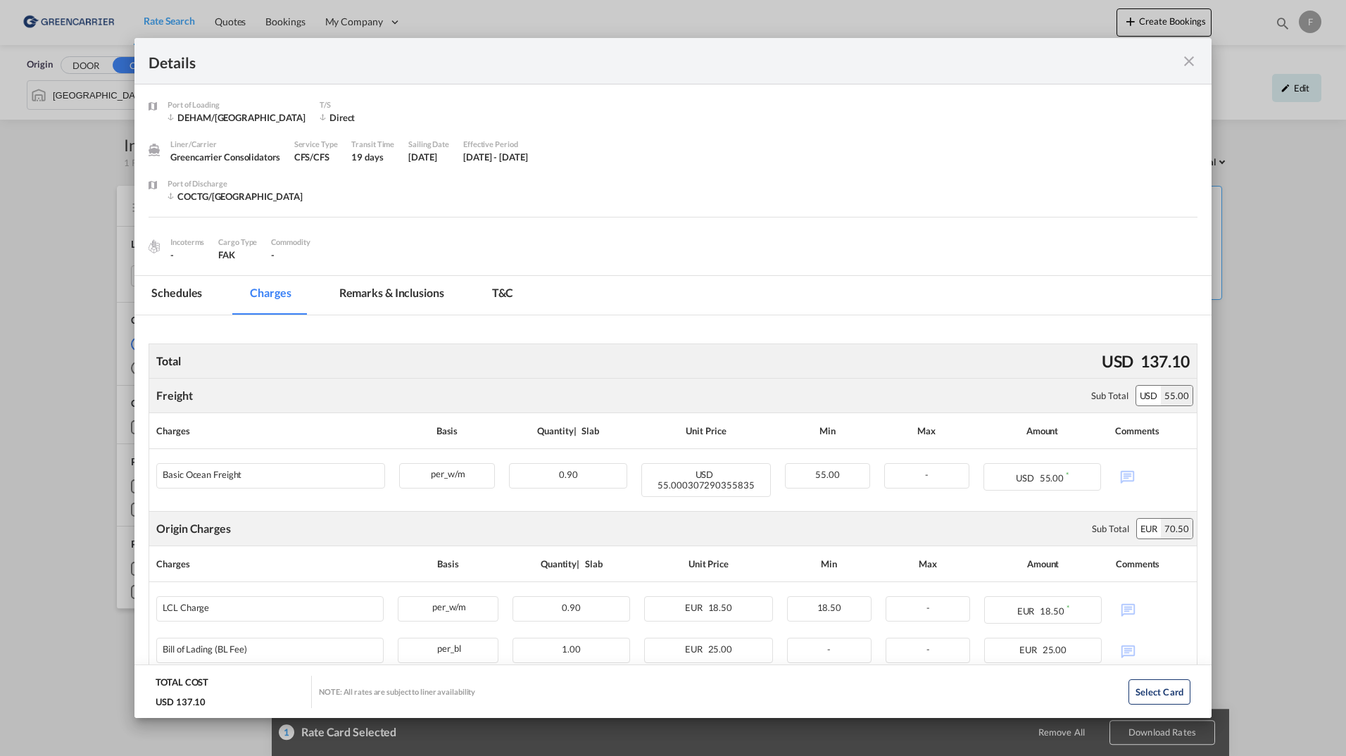
click at [158, 298] on md-tab-item "Schedules" at bounding box center [176, 295] width 84 height 39
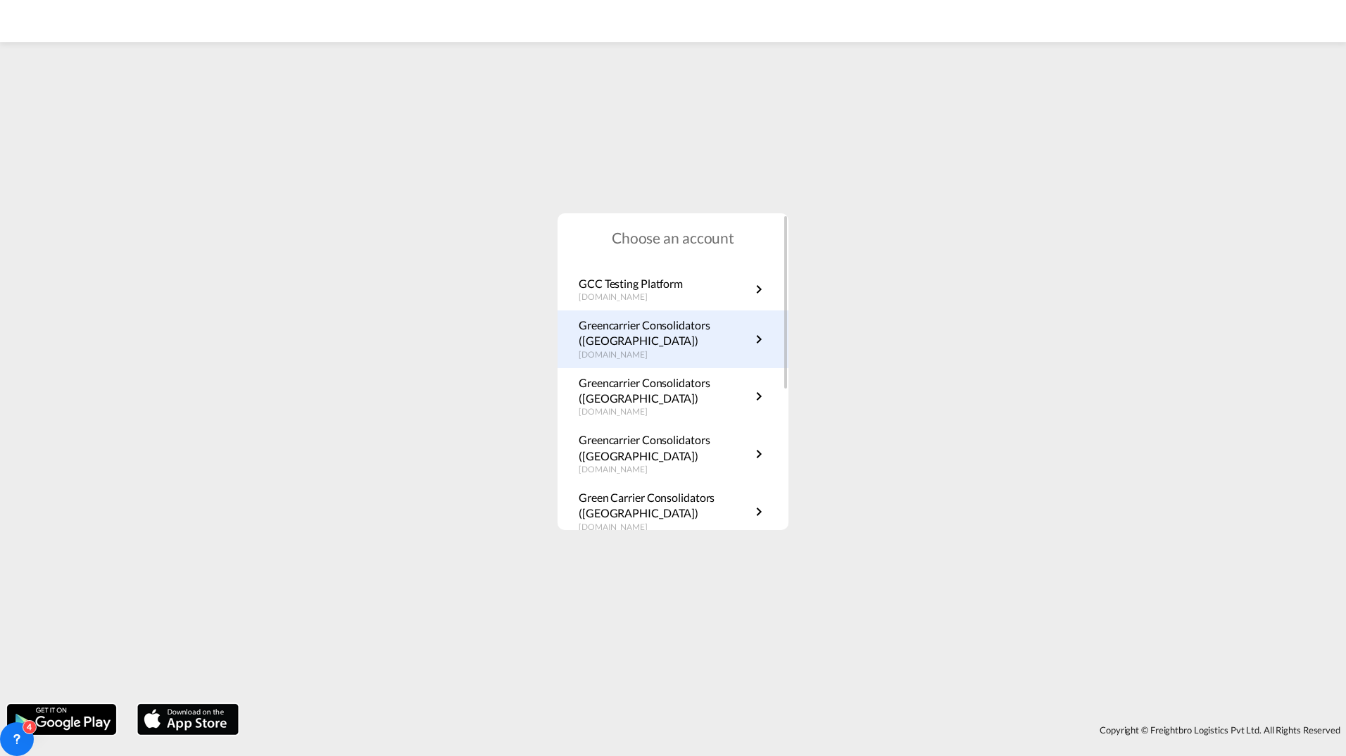
click at [665, 331] on p "Greencarrier Consolidators ([GEOGRAPHIC_DATA])" at bounding box center [665, 334] width 172 height 32
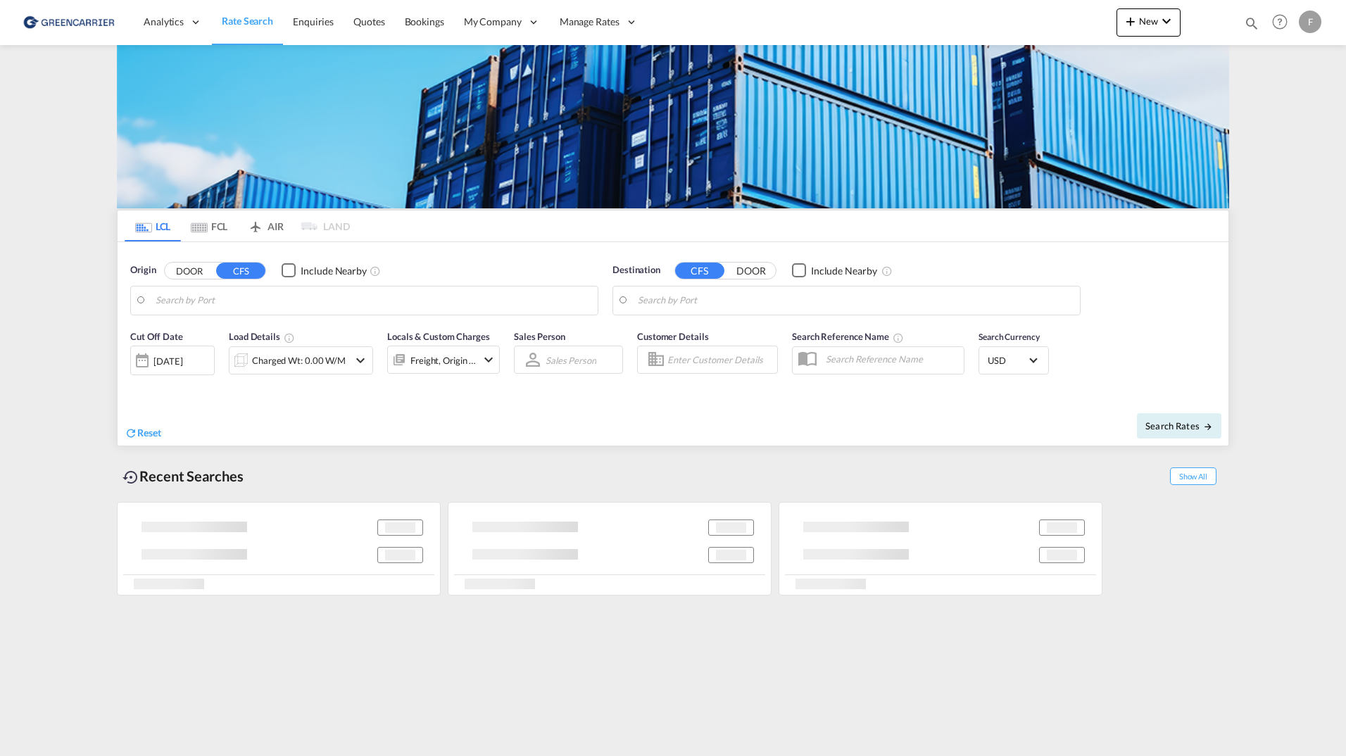
click at [453, 361] on div "Freight, Origin +1" at bounding box center [444, 361] width 66 height 20
type input "Oslo, NOOSL"
type input "Busan, KRPUS"
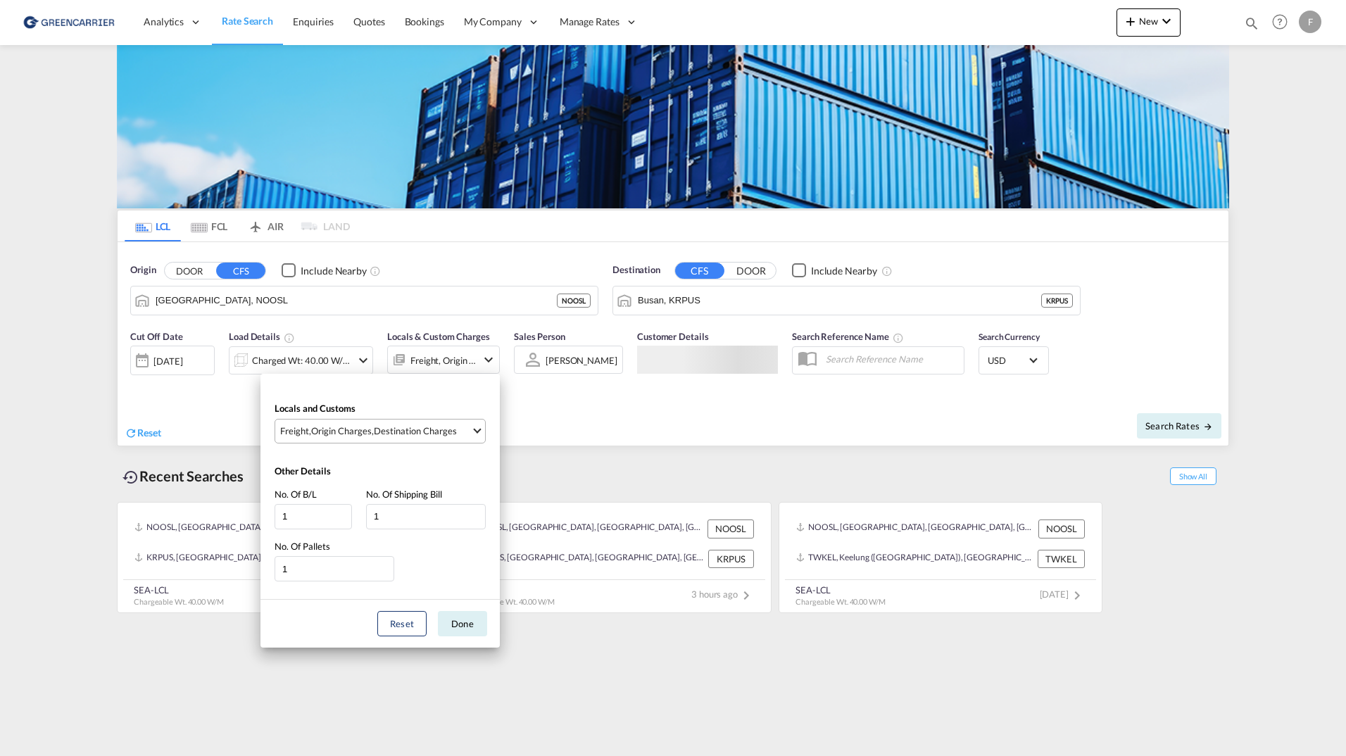
click at [447, 430] on div "Destination Charges" at bounding box center [415, 431] width 83 height 13
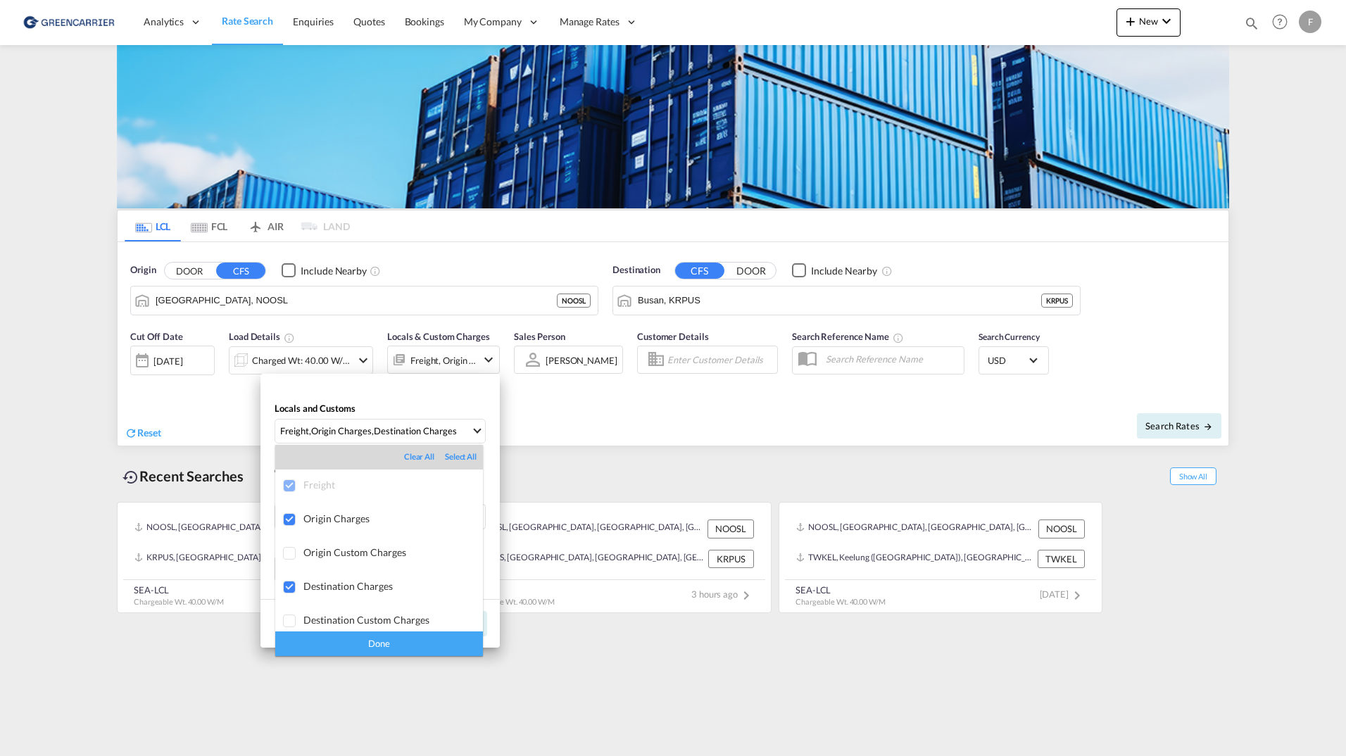
drag, startPoint x: 668, startPoint y: 436, endPoint x: 677, endPoint y: 441, distance: 11.0
click at [668, 436] on md-backdrop at bounding box center [673, 378] width 1346 height 756
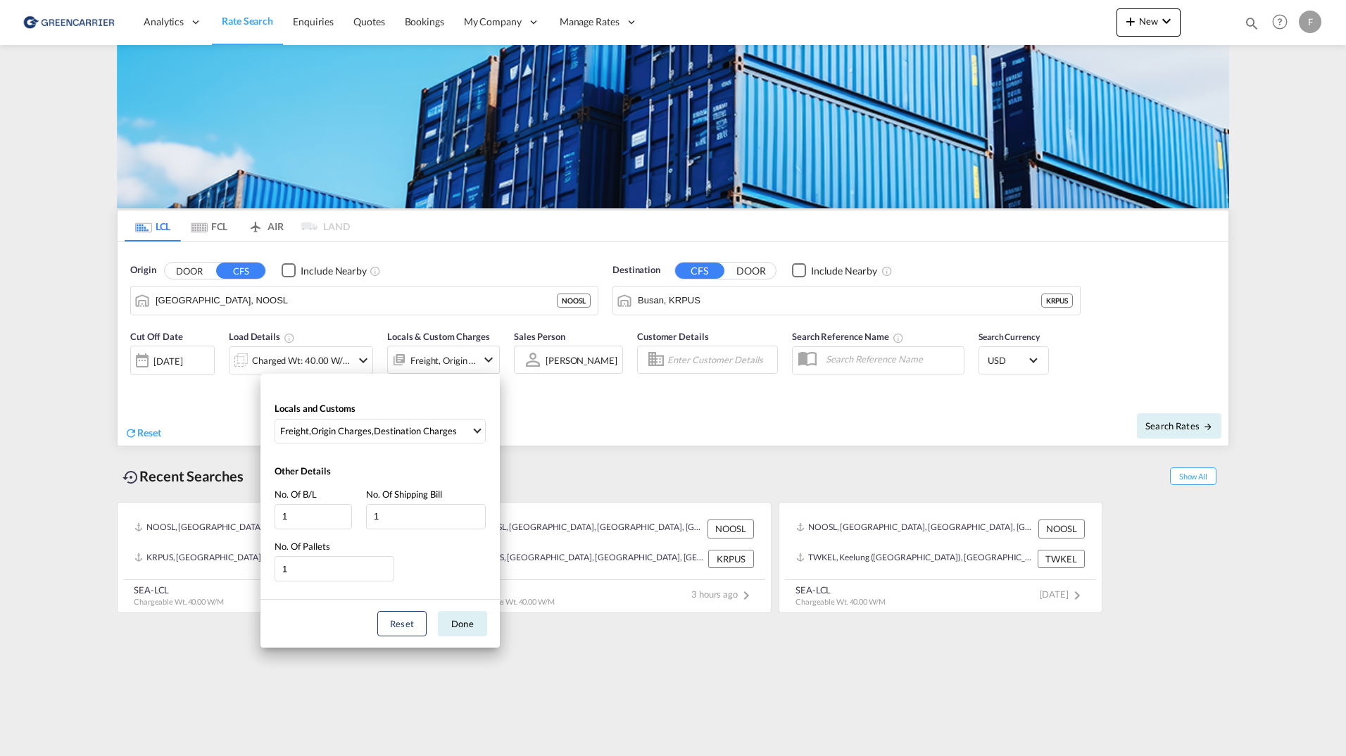
click at [1258, 373] on div "Locals and Customs Freight , Origin Charges , Destination Charges Other Details…" at bounding box center [673, 378] width 1346 height 756
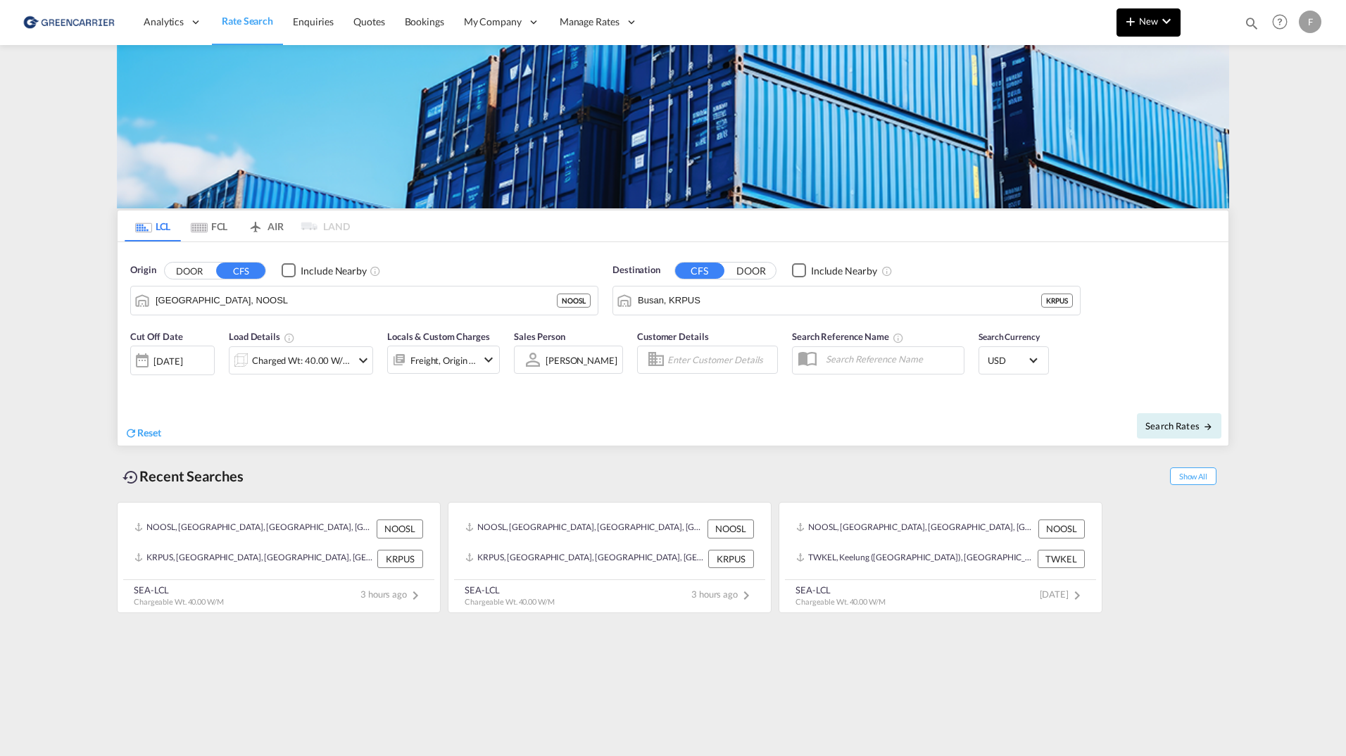
click at [1148, 25] on span "New" at bounding box center [1148, 20] width 53 height 11
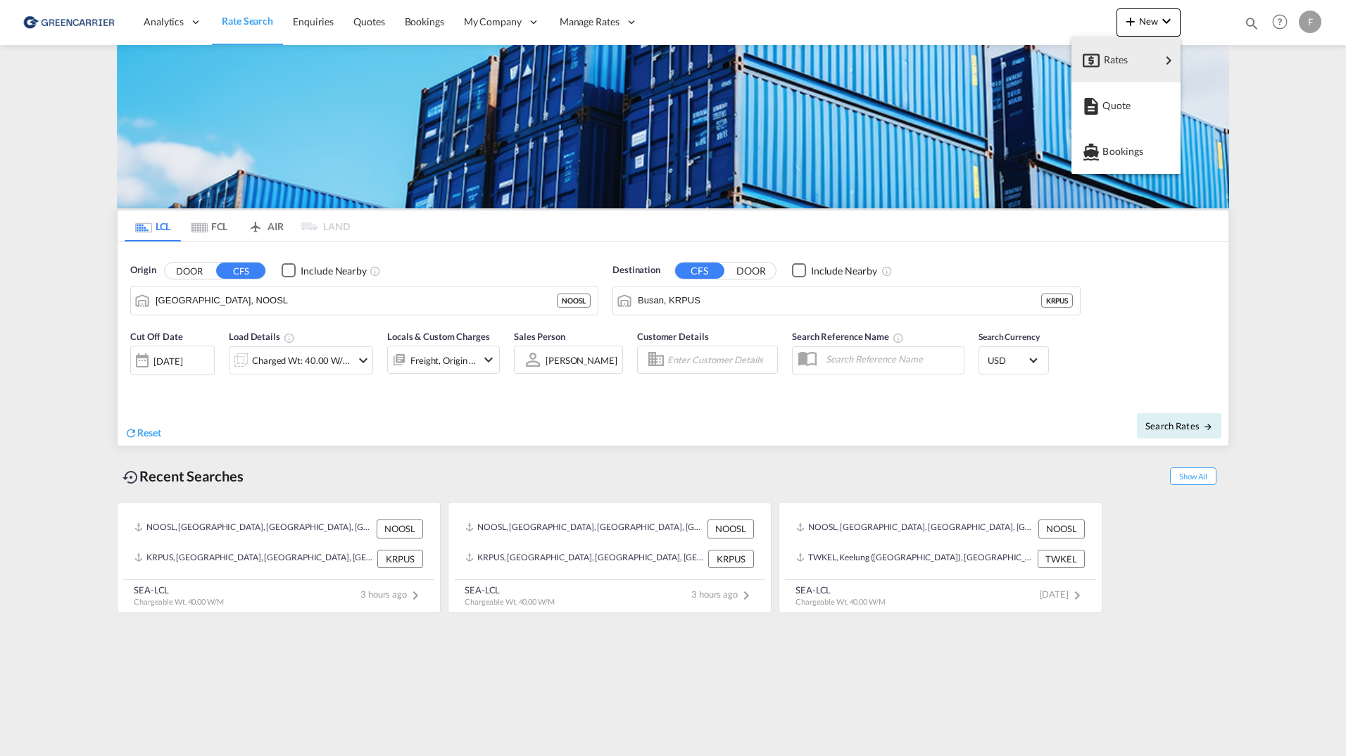
click at [1012, 14] on md-backdrop at bounding box center [673, 378] width 1346 height 756
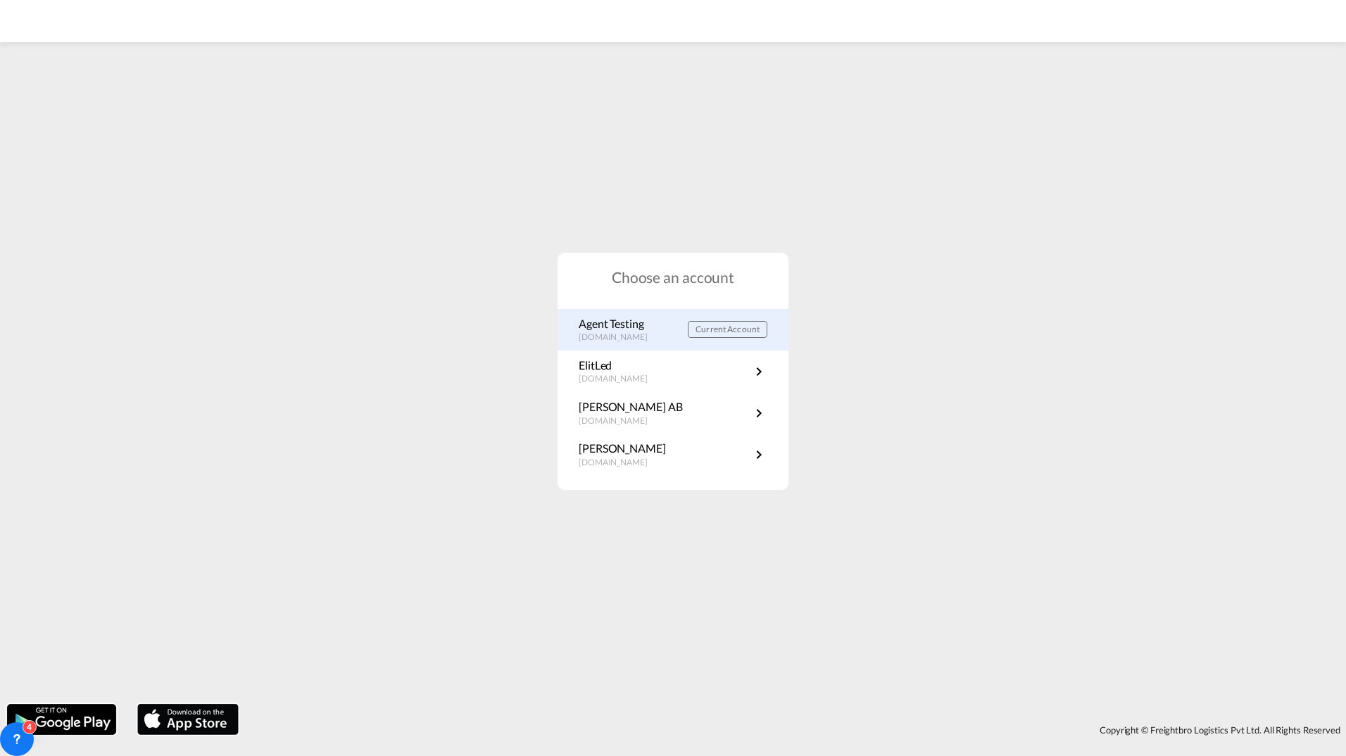
click at [661, 328] on p "Agent Testing" at bounding box center [620, 323] width 83 height 15
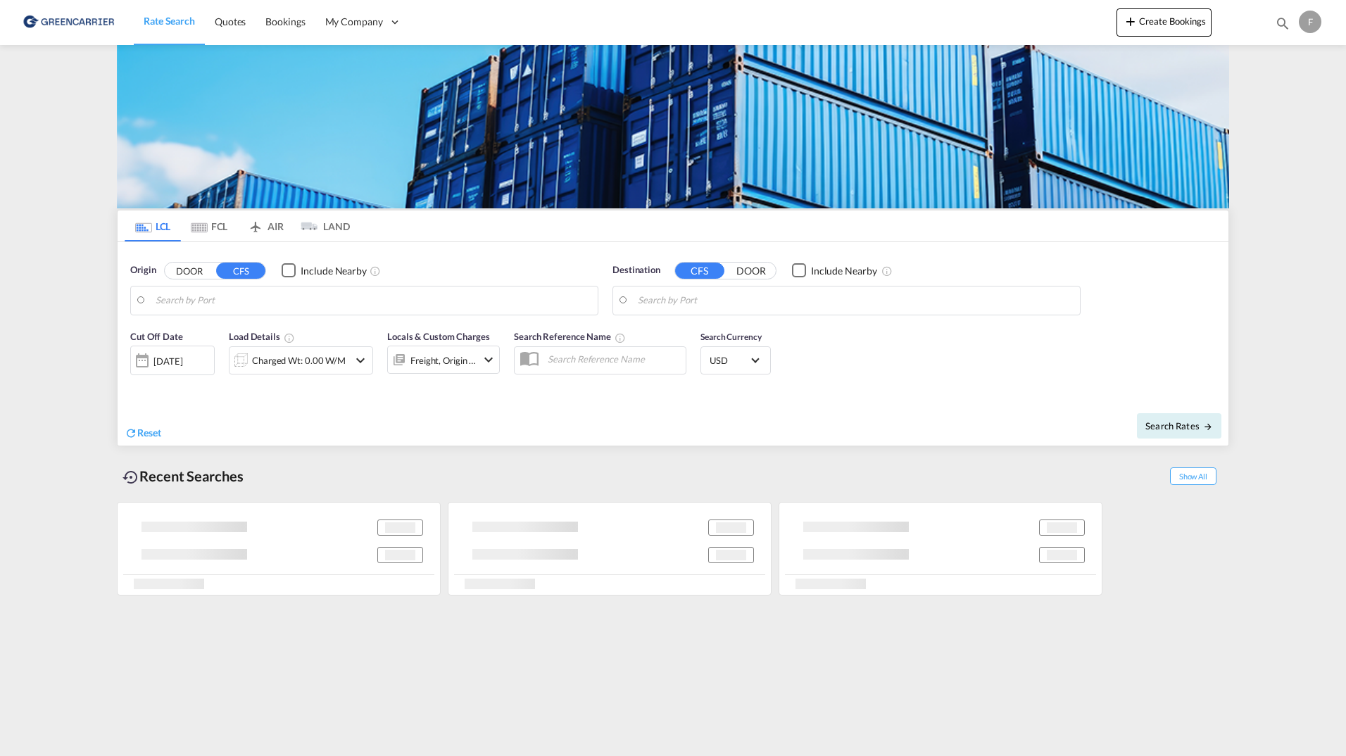
type input "Hamburg, DEHAM"
type input "[GEOGRAPHIC_DATA], COCTG"
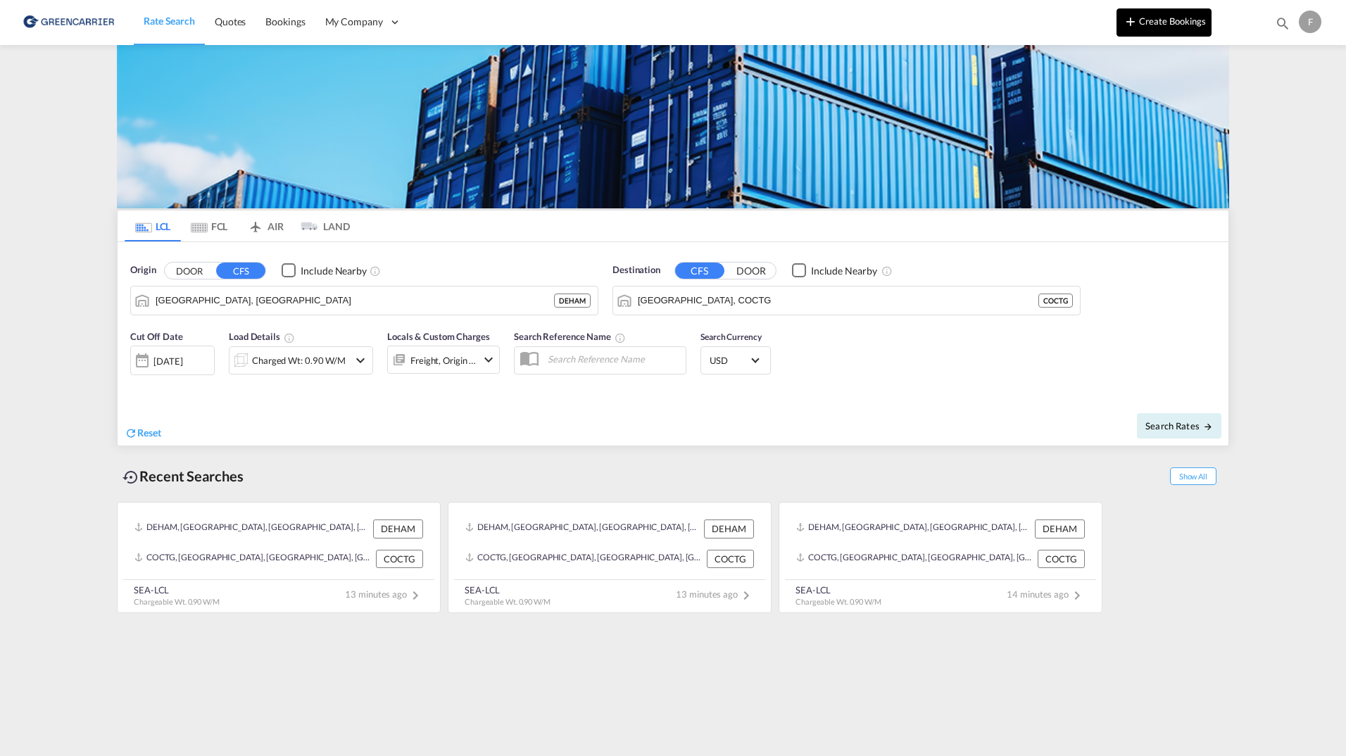
click at [1188, 27] on button "Create Bookings" at bounding box center [1164, 22] width 95 height 28
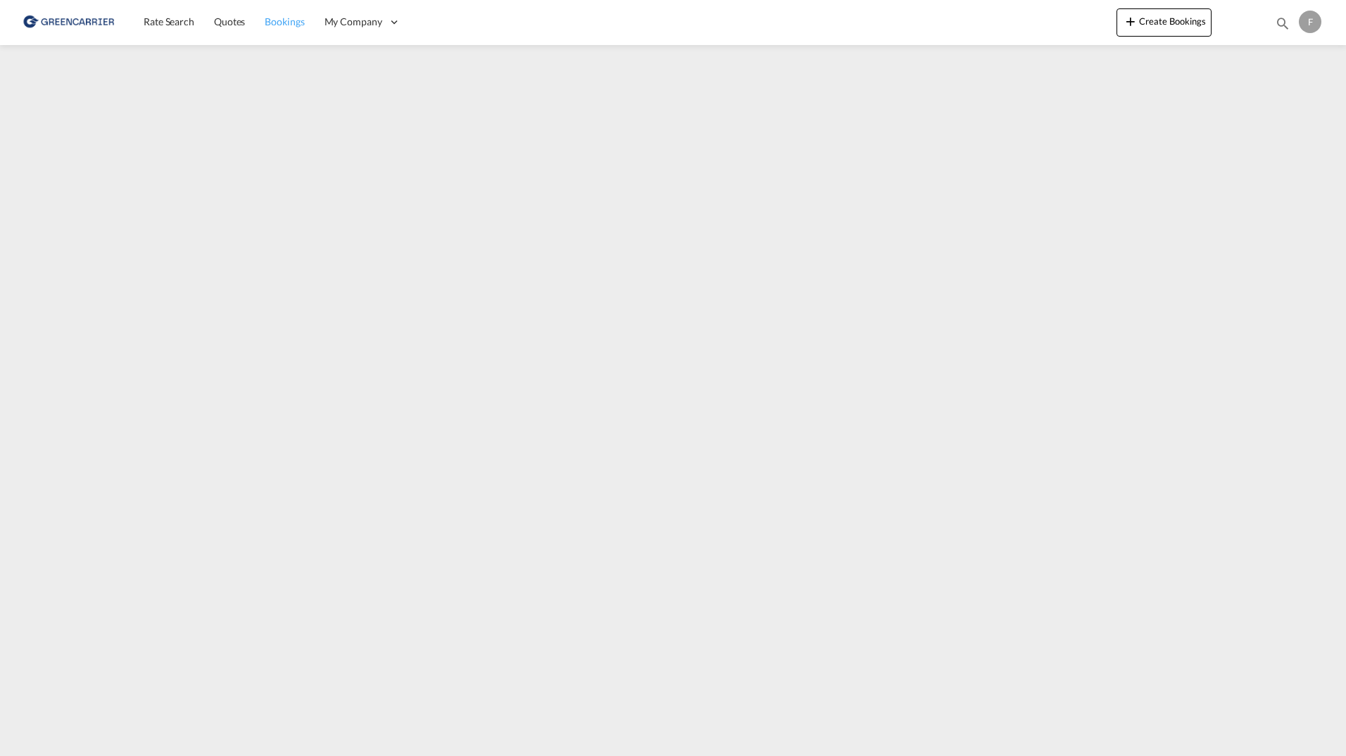
click at [289, 28] on span "Bookings" at bounding box center [284, 22] width 39 height 14
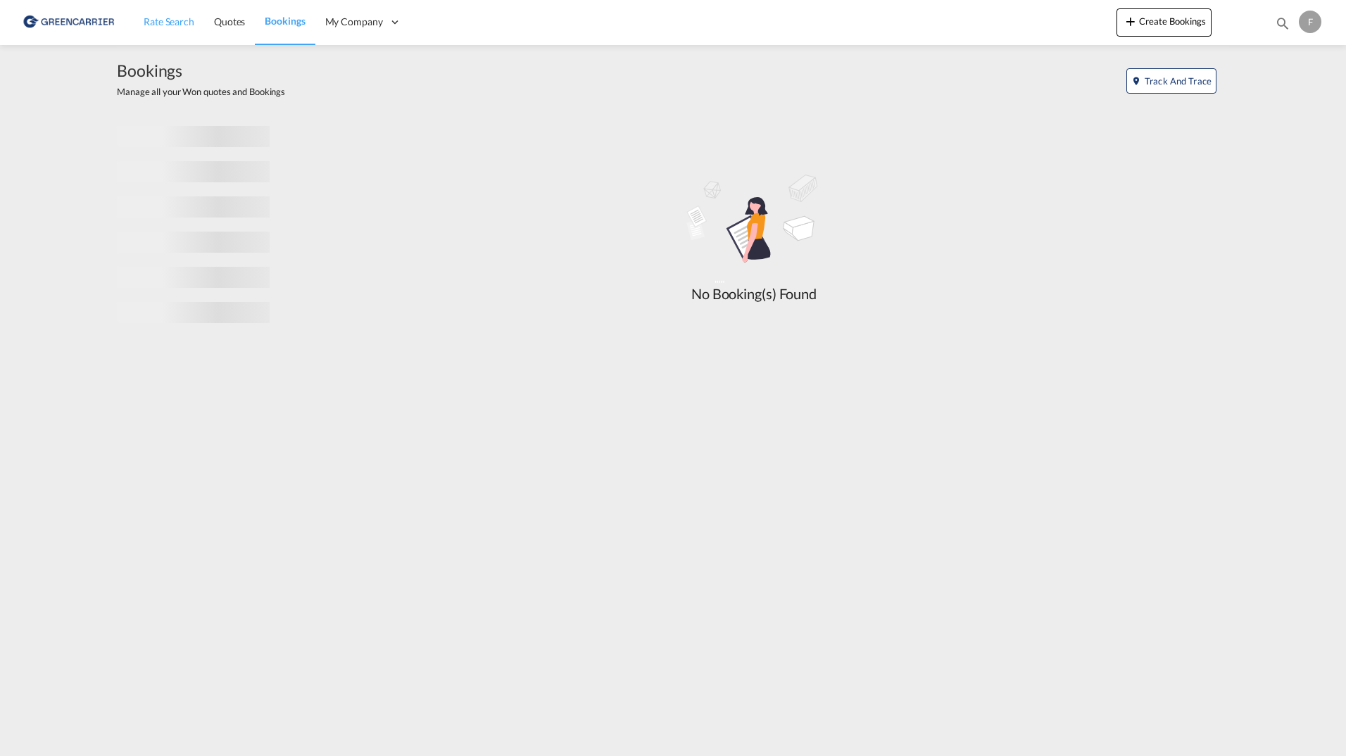
click at [198, 23] on link "Rate Search" at bounding box center [169, 22] width 70 height 46
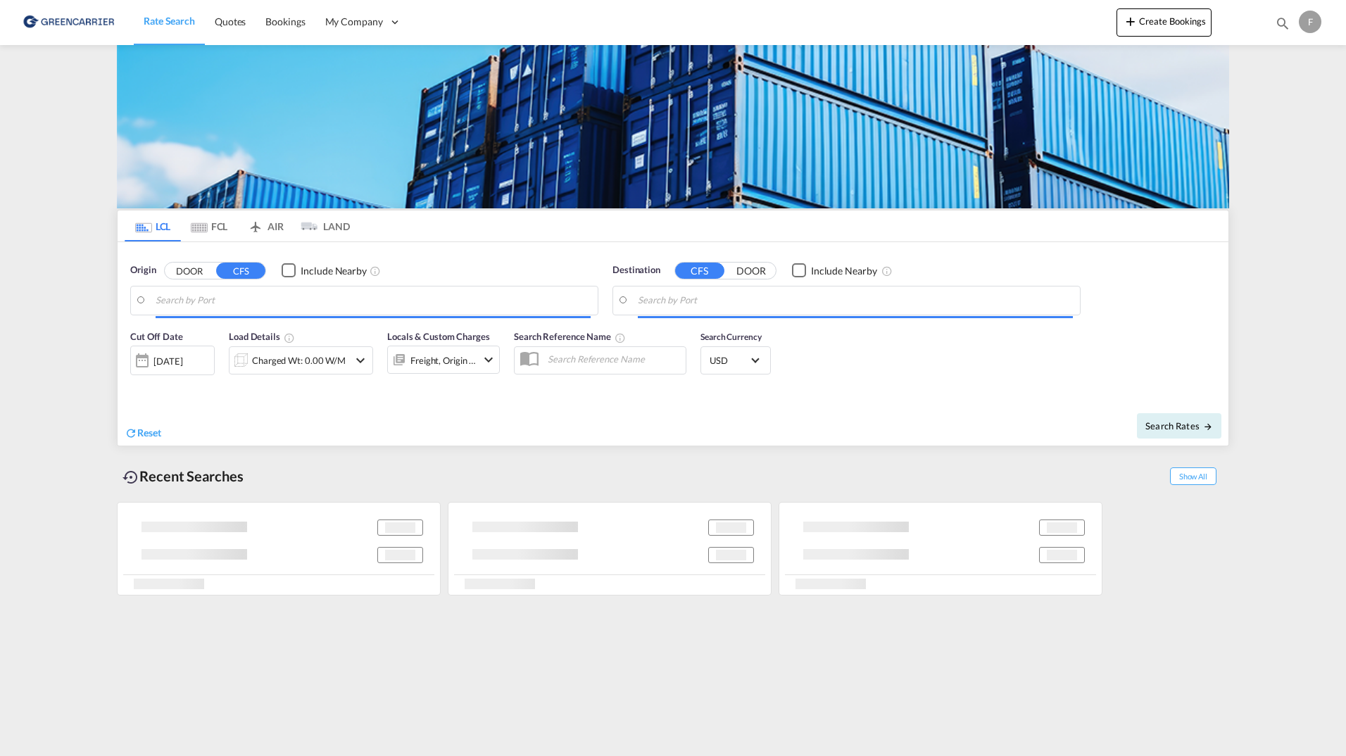
type input "Hamburg, DEHAM"
type input "[GEOGRAPHIC_DATA], COCTG"
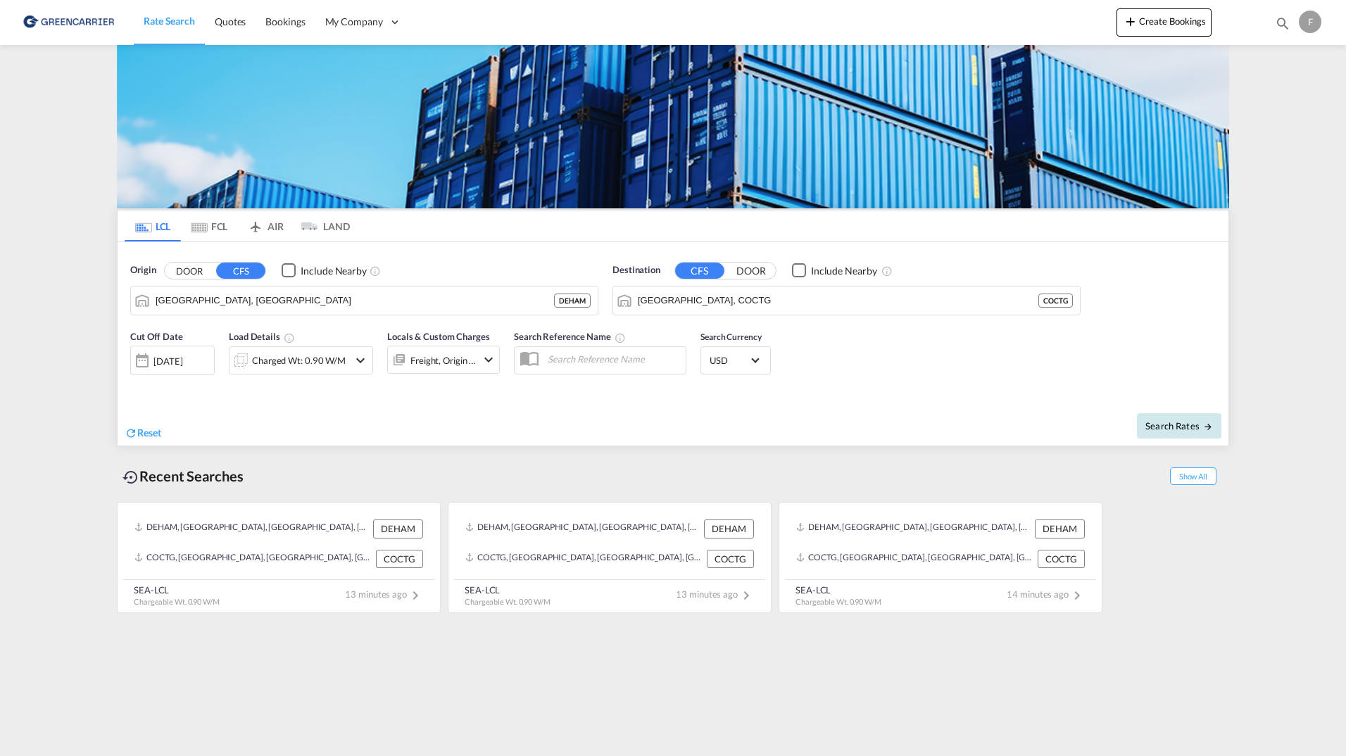
click at [1182, 423] on span "Search Rates" at bounding box center [1180, 425] width 68 height 11
type input "DEHAM to COCTG / 20 Aug 2025"
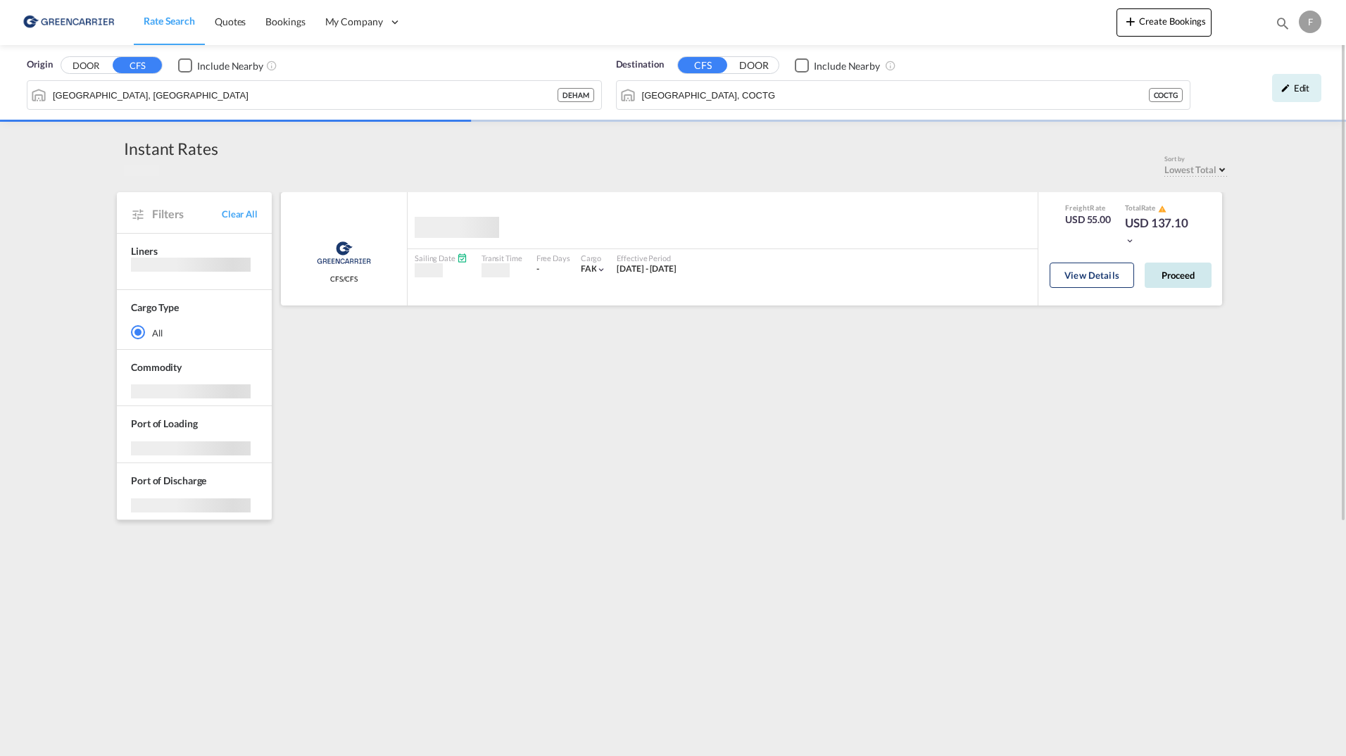
click at [1194, 284] on button "Proceed" at bounding box center [1178, 275] width 67 height 25
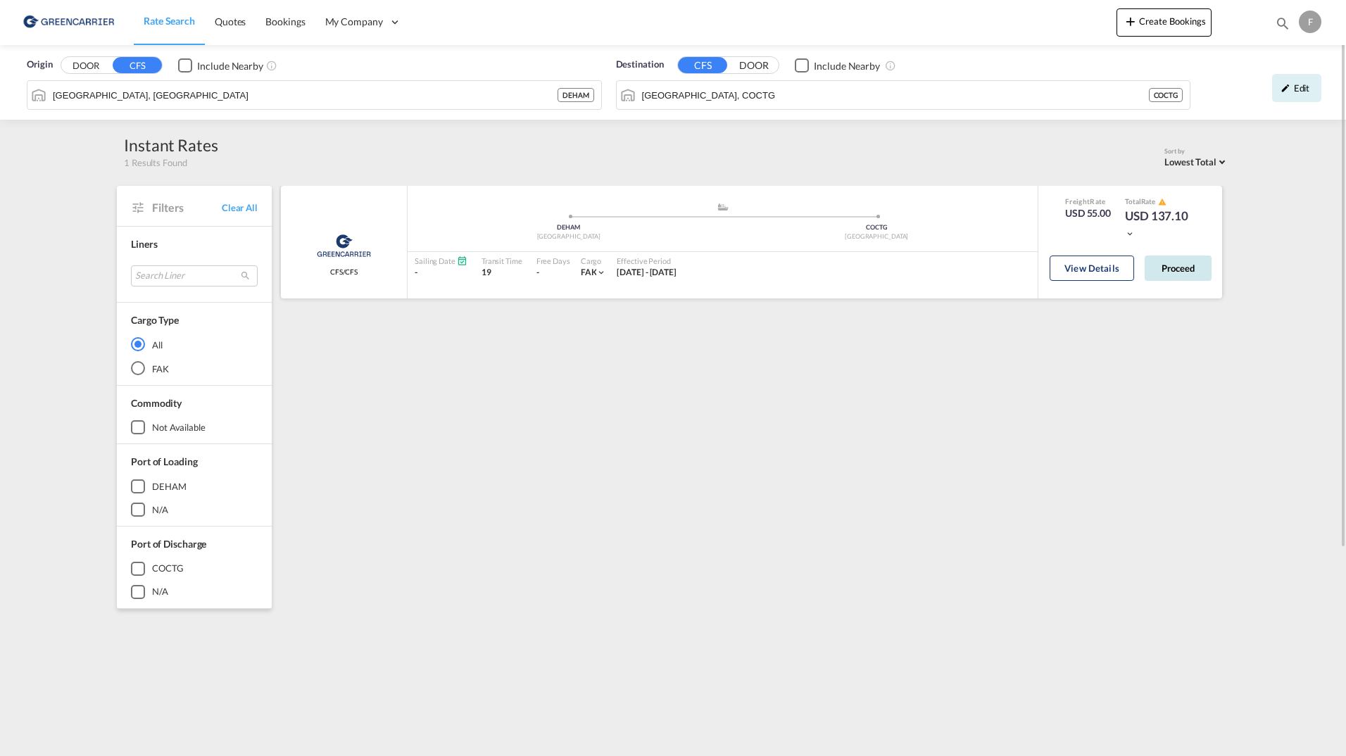
click at [1189, 268] on button "Proceed" at bounding box center [1178, 268] width 67 height 25
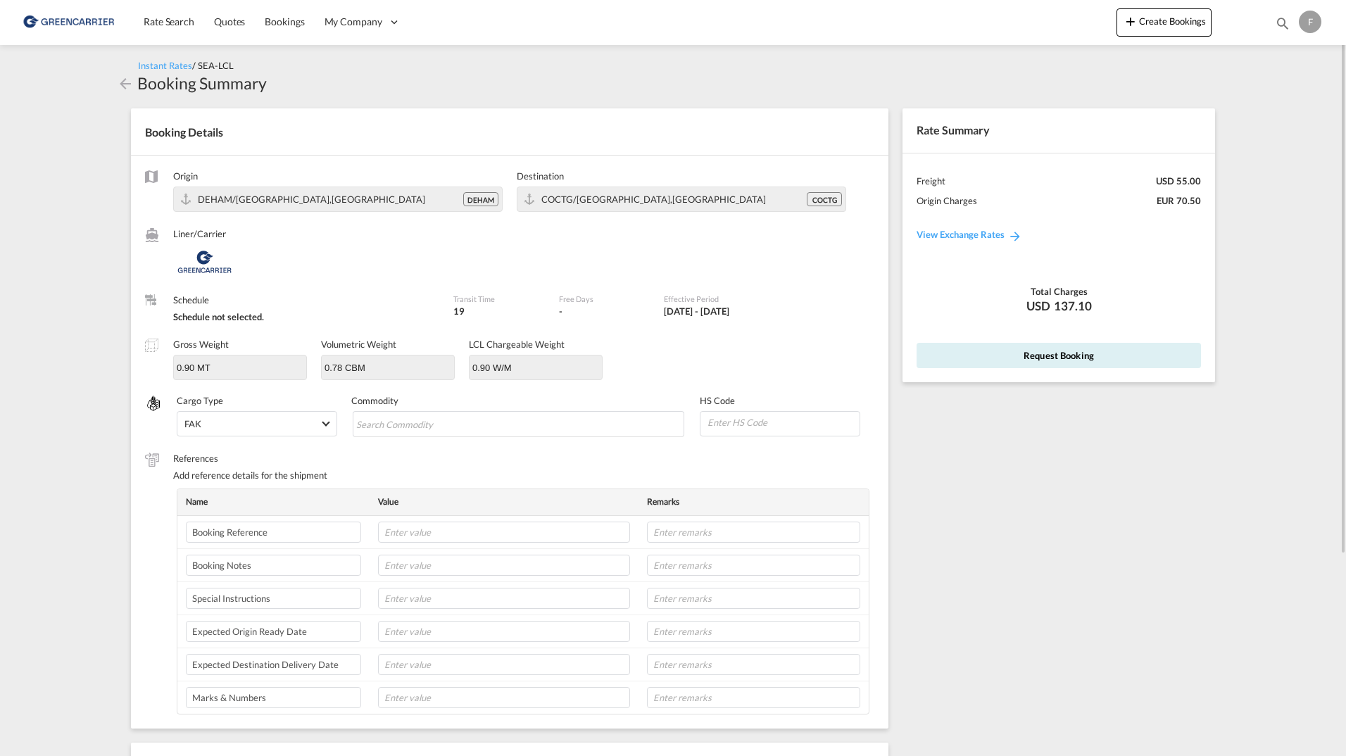
click at [125, 83] on md-icon "icon-arrow-left" at bounding box center [125, 83] width 17 height 17
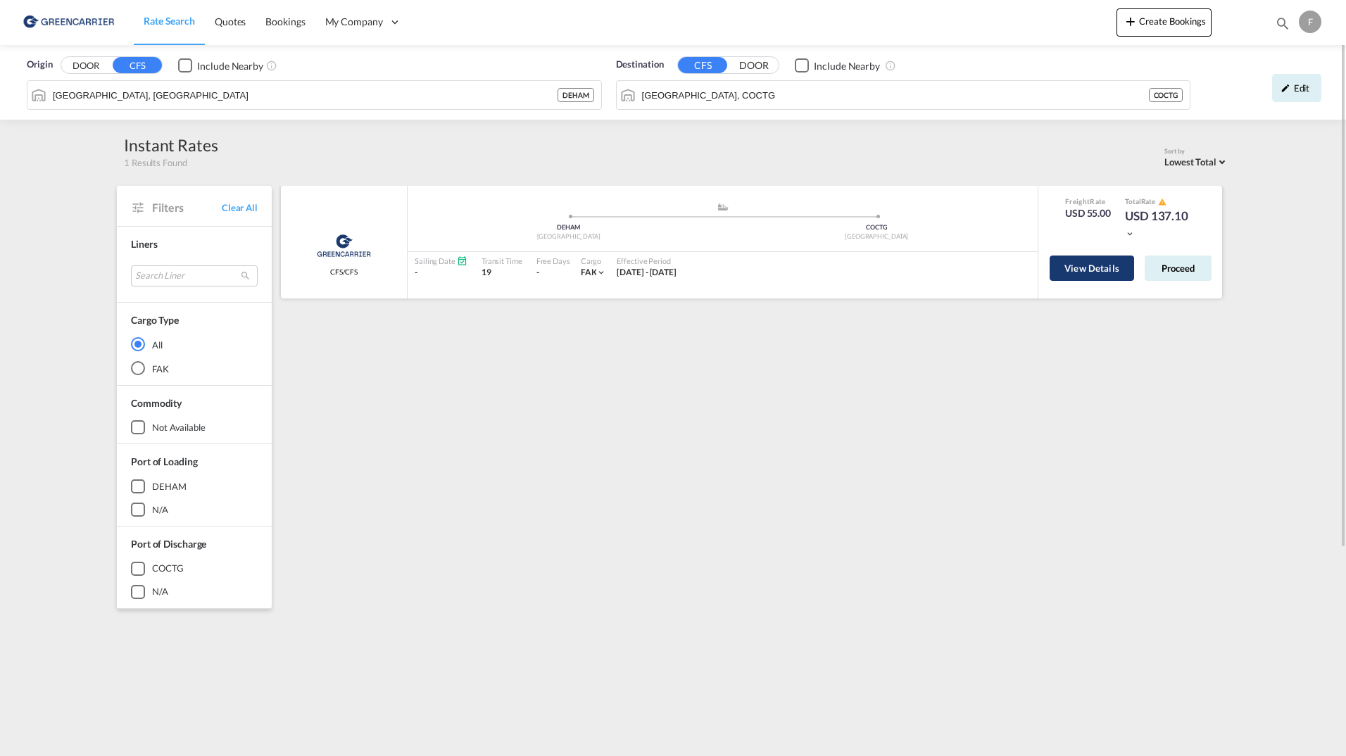
drag, startPoint x: 1041, startPoint y: 263, endPoint x: 1070, endPoint y: 268, distance: 28.6
click at [1042, 263] on div "View Details Proceed" at bounding box center [1131, 271] width 184 height 40
click at [1079, 269] on button "View Details" at bounding box center [1092, 268] width 84 height 25
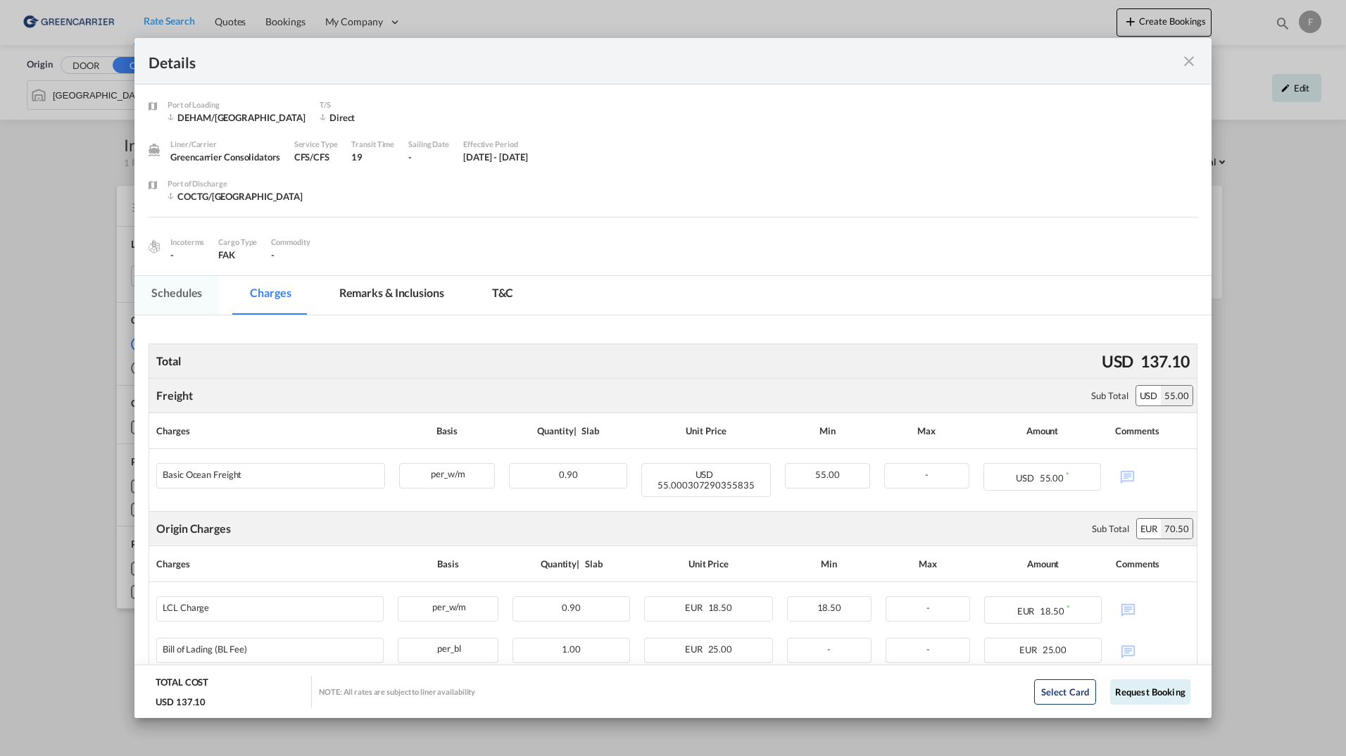
click at [182, 293] on md-tab-item "Schedules" at bounding box center [176, 295] width 84 height 39
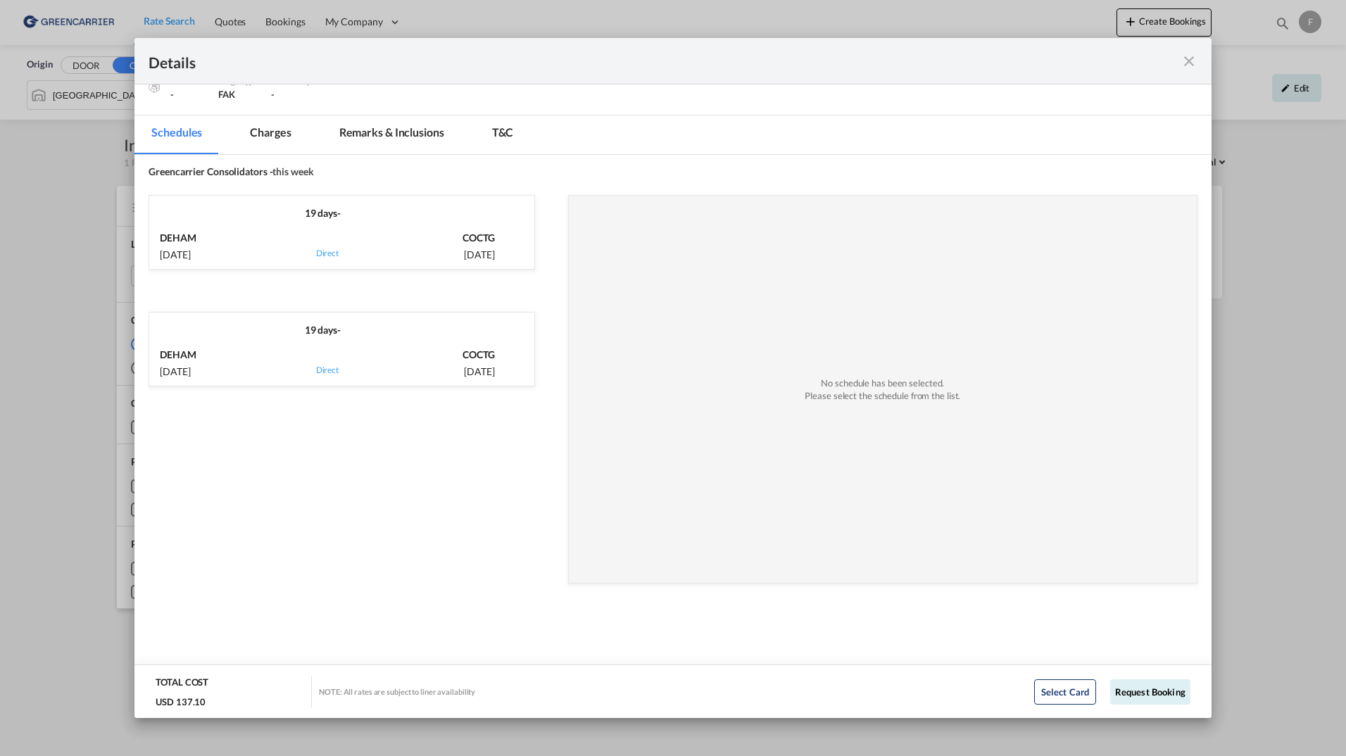
scroll to position [163, 0]
click at [240, 349] on div "DEHAM 1 Sep, 2025" at bounding box center [214, 359] width 109 height 35
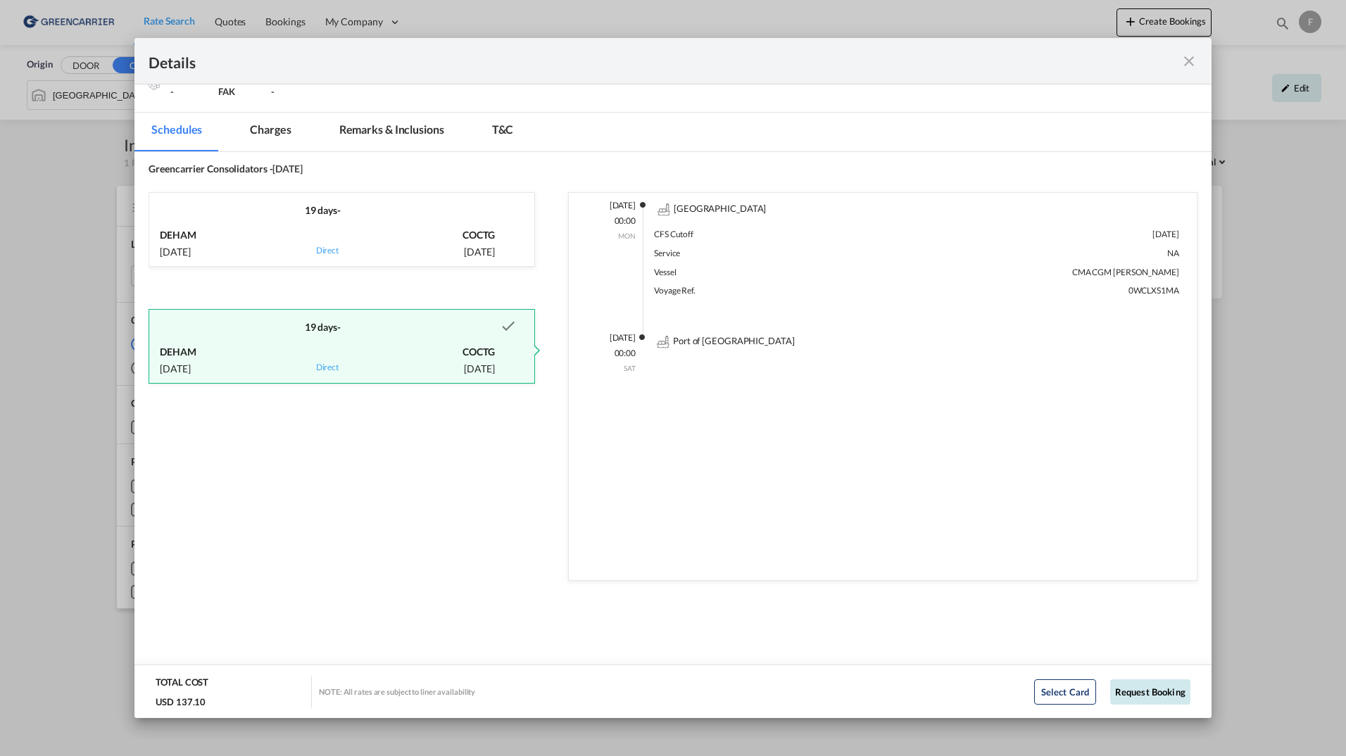
click at [1136, 692] on button "Request Booking" at bounding box center [1150, 691] width 80 height 25
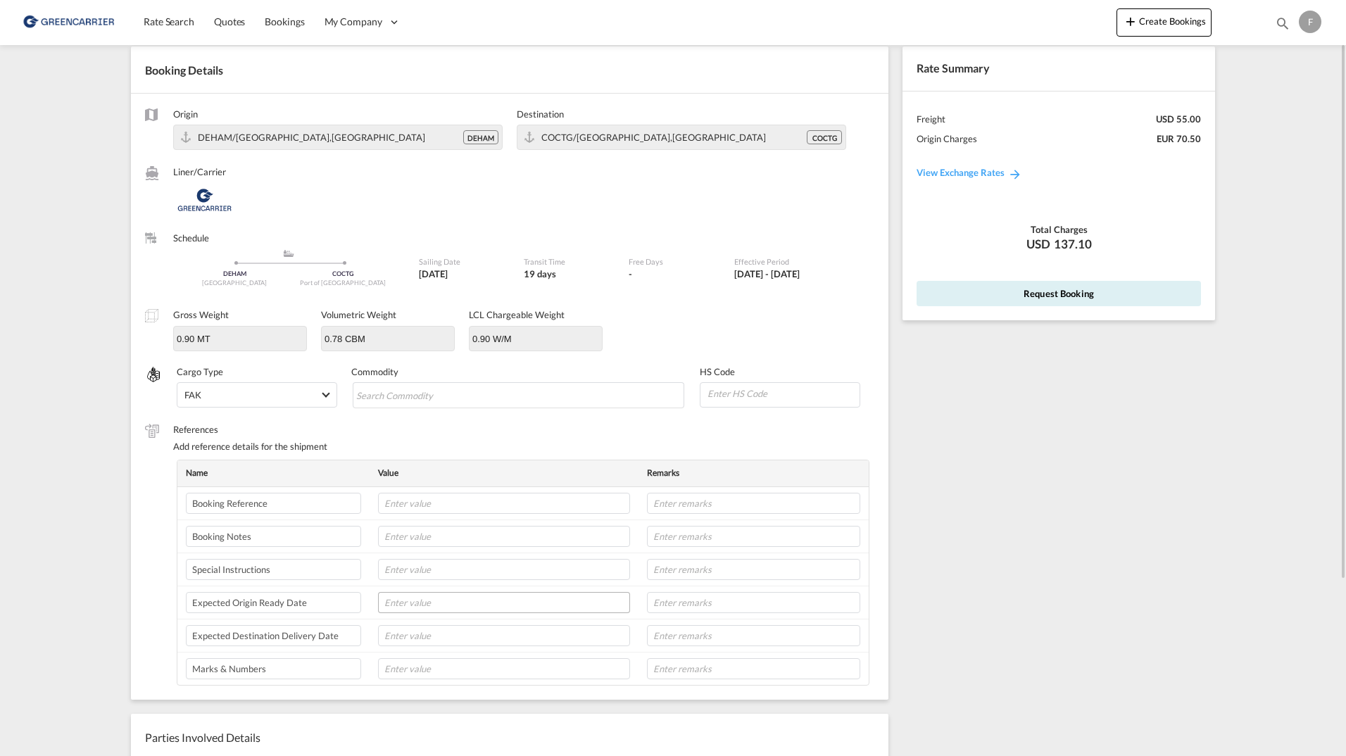
scroll to position [61, 0]
click at [163, 175] on div at bounding box center [159, 192] width 28 height 52
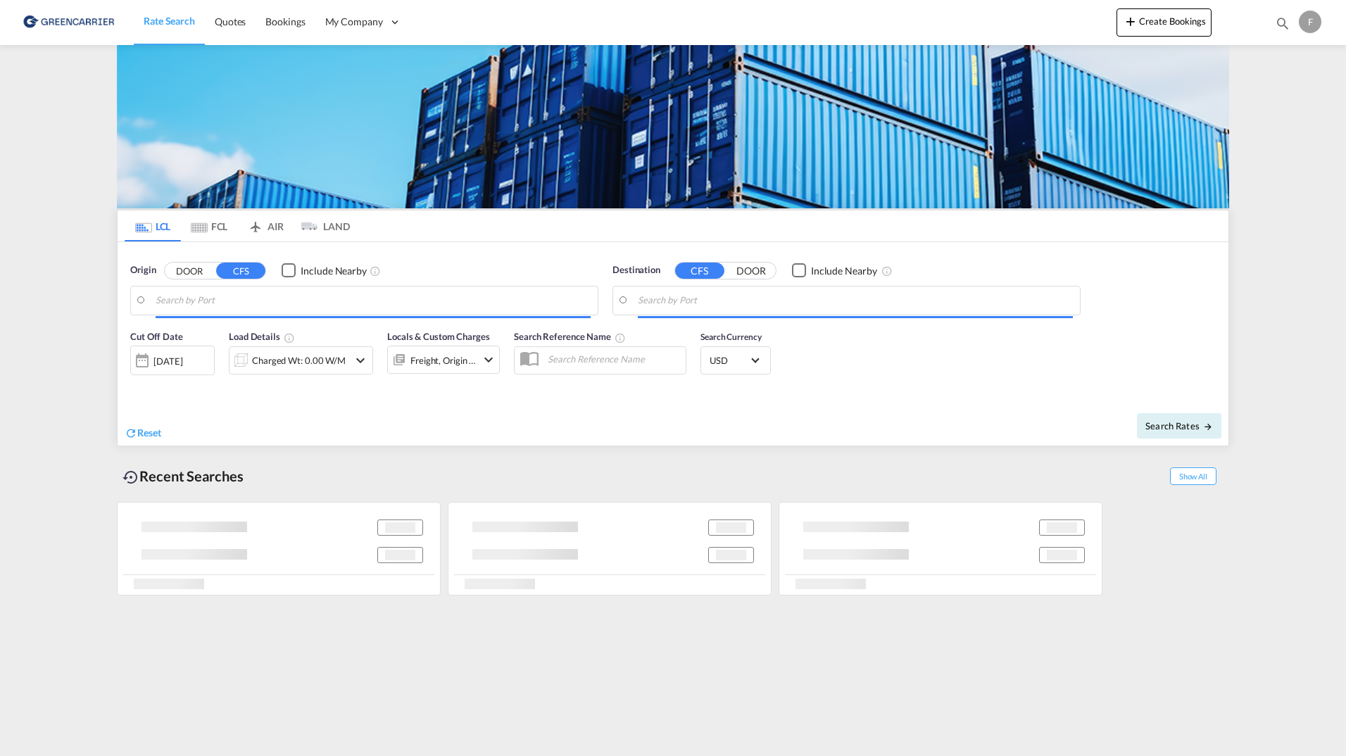
click at [187, 278] on button "DOOR" at bounding box center [189, 271] width 49 height 16
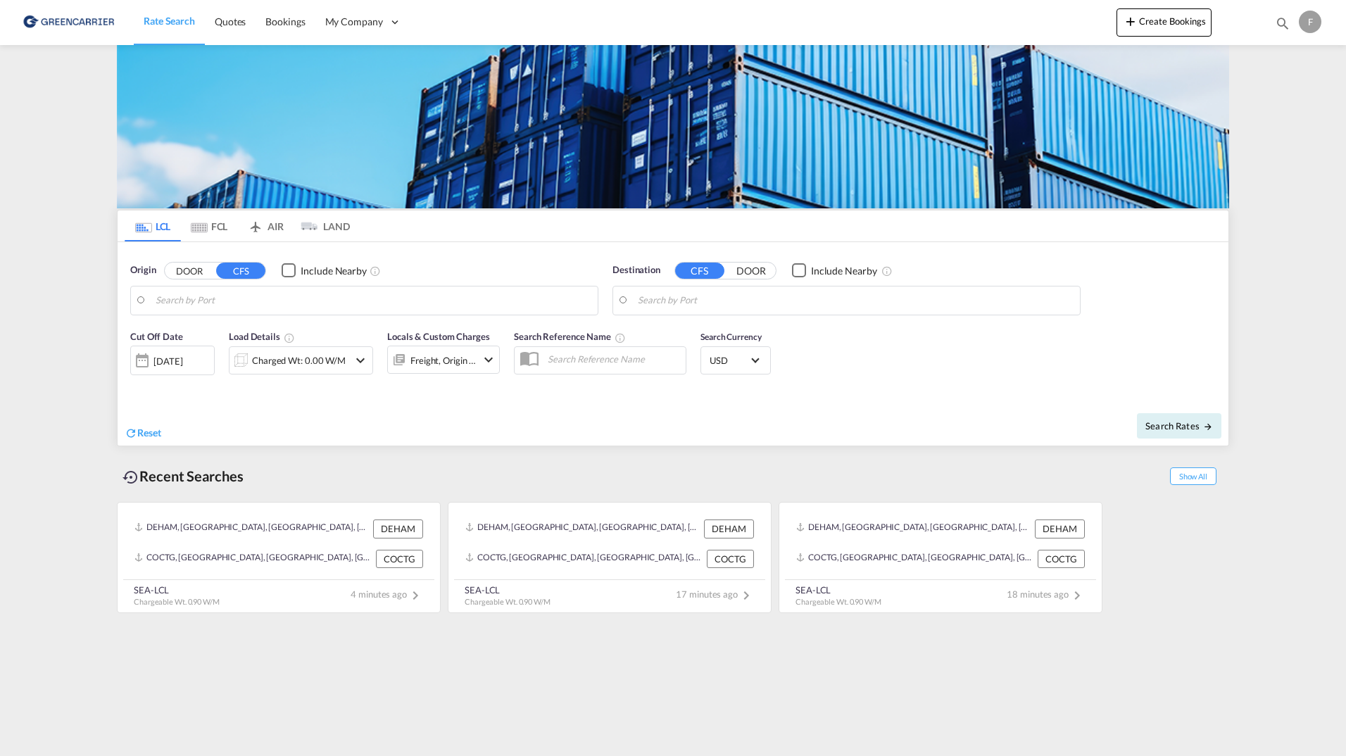
click at [201, 302] on body "Rate Search Quotes Bookings My Company Roles Users" at bounding box center [673, 378] width 1346 height 756
click at [198, 270] on button "DOOR" at bounding box center [189, 271] width 49 height 16
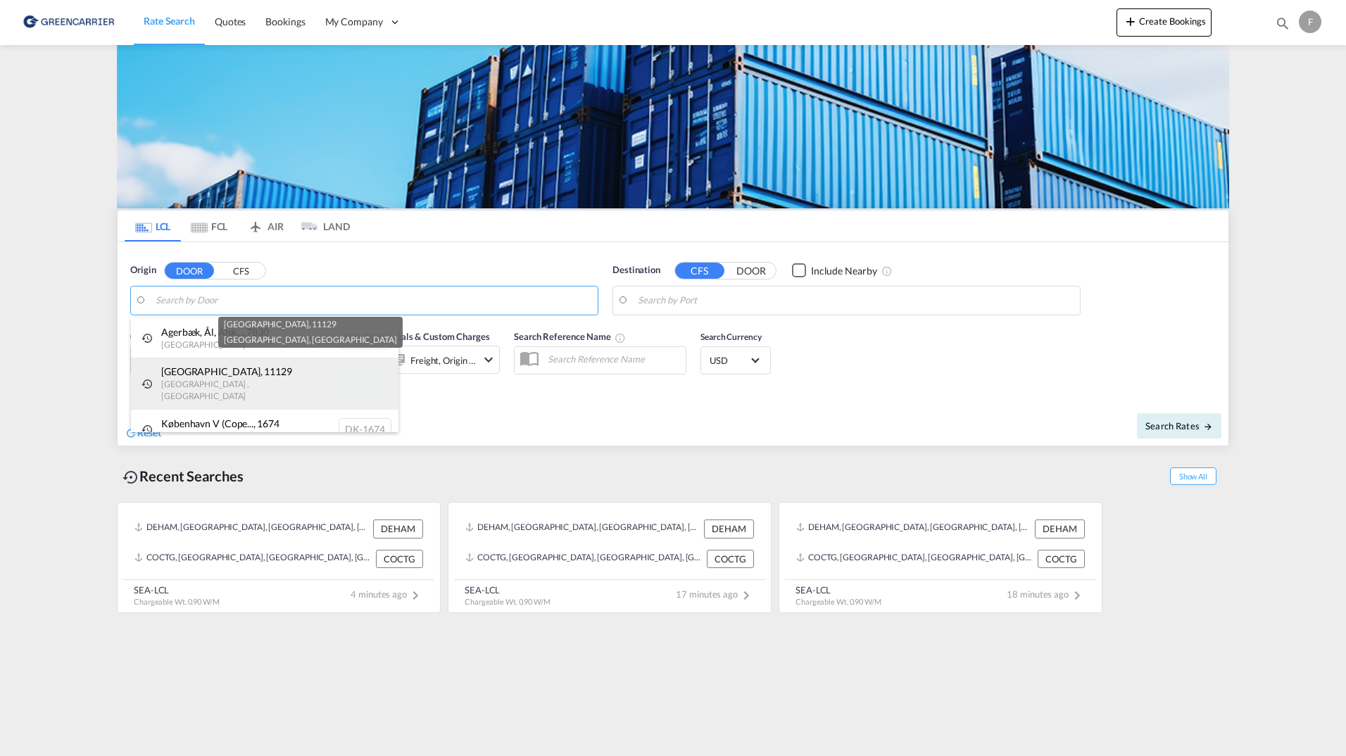
click at [230, 378] on div "Stockholm , 11129 Stockholm , Sweden SE-11129" at bounding box center [265, 383] width 268 height 51
type input "SE-11129, [GEOGRAPHIC_DATA], [GEOGRAPHIC_DATA]"
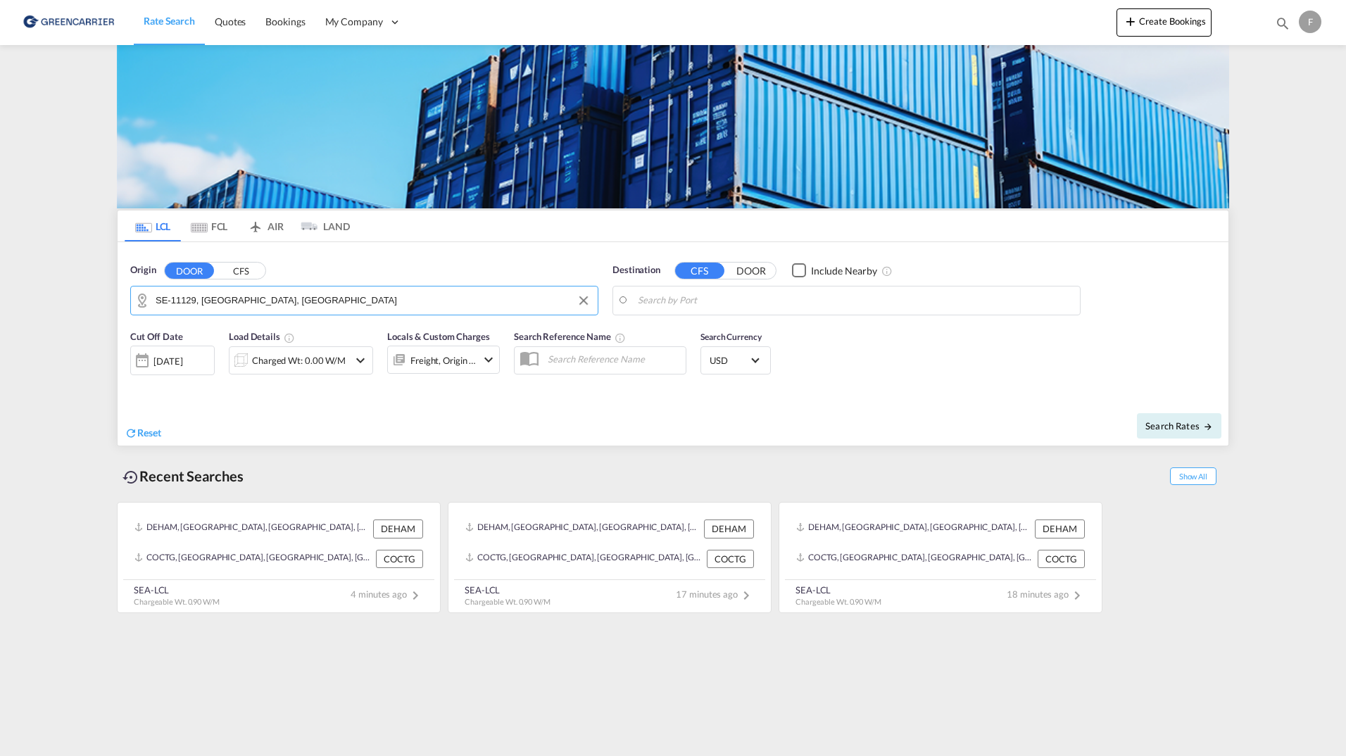
click at [687, 300] on body "Rate Search Quotes Bookings My Company Roles Users" at bounding box center [673, 378] width 1346 height 756
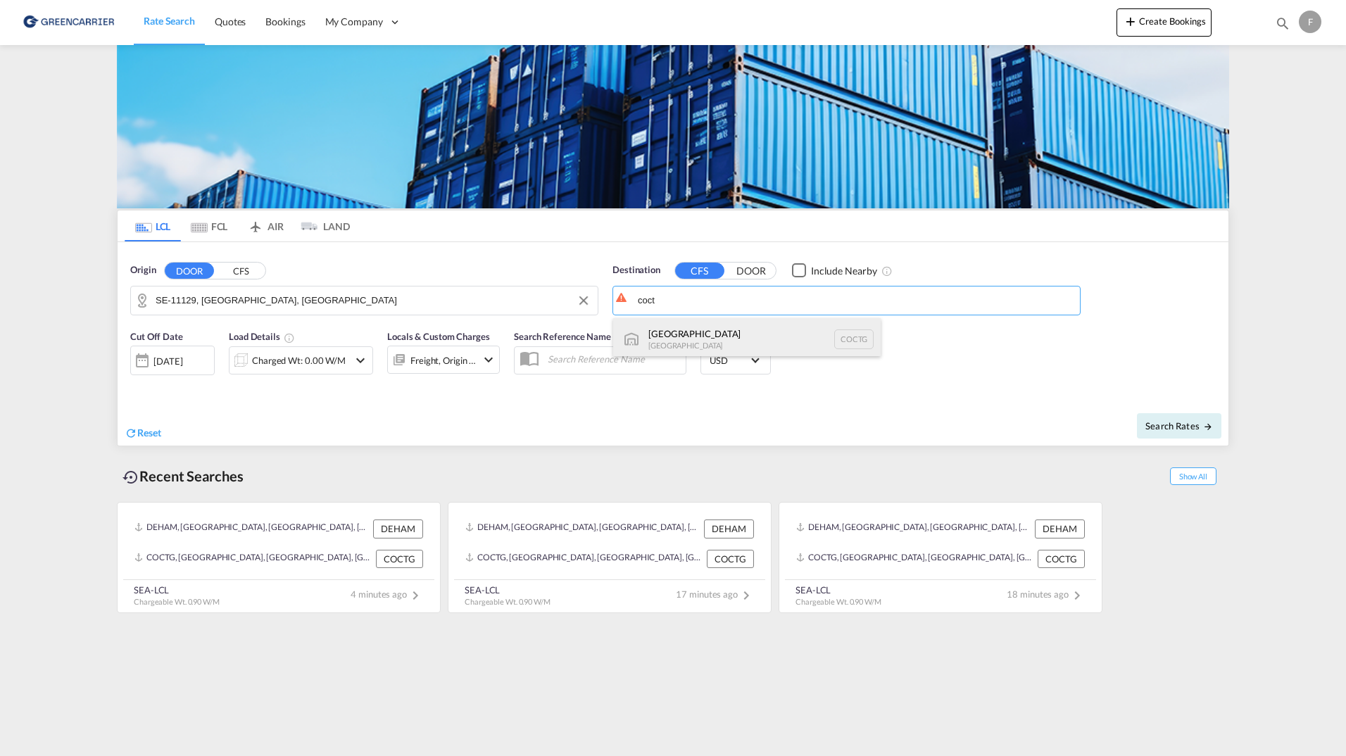
click at [689, 337] on div "Cartagena Colombia COCTG" at bounding box center [747, 339] width 268 height 42
type input "[GEOGRAPHIC_DATA], COCTG"
click at [1152, 415] on button "Search Rates" at bounding box center [1179, 425] width 84 height 25
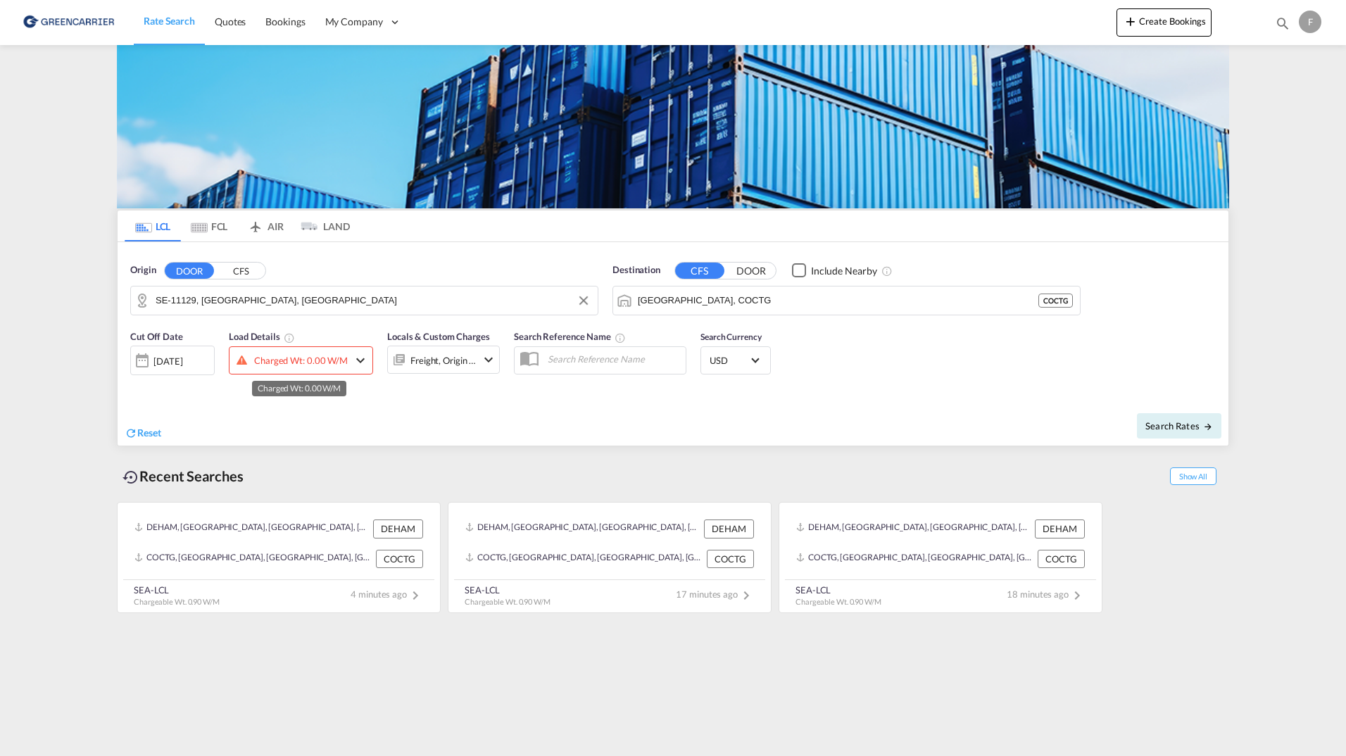
click at [298, 351] on div "Charged Wt: 0.00 W/M" at bounding box center [301, 361] width 94 height 20
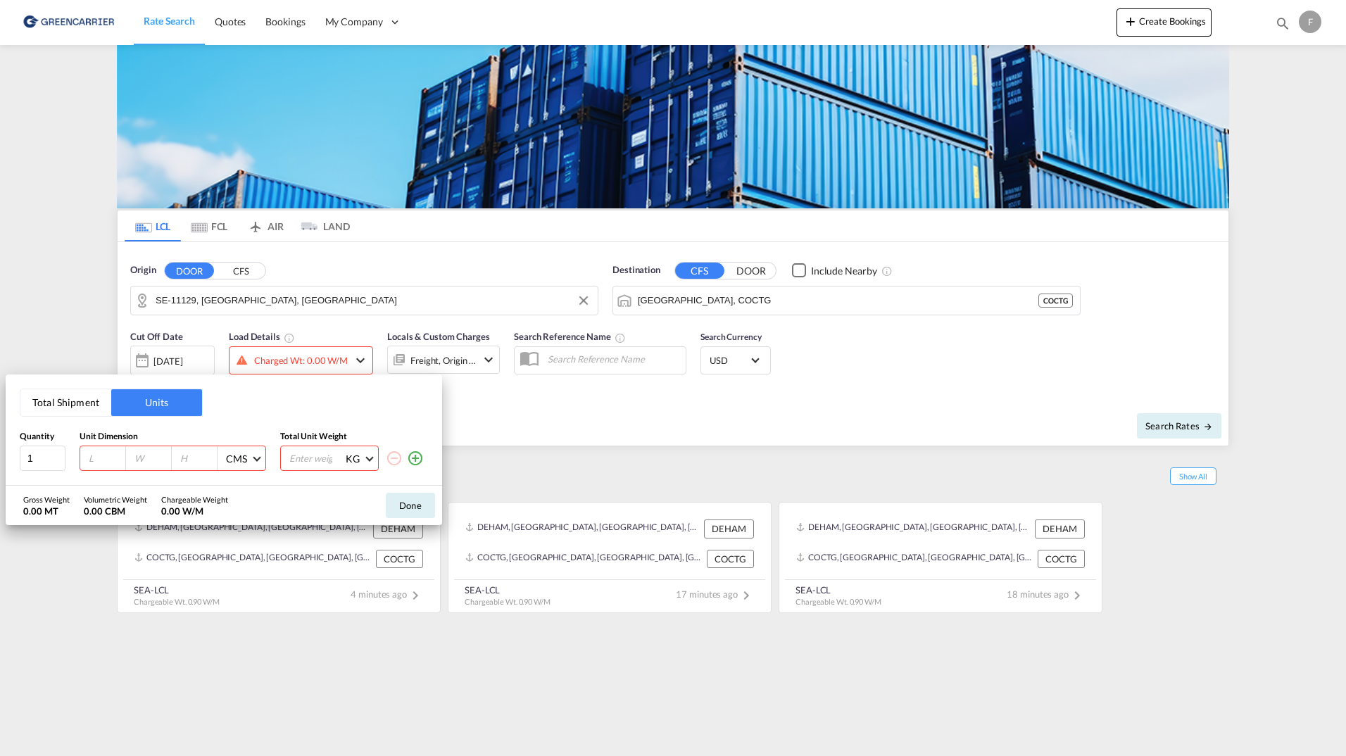
click at [74, 412] on button "Total Shipment" at bounding box center [65, 402] width 91 height 27
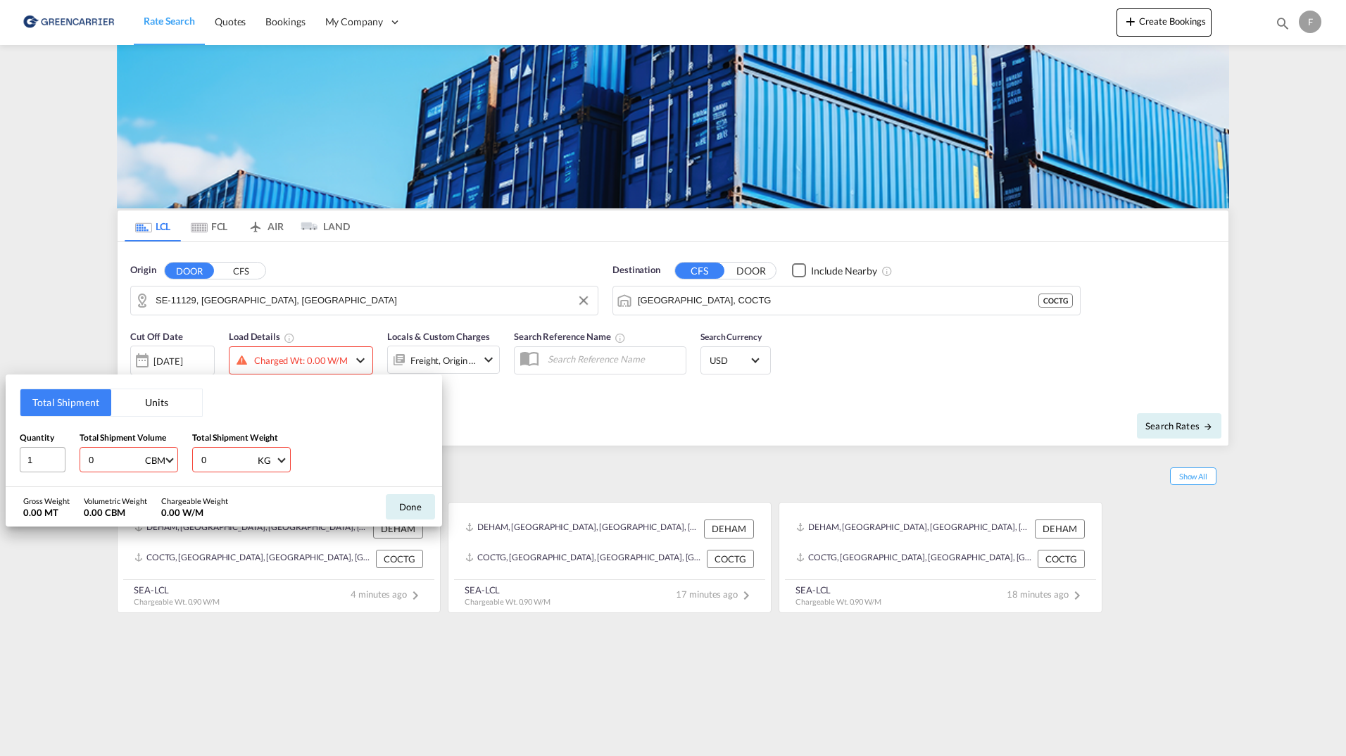
drag, startPoint x: 98, startPoint y: 466, endPoint x: 51, endPoint y: 453, distance: 48.2
click at [64, 461] on div "Quantity 1 Total Shipment Volume 0 CBM CBM CFT Total Shipment Weight 0 KG KG LB" at bounding box center [224, 452] width 408 height 42
type input "4"
drag, startPoint x: 228, startPoint y: 456, endPoint x: 167, endPoint y: 459, distance: 61.4
click at [168, 459] on div "Quantity 1 Total Shipment Volume 4 CBM CBM CFT Total Shipment Weight 0 KG KG LB" at bounding box center [224, 452] width 408 height 42
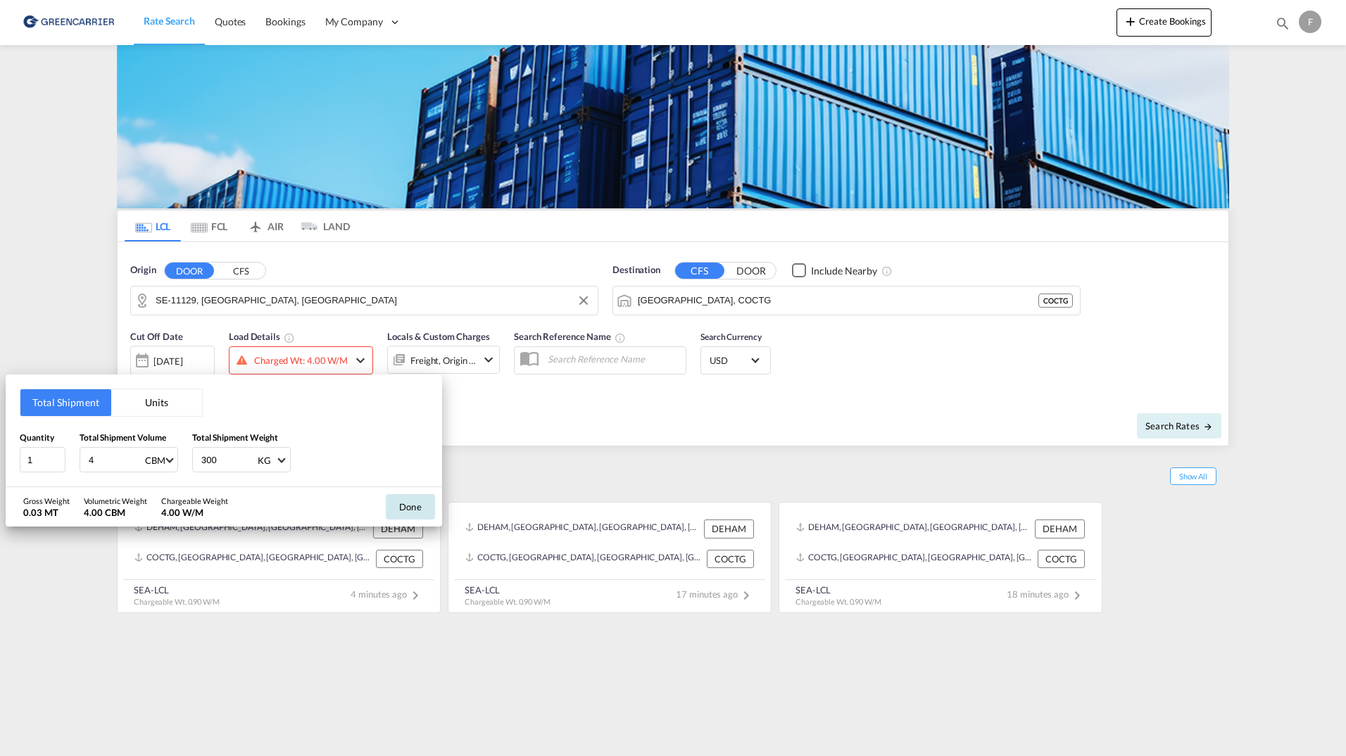
type input "300"
click at [407, 498] on button "Done" at bounding box center [410, 506] width 49 height 25
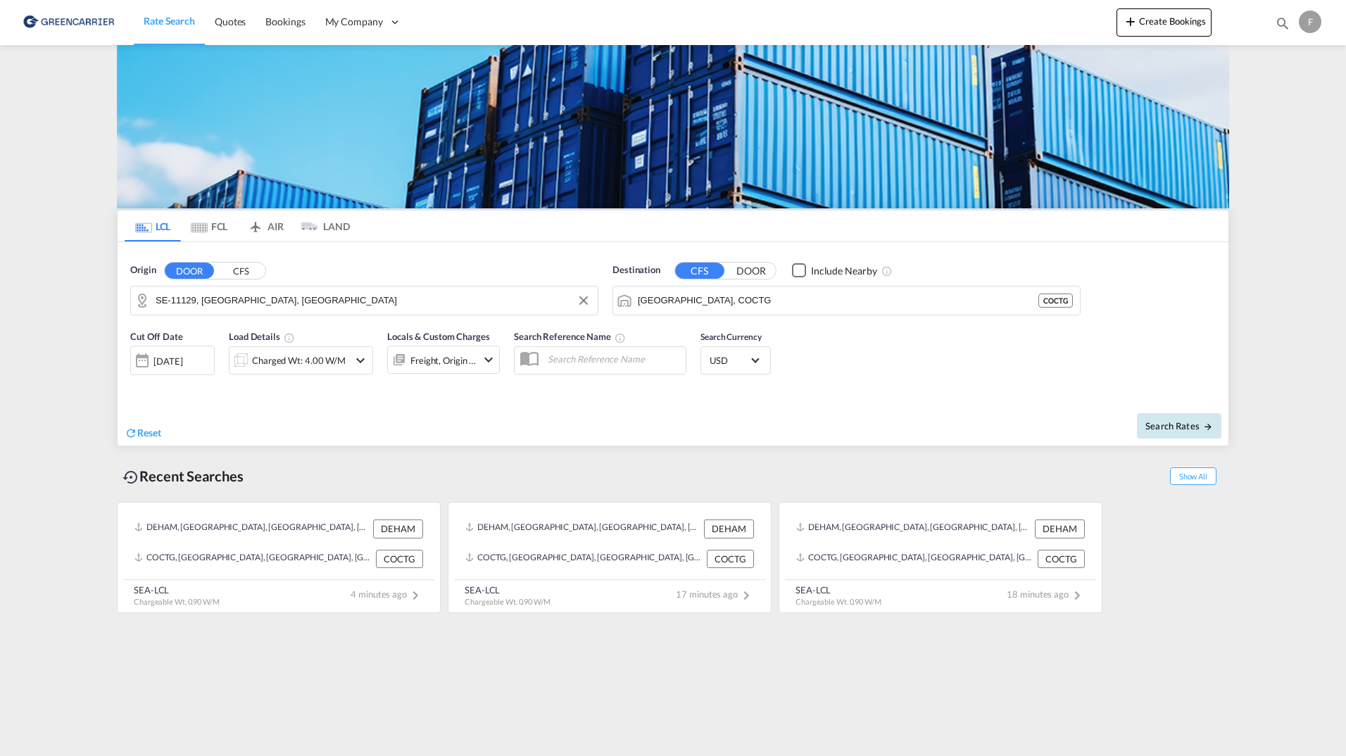
click at [1194, 427] on span "Search Rates" at bounding box center [1180, 425] width 68 height 11
type input "11129 to COCTG / 20 Aug 2025"
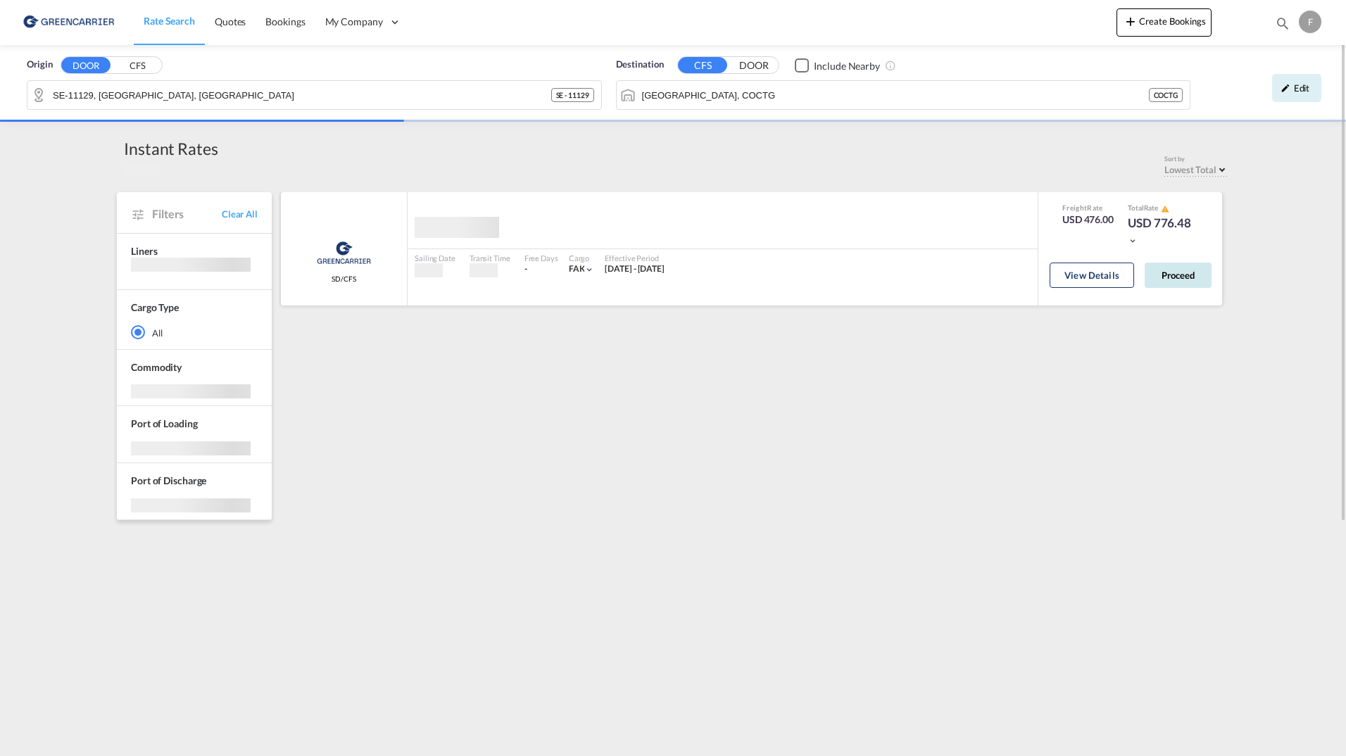
click at [1196, 278] on button "Proceed" at bounding box center [1178, 275] width 67 height 25
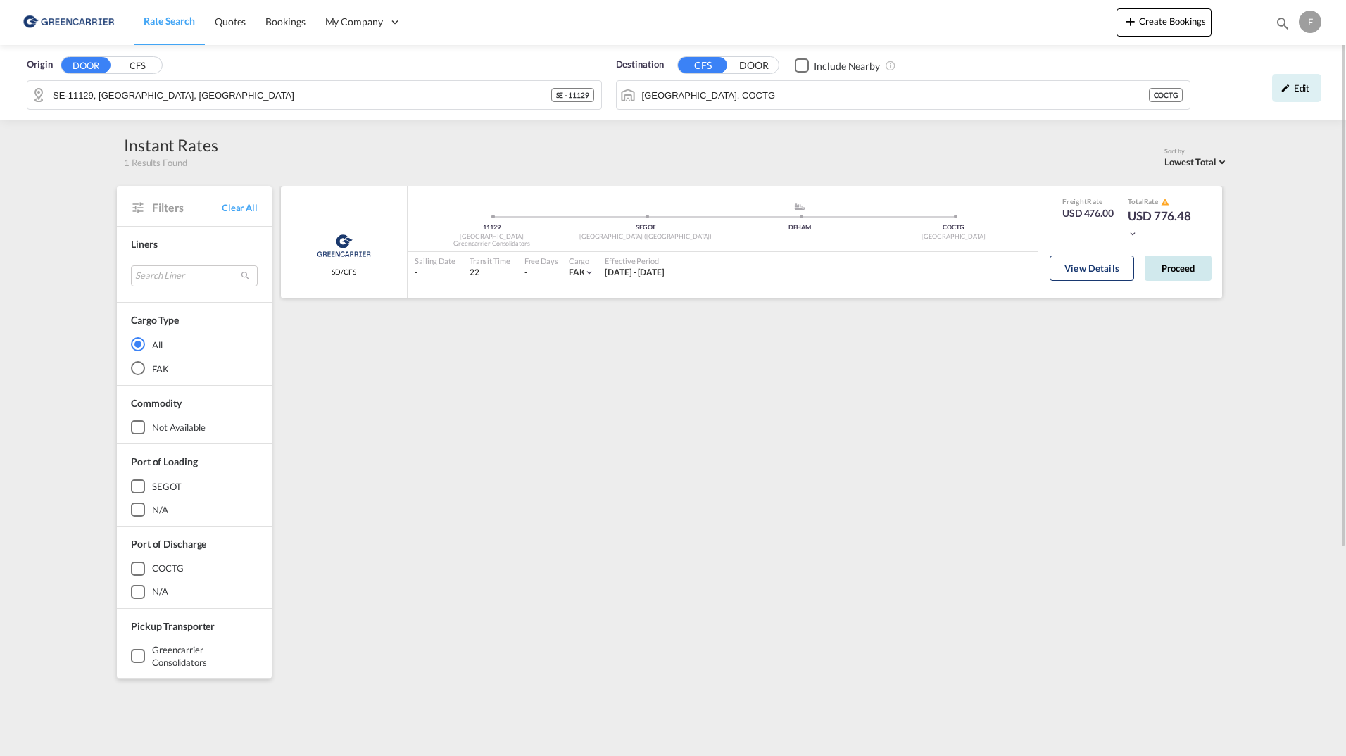
click at [1182, 264] on button "Proceed" at bounding box center [1178, 268] width 67 height 25
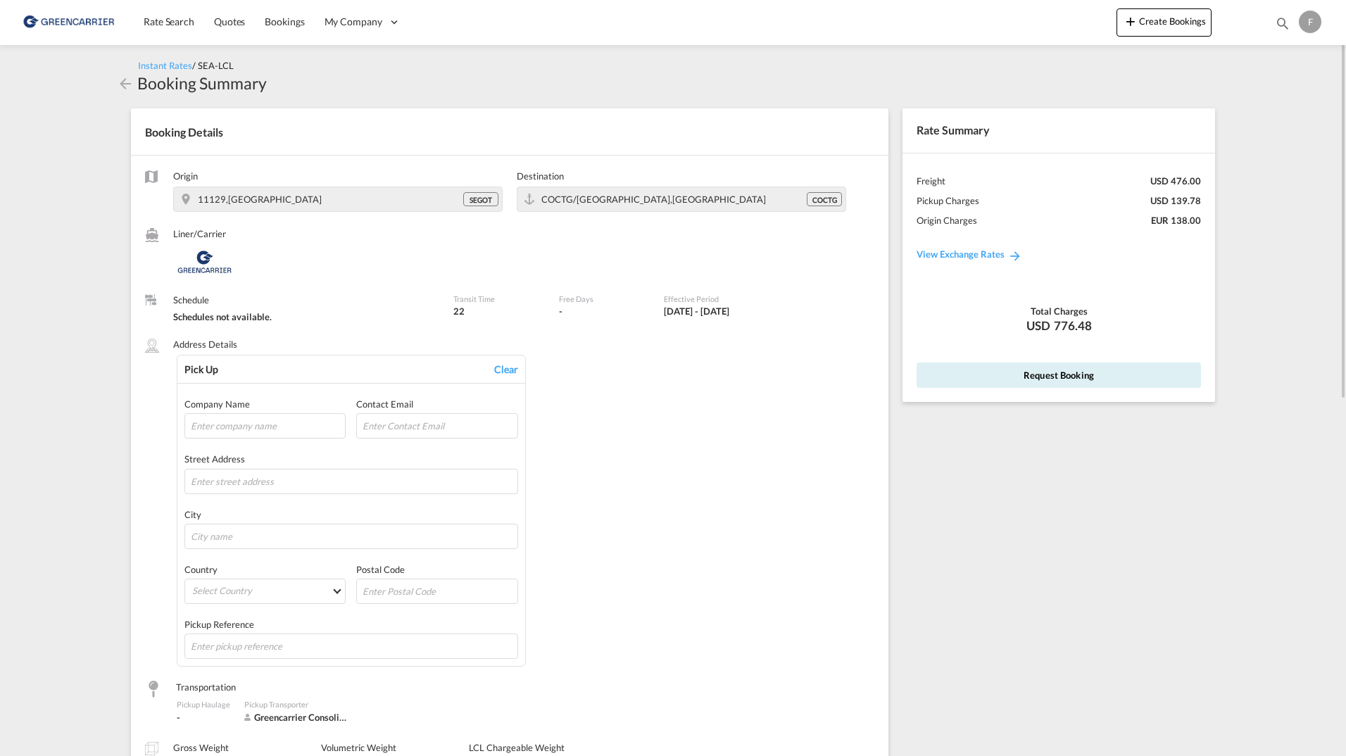
click at [686, 411] on div "Pick Up Clear Company Name Contact Email Street Address City Country Select Cou…" at bounding box center [526, 511] width 698 height 313
click at [173, 20] on span "Rate Search" at bounding box center [169, 21] width 51 height 12
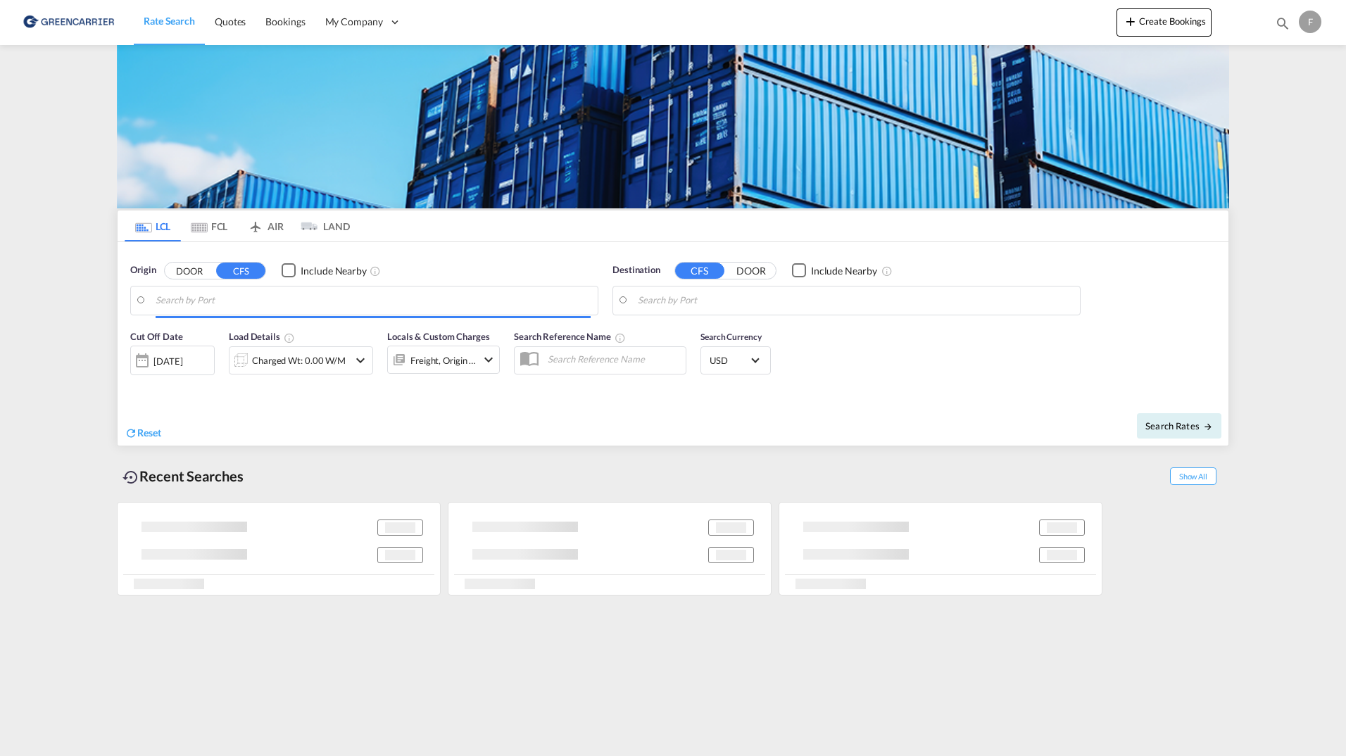
type input "SE-11129, Stockholm, Stockholm"
type input "Cartagena, COCTG"
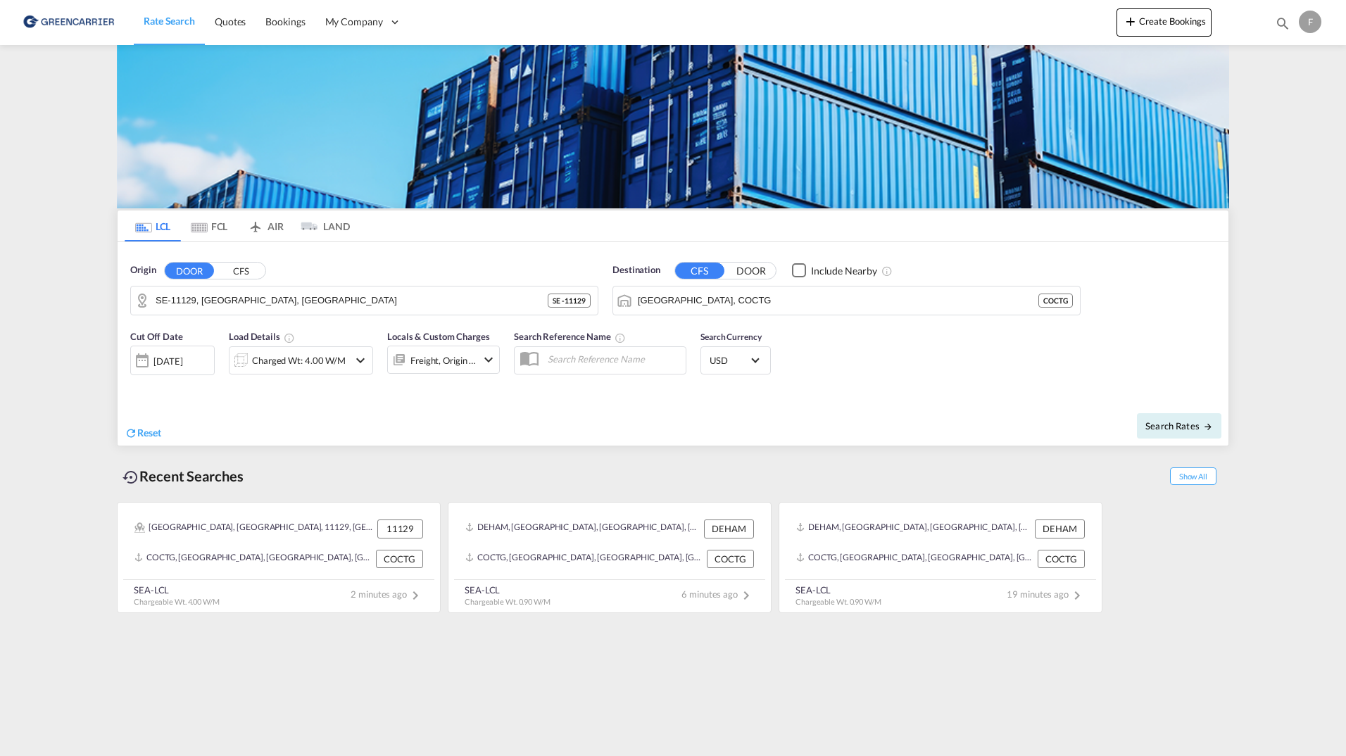
click at [1250, 688] on md-content "Rate Search Quotes Bookings My Company Roles Users Create Bookings Bookings Quo…" at bounding box center [673, 378] width 1346 height 756
click at [301, 17] on span "Bookings" at bounding box center [284, 21] width 39 height 12
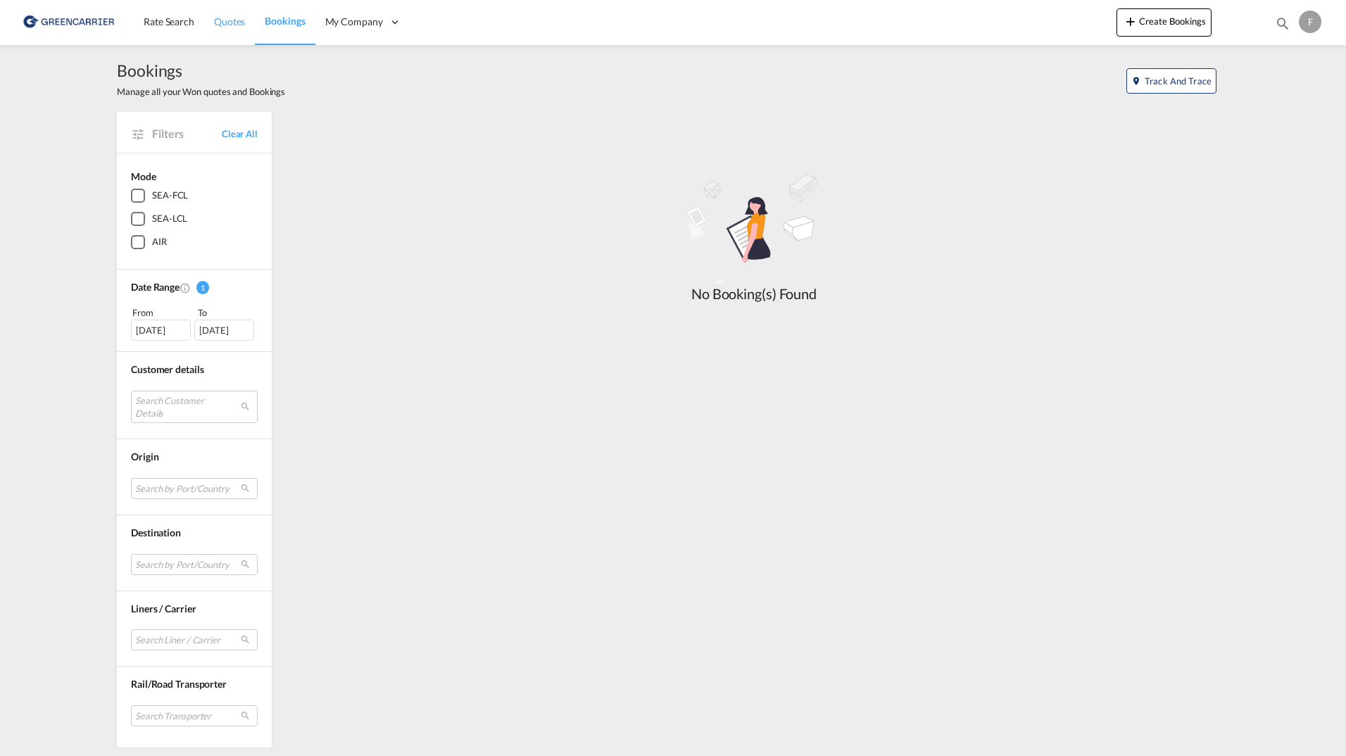
click at [232, 27] on span "Quotes" at bounding box center [229, 21] width 31 height 12
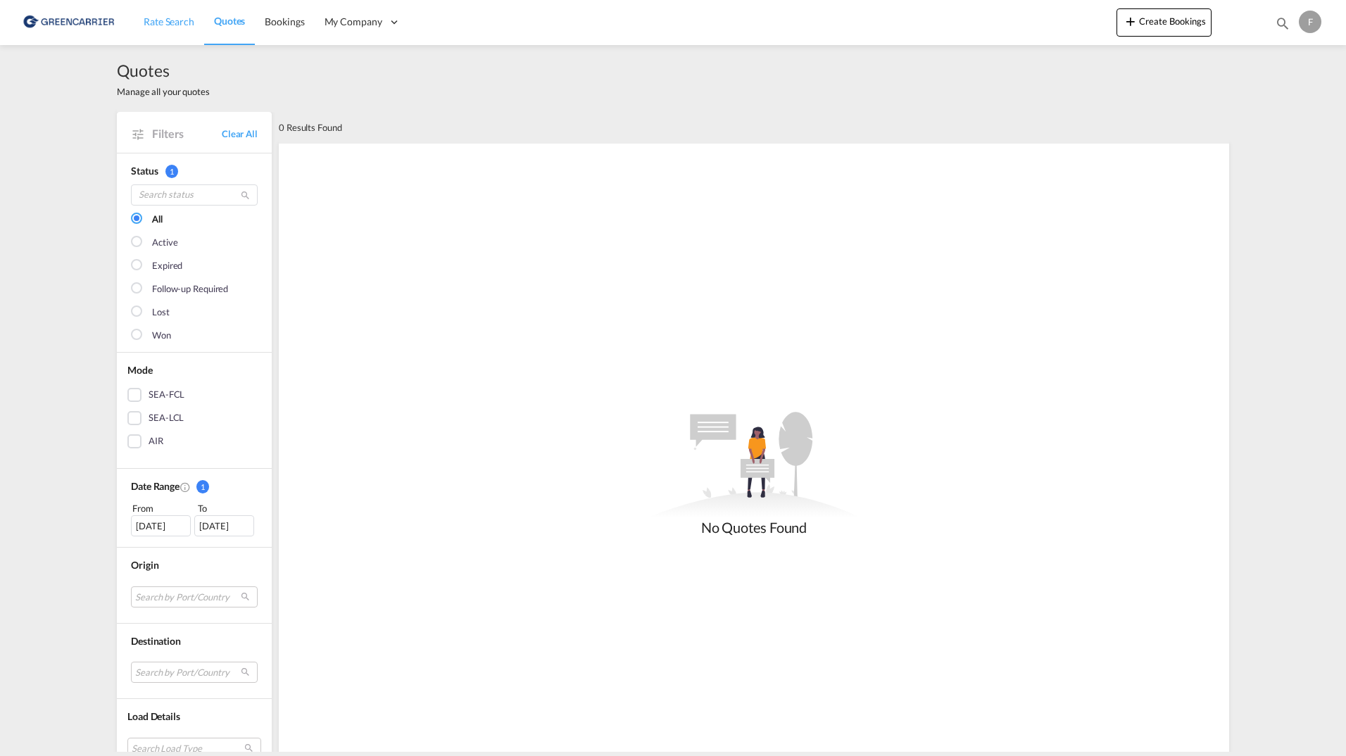
click at [160, 27] on span "Rate Search" at bounding box center [169, 21] width 51 height 12
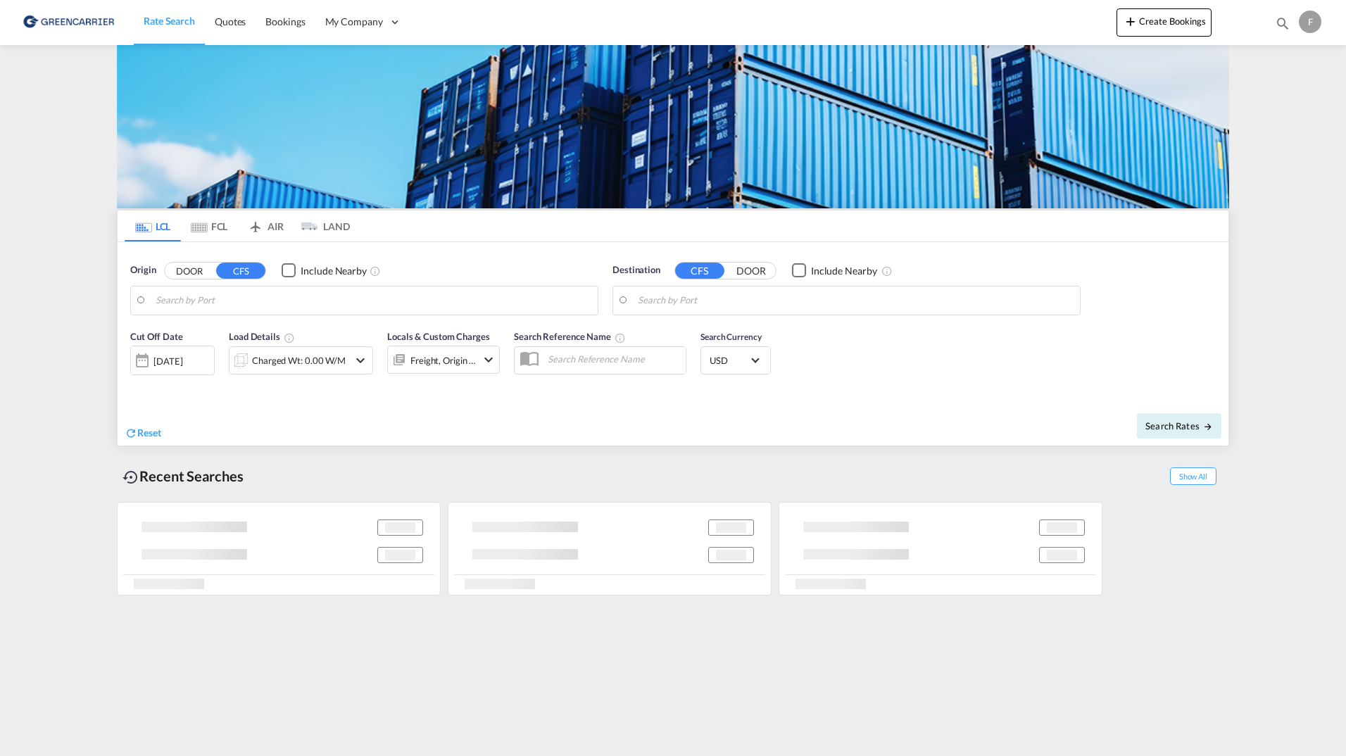
type input "SE-11129, Stockholm, Stockholm"
type input "Cartagena, COCTG"
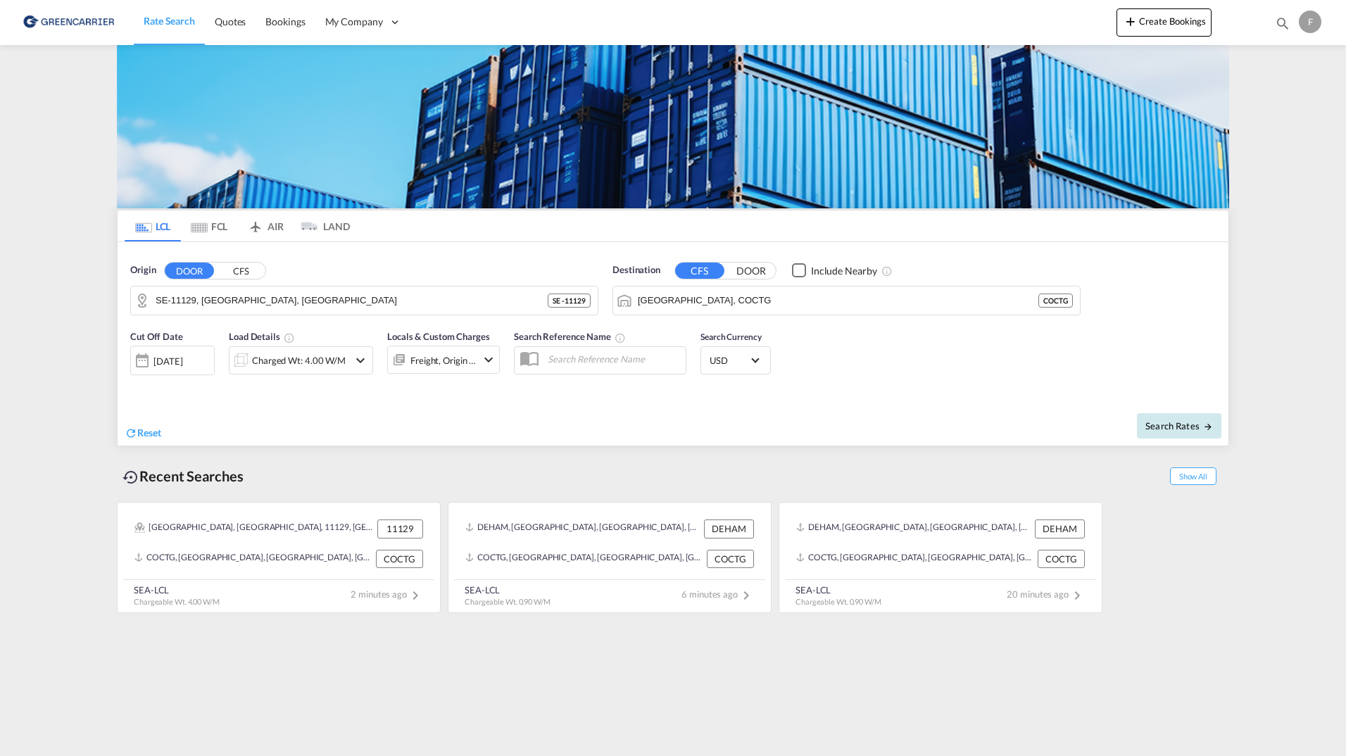
click at [1173, 427] on span "Search Rates" at bounding box center [1180, 425] width 68 height 11
type input "11129 to COCTG / 20 Aug 2025"
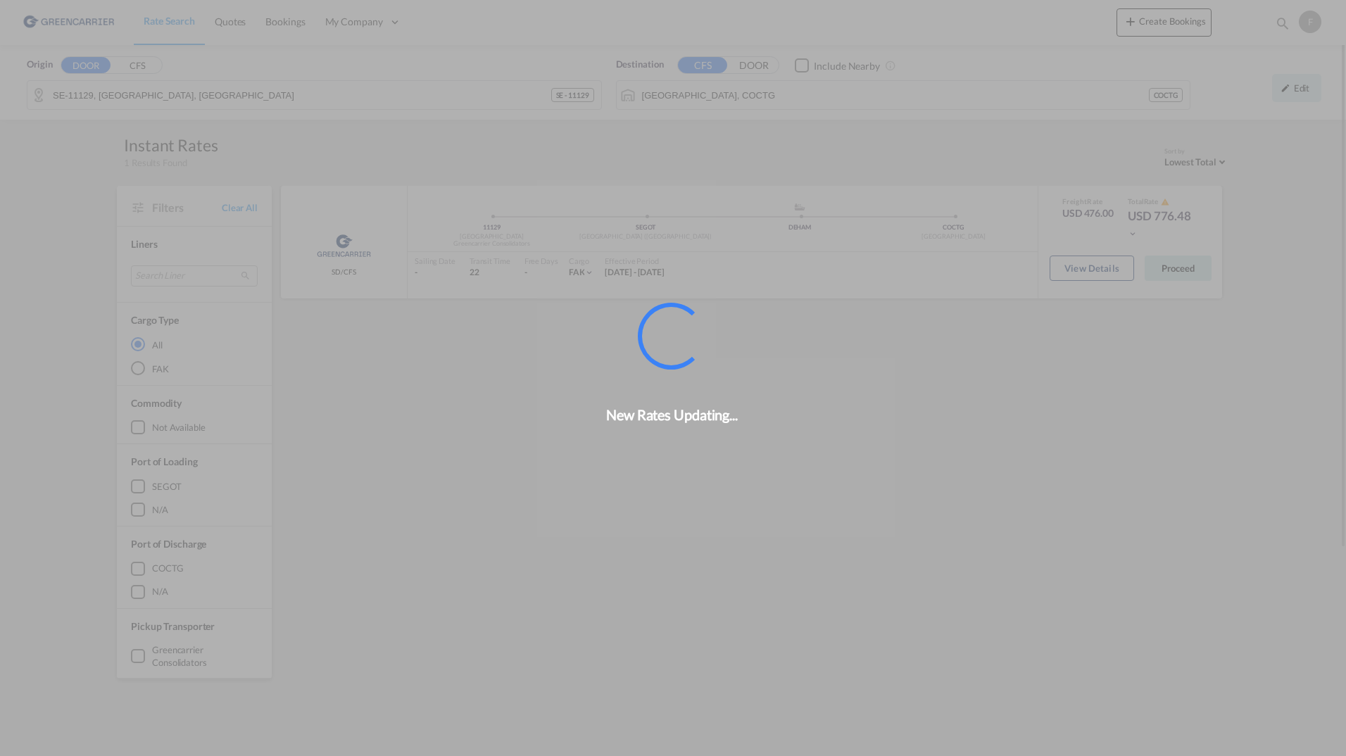
click at [1187, 277] on div "New Rates Updating..." at bounding box center [673, 378] width 1346 height 756
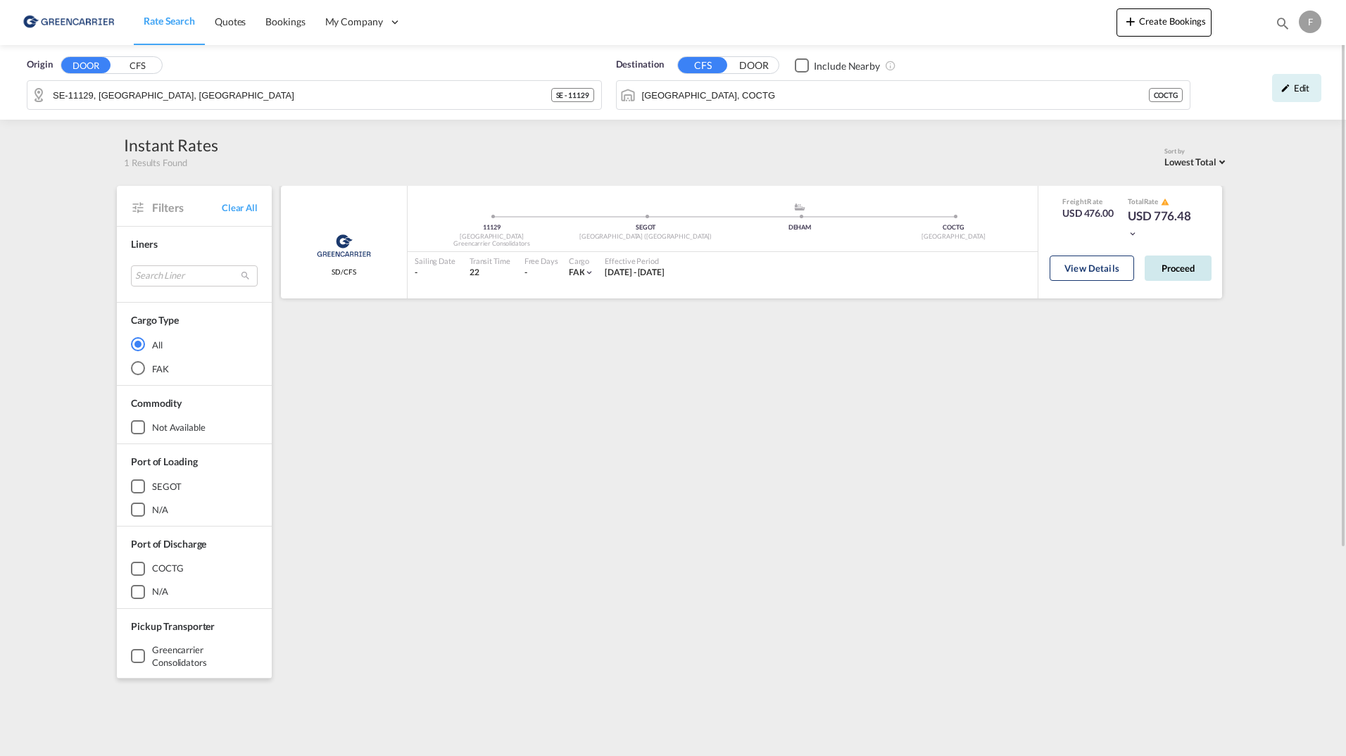
click at [1192, 266] on button "Proceed" at bounding box center [1178, 268] width 67 height 25
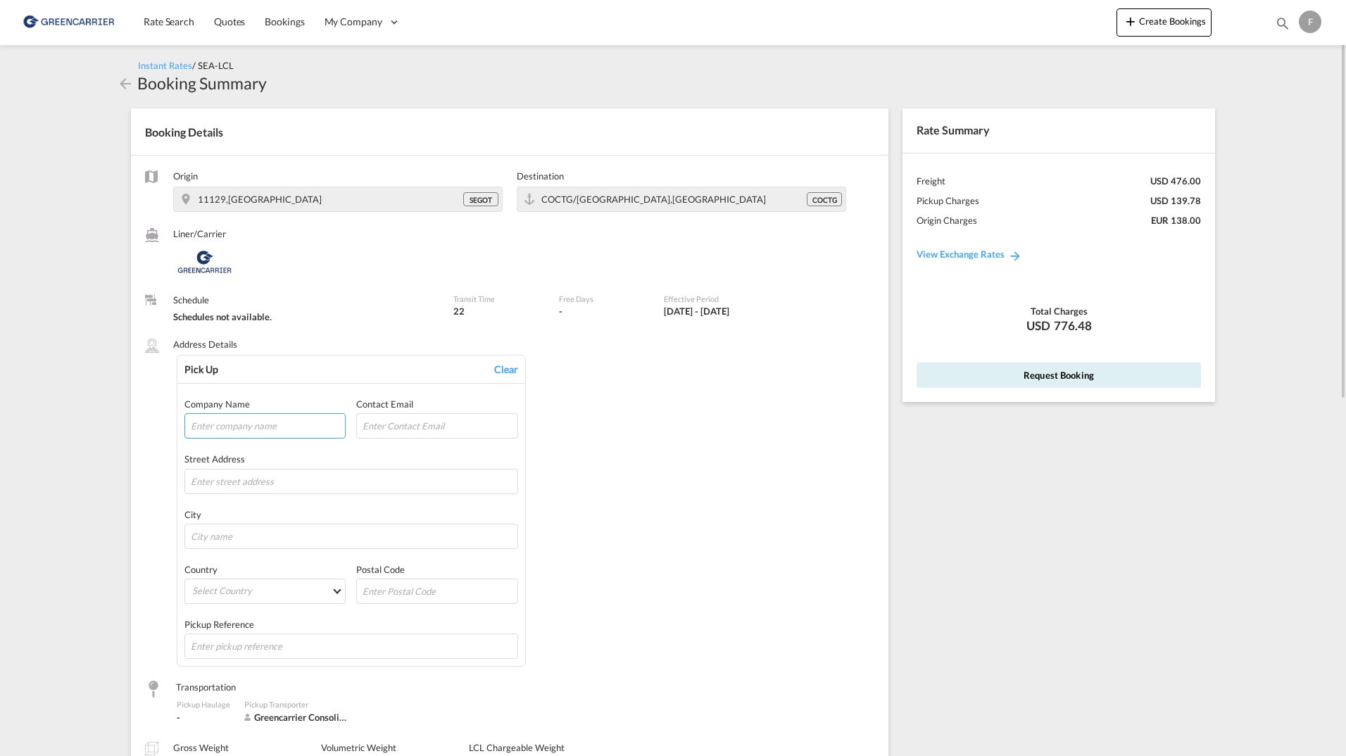
drag, startPoint x: 220, startPoint y: 433, endPoint x: 695, endPoint y: 427, distance: 475.3
click at [220, 433] on input "text" at bounding box center [264, 425] width 161 height 25
type input "F"
type input "Testing Shipper"
type input "x"
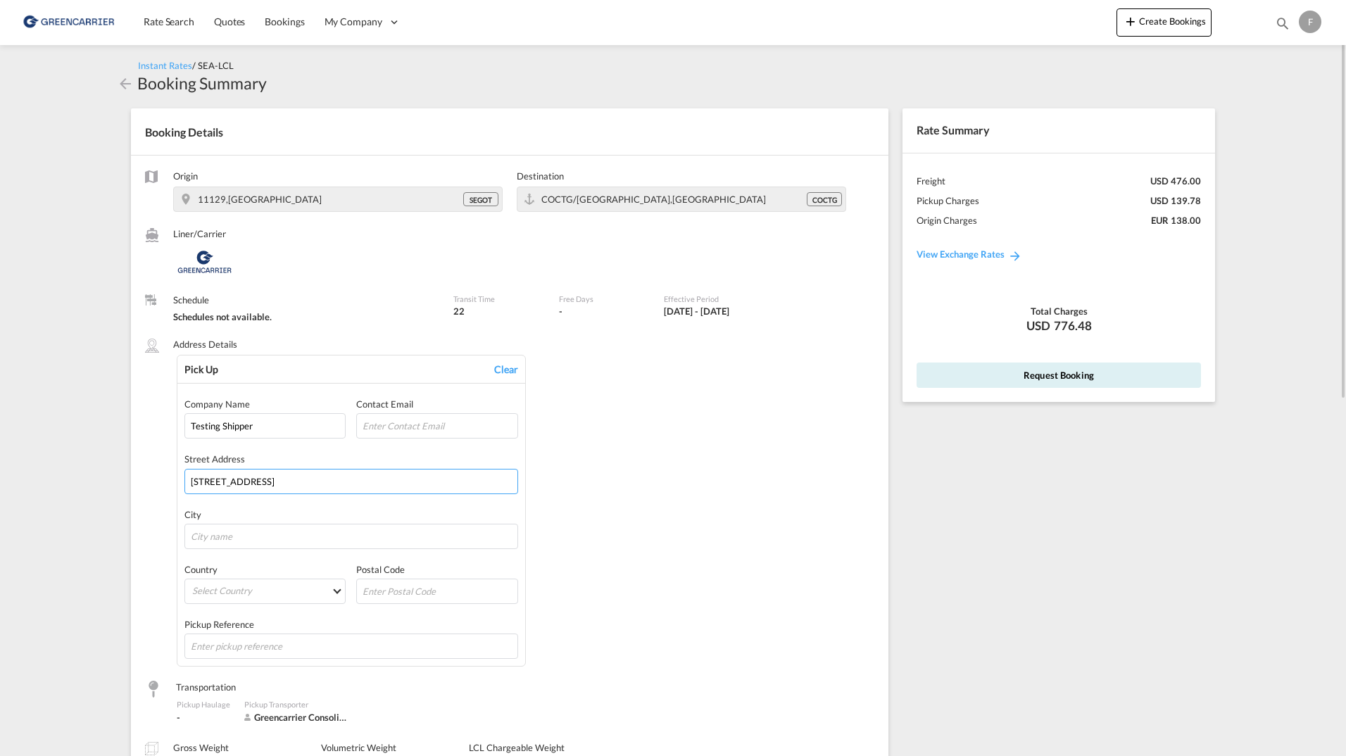
type input "Filip Street 1"
type input "Stockholm"
type input "3"
type input "4"
type input "11129"
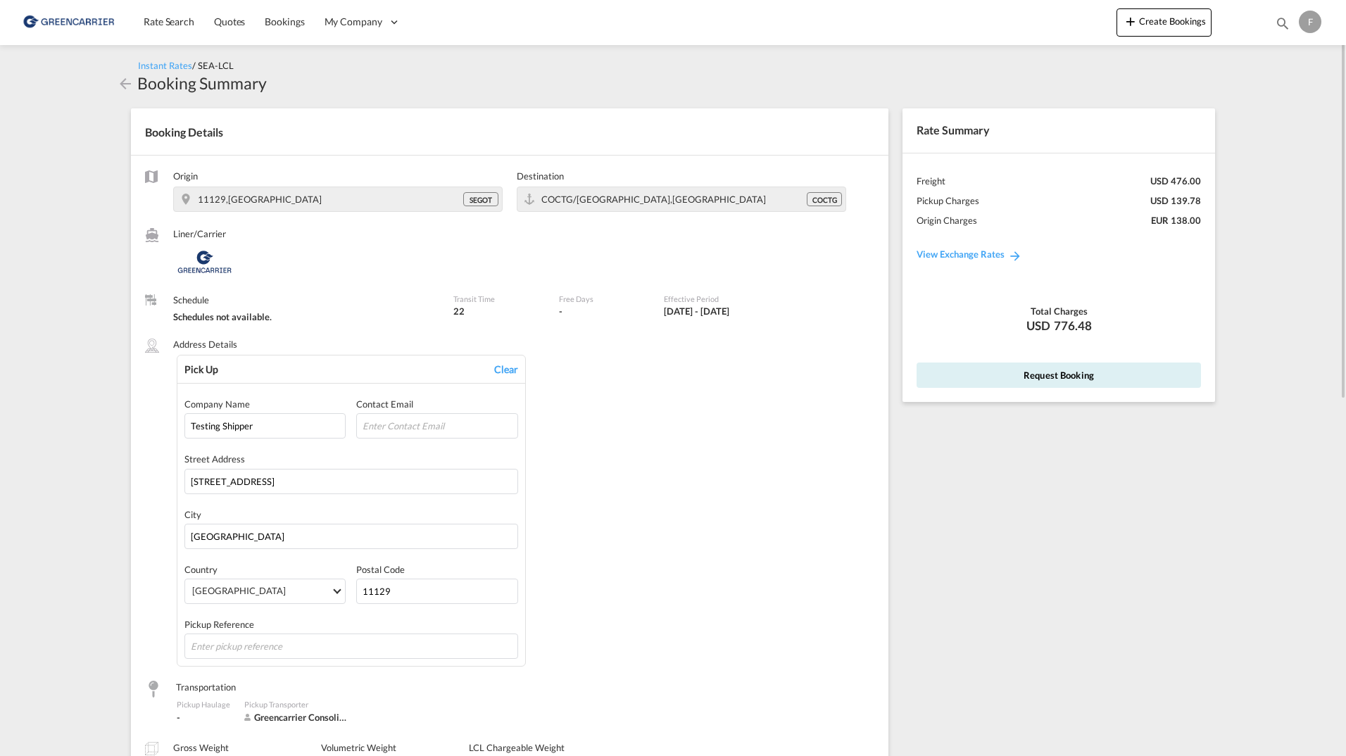
click at [772, 488] on div "Pick Up Clear Company Name Testing Shipper Contact Email Street Address Filip S…" at bounding box center [526, 511] width 698 height 313
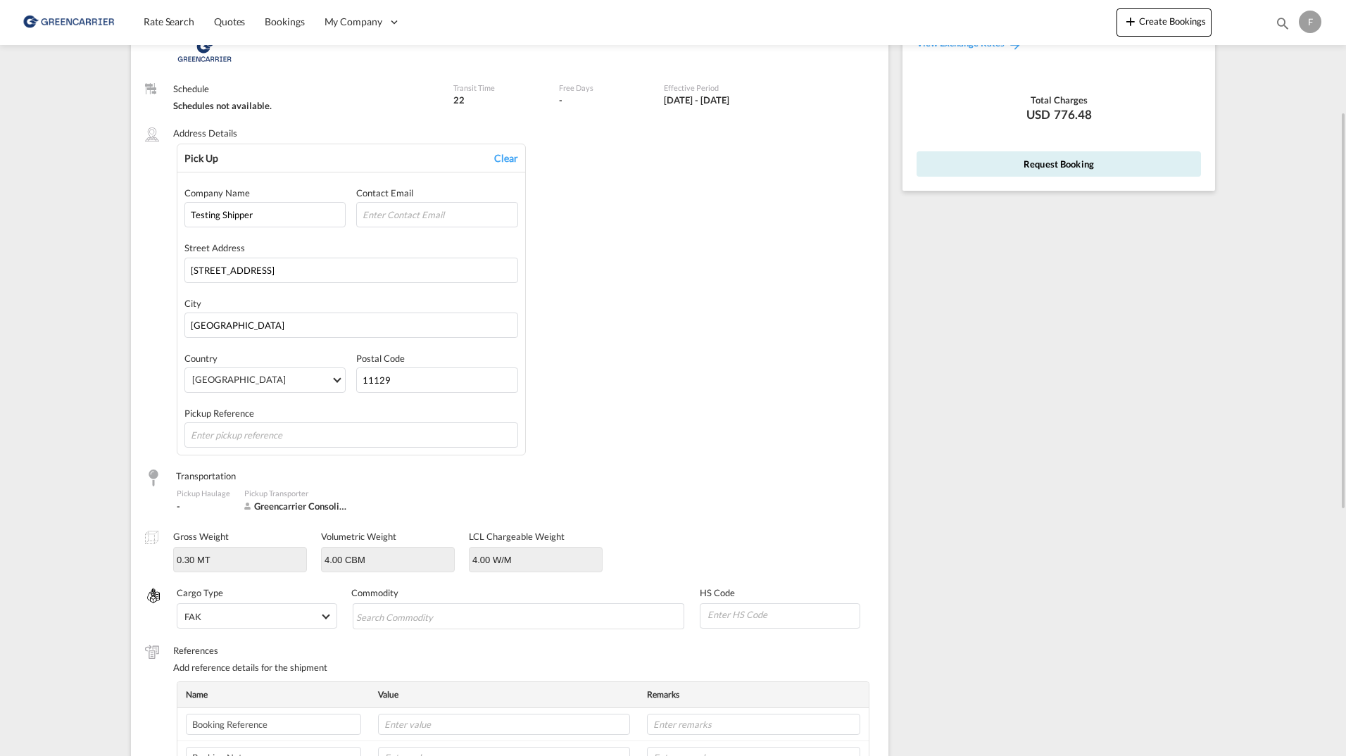
click at [363, 453] on div "Company Name Testing Shipper Contact Email Street Address Filip Street 1 City S…" at bounding box center [351, 317] width 348 height 275
click at [371, 440] on input "text" at bounding box center [351, 434] width 334 height 25
type input "R"
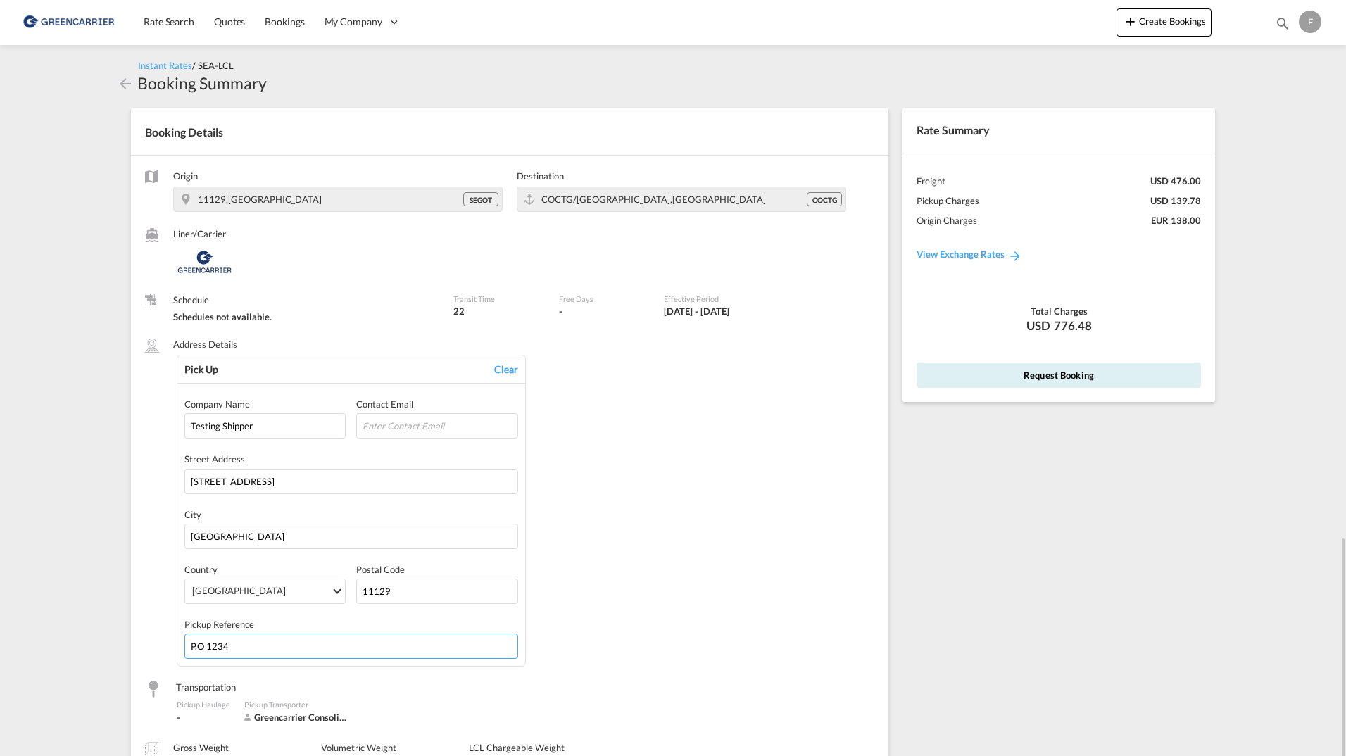
scroll to position [563, 0]
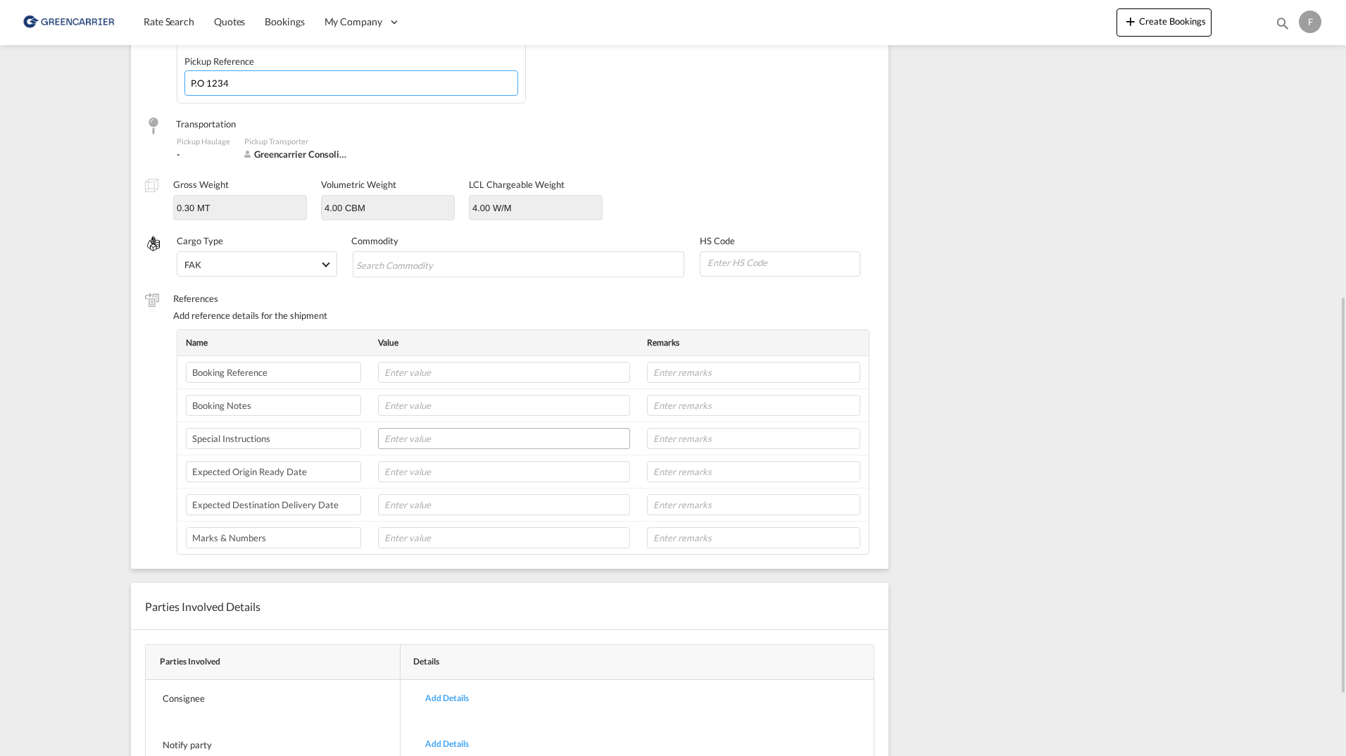
type input "P.O 1234"
click at [416, 430] on input "text" at bounding box center [504, 438] width 252 height 21
type input "NON STACKABLE"
click at [409, 540] on input "text" at bounding box center [504, 537] width 252 height 21
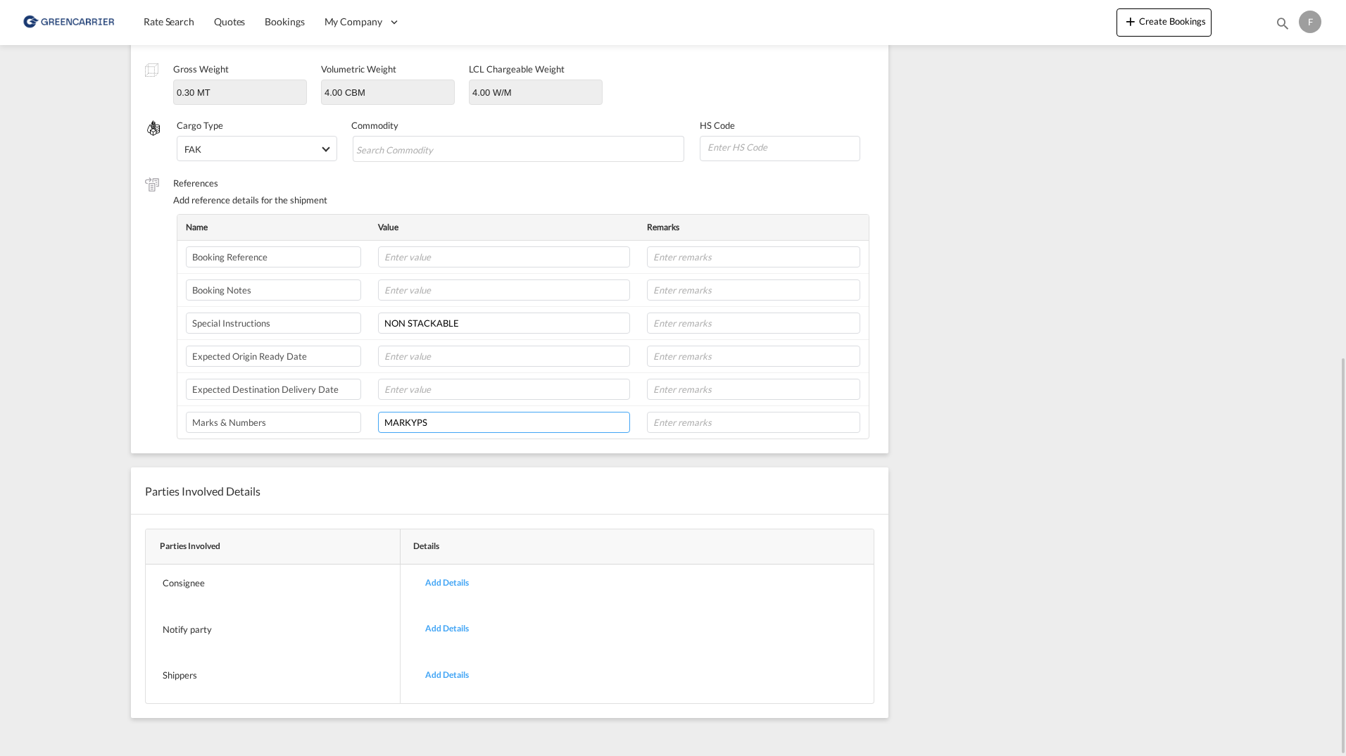
scroll to position [256, 0]
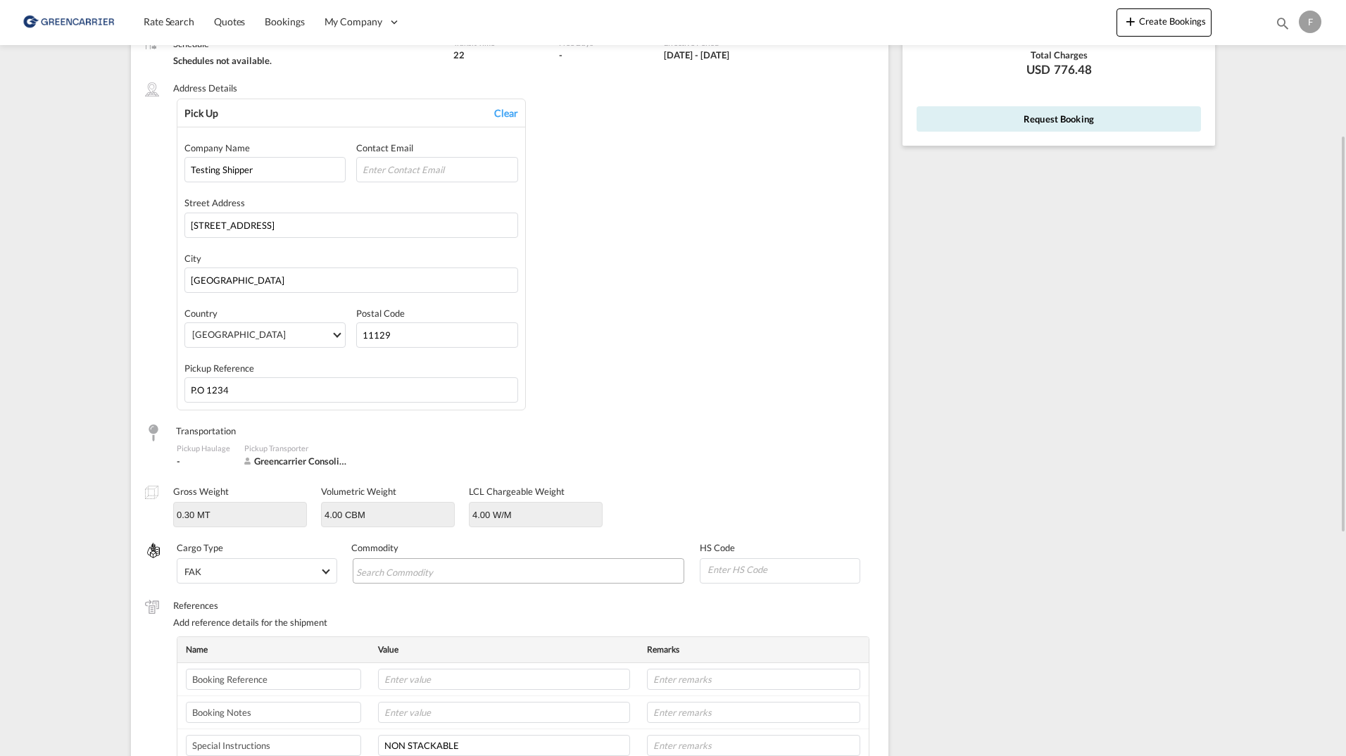
type input "MARKYPS"
click at [470, 582] on input "Search Commodity" at bounding box center [420, 571] width 129 height 23
type input "books"
click at [396, 512] on span "Books, All Types (library, School, Etc.), Sale of Surplus and Obsolete Items" at bounding box center [521, 509] width 310 height 12
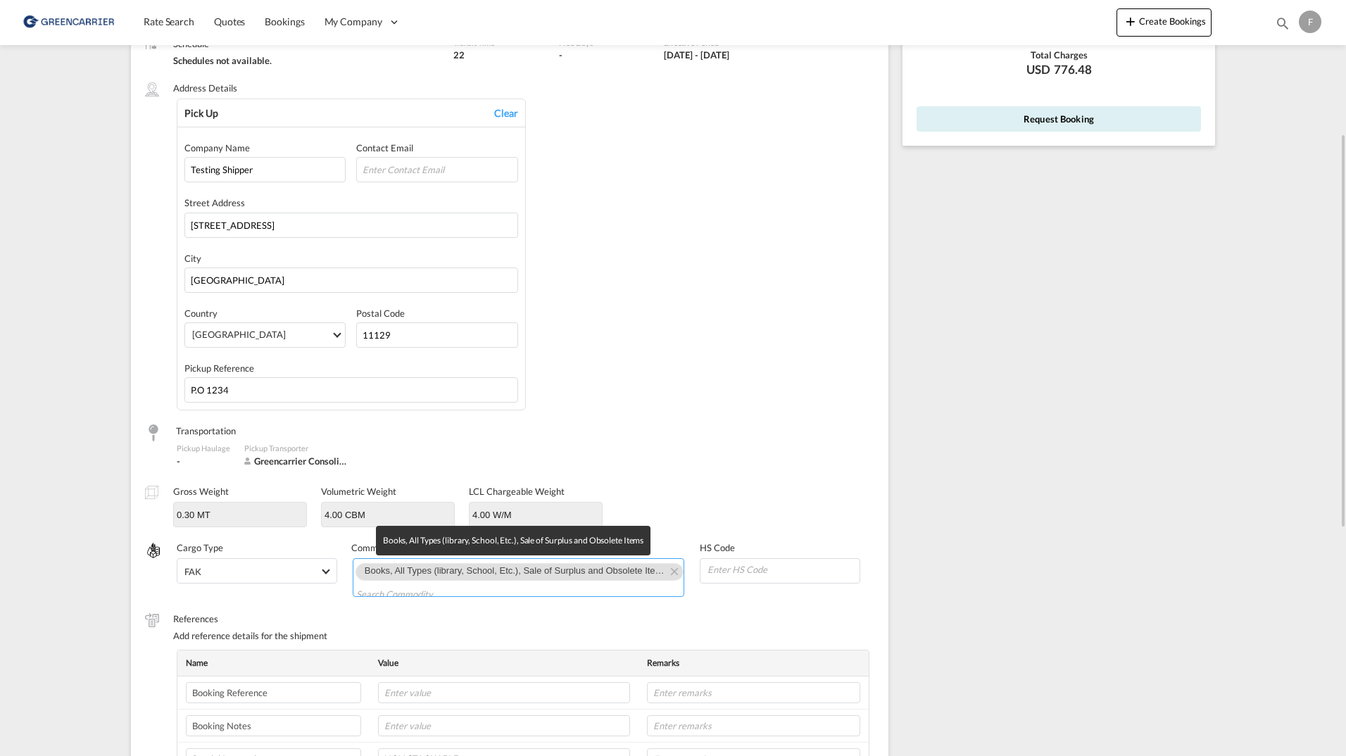
click at [589, 570] on span "Books, All Types (library, School, Etc.), Sale of Surplus and Obsolete Items" at bounding box center [516, 570] width 303 height 11
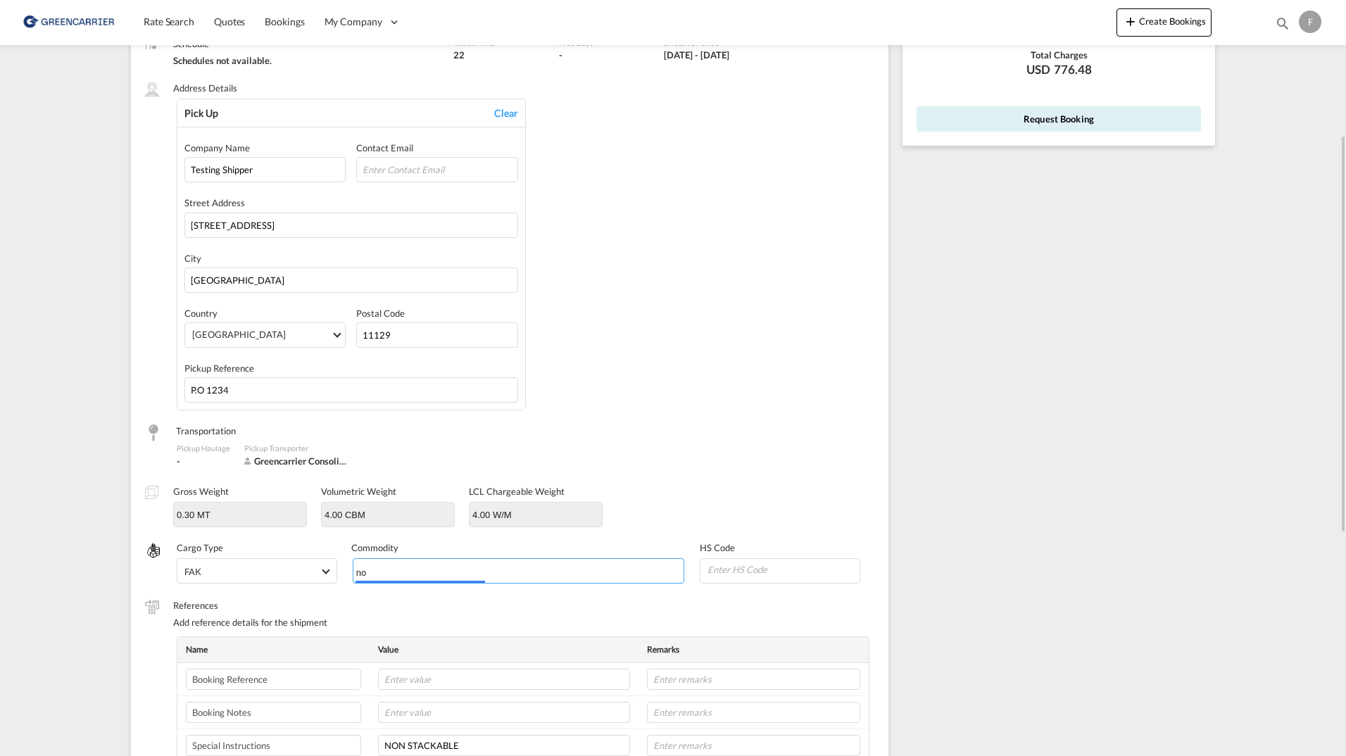
type input "n"
type input "books"
type input "35771"
click at [789, 428] on div "Transportation" at bounding box center [509, 433] width 729 height 17
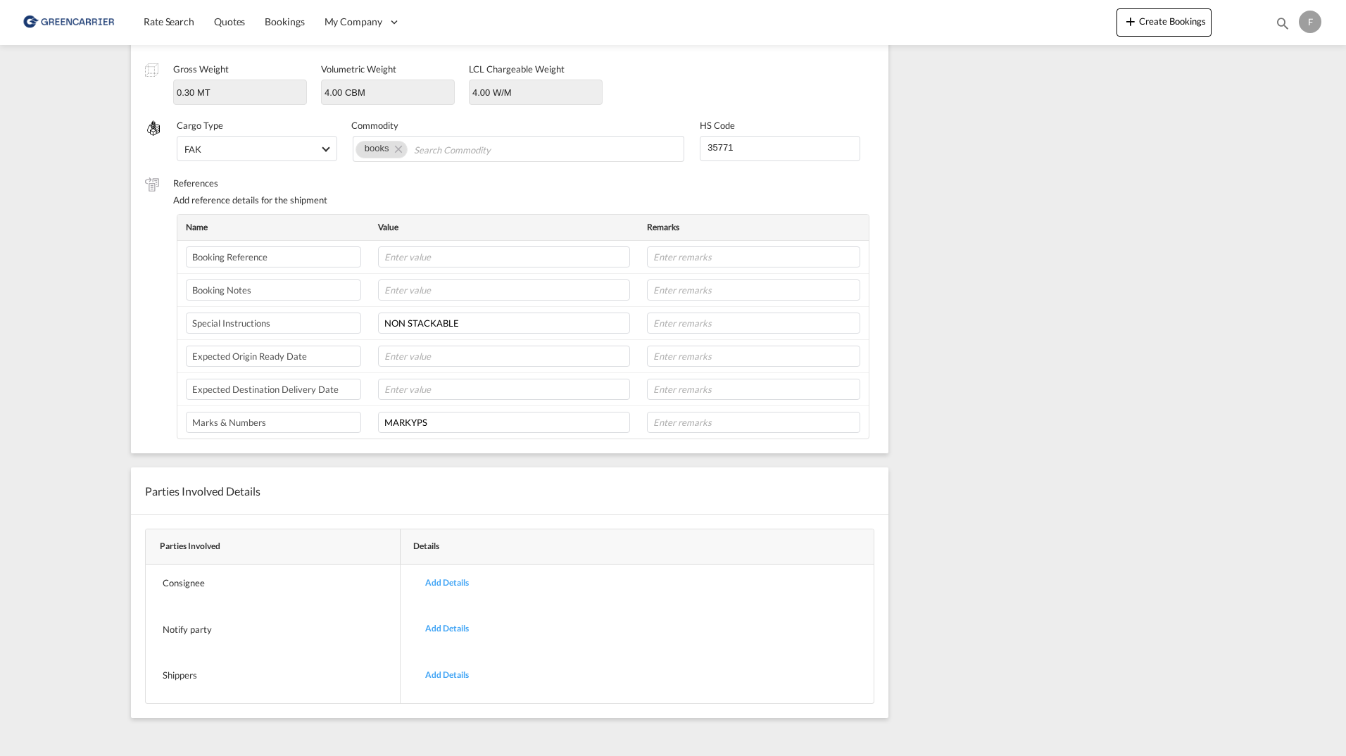
scroll to position [0, 0]
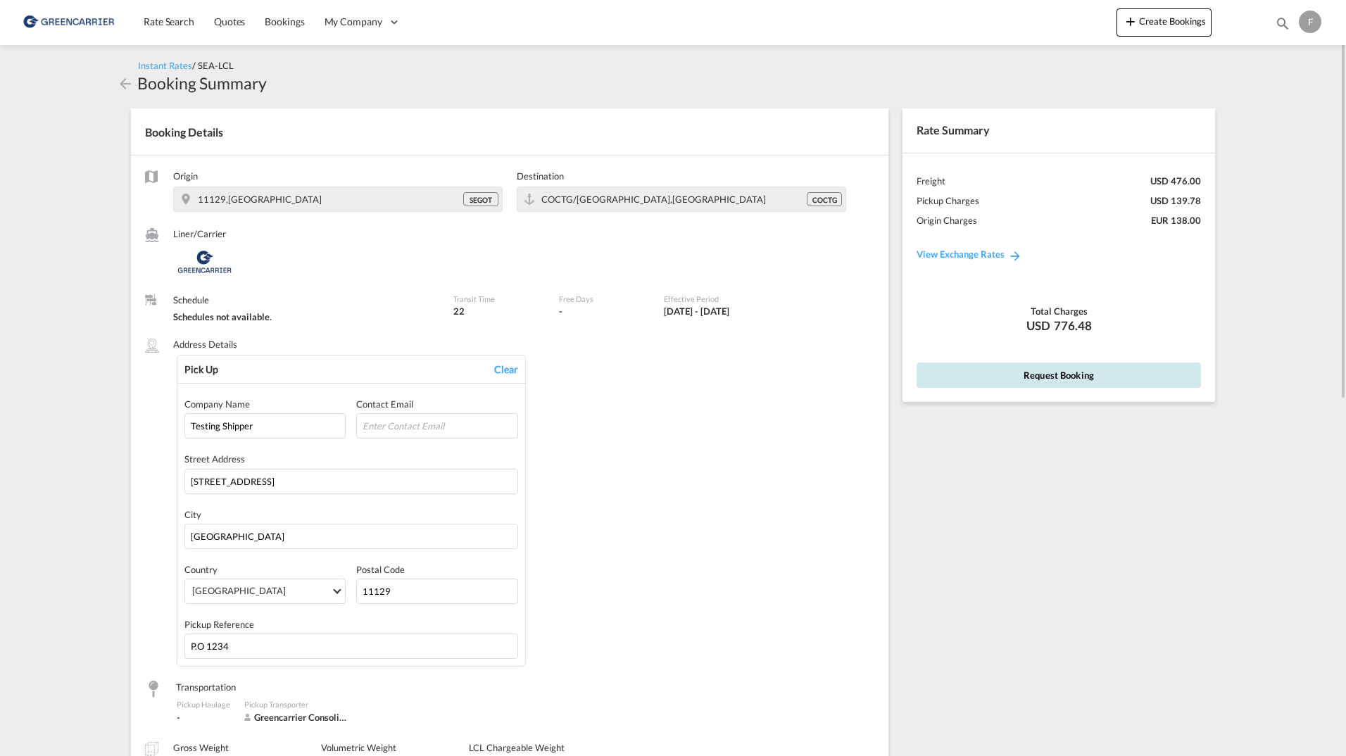
click at [1024, 382] on button "Request Booking" at bounding box center [1059, 375] width 284 height 25
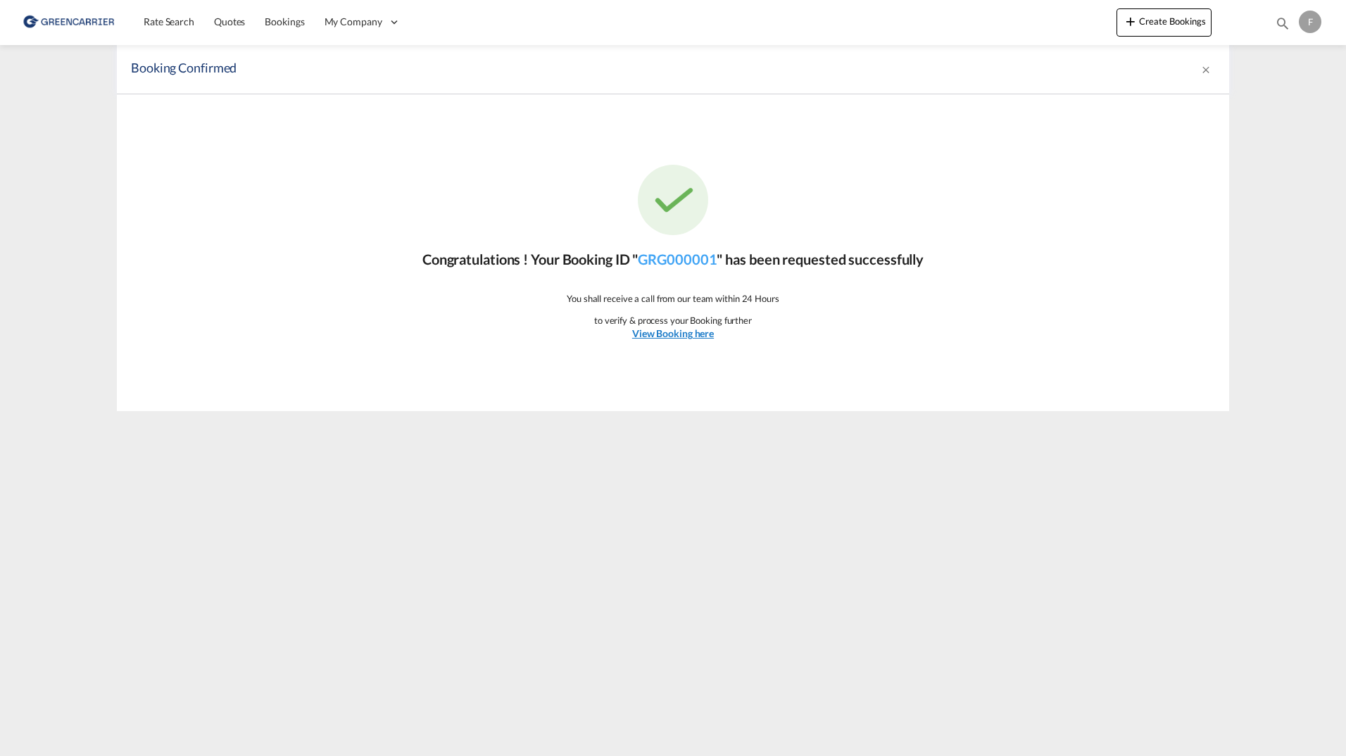
click at [671, 339] on u "View Booking here" at bounding box center [673, 333] width 82 height 12
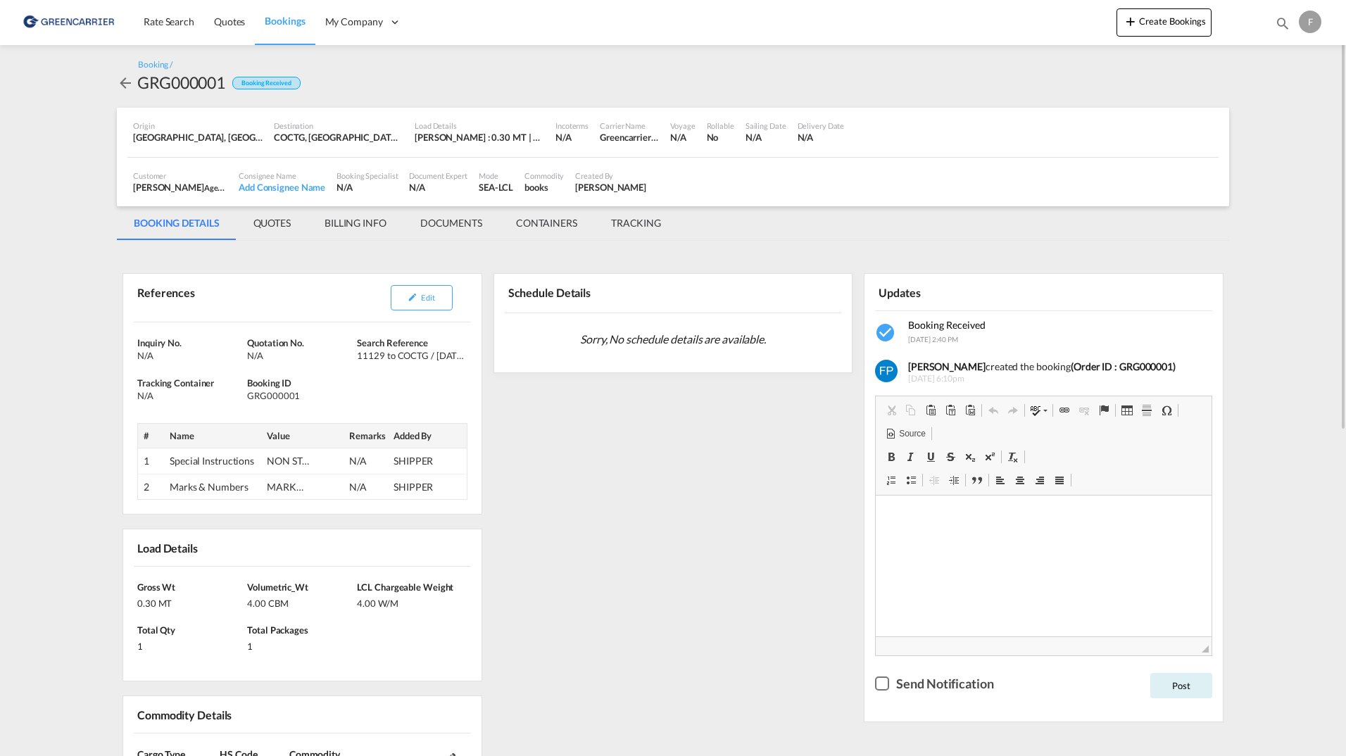
click at [1307, 25] on div "F" at bounding box center [1310, 22] width 23 height 23
click at [1252, 147] on button "Logout" at bounding box center [1284, 153] width 113 height 28
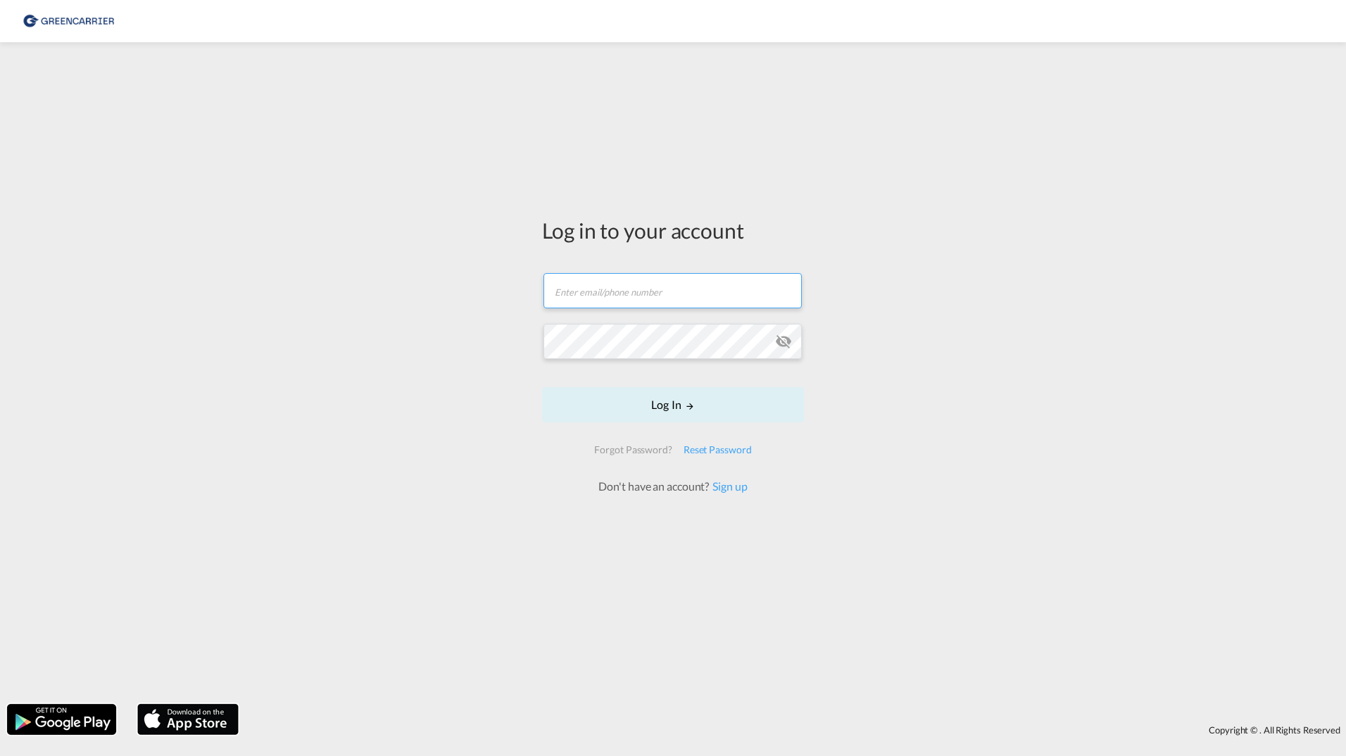
type input "filip.pehrsson@greencarrier.com"
click at [689, 396] on button "Log In" at bounding box center [673, 404] width 262 height 35
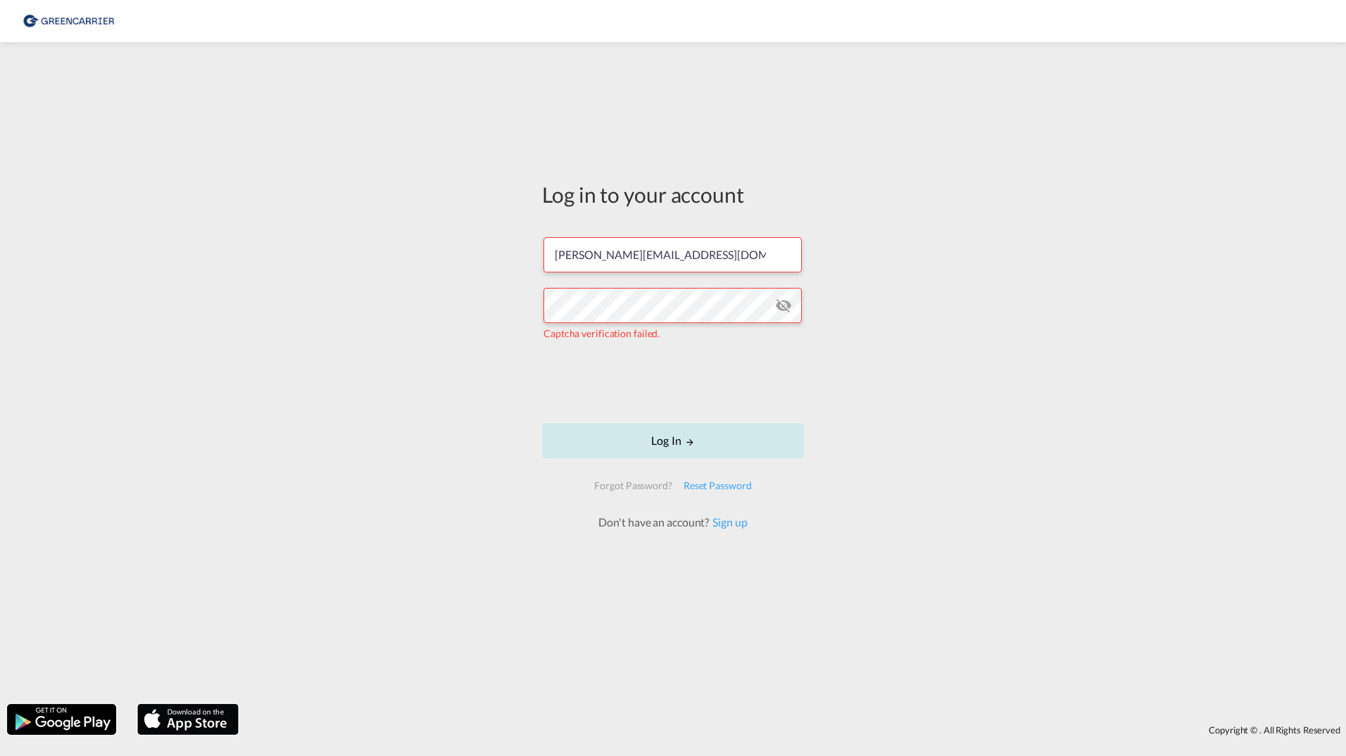
click at [620, 439] on button "Log In" at bounding box center [673, 440] width 262 height 35
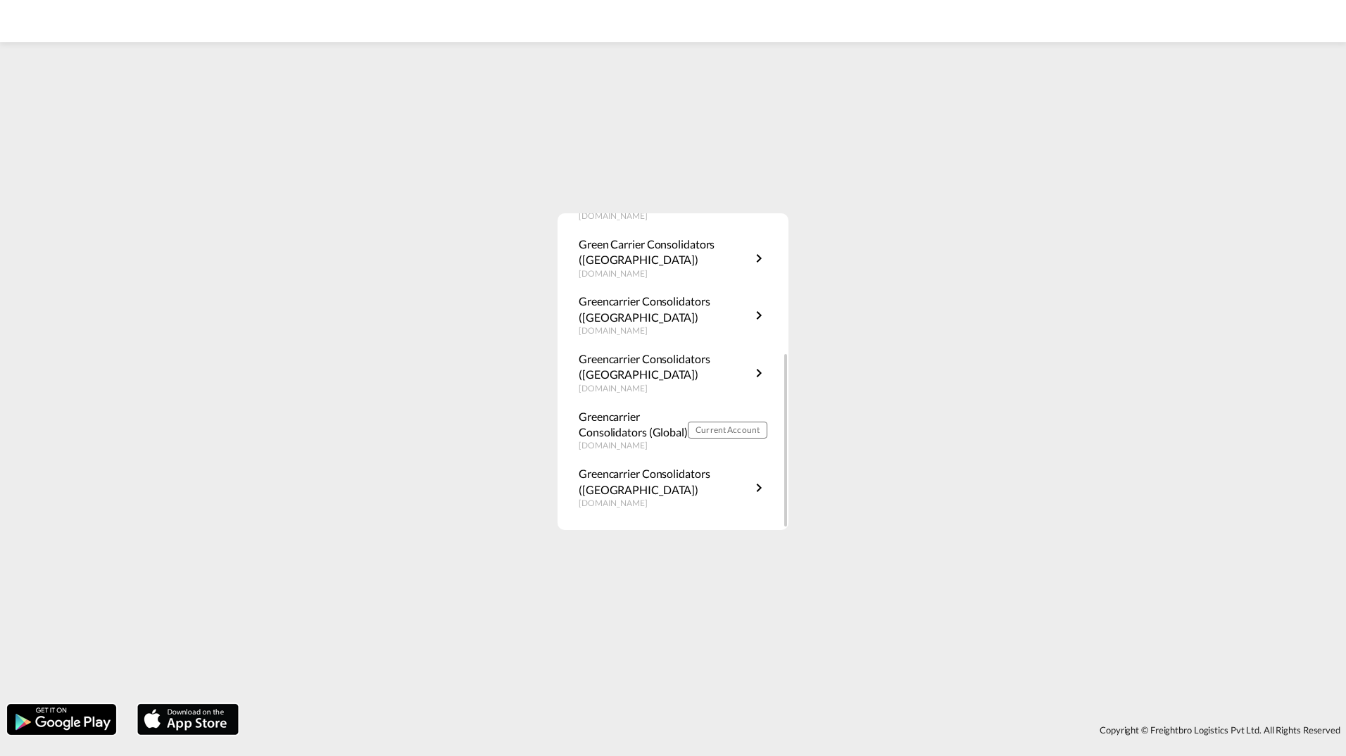
scroll to position [254, 0]
click at [630, 413] on p "Greencarrier Consolidators (Global)" at bounding box center [633, 424] width 109 height 32
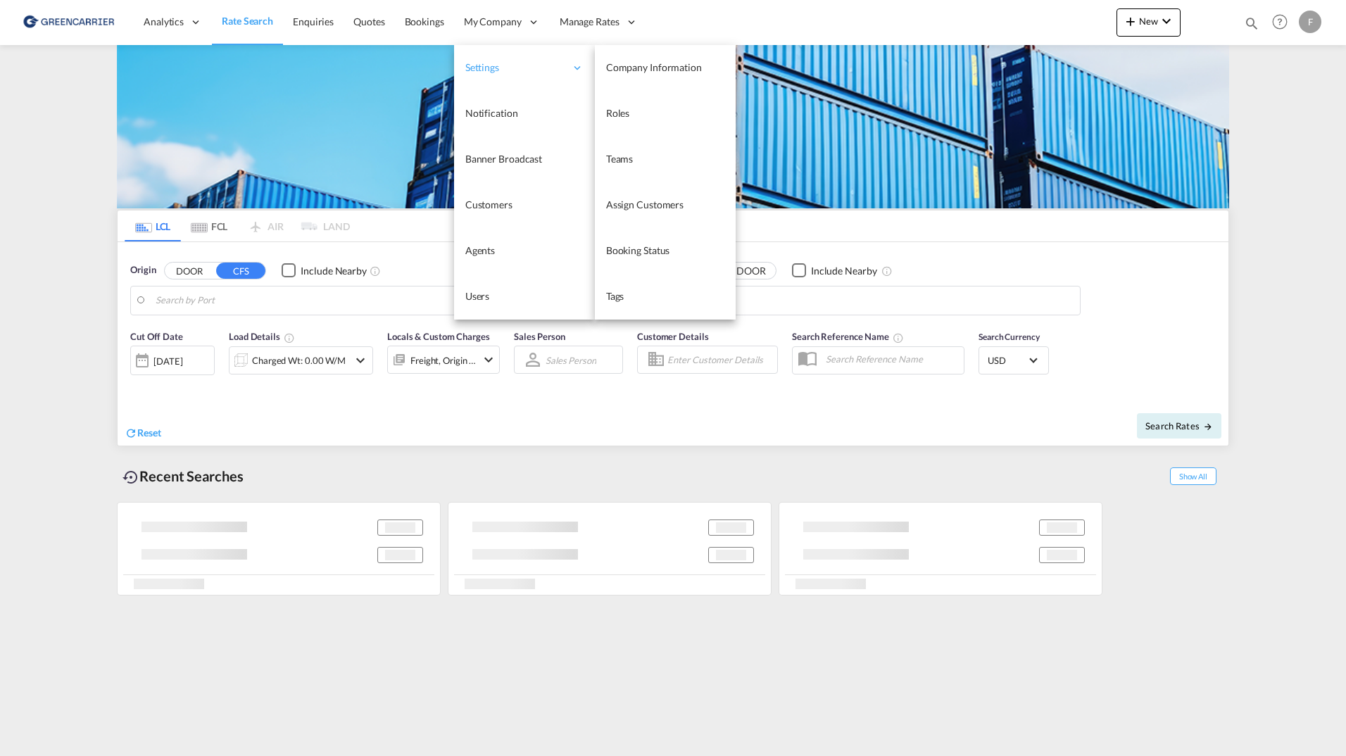
type input "SE-63232, [GEOGRAPHIC_DATA], [GEOGRAPHIC_DATA]"
type input "[GEOGRAPHIC_DATA], COCTG"
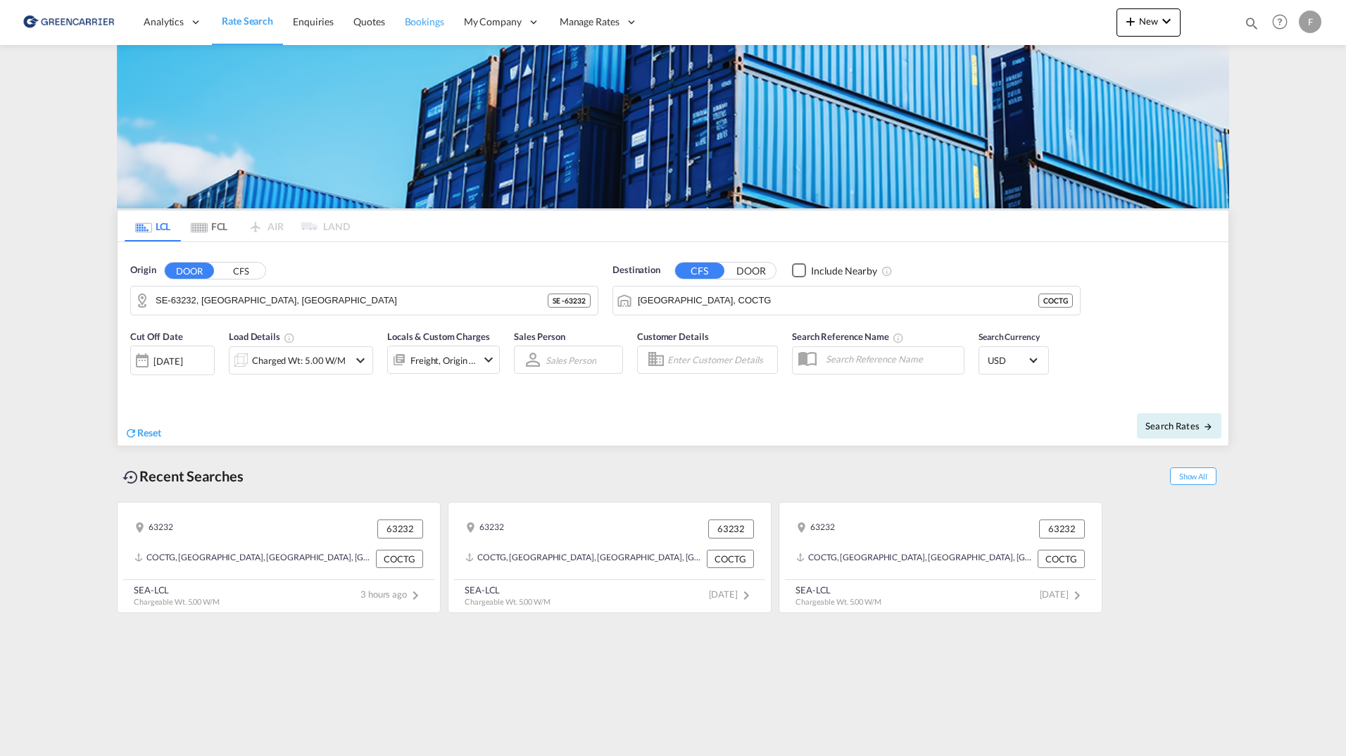
click at [435, 13] on link "Bookings" at bounding box center [424, 22] width 59 height 46
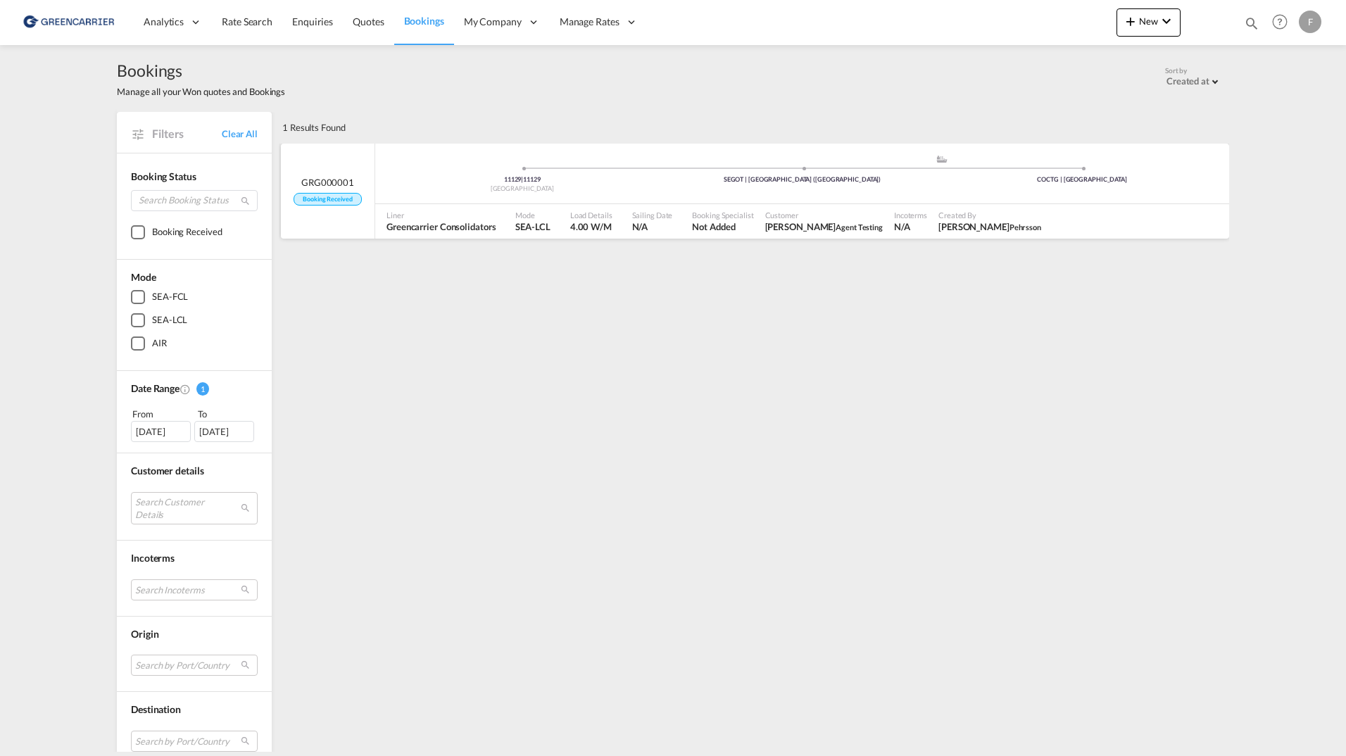
click at [1013, 199] on div "11129 | 11129 Sweden .a{fill:#aaa8ad;} .a{fill:#aaa8ad;} SEGOT | [GEOGRAPHIC_DA…" at bounding box center [802, 177] width 854 height 46
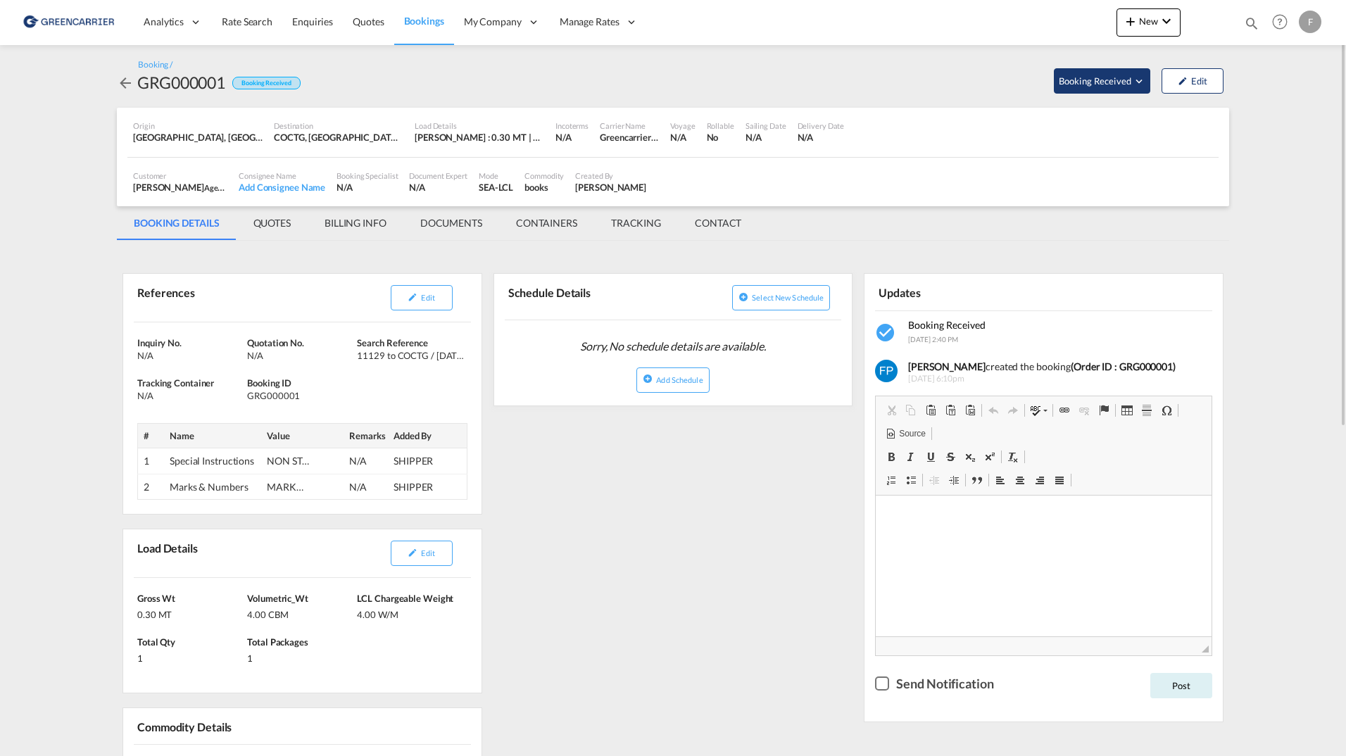
click at [1081, 74] on span "Booking Received" at bounding box center [1096, 81] width 74 height 14
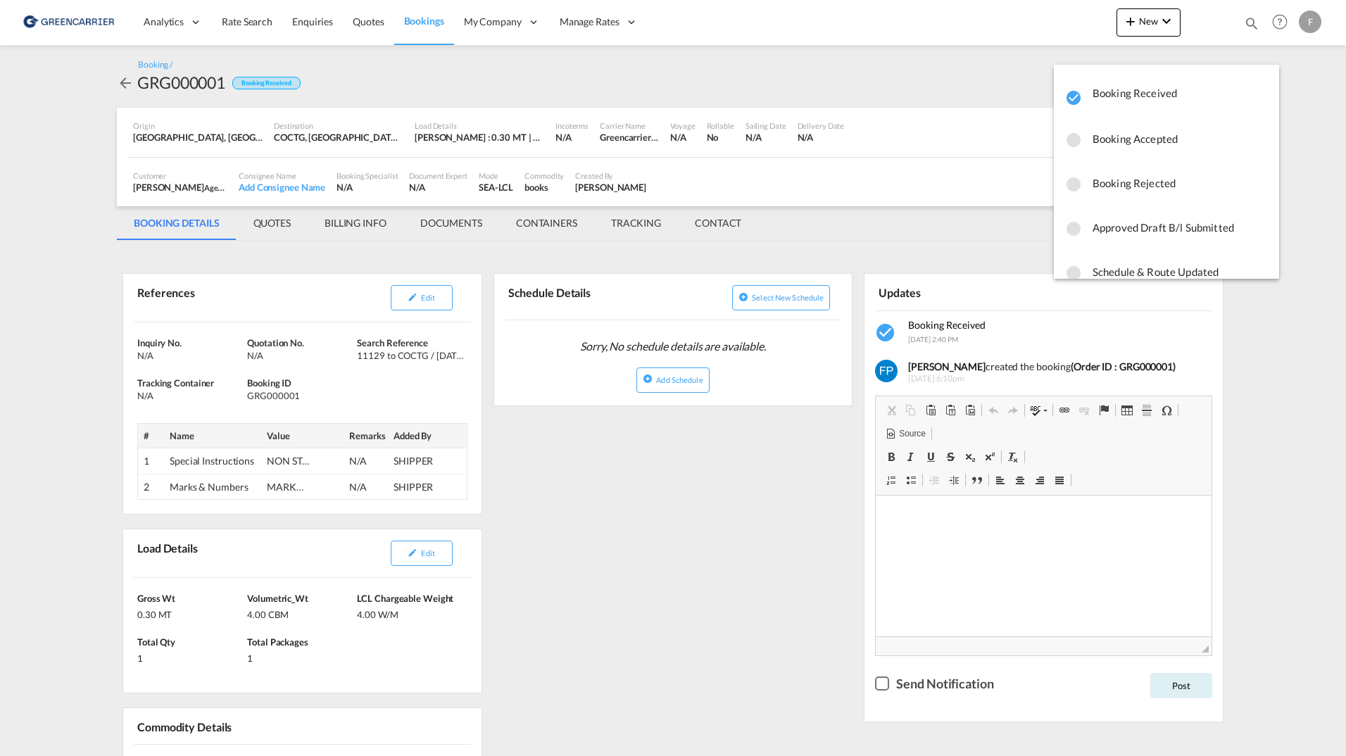
click at [881, 86] on md-backdrop at bounding box center [673, 378] width 1346 height 756
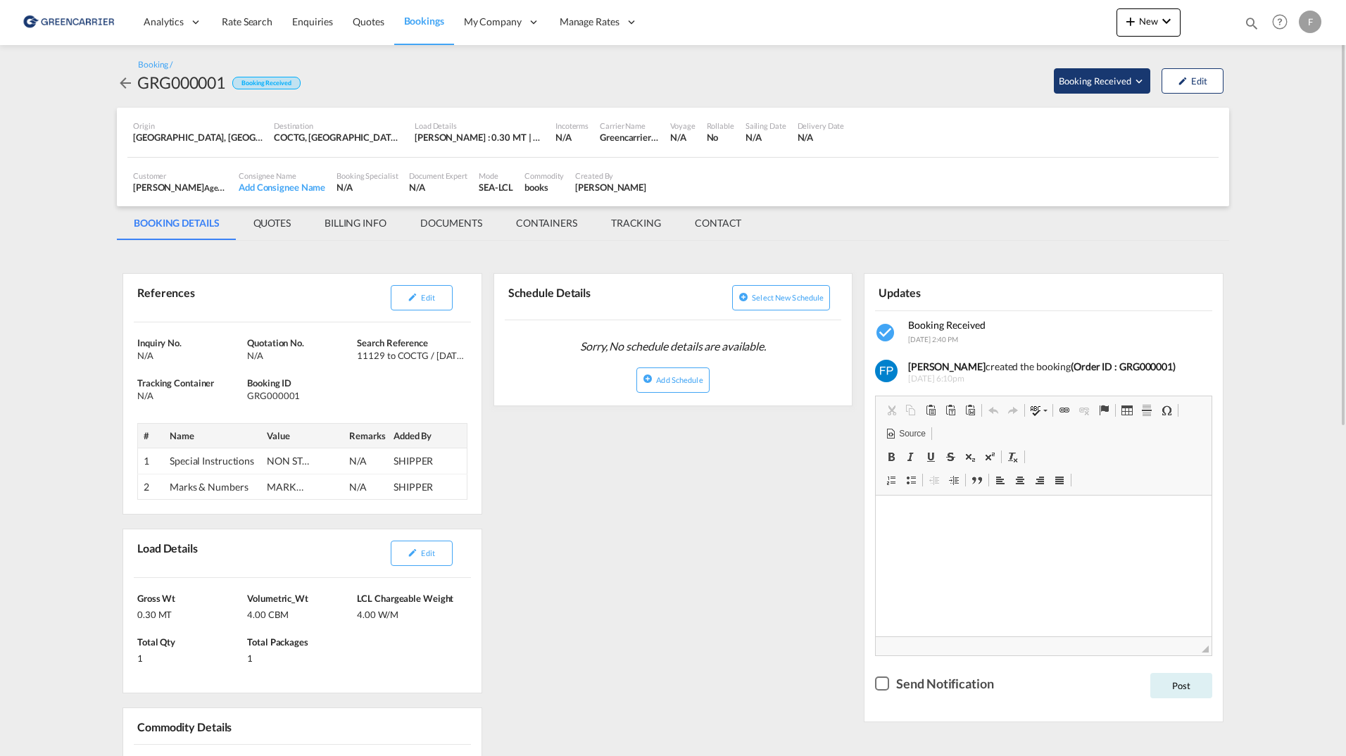
click at [1119, 78] on span "Booking Received" at bounding box center [1096, 81] width 74 height 14
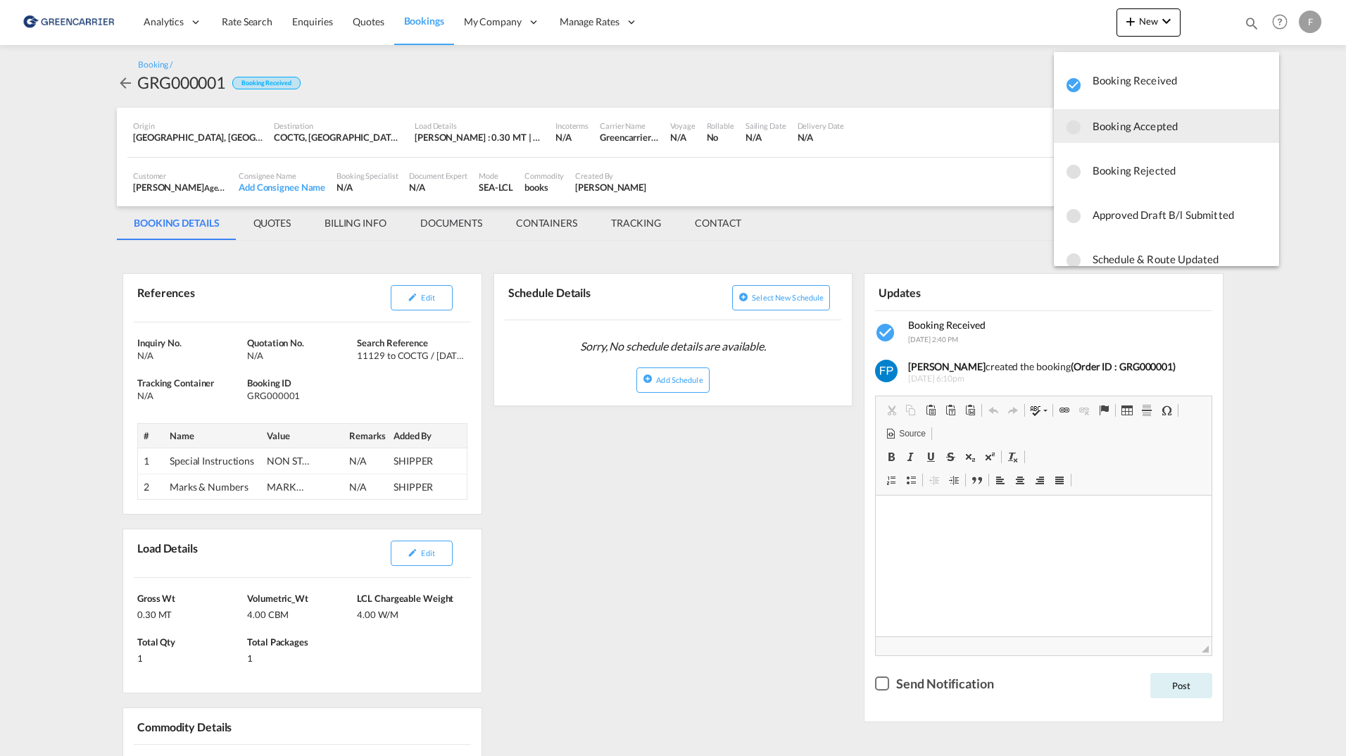
click at [1119, 125] on span "Booking Accepted" at bounding box center [1180, 125] width 175 height 25
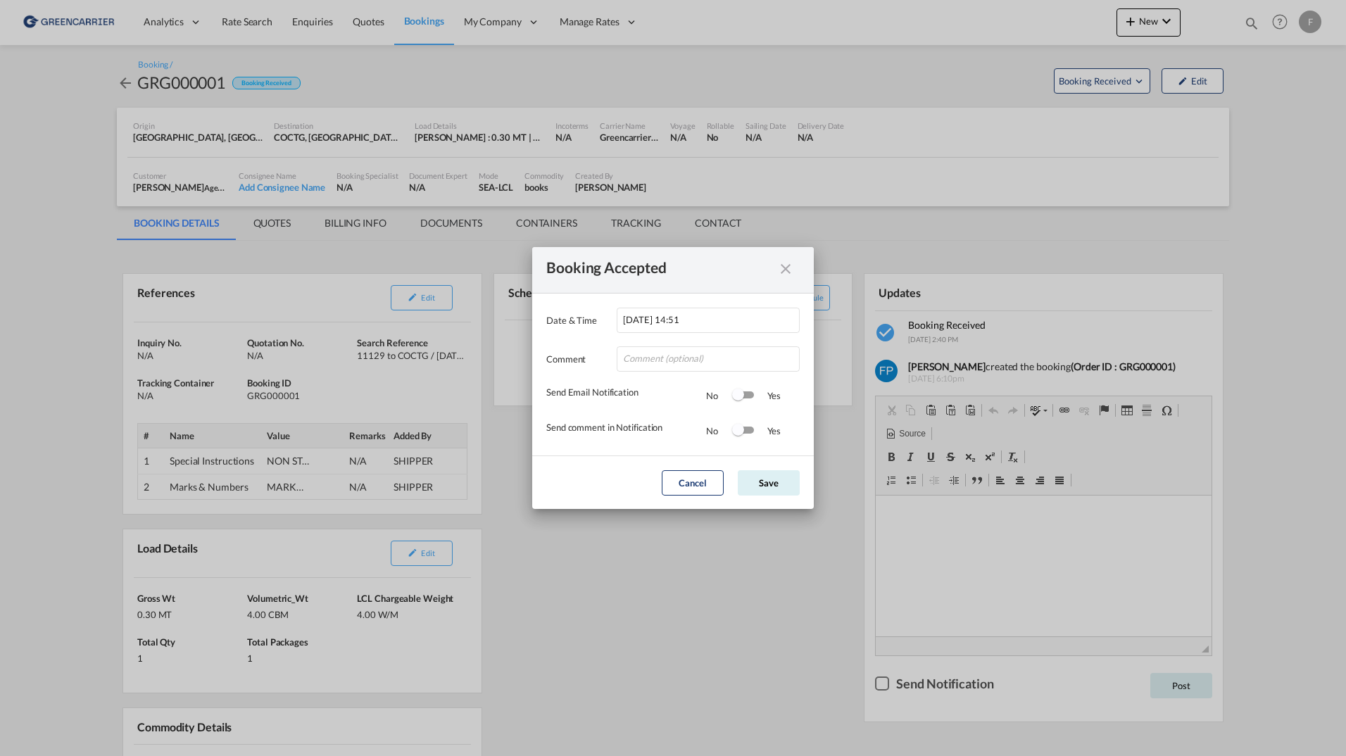
click at [734, 396] on div "Switch 1" at bounding box center [738, 395] width 12 height 12
click at [758, 484] on button "Save" at bounding box center [769, 482] width 62 height 25
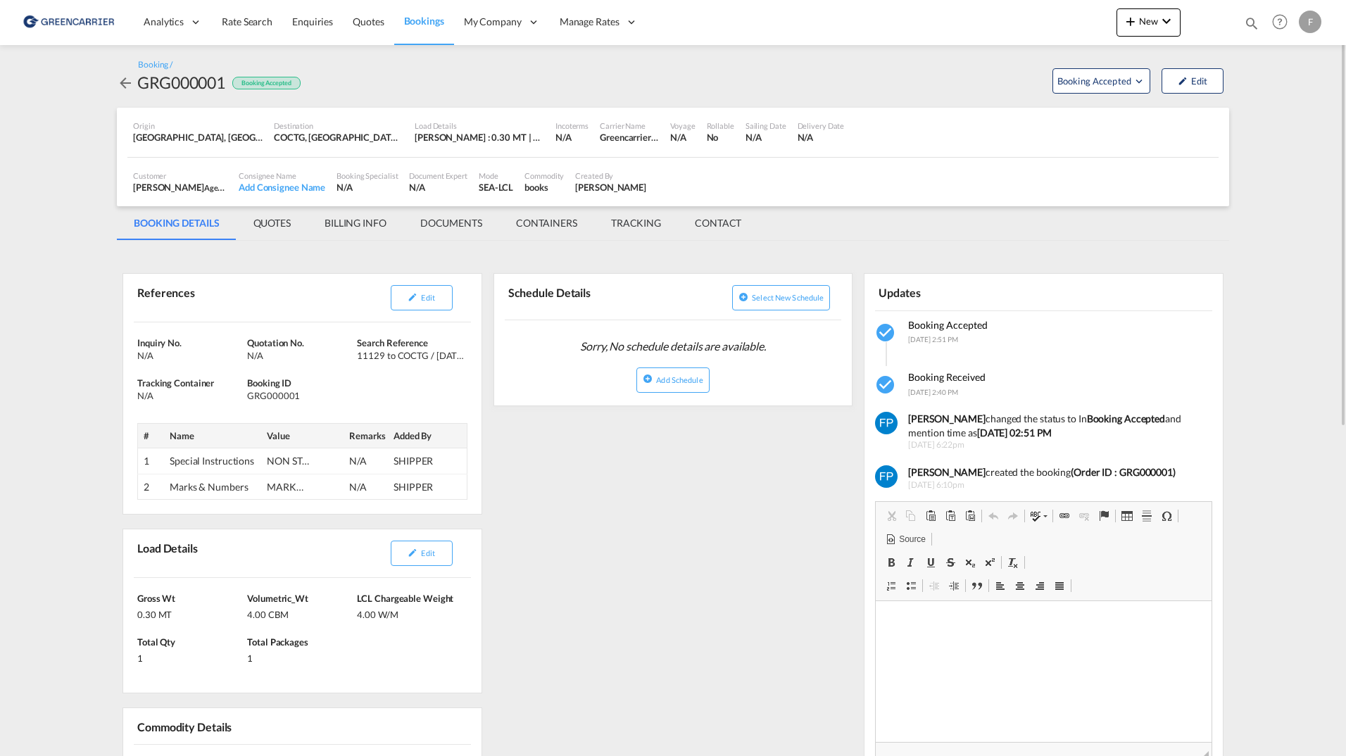
click at [1313, 27] on div "F" at bounding box center [1310, 22] width 23 height 23
click at [1253, 151] on button "Logout" at bounding box center [1284, 153] width 113 height 28
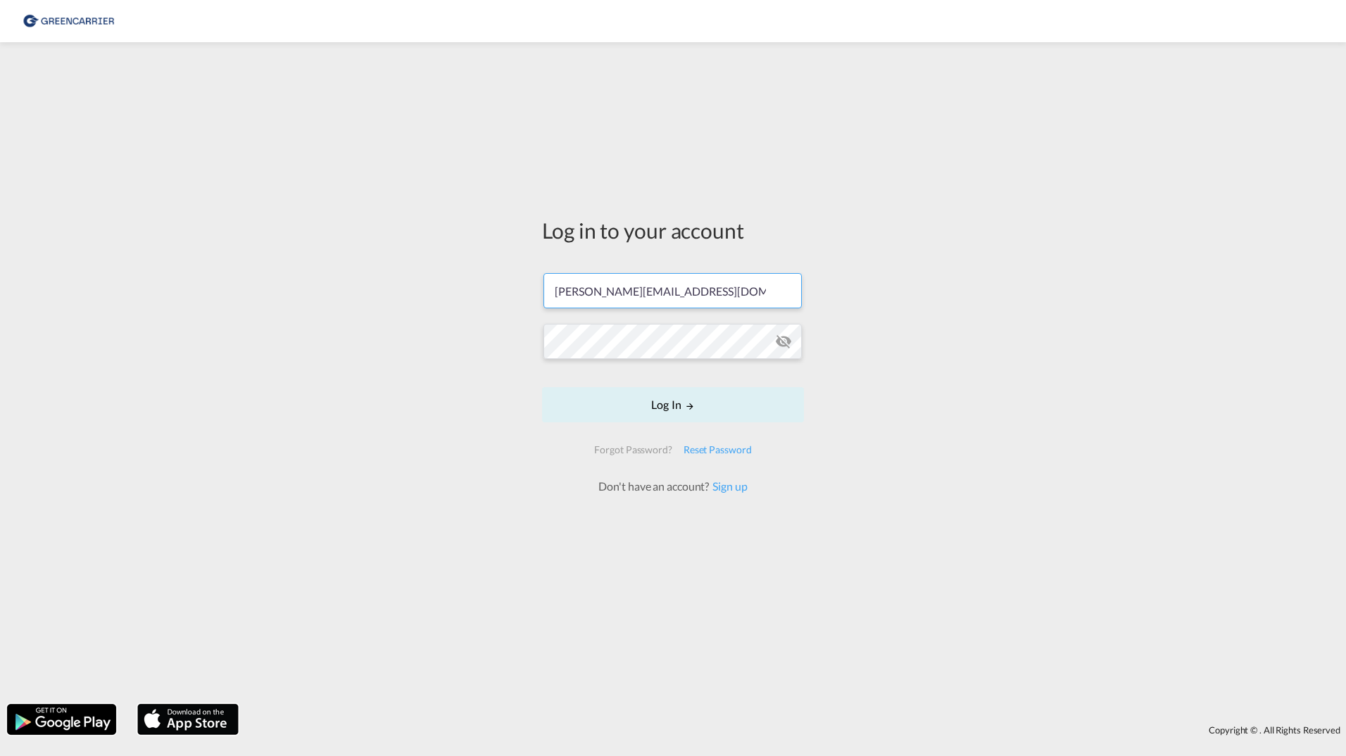
click at [749, 286] on input "[PERSON_NAME][EMAIL_ADDRESS][DOMAIN_NAME]" at bounding box center [673, 290] width 258 height 35
click at [749, 286] on form "[PERSON_NAME][EMAIL_ADDRESS][DOMAIN_NAME] Log In Forgot Password? Reset Passwor…" at bounding box center [673, 376] width 262 height 235
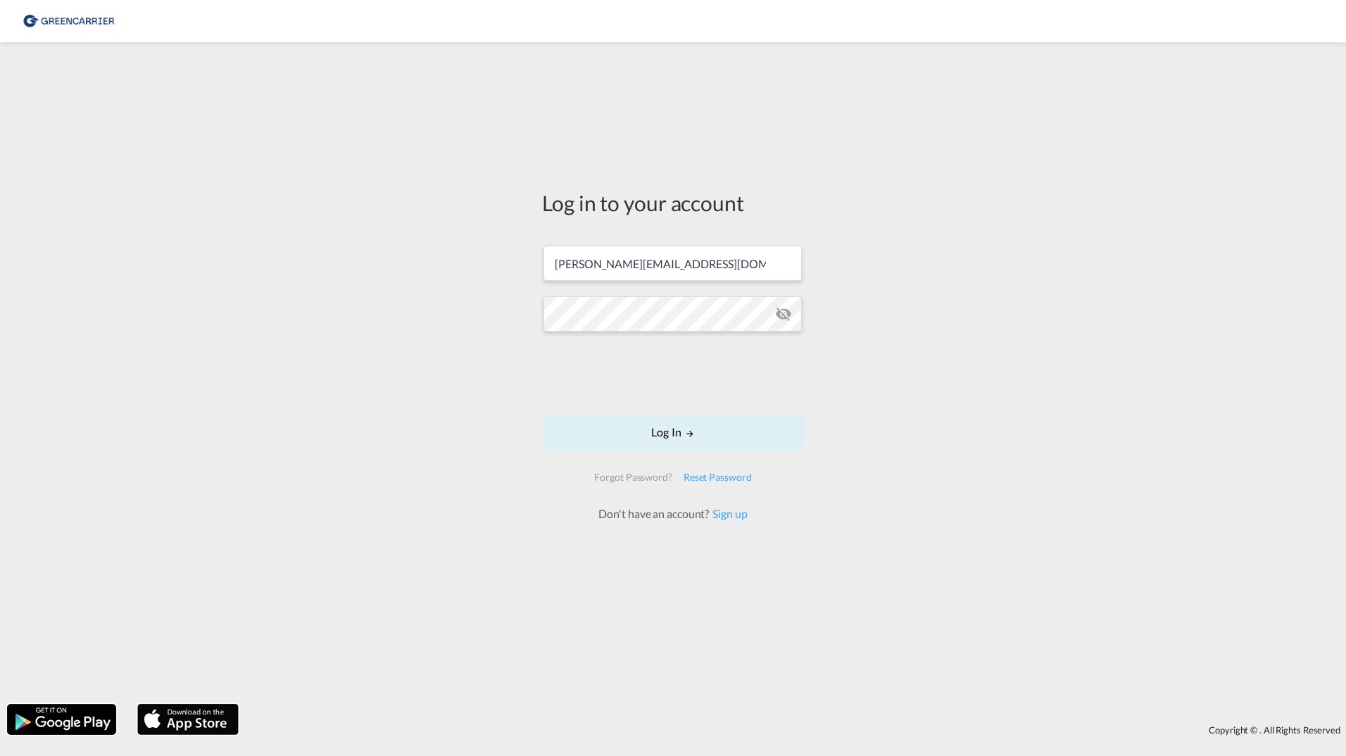
click at [741, 284] on form "[PERSON_NAME][EMAIL_ADDRESS][DOMAIN_NAME] Log In Forgot Password? Reset Passwor…" at bounding box center [673, 377] width 262 height 290
click at [741, 265] on input "[PERSON_NAME][EMAIL_ADDRESS][DOMAIN_NAME]" at bounding box center [673, 263] width 258 height 35
type input "[EMAIL_ADDRESS][DOMAIN_NAME]"
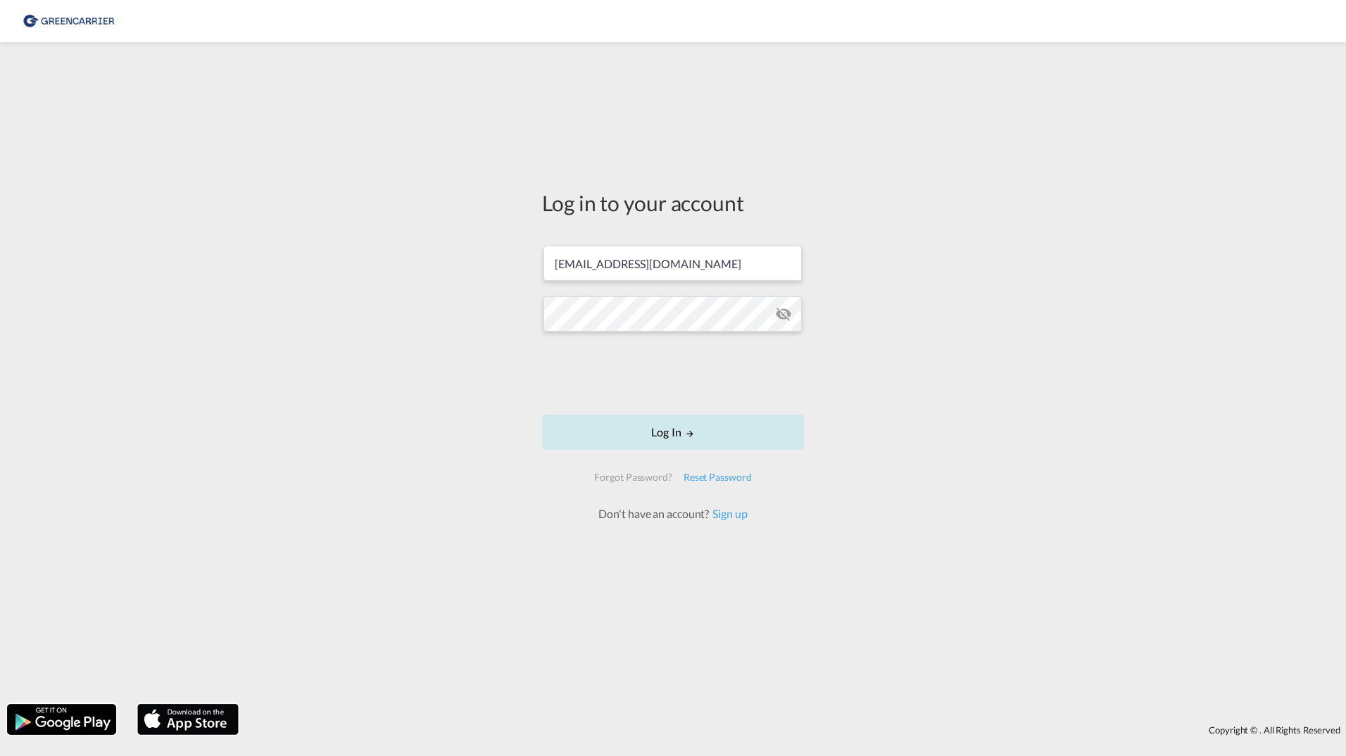
click at [706, 432] on button "Log In" at bounding box center [673, 432] width 262 height 35
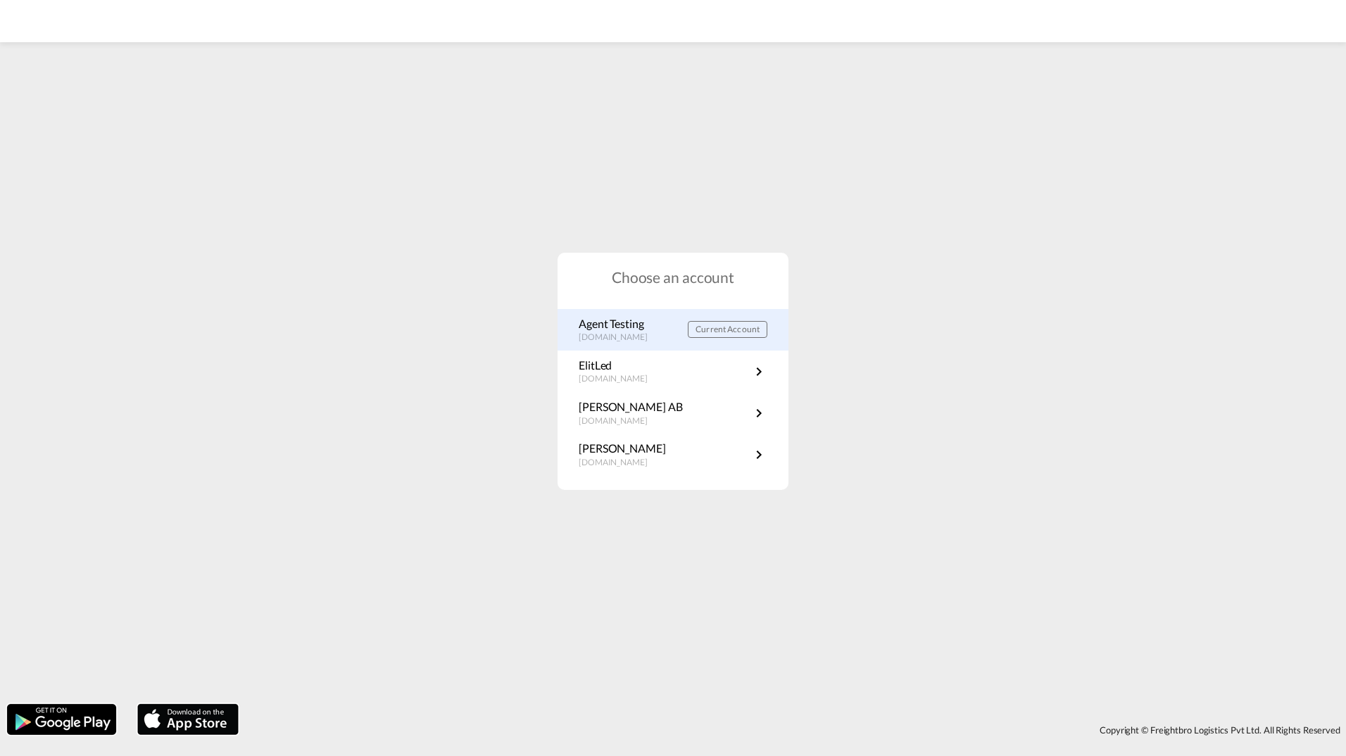
click at [660, 323] on p "Agent Testing" at bounding box center [620, 323] width 83 height 15
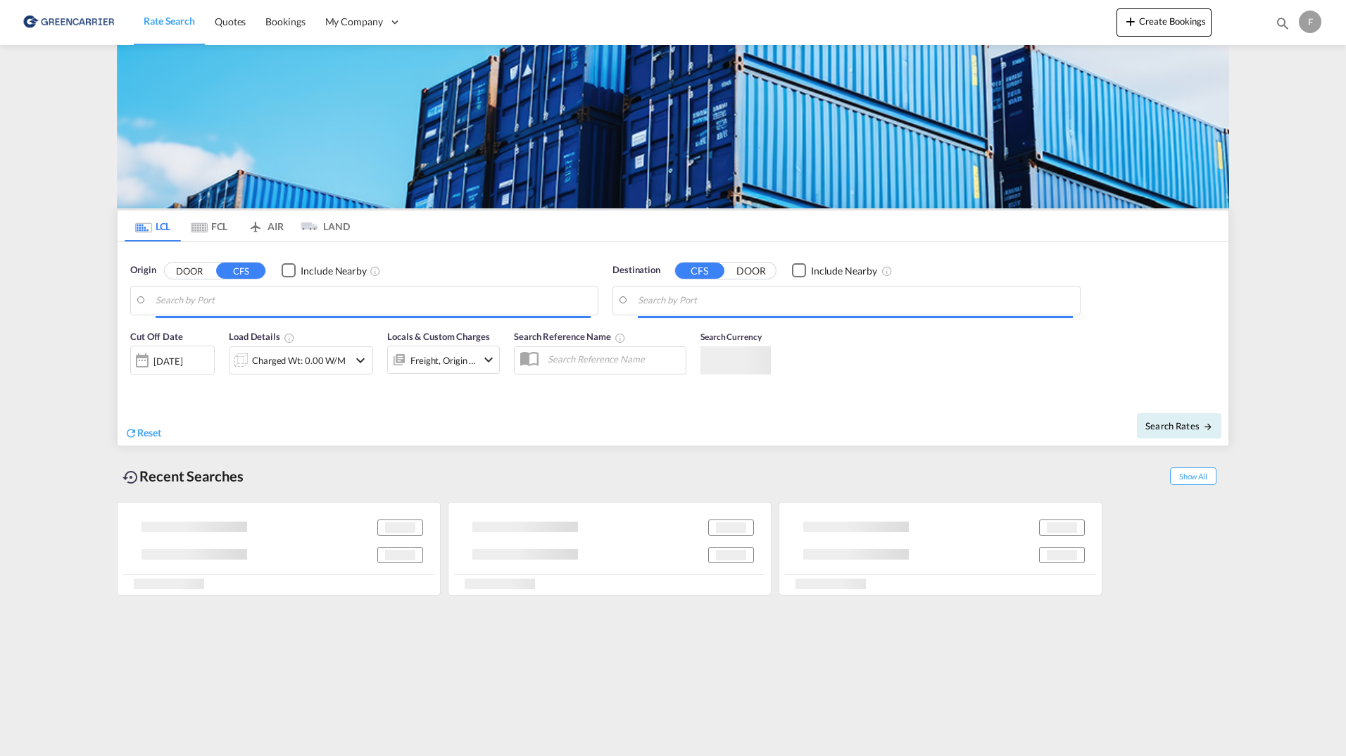
type input "SE-11129, [GEOGRAPHIC_DATA], [GEOGRAPHIC_DATA]"
type input "[GEOGRAPHIC_DATA], COCTG"
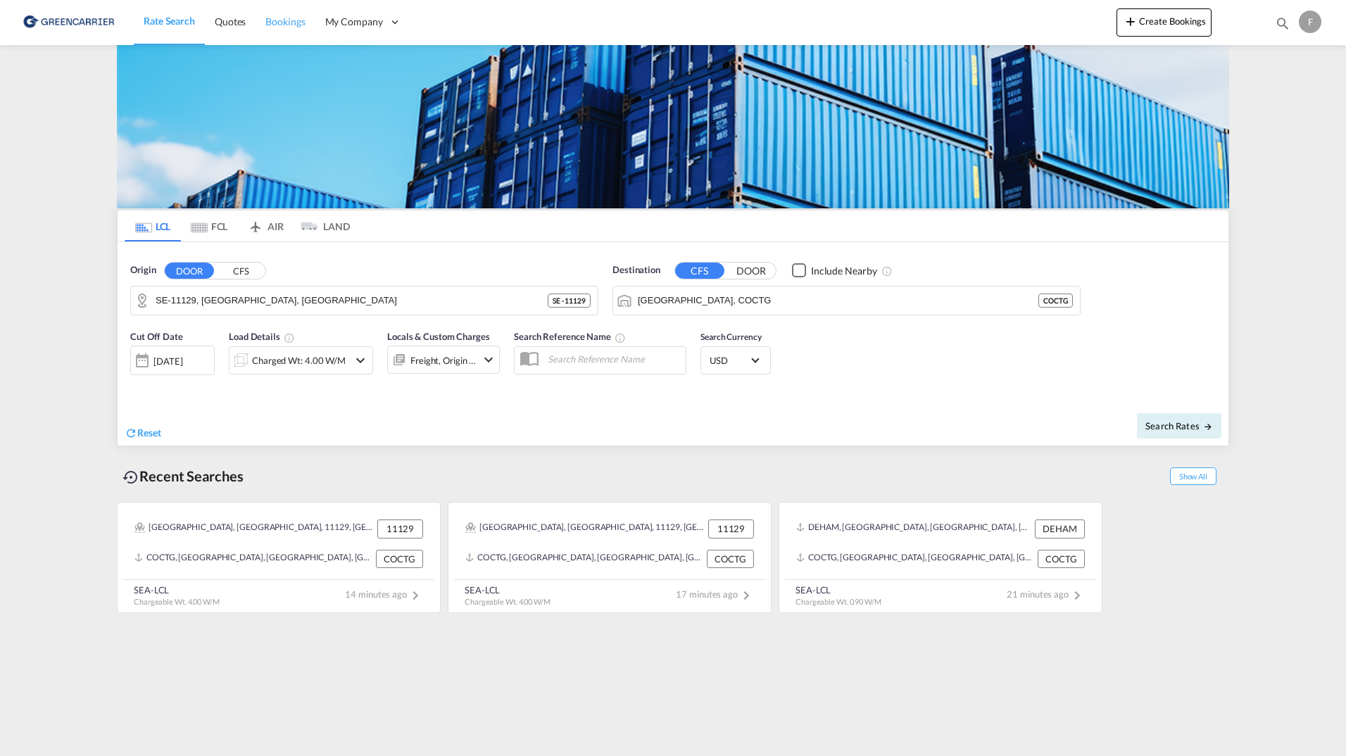
click at [289, 23] on span "Bookings" at bounding box center [284, 21] width 39 height 12
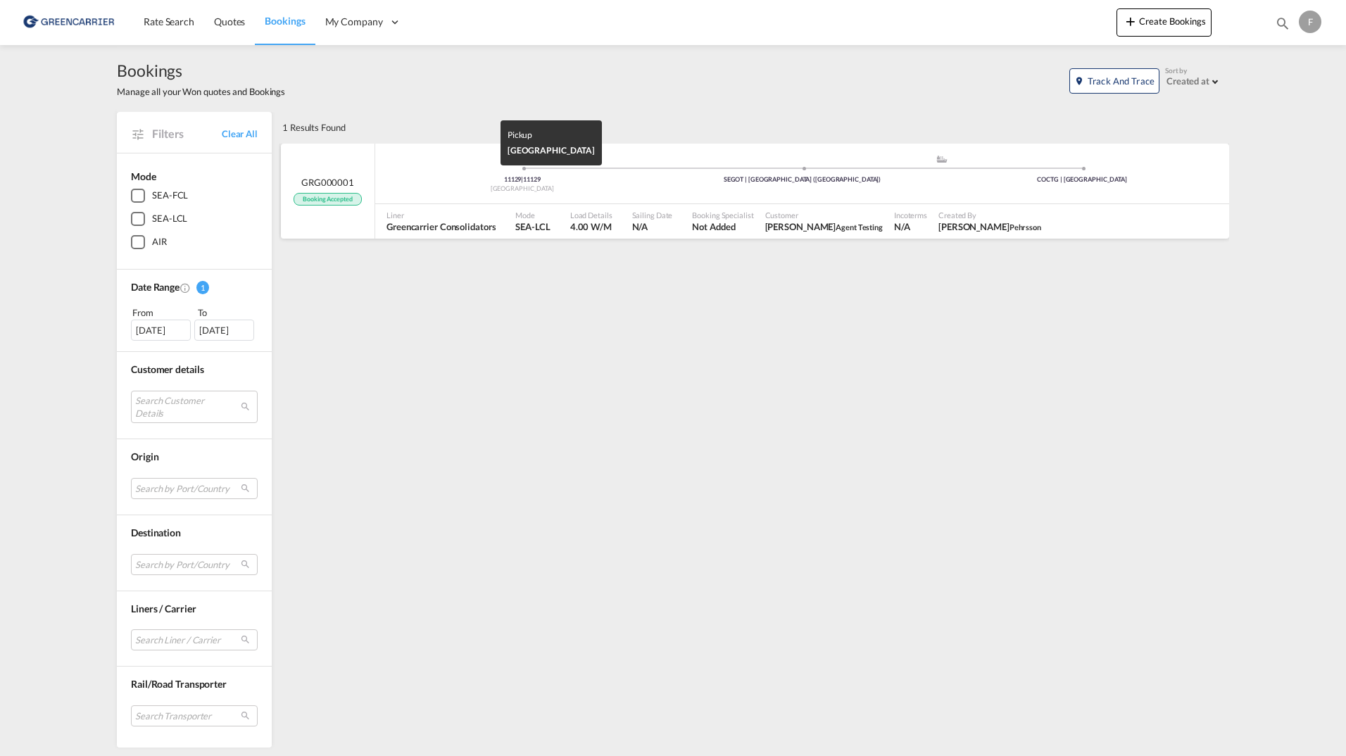
click at [412, 177] on div "11129 | 11129" at bounding box center [522, 179] width 280 height 9
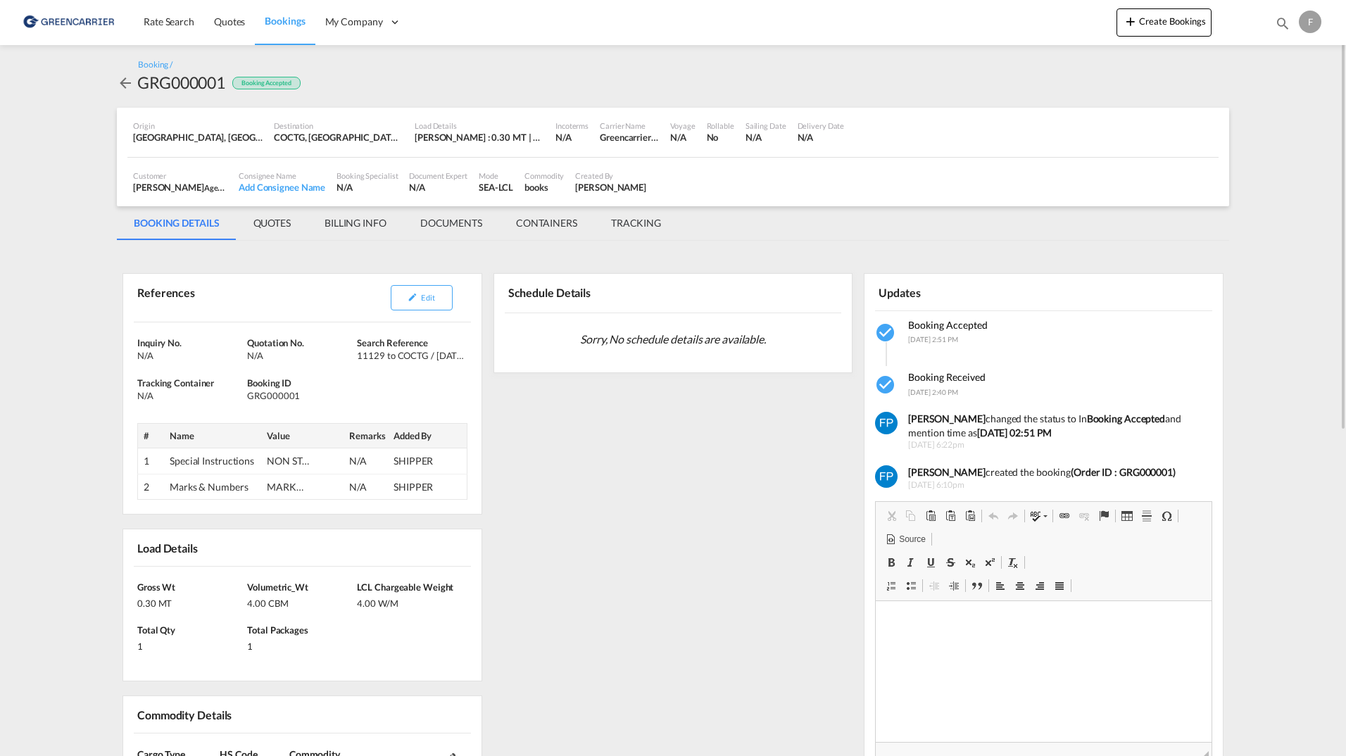
click at [283, 233] on md-tab-item "QUOTES" at bounding box center [272, 223] width 71 height 34
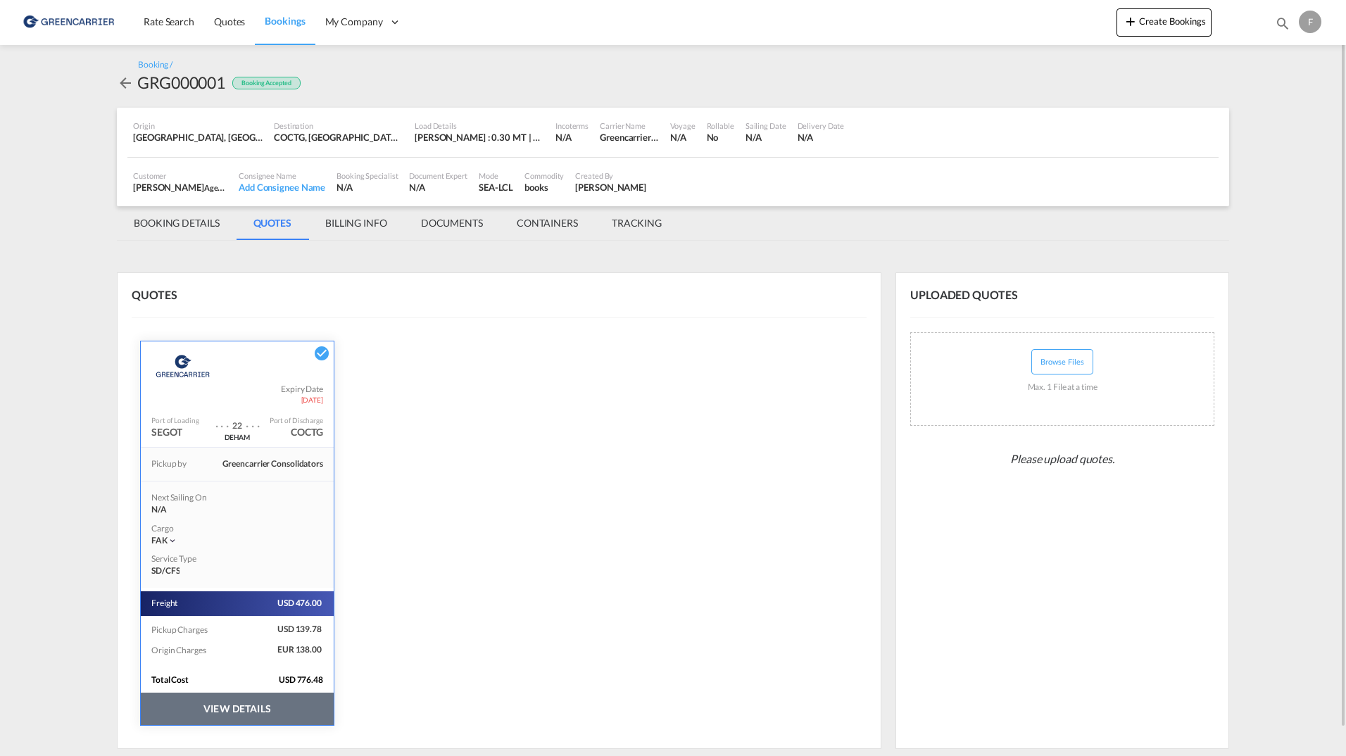
click at [246, 716] on button "VIEW DETAILS" at bounding box center [237, 709] width 193 height 32
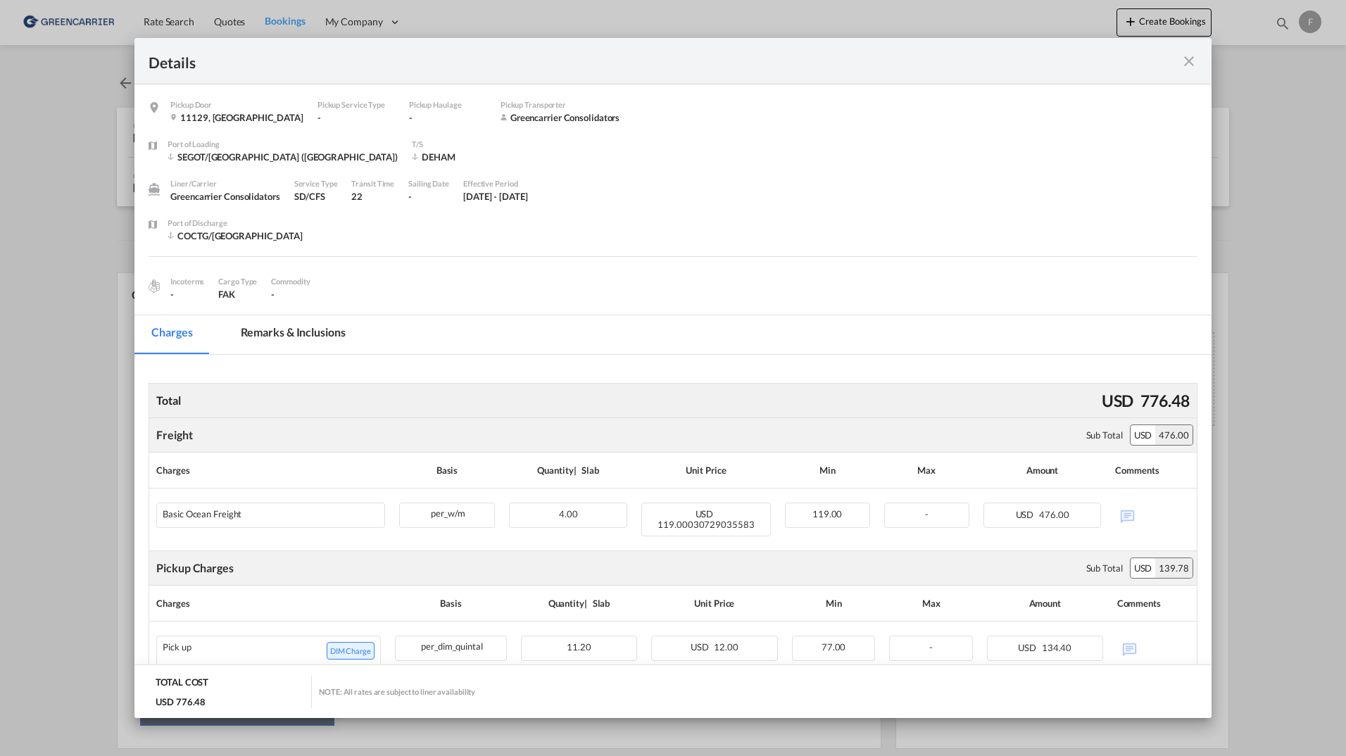
click at [1187, 59] on md-icon "icon-close fg-AAA8AD m-0 cursor" at bounding box center [1189, 61] width 17 height 17
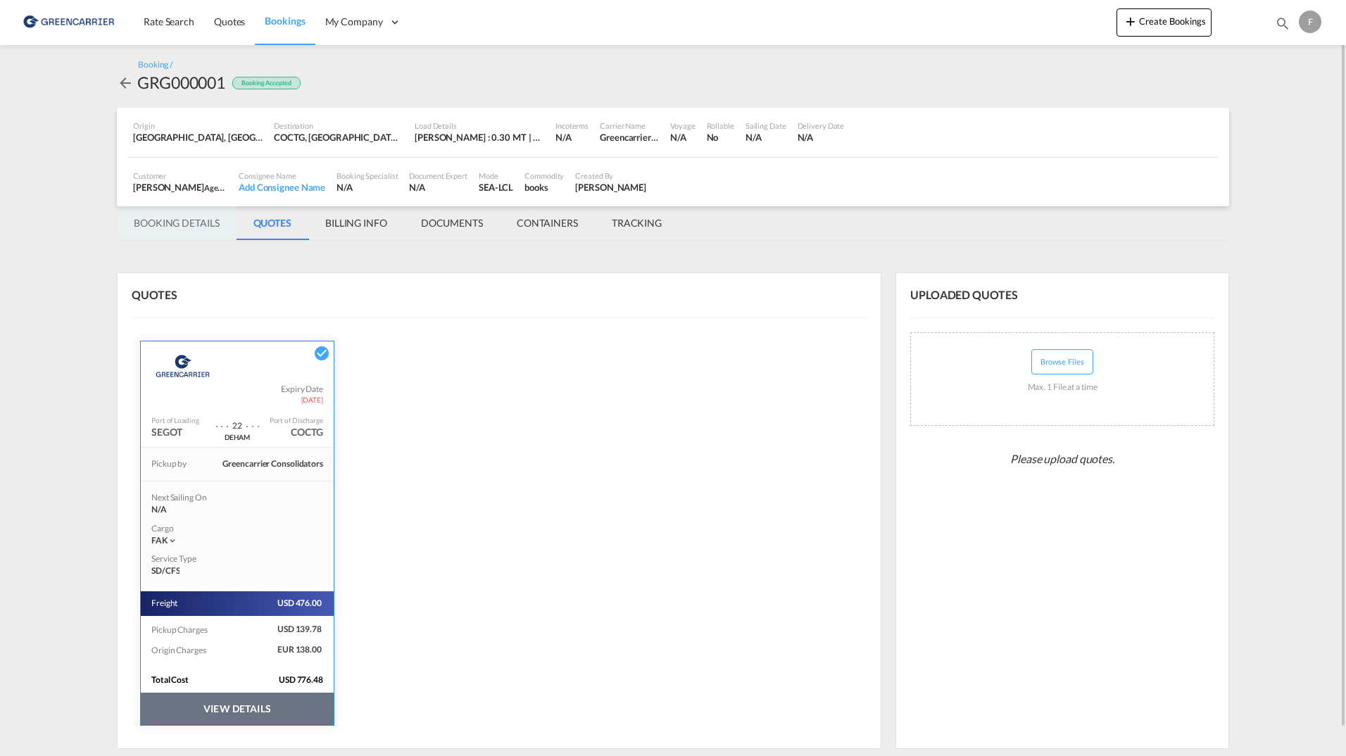
click at [196, 222] on md-tab-item "BOOKING DETAILS" at bounding box center [177, 223] width 120 height 34
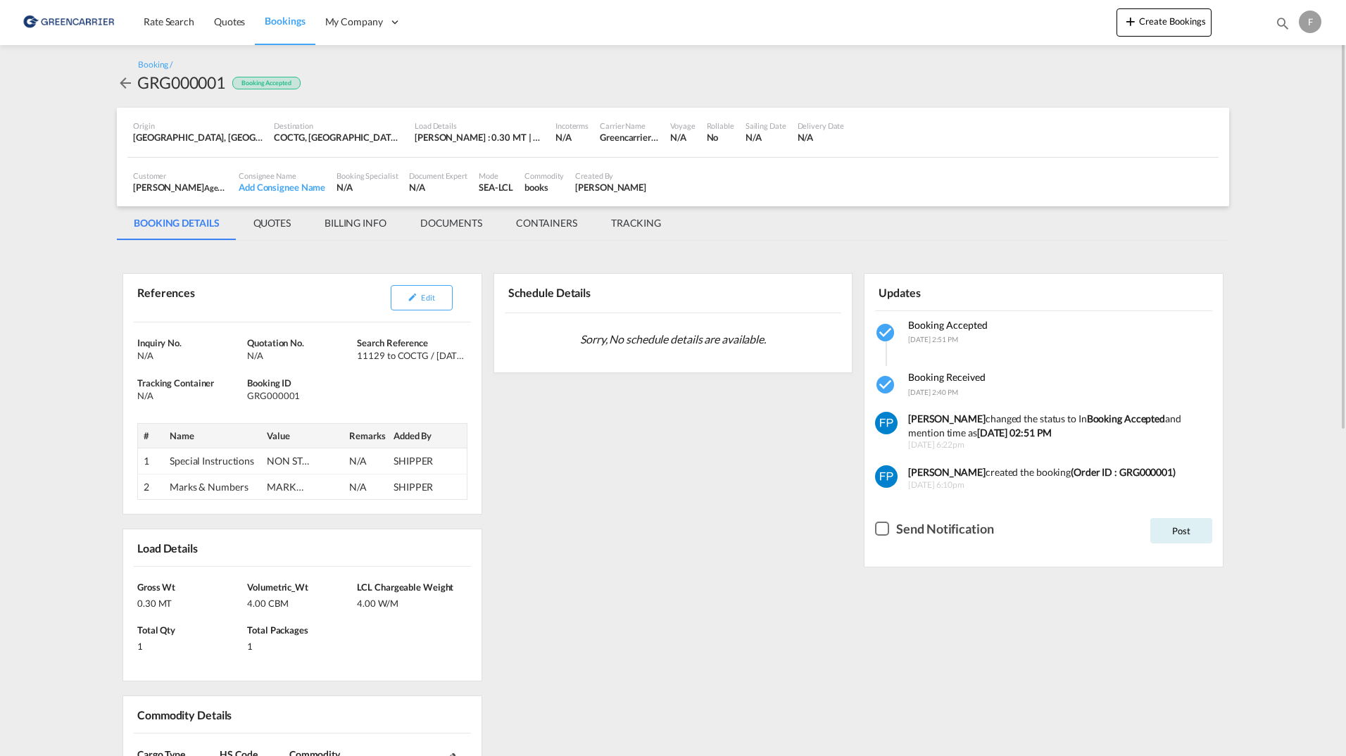
click at [58, 327] on md-content "Rate Search Quotes Bookings My Company Roles Users Create Bookings Bookings Quo…" at bounding box center [673, 378] width 1346 height 756
drag, startPoint x: 620, startPoint y: 336, endPoint x: 713, endPoint y: 336, distance: 93.7
click at [713, 336] on span "Sorry, No schedule details are available." at bounding box center [673, 339] width 197 height 27
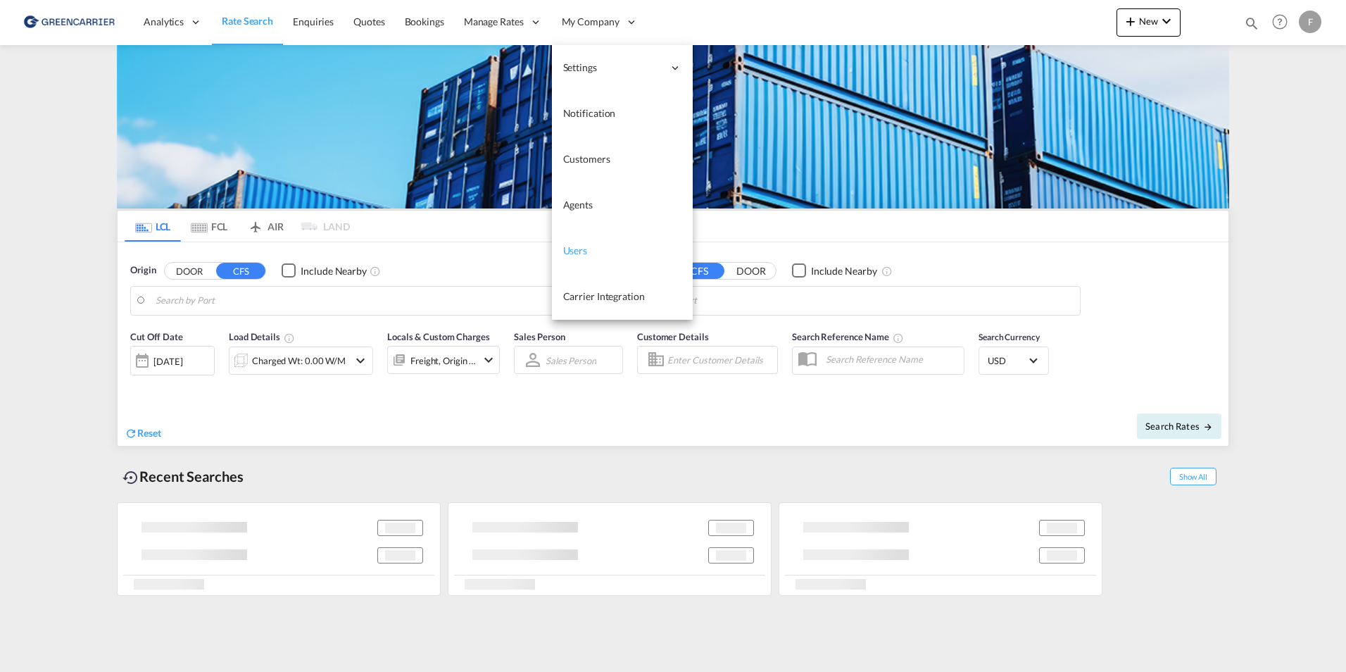
type input "[GEOGRAPHIC_DATA], [GEOGRAPHIC_DATA]"
type input "Sharjah, AESHJ"
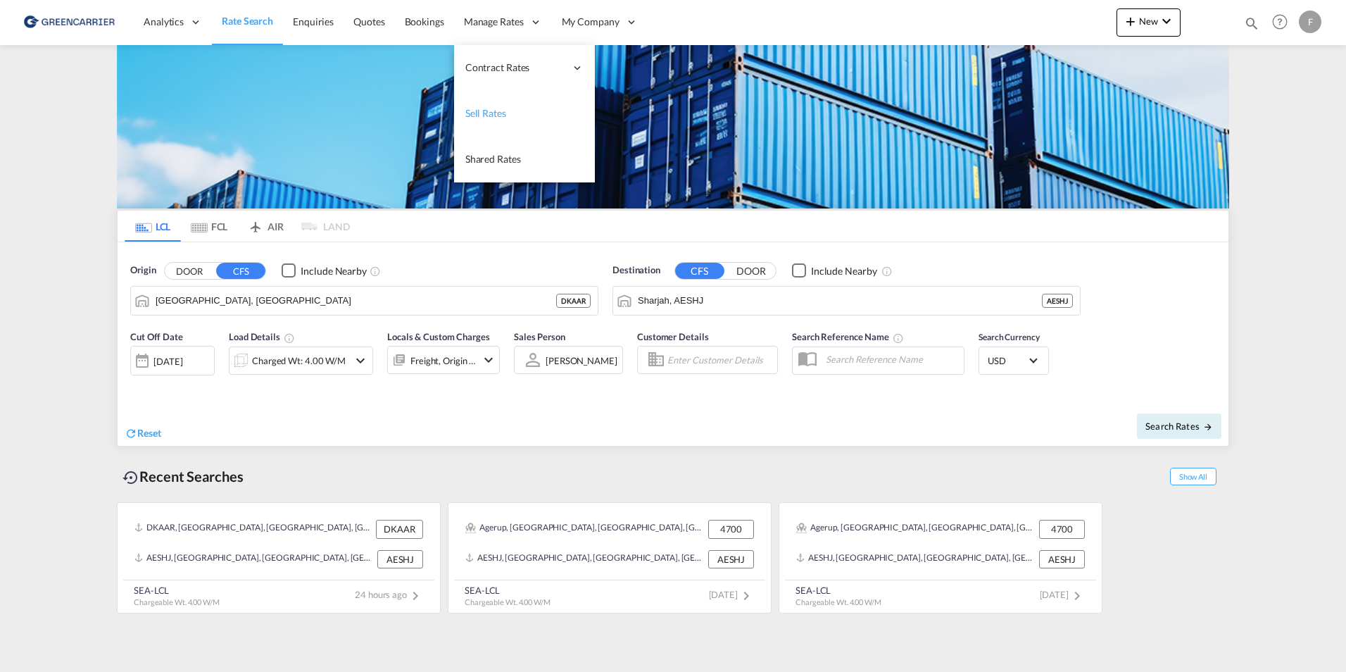
click at [503, 114] on span "Sell Rates" at bounding box center [485, 113] width 41 height 12
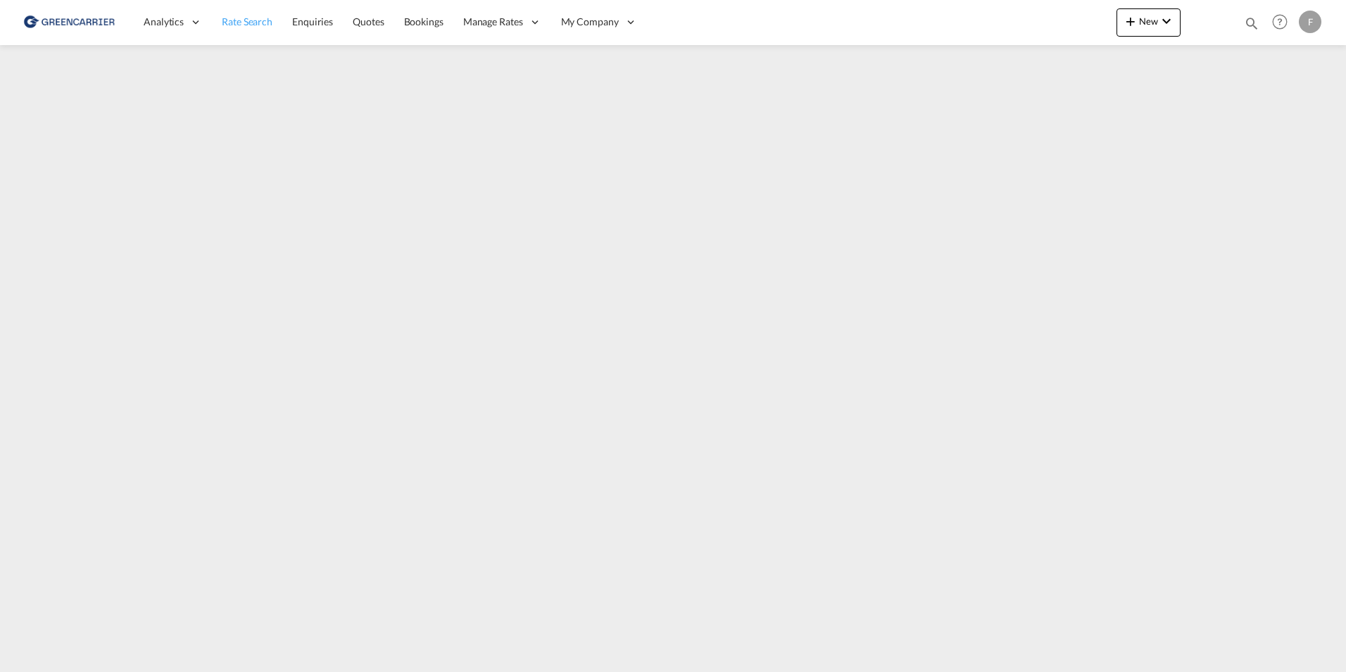
click at [243, 27] on span "Rate Search" at bounding box center [247, 21] width 51 height 12
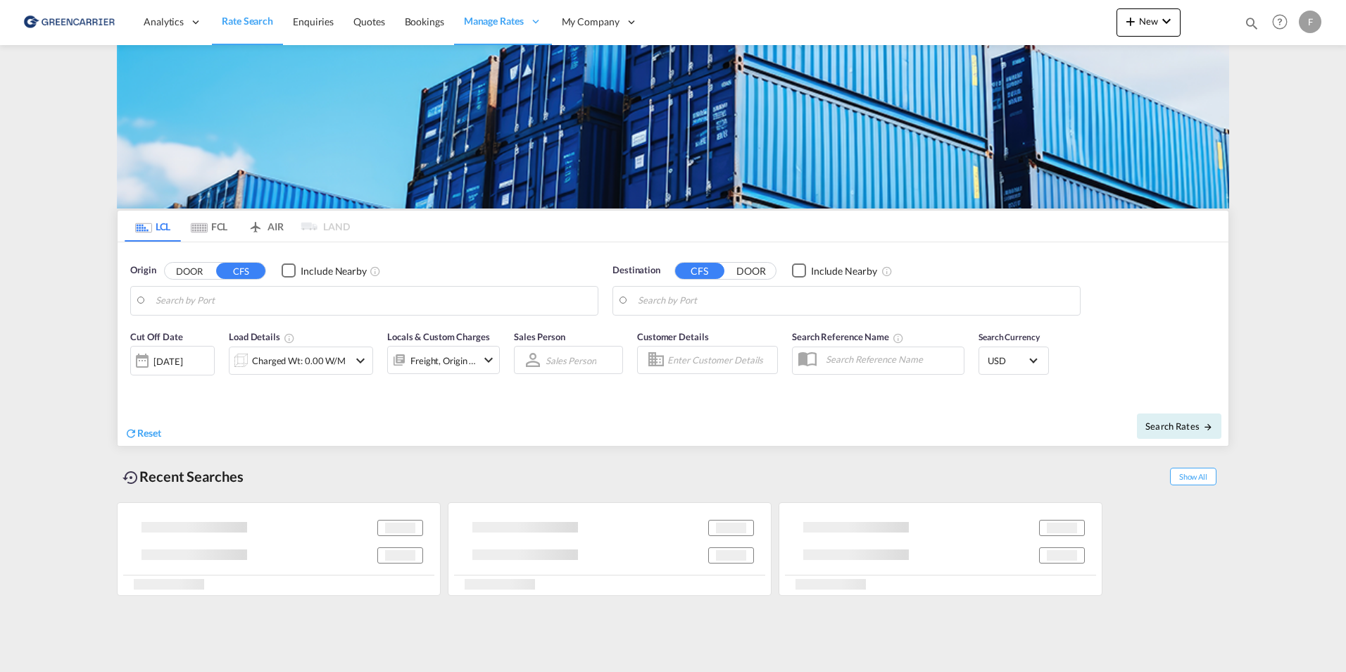
type input "[GEOGRAPHIC_DATA], [GEOGRAPHIC_DATA]"
type input "Sharjah, AESHJ"
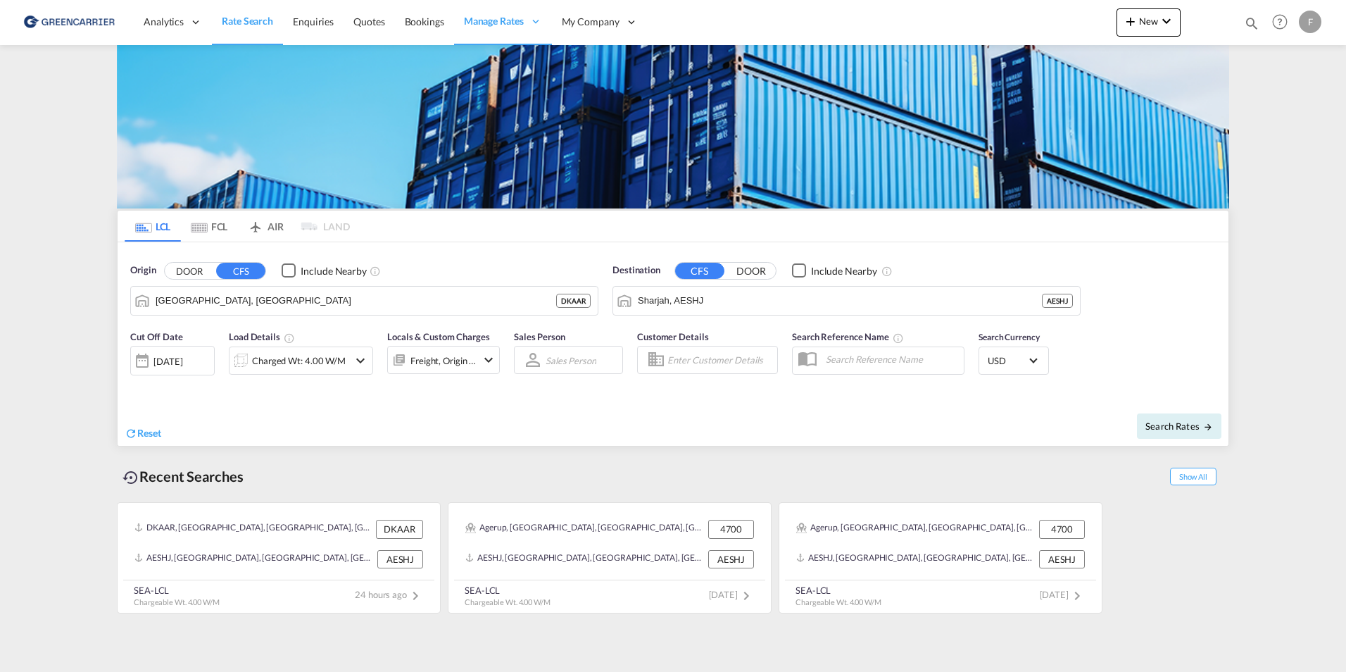
click at [199, 217] on md-tab-item "FCL" at bounding box center [209, 226] width 56 height 31
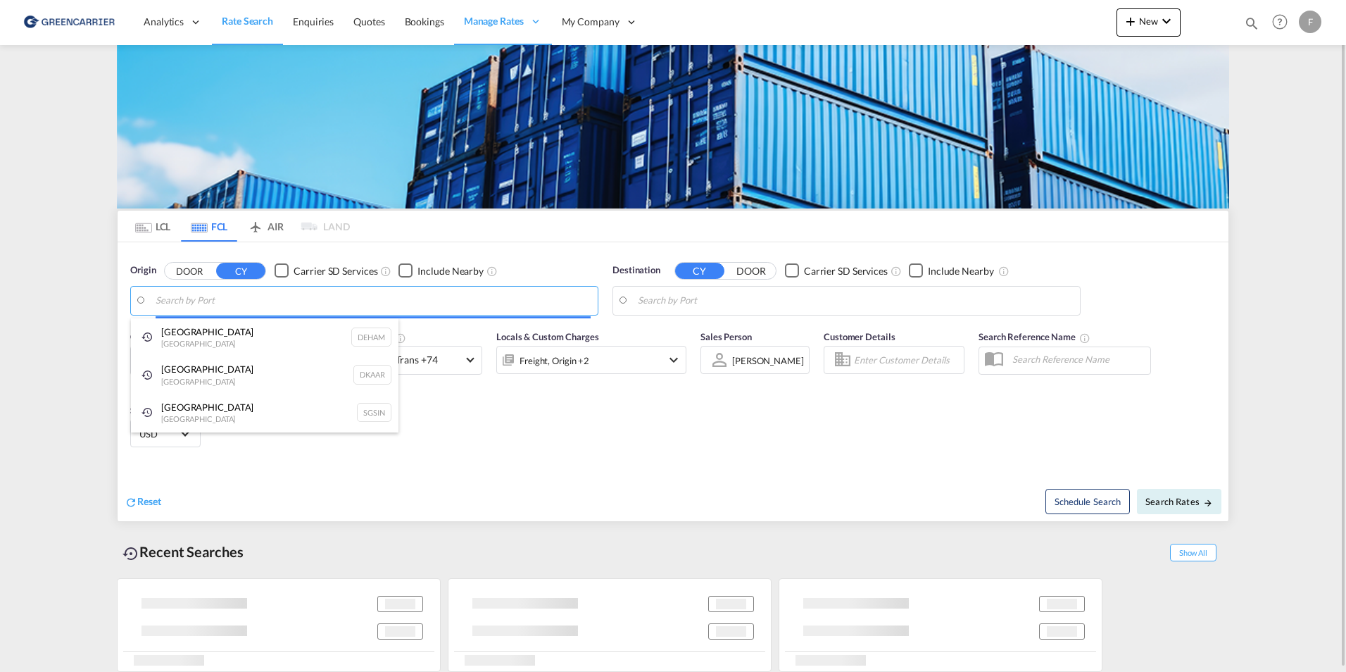
click at [162, 306] on body "Analytics Reports Dashboard Rate Search Enquiries Quotes Bookings" at bounding box center [673, 336] width 1346 height 672
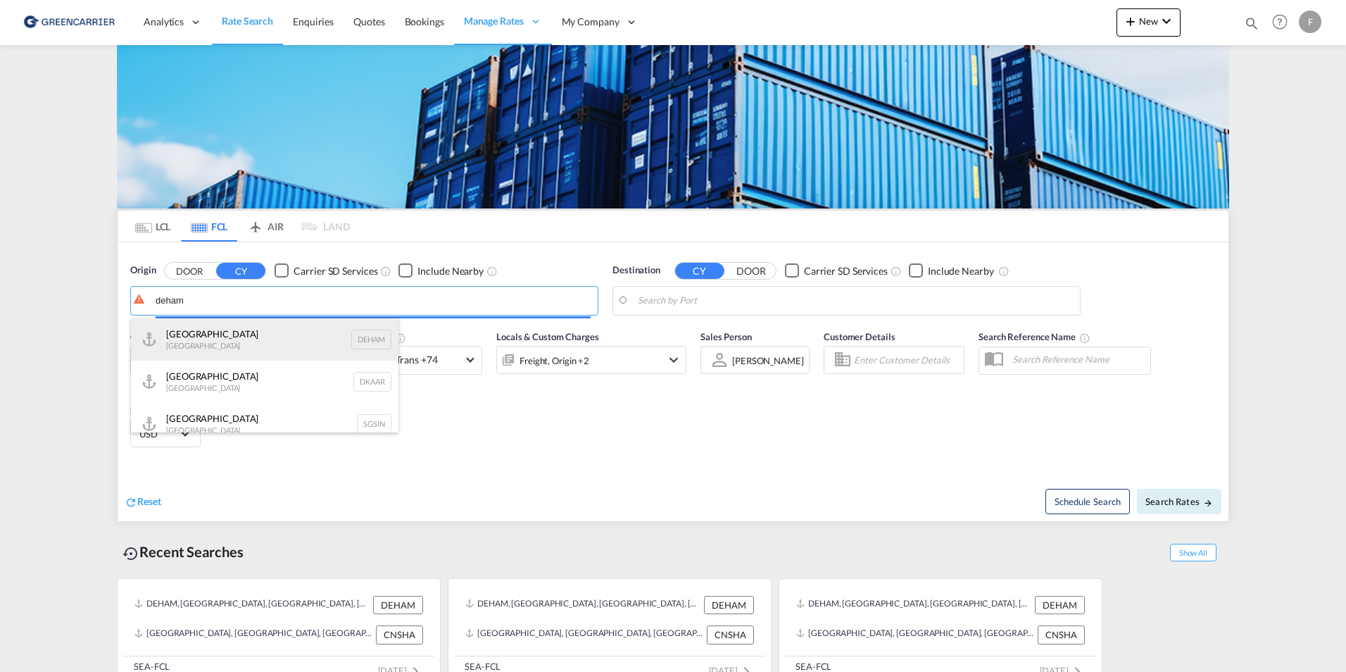
type input "deham"
click at [212, 337] on body "Analytics Reports Dashboard Rate Search Enquiries Quotes Bookings" at bounding box center [673, 336] width 1346 height 672
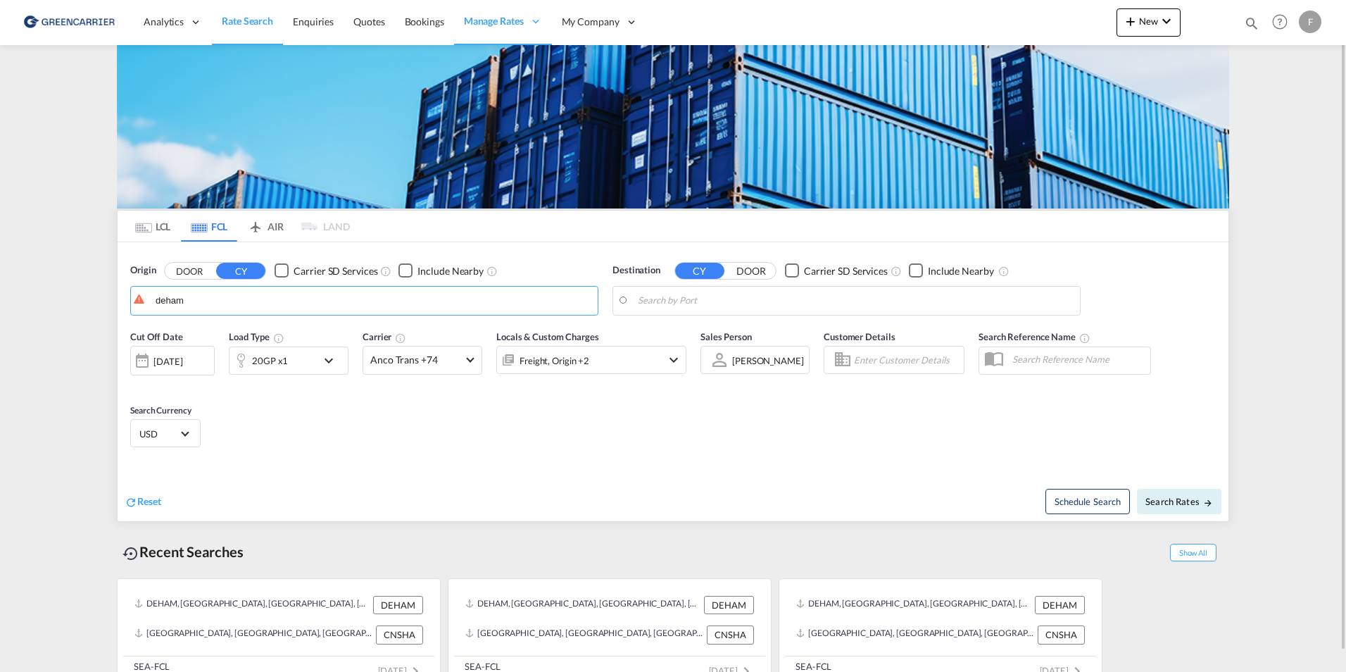
click at [684, 304] on body "Analytics Reports Dashboard Rate Search Enquiries Quotes Bookings" at bounding box center [673, 336] width 1346 height 672
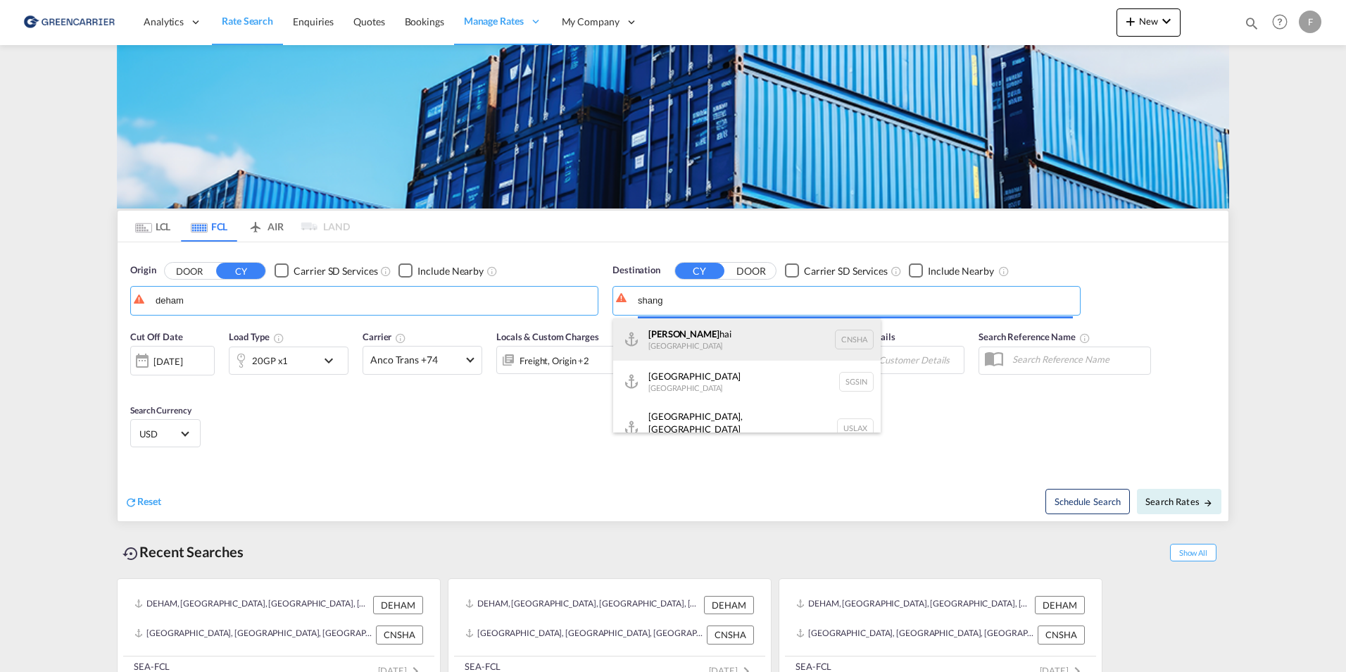
click at [683, 332] on div "Shang hai China [GEOGRAPHIC_DATA]" at bounding box center [747, 339] width 268 height 42
type input "[GEOGRAPHIC_DATA], [GEOGRAPHIC_DATA]"
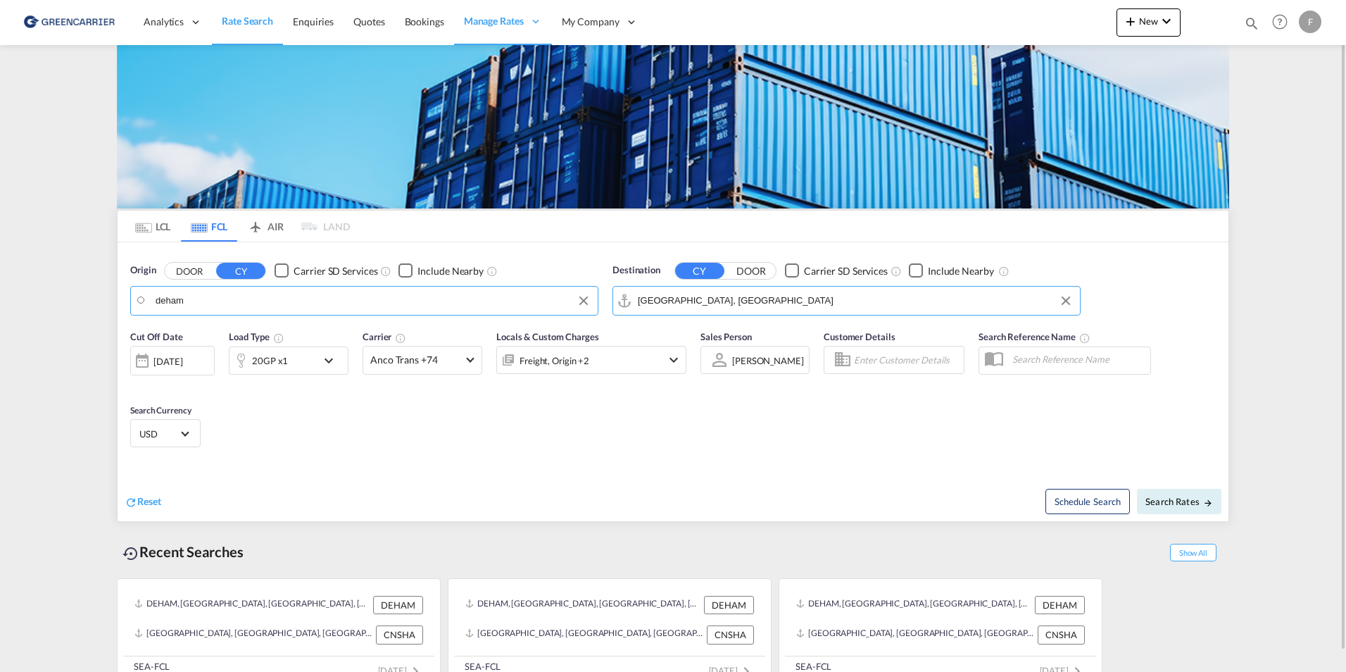
click at [247, 292] on body "Analytics Reports Dashboard Rate Search Enquiries Quotes Bookings" at bounding box center [673, 336] width 1346 height 672
click at [204, 330] on div "[GEOGRAPHIC_DATA] [GEOGRAPHIC_DATA] DEHAM" at bounding box center [265, 337] width 268 height 38
type input "[GEOGRAPHIC_DATA], [GEOGRAPHIC_DATA]"
click at [57, 313] on md-content "Analytics Reports Dashboard Rate Search Enquiries Quotes Bookings" at bounding box center [673, 336] width 1346 height 672
click at [453, 365] on span "Anco Trans +74" at bounding box center [416, 360] width 92 height 14
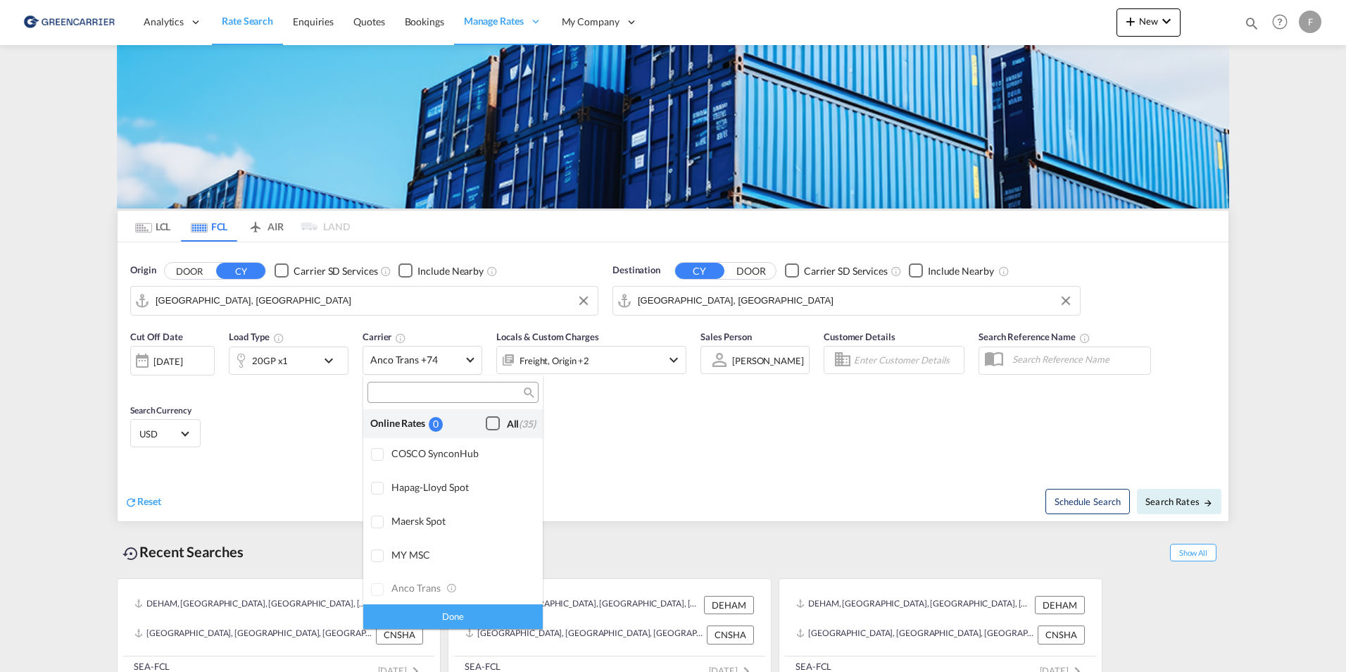
click at [489, 420] on div "Checkbox No Ink" at bounding box center [493, 423] width 14 height 14
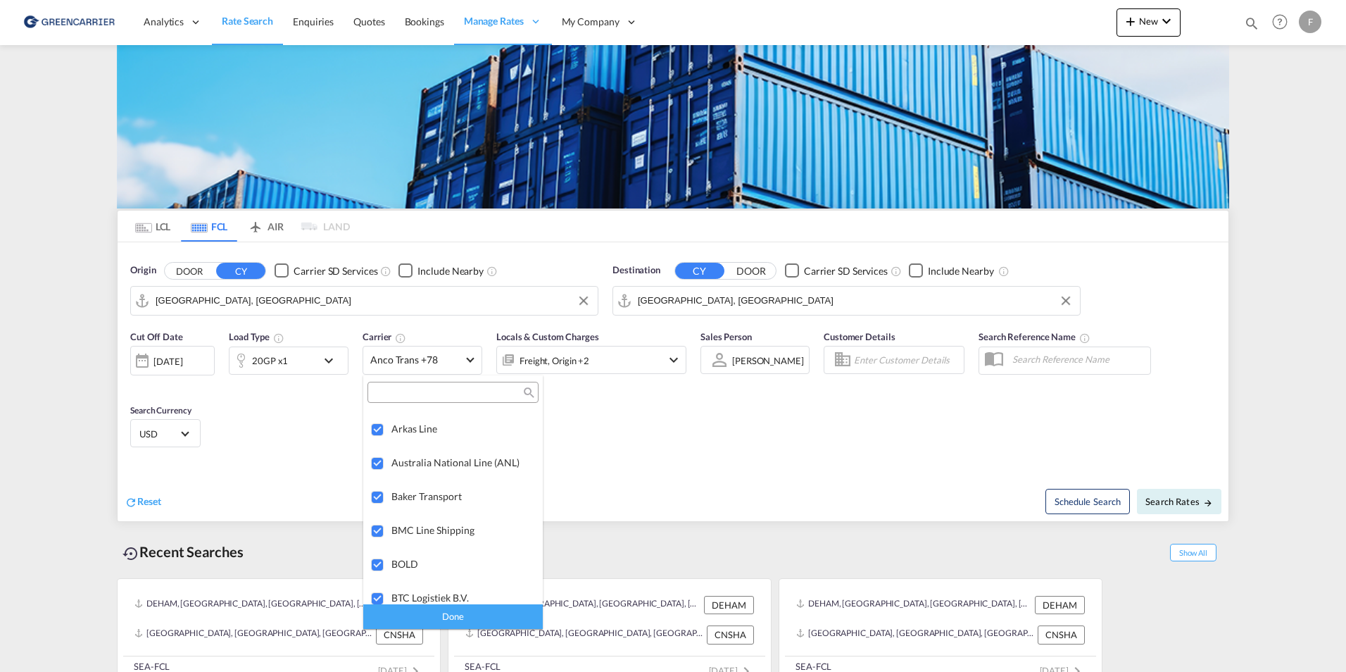
click at [462, 613] on div "Done" at bounding box center [453, 616] width 180 height 25
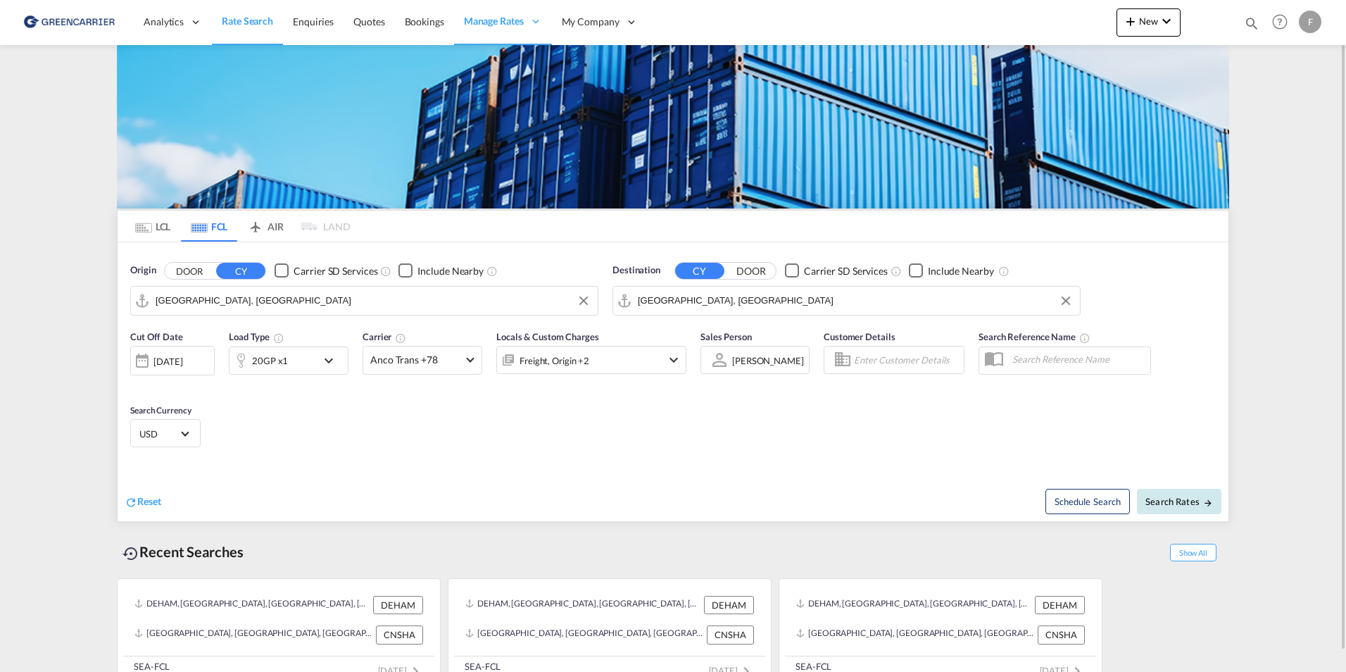
click at [1184, 513] on button "Search Rates" at bounding box center [1179, 501] width 84 height 25
type input "DEHAM to [GEOGRAPHIC_DATA] / [DATE]"
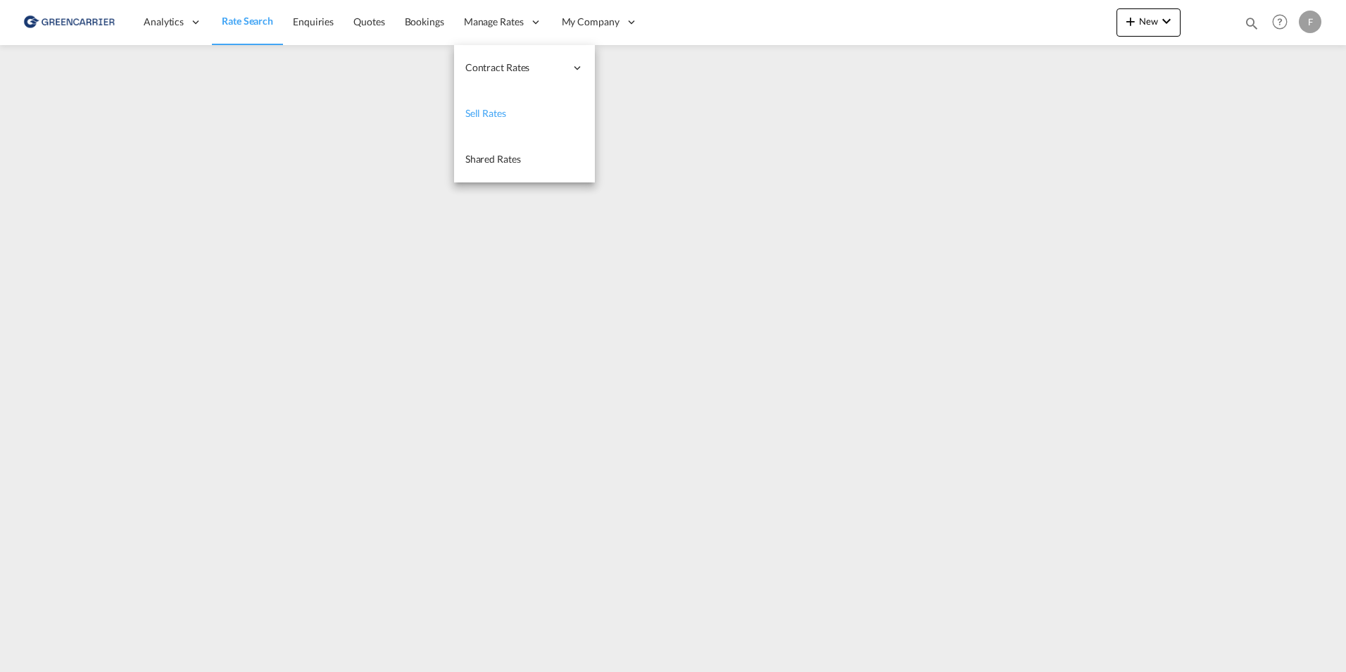
click at [493, 96] on link "Sell Rates" at bounding box center [524, 114] width 141 height 46
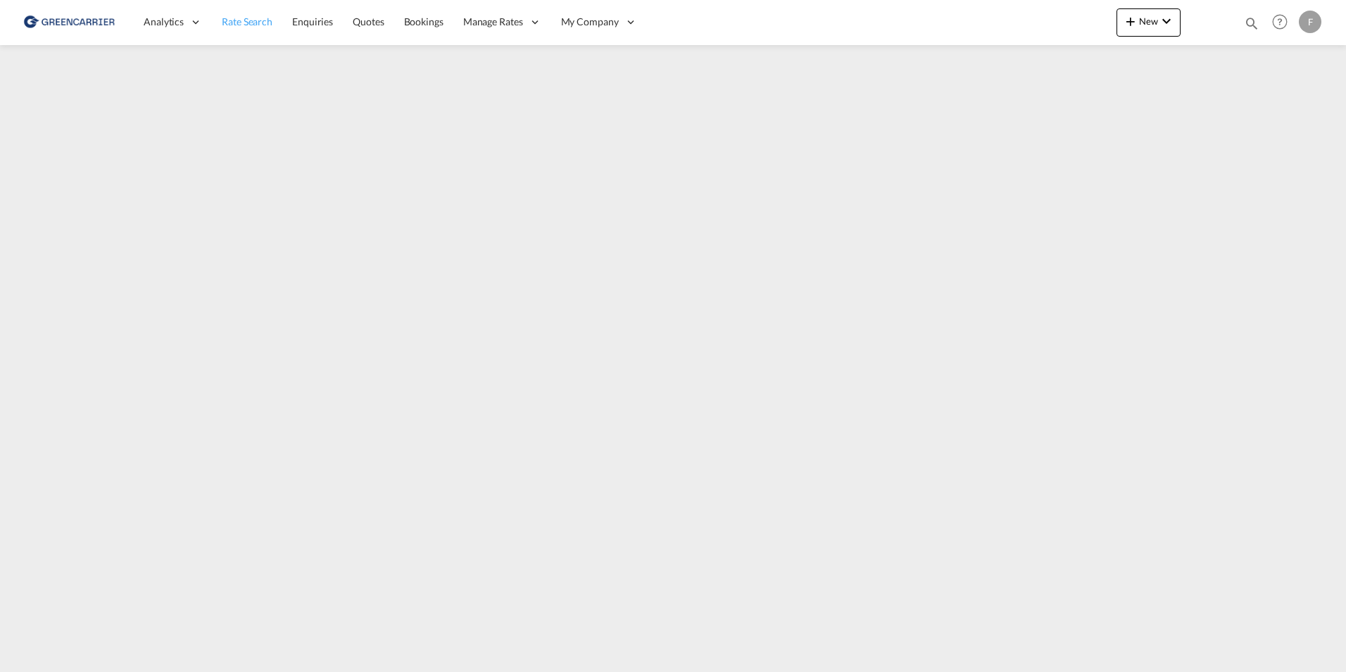
click at [262, 20] on span "Rate Search" at bounding box center [247, 21] width 51 height 12
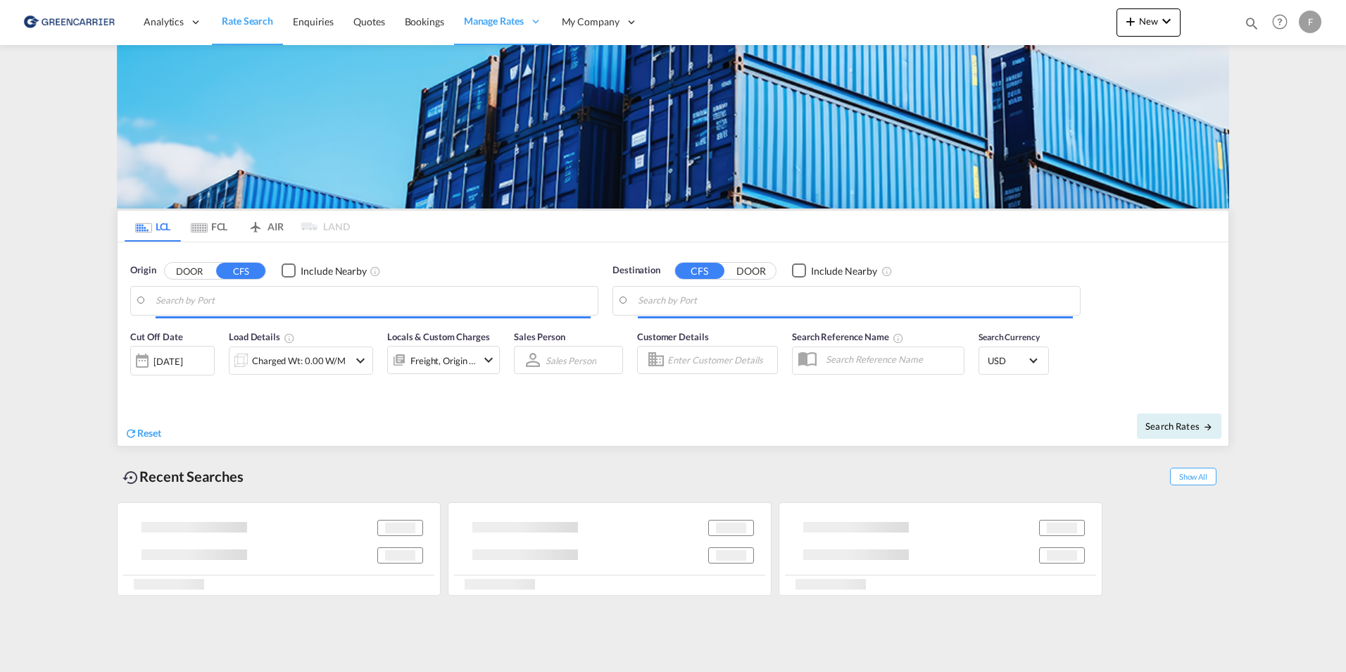
type input "[GEOGRAPHIC_DATA], [GEOGRAPHIC_DATA]"
type input "Sharjah, AESHJ"
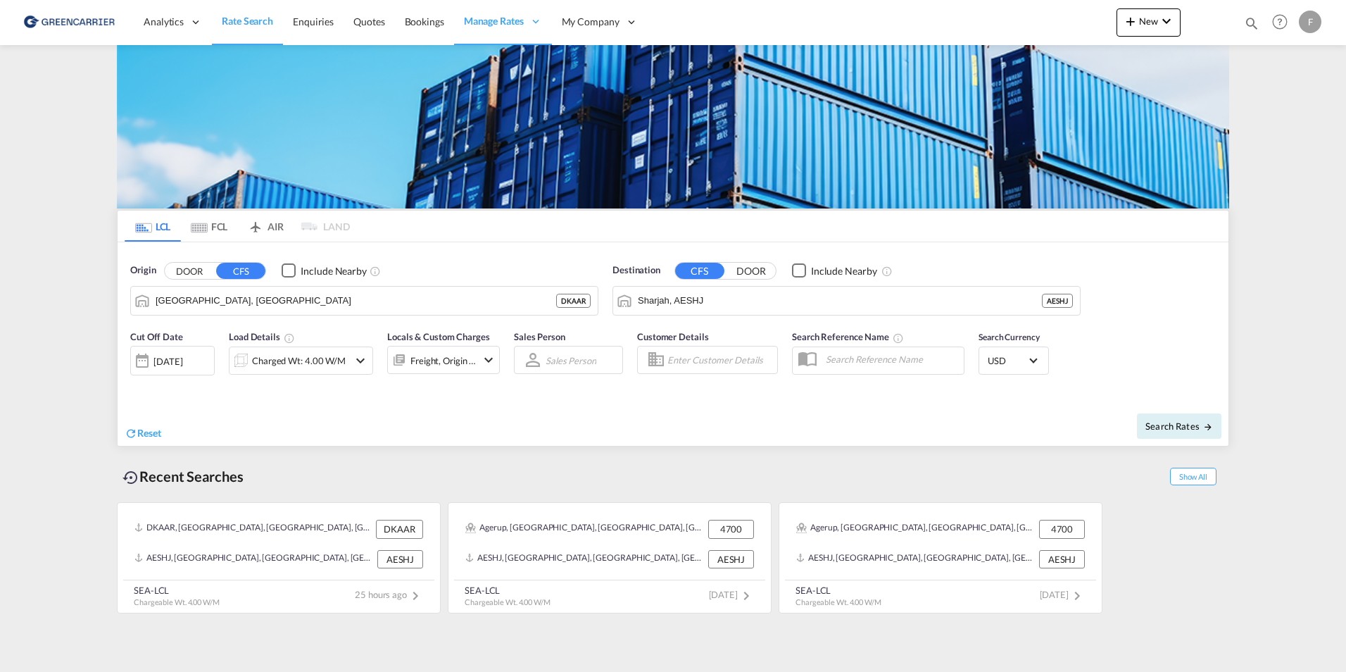
click at [230, 232] on md-tab-item "FCL" at bounding box center [209, 226] width 56 height 31
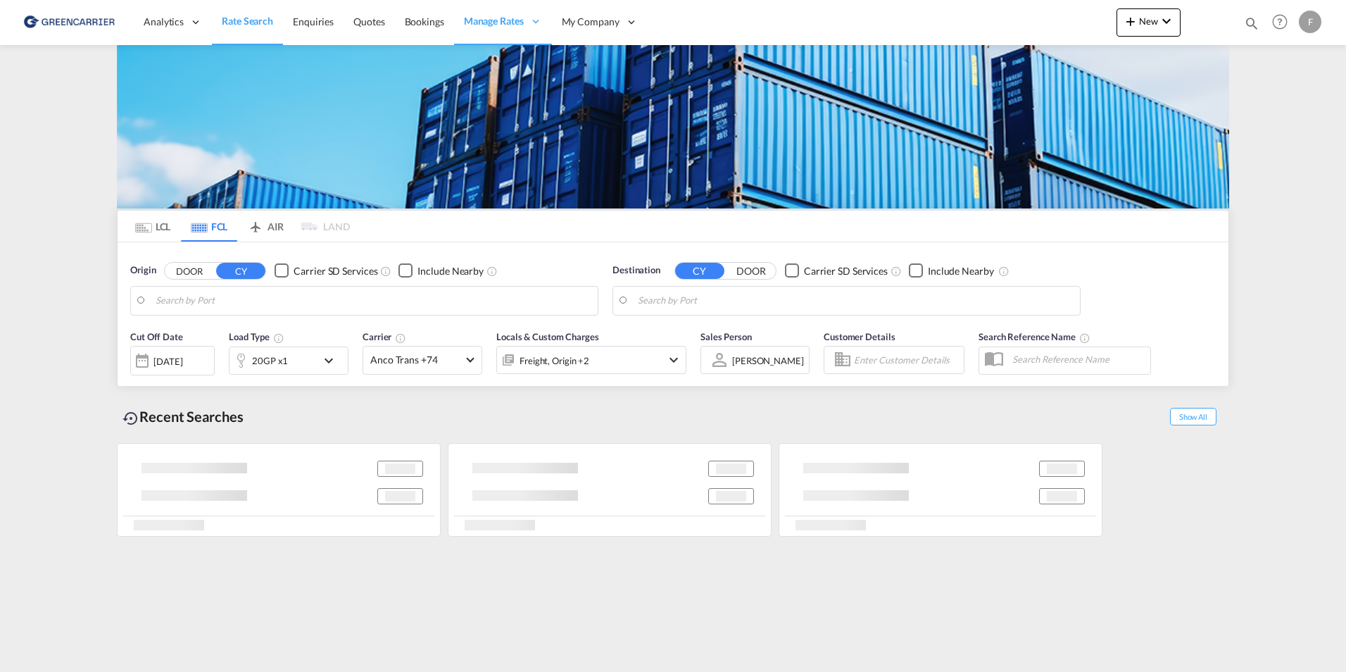
type input "[GEOGRAPHIC_DATA], [GEOGRAPHIC_DATA]"
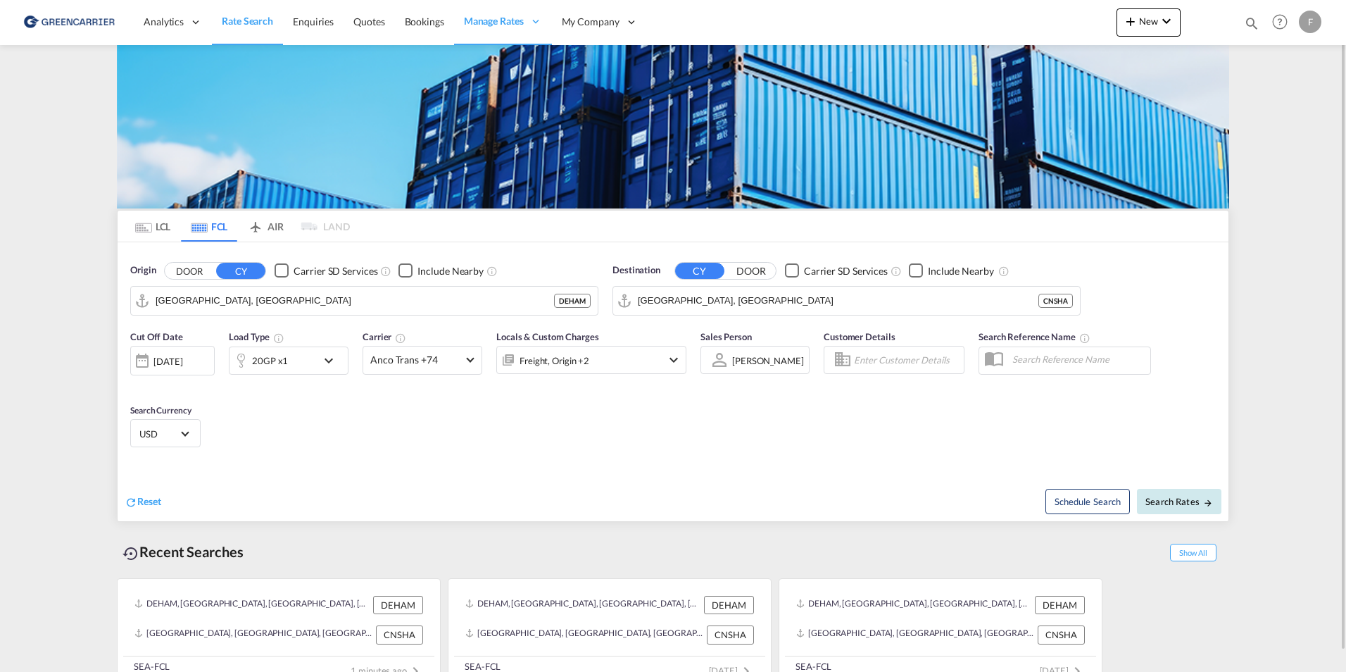
click at [1170, 496] on span "Search Rates" at bounding box center [1180, 501] width 68 height 11
type input "DEHAM to [GEOGRAPHIC_DATA] / [DATE]"
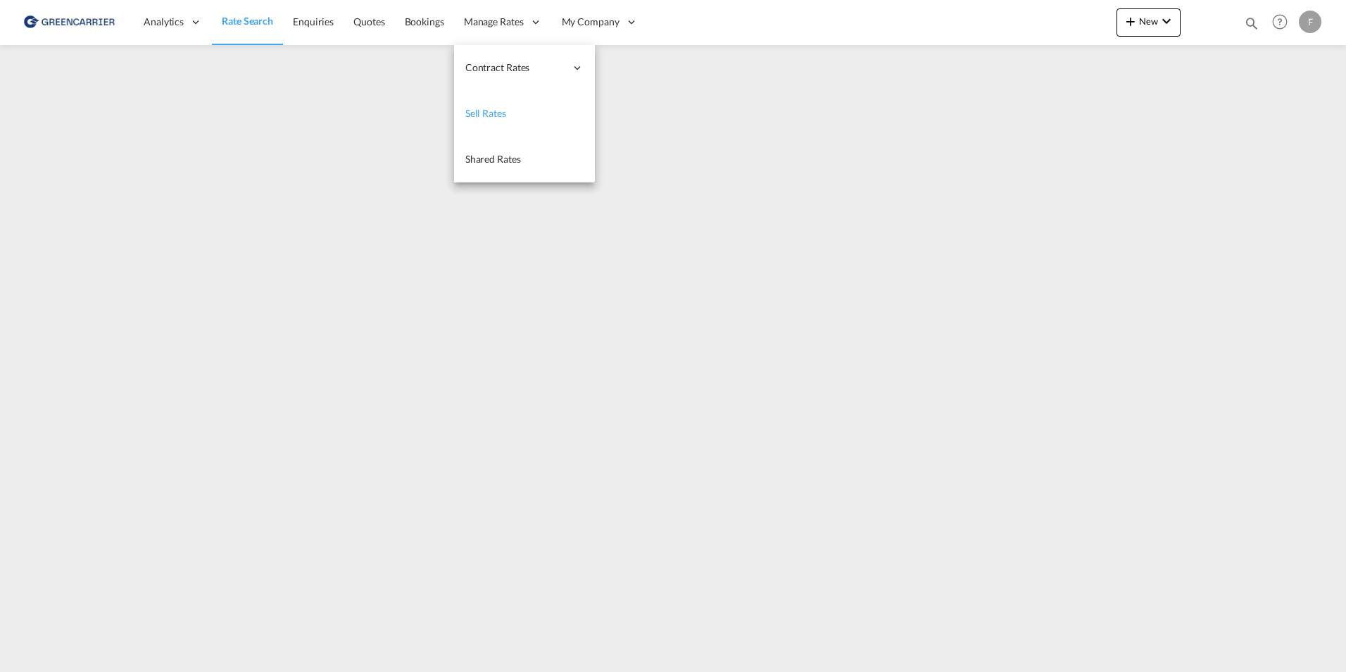
click at [480, 116] on span "Sell Rates" at bounding box center [485, 113] width 41 height 12
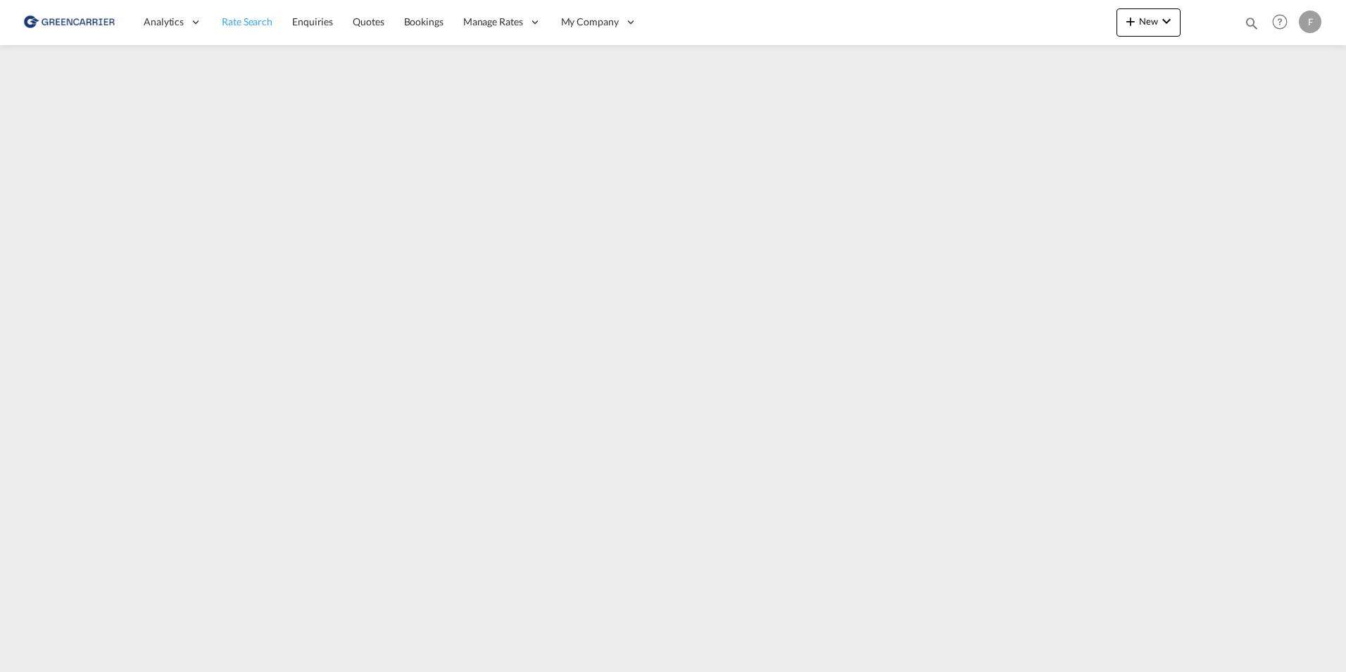
click at [250, 24] on span "Rate Search" at bounding box center [247, 21] width 51 height 12
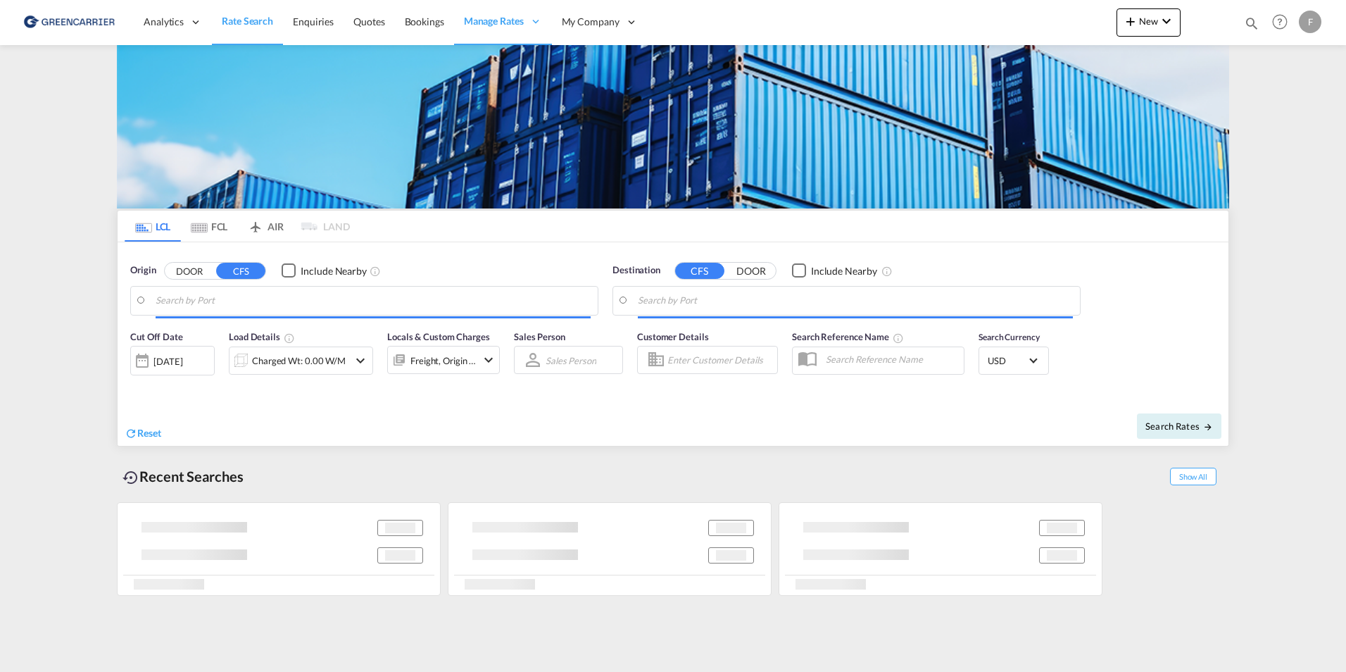
type input "[GEOGRAPHIC_DATA], [GEOGRAPHIC_DATA]"
type input "Sharjah, AESHJ"
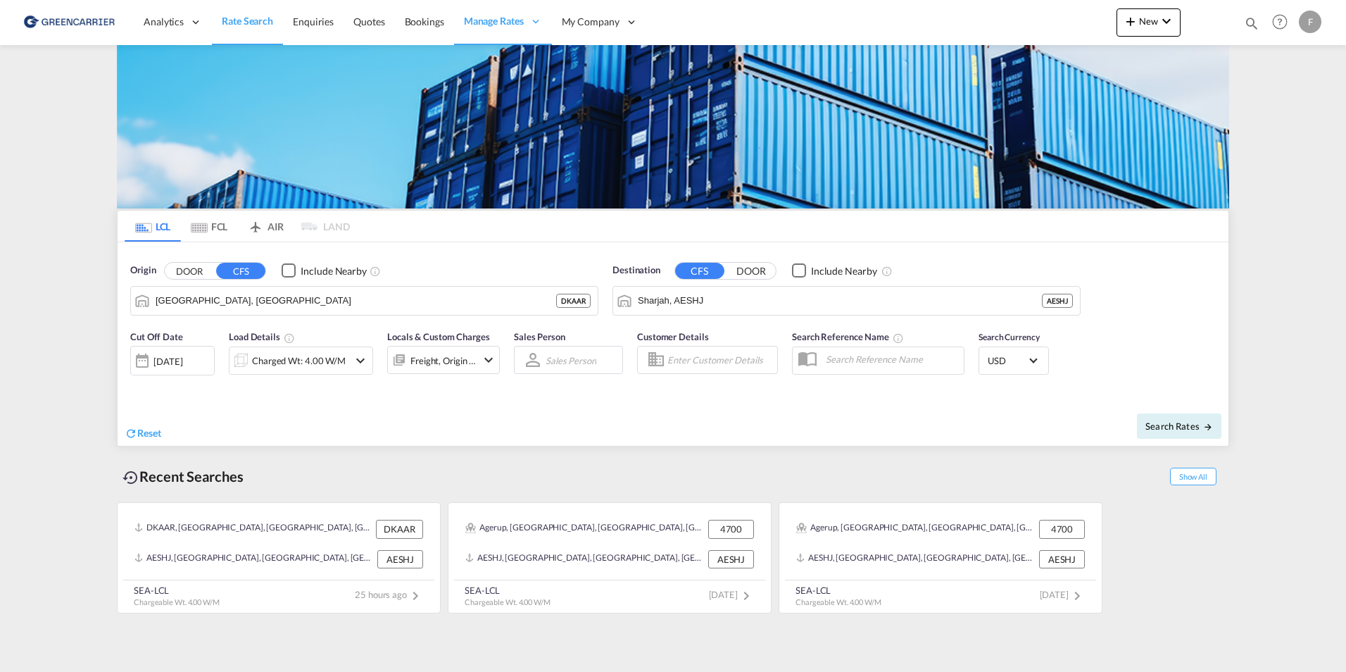
click at [213, 233] on md-tab-item "FCL" at bounding box center [209, 226] width 56 height 31
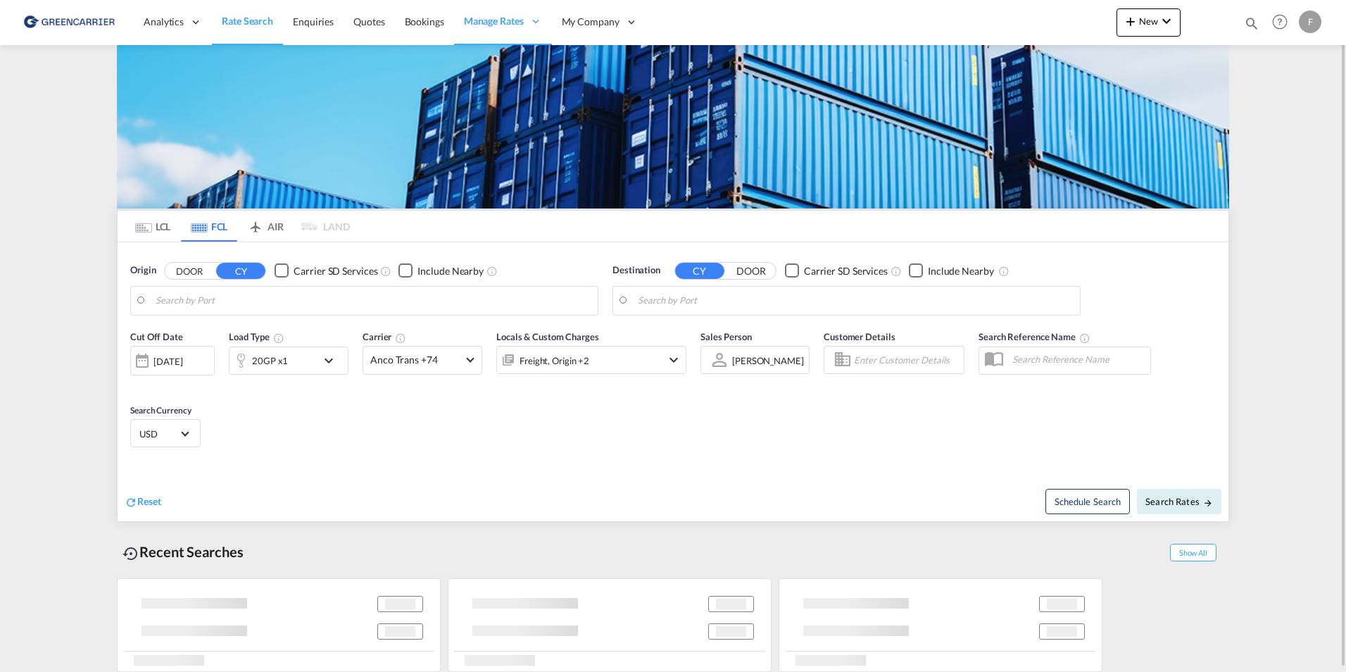
type input "[GEOGRAPHIC_DATA], [GEOGRAPHIC_DATA]"
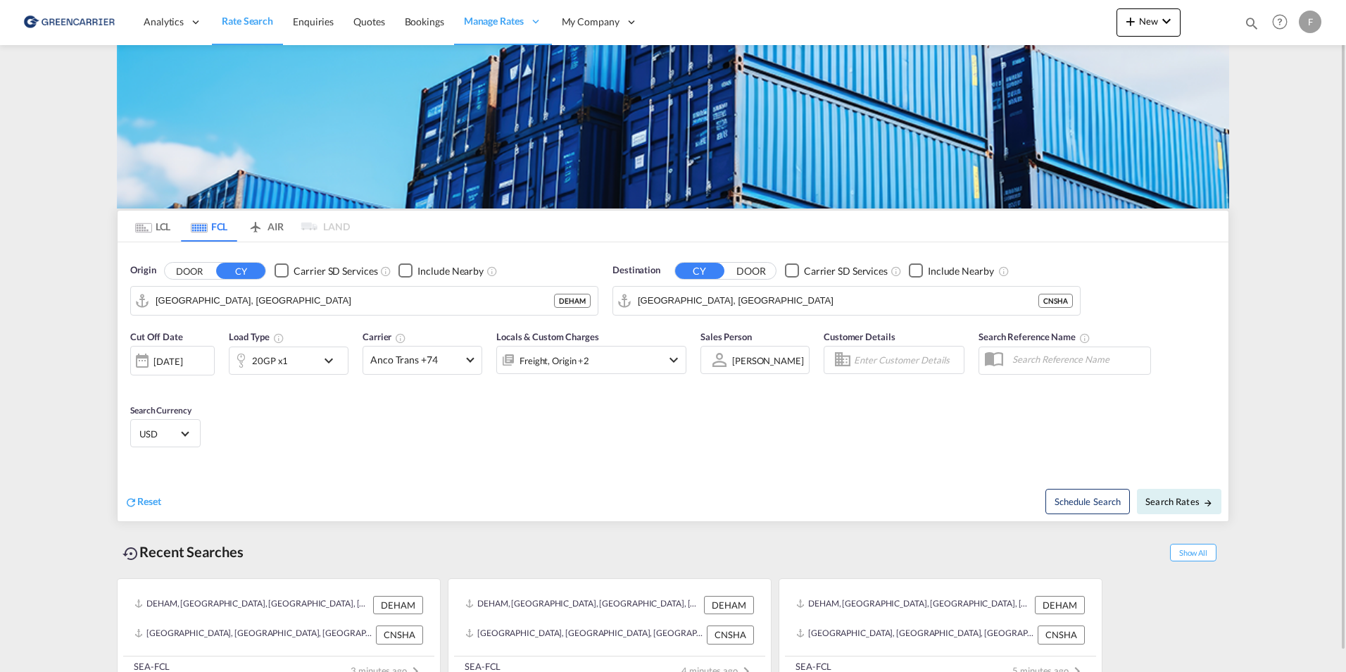
scroll to position [21, 0]
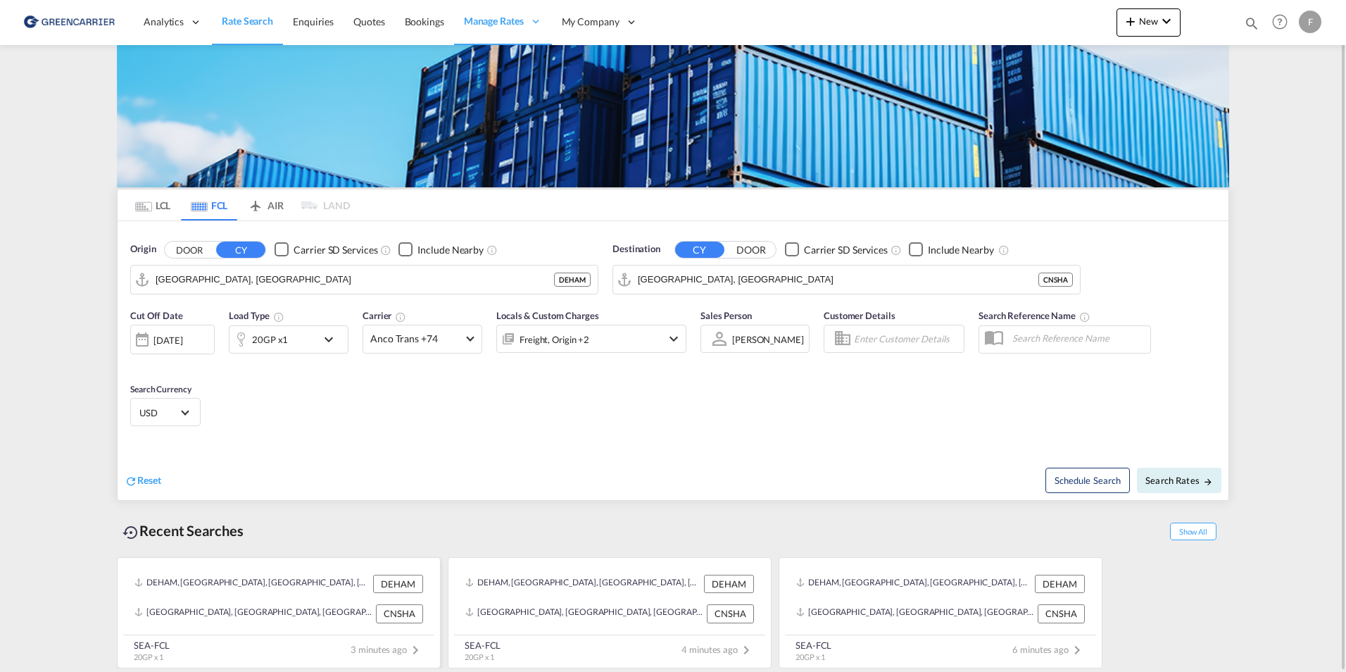
click at [249, 610] on div "[GEOGRAPHIC_DATA], [GEOGRAPHIC_DATA], [GEOGRAPHIC_DATA], [GEOGRAPHIC_DATA] & [G…" at bounding box center [253, 613] width 238 height 18
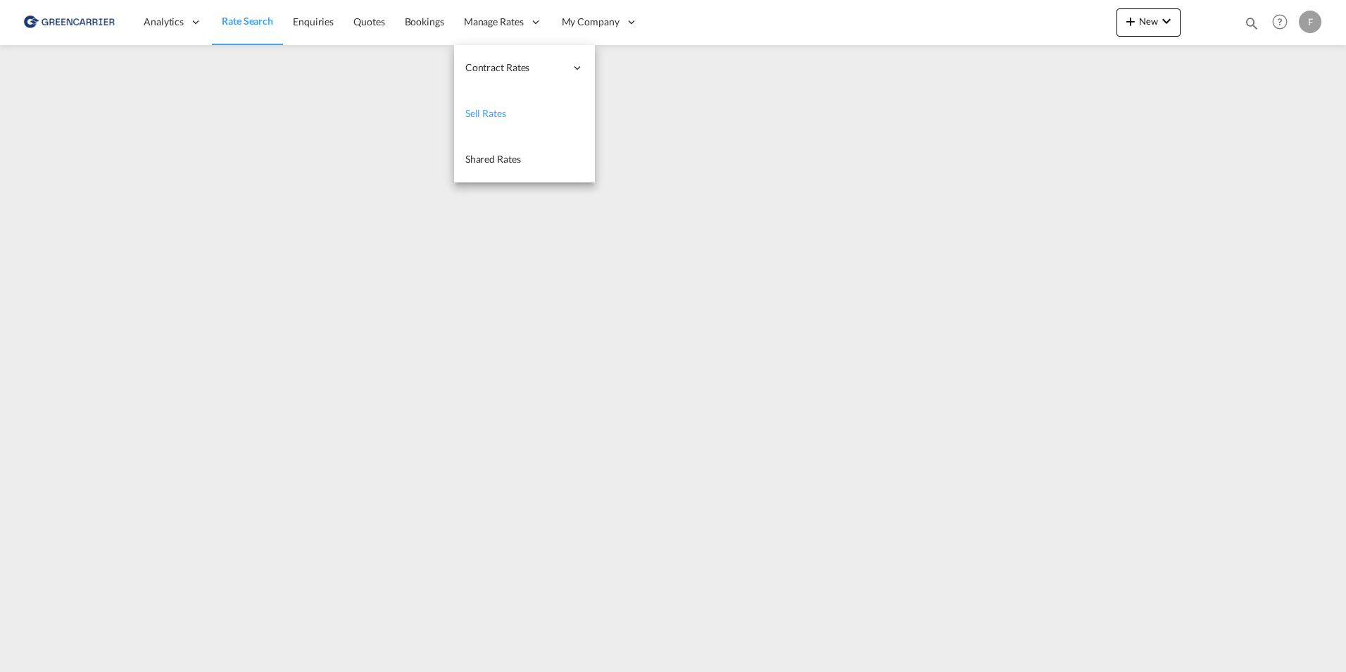
click at [489, 127] on link "Sell Rates" at bounding box center [524, 114] width 141 height 46
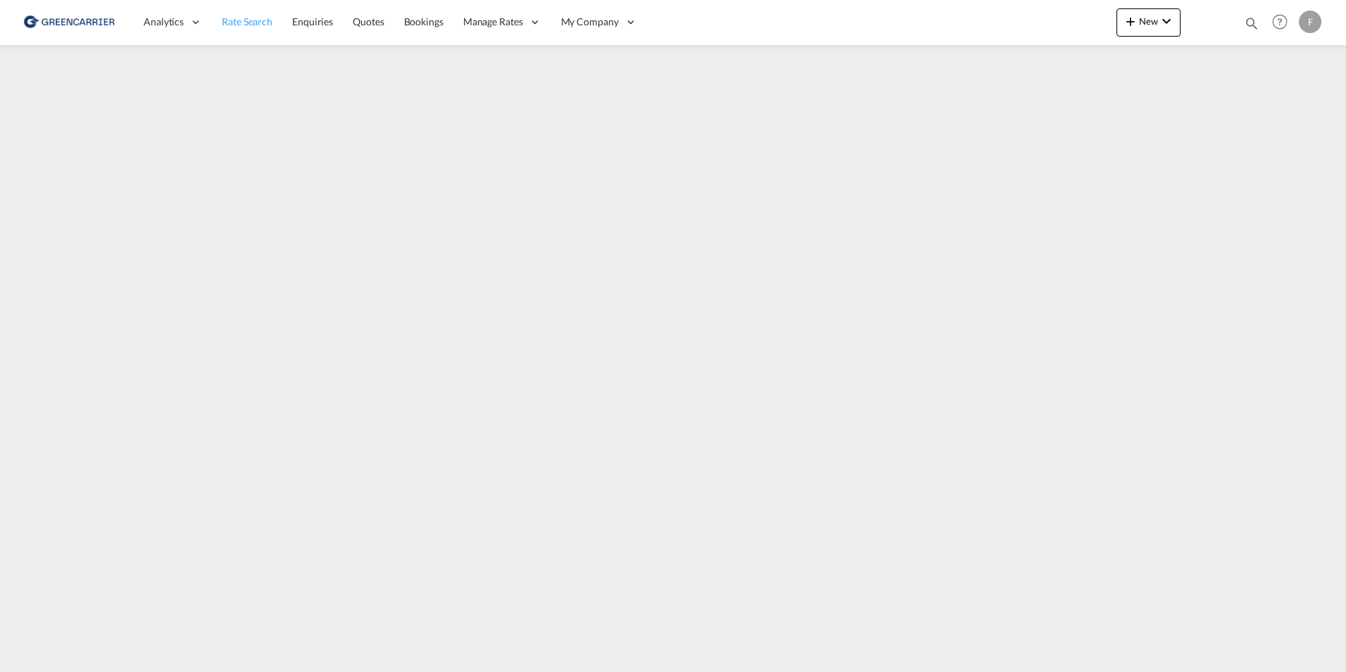
click at [239, 19] on span "Rate Search" at bounding box center [247, 21] width 51 height 12
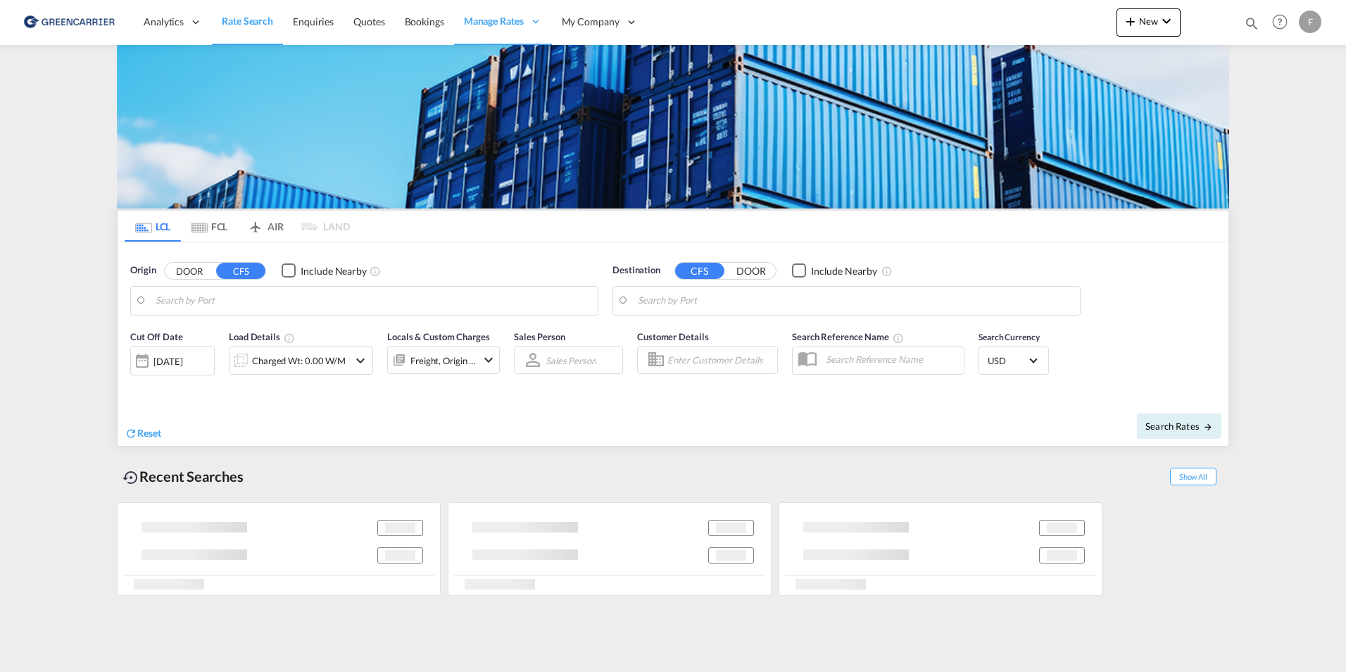
type input "[GEOGRAPHIC_DATA], [GEOGRAPHIC_DATA]"
type input "Sharjah, AESHJ"
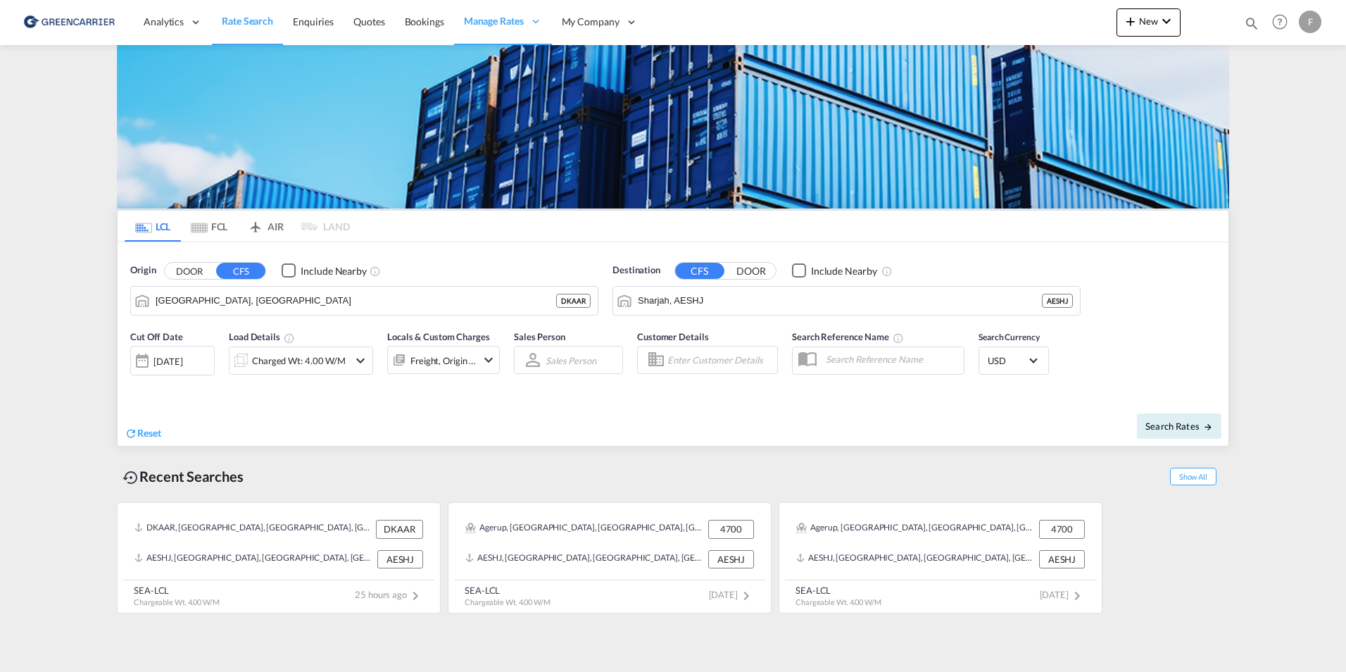
click at [185, 231] on md-tab-item "FCL" at bounding box center [209, 226] width 56 height 31
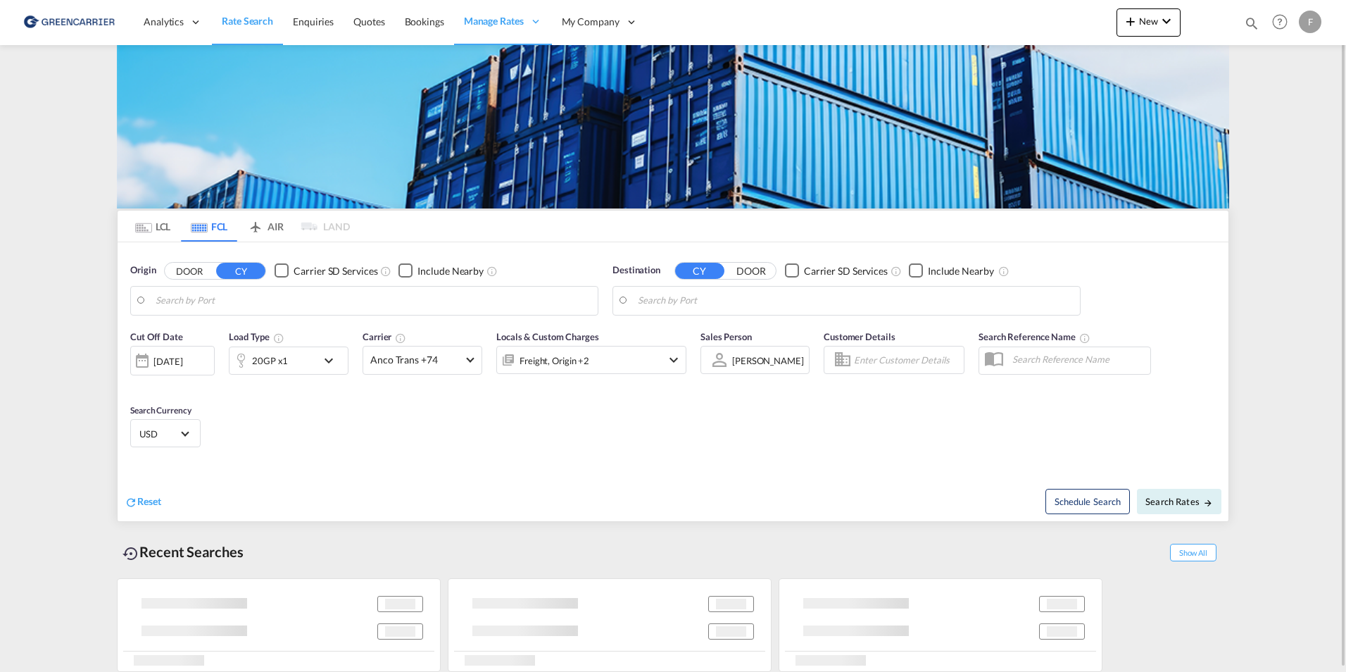
type input "Hamburg, DEHAM"
type input "Shanghai, CNSHA"
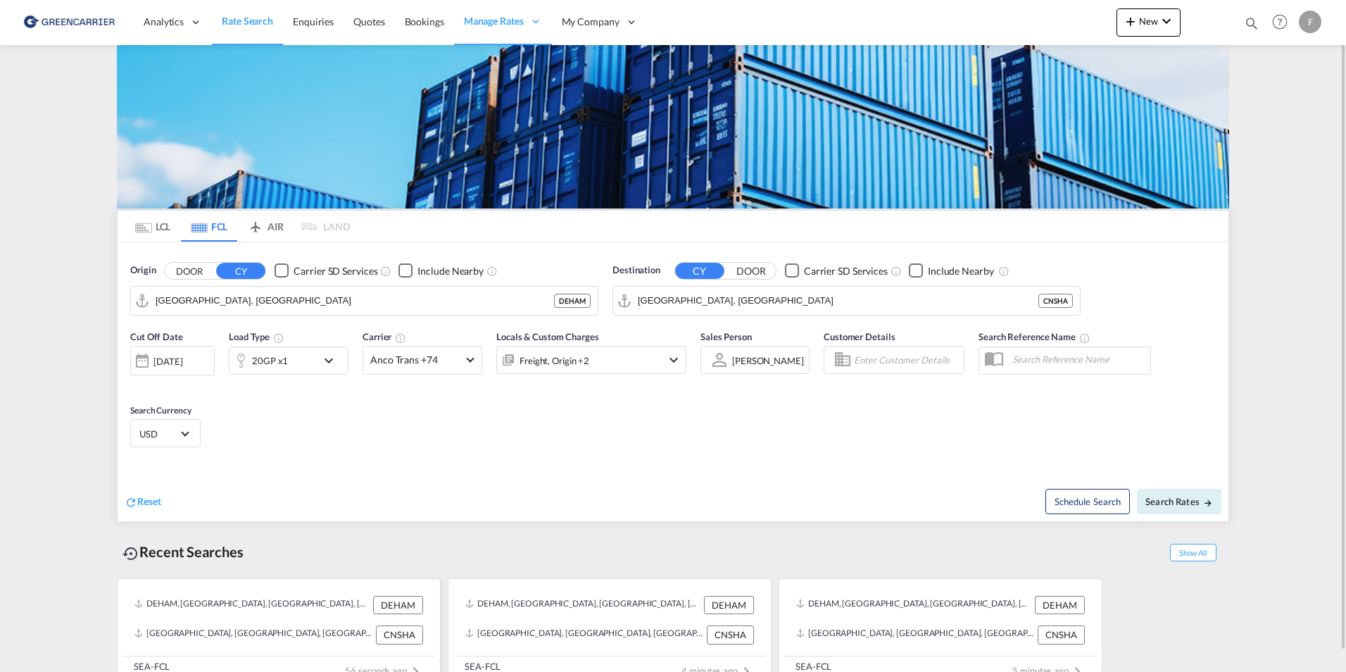
click at [218, 624] on div "CNSHA, Shanghai, China, Greater China & Far East Asia, Asia Pacific CNSHA" at bounding box center [279, 635] width 300 height 30
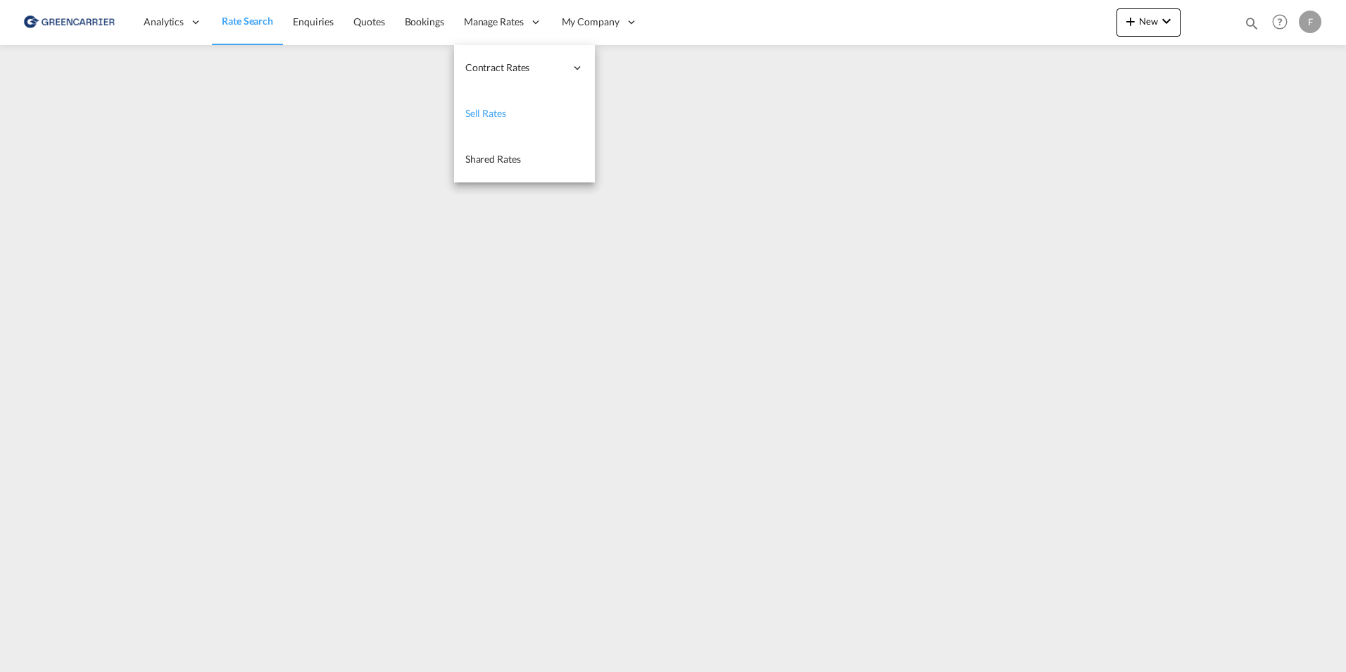
click at [486, 101] on link "Sell Rates" at bounding box center [524, 114] width 141 height 46
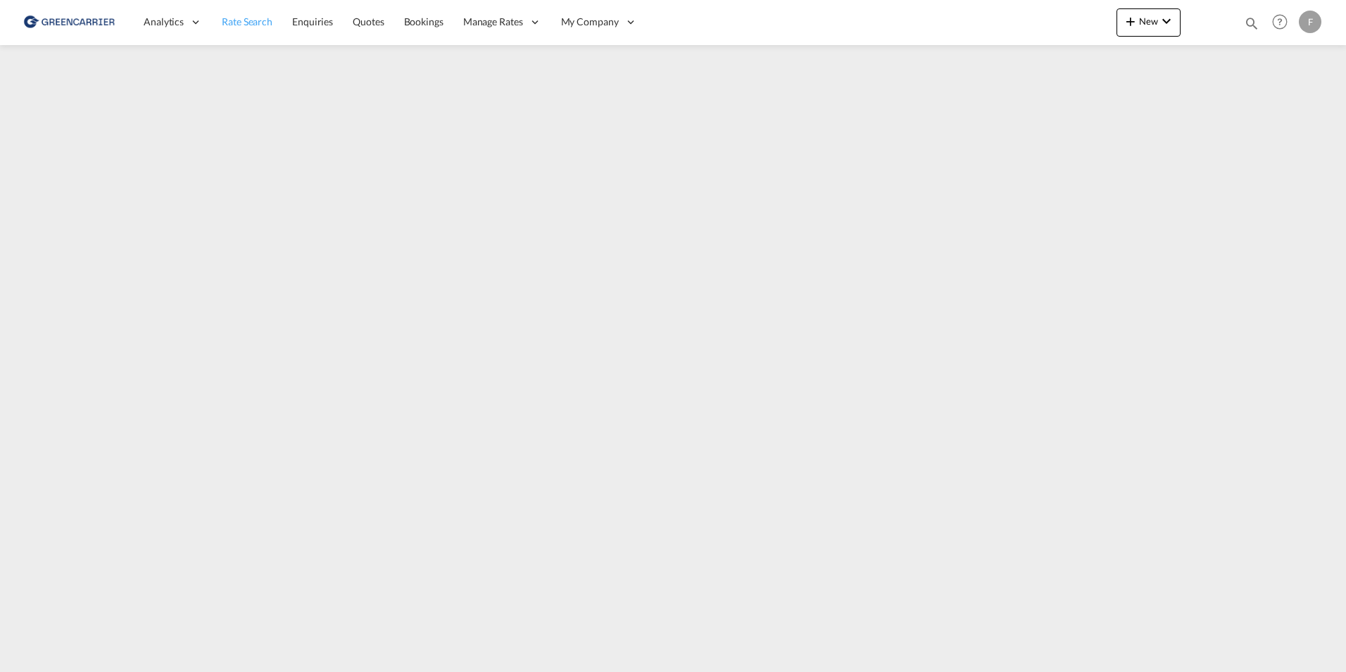
click at [241, 18] on span "Rate Search" at bounding box center [247, 21] width 51 height 12
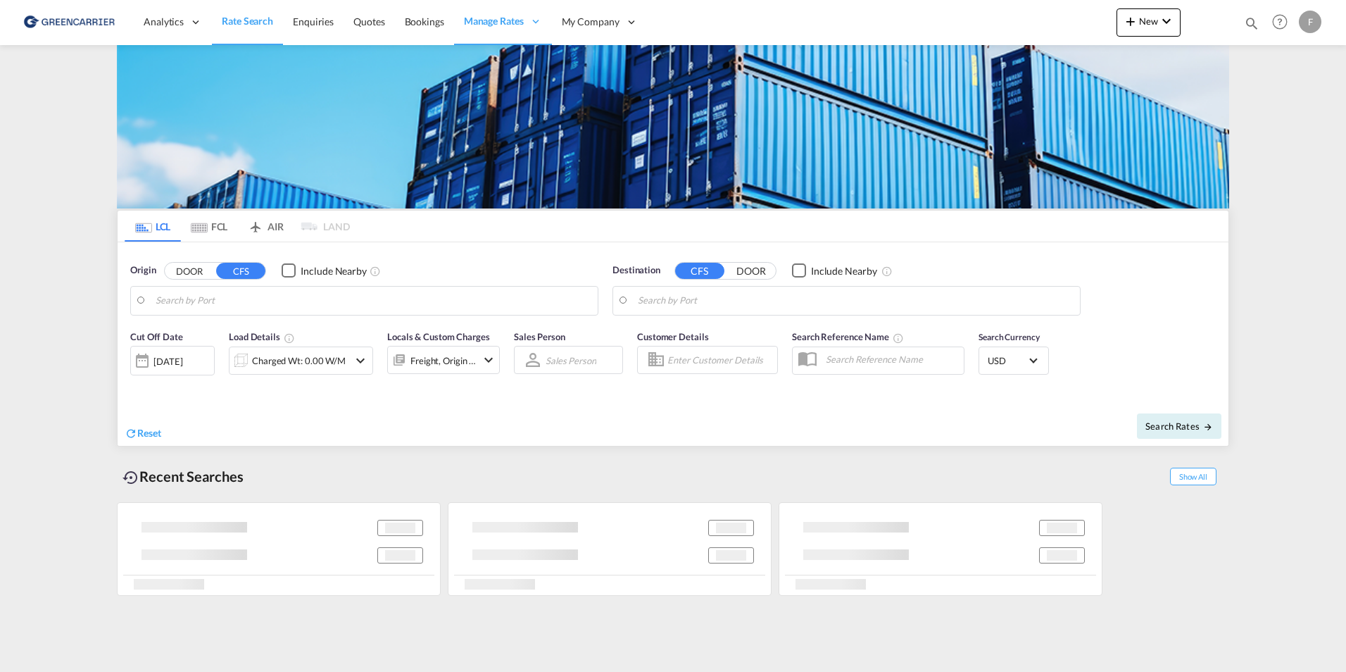
type input "Aarhus, DKAAR"
type input "Sharjah, AESHJ"
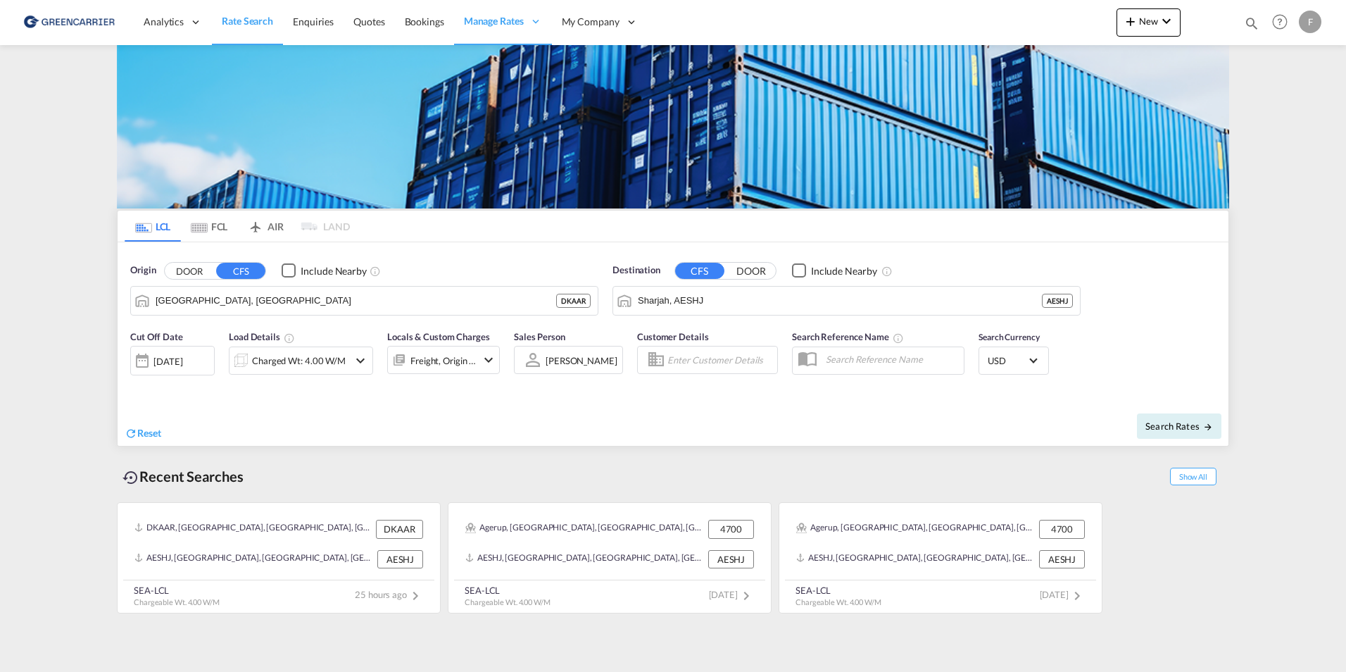
click at [205, 228] on md-icon "Use the left and right arrow keys to navigate between tabs" at bounding box center [199, 228] width 17 height 11
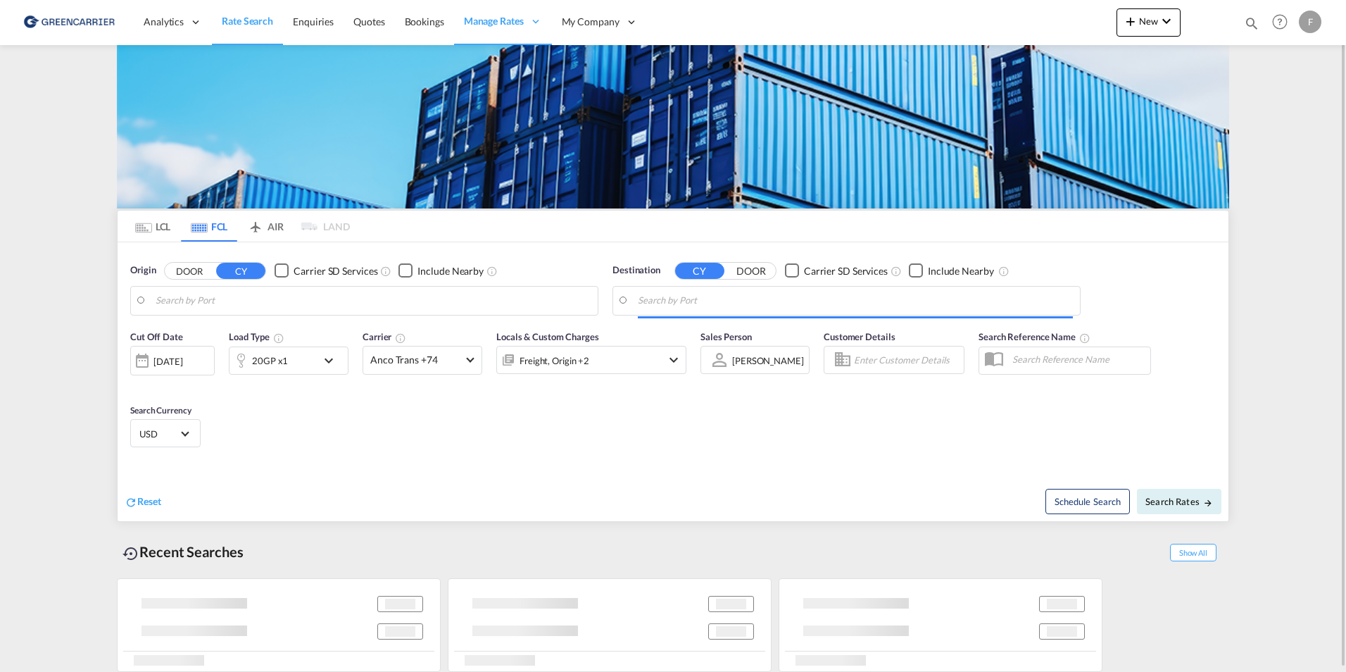
type input "Hamburg, DEHAM"
type input "Shanghai, CNSHA"
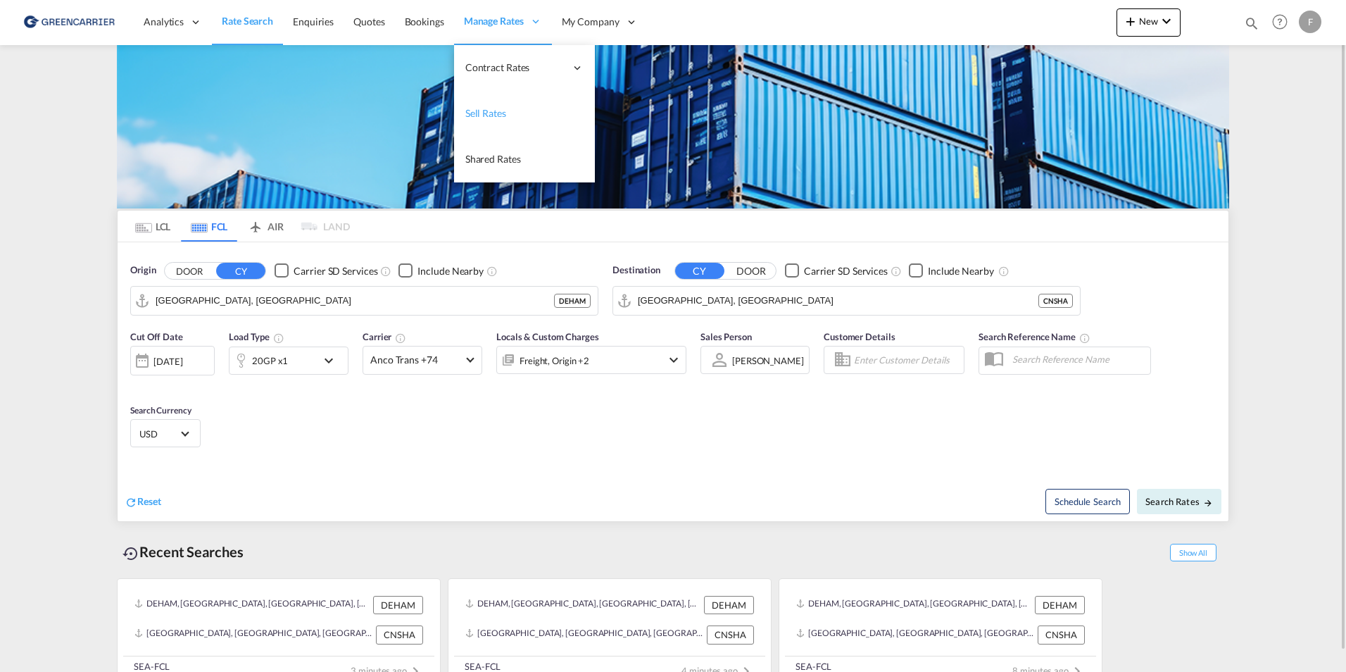
click at [493, 118] on span "Sell Rates" at bounding box center [485, 113] width 41 height 12
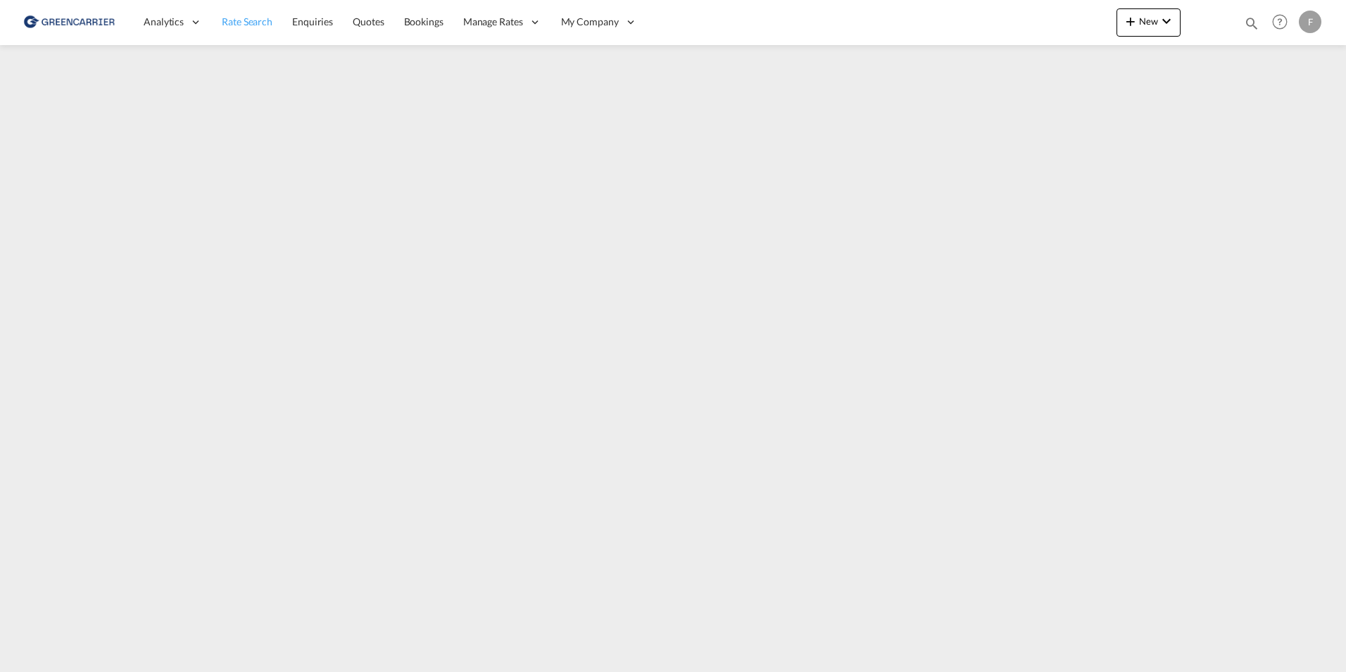
click at [251, 22] on span "Rate Search" at bounding box center [247, 21] width 51 height 12
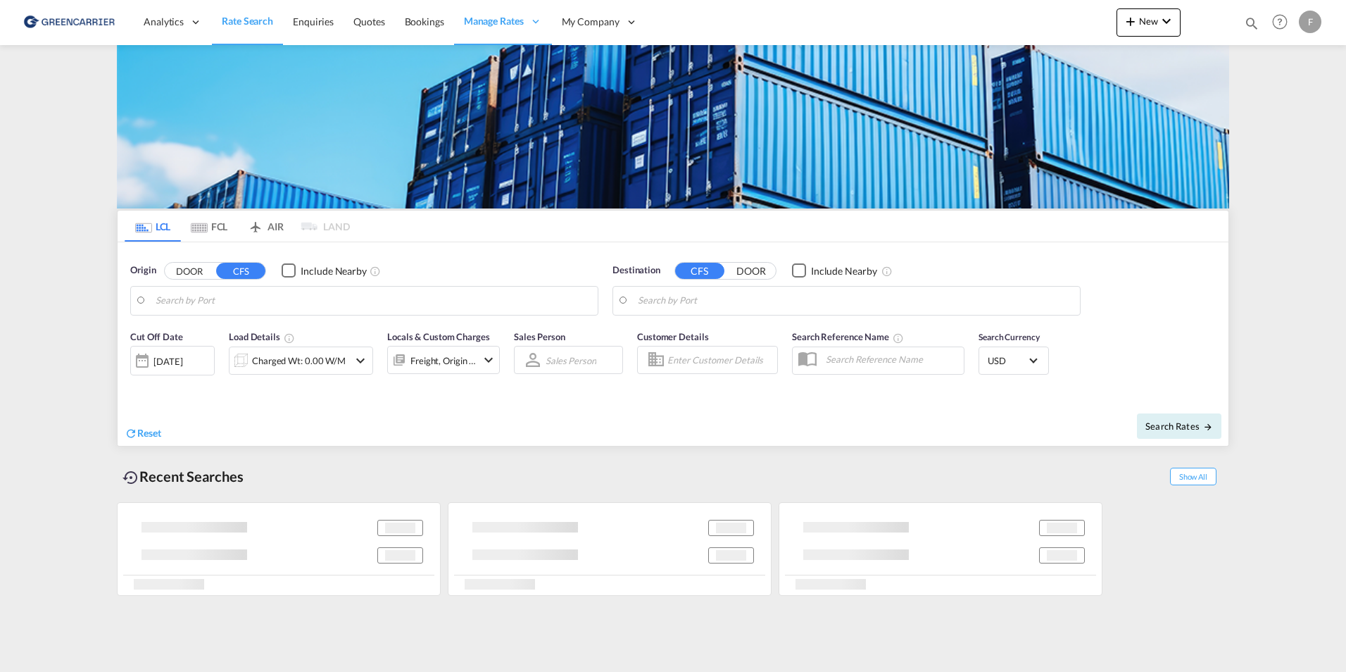
click at [191, 224] on md-icon "Use the left and right arrow keys to navigate between tabs" at bounding box center [199, 228] width 17 height 11
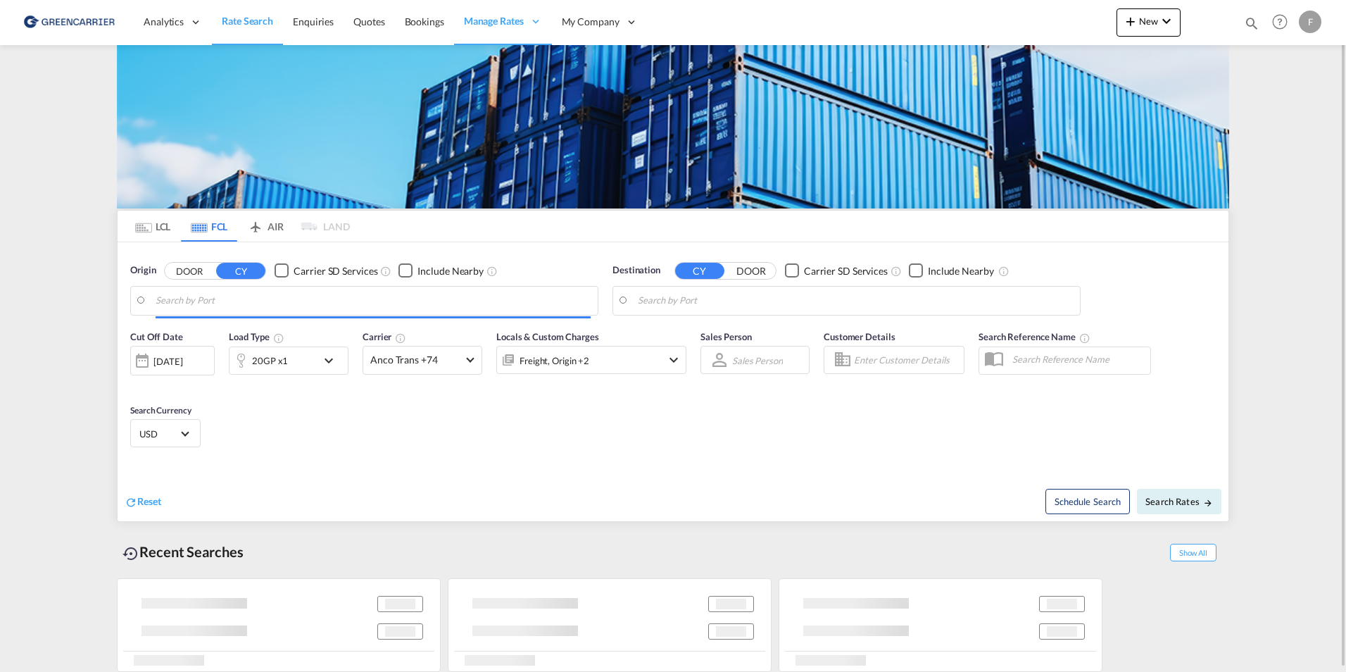
type input "Hamburg, DEHAM"
type input "Shanghai, CNSHA"
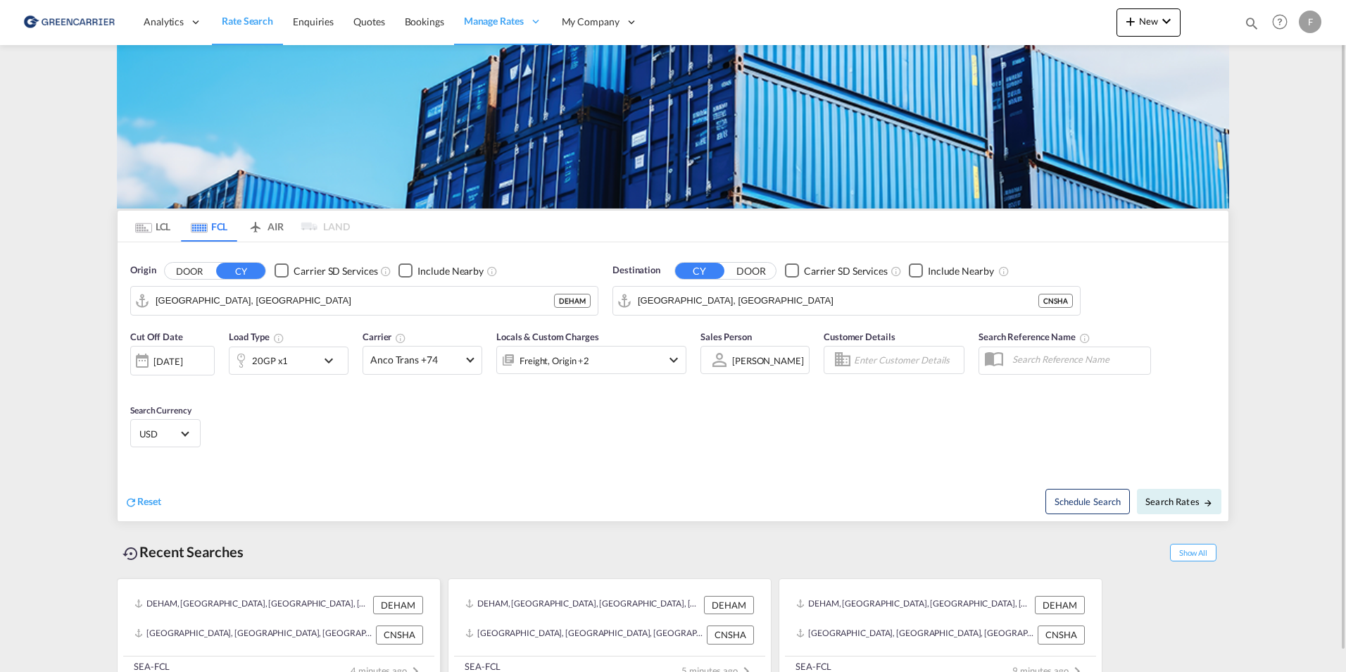
click at [280, 615] on div "DEHAM, Hamburg, Germany, Western Europe, Europe DEHAM" at bounding box center [279, 605] width 300 height 30
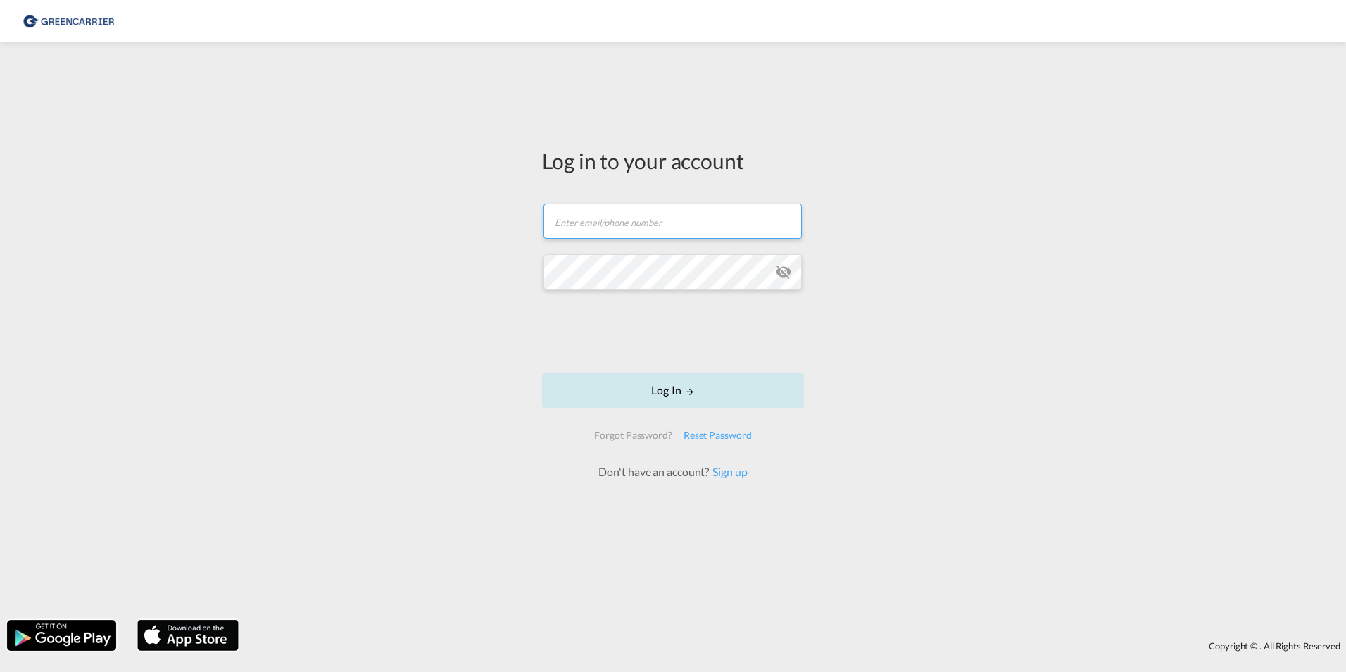
type input "[PERSON_NAME][EMAIL_ADDRESS][DOMAIN_NAME]"
click at [674, 373] on button "Log In" at bounding box center [673, 389] width 262 height 35
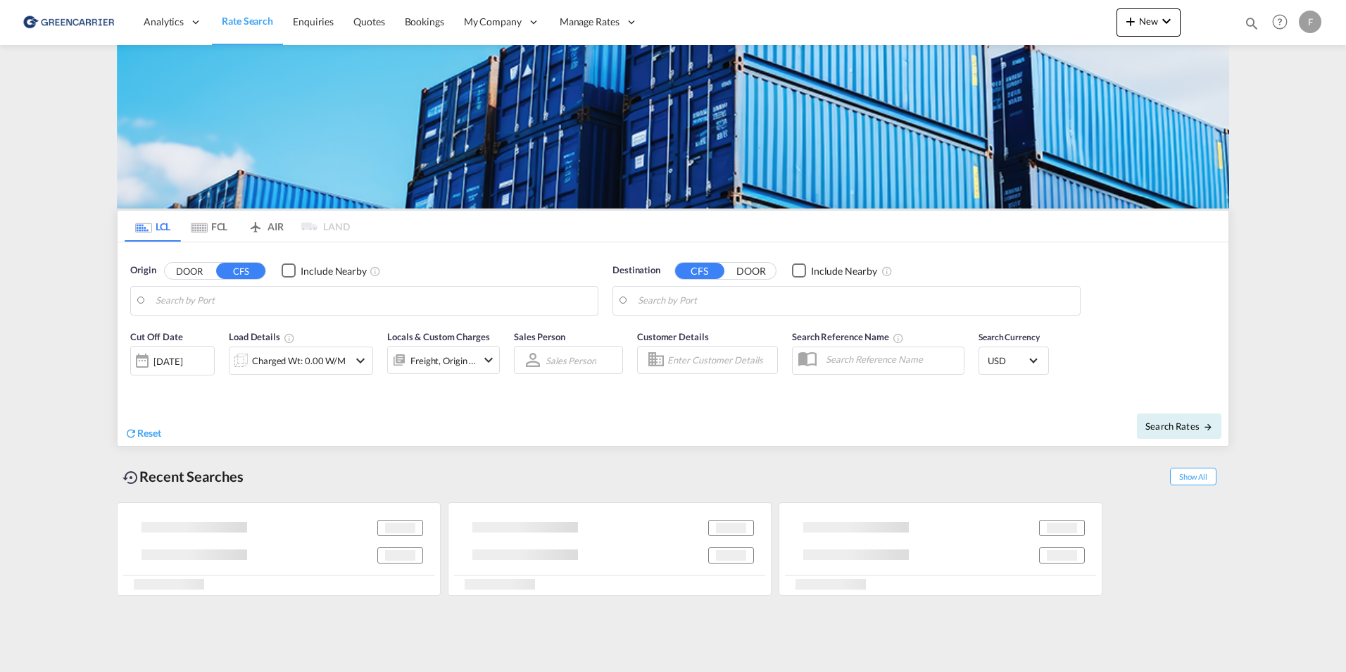
type input "[GEOGRAPHIC_DATA] ([GEOGRAPHIC_DATA]), [GEOGRAPHIC_DATA]"
type input "Busan, KRPUS"
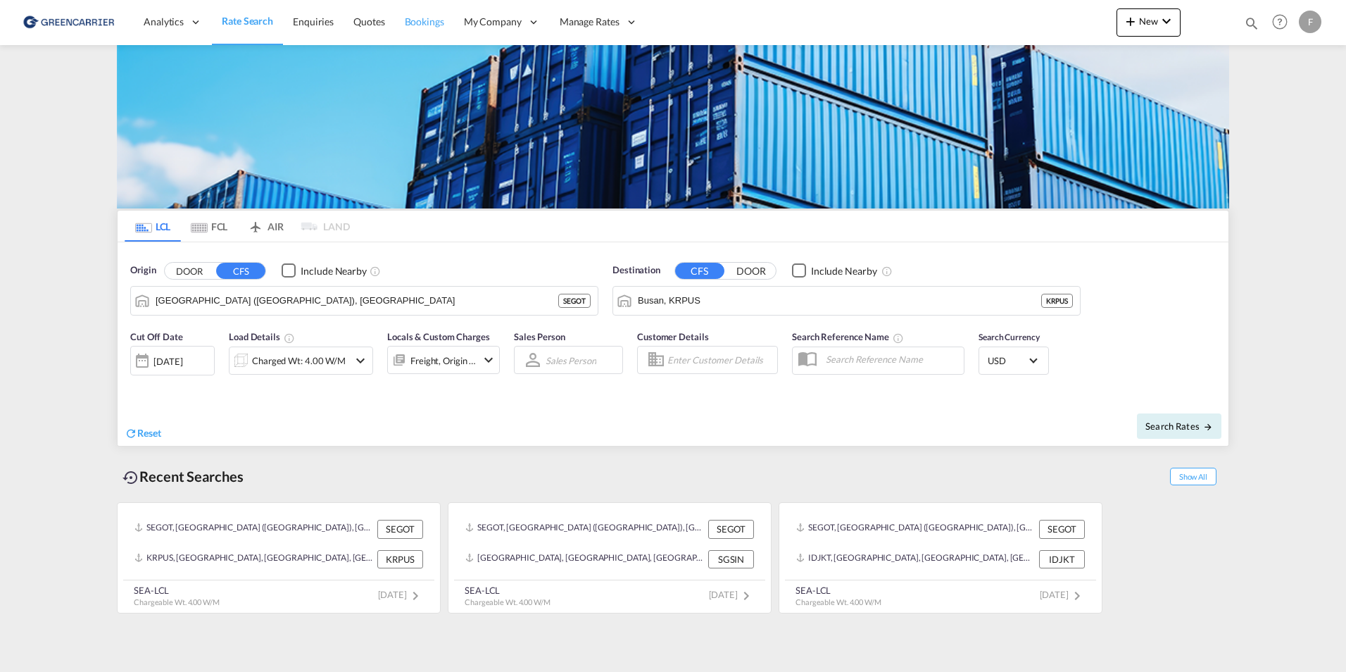
click at [444, 25] on link "Bookings" at bounding box center [424, 22] width 59 height 46
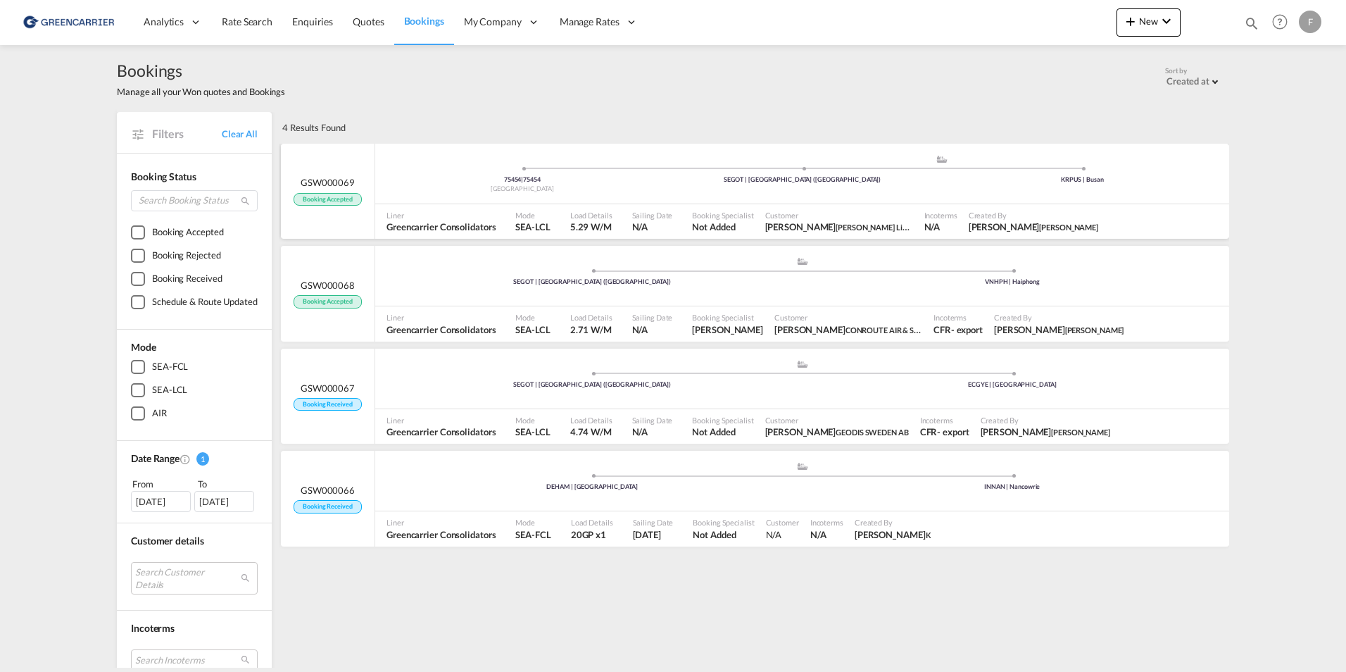
click at [413, 205] on div "Liner Greencarrier Consolidators" at bounding box center [445, 221] width 129 height 35
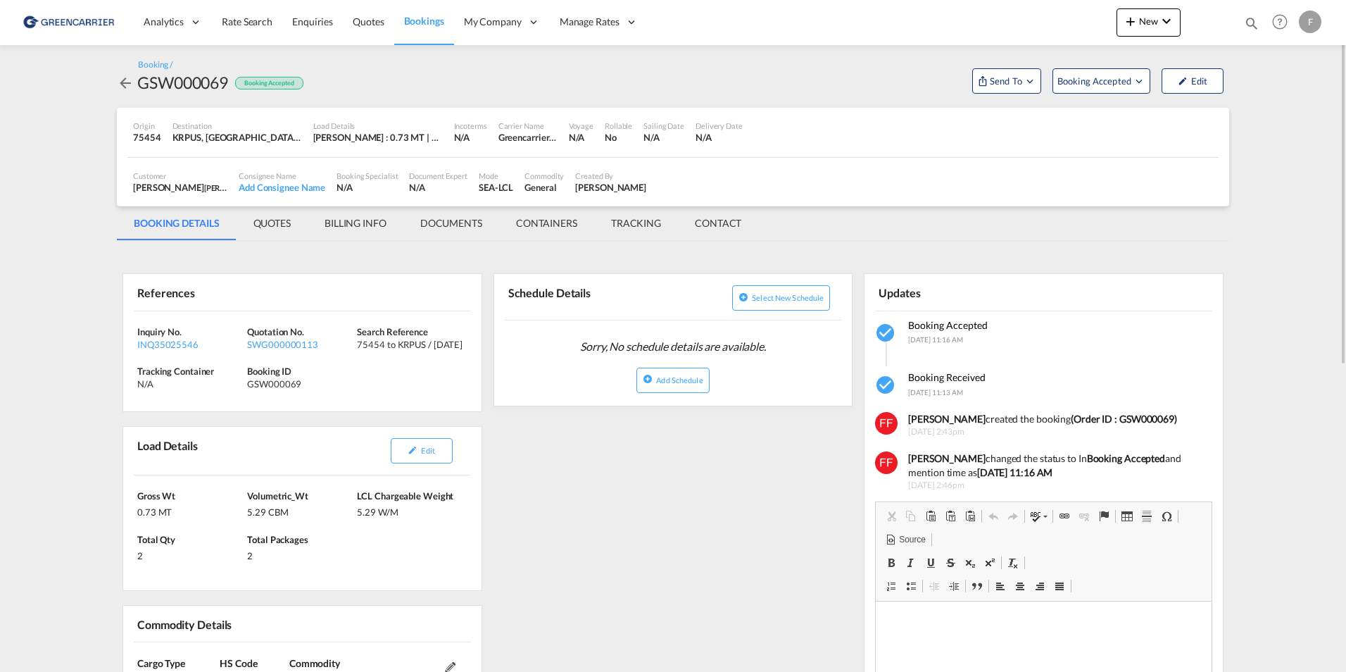
click at [101, 239] on md-content "Analytics Reports Dashboard Rate Search Enquiries Quotes Bookings" at bounding box center [673, 336] width 1346 height 672
click at [66, 268] on md-content "Analytics Reports Dashboard Rate Search Enquiries Quotes Bookings" at bounding box center [673, 336] width 1346 height 672
click at [292, 220] on md-tab-item "QUOTES" at bounding box center [272, 223] width 71 height 34
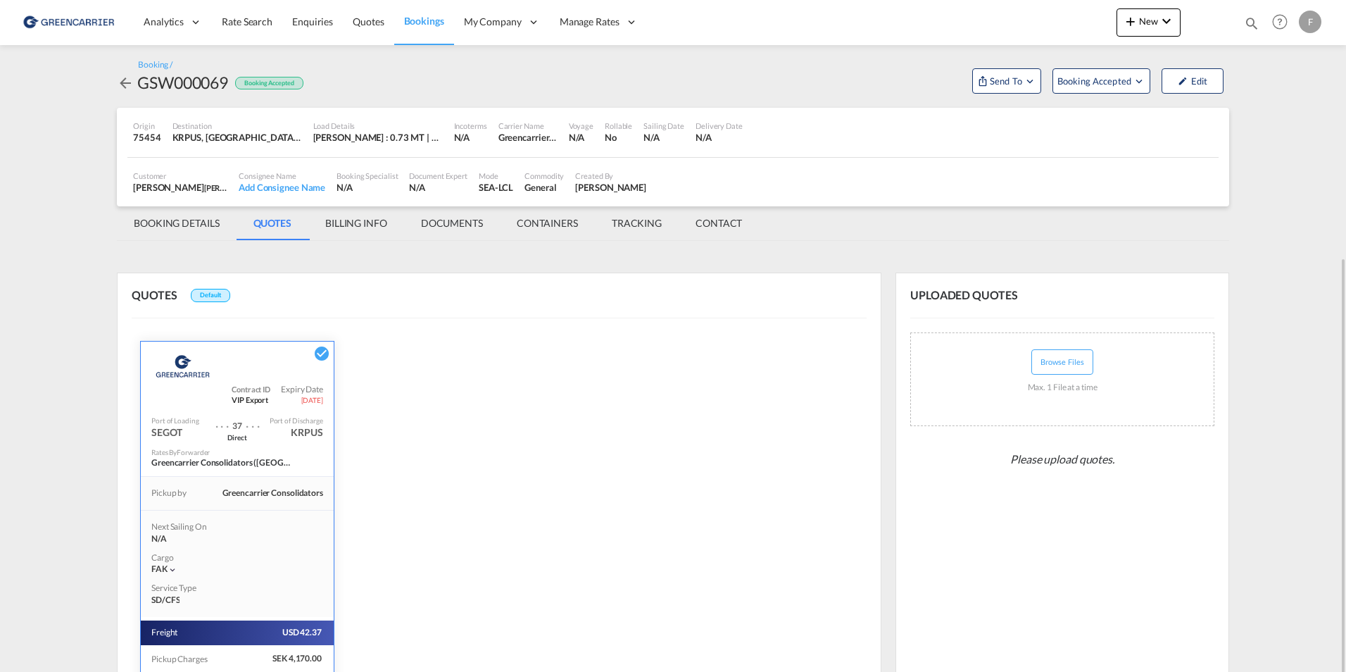
scroll to position [141, 0]
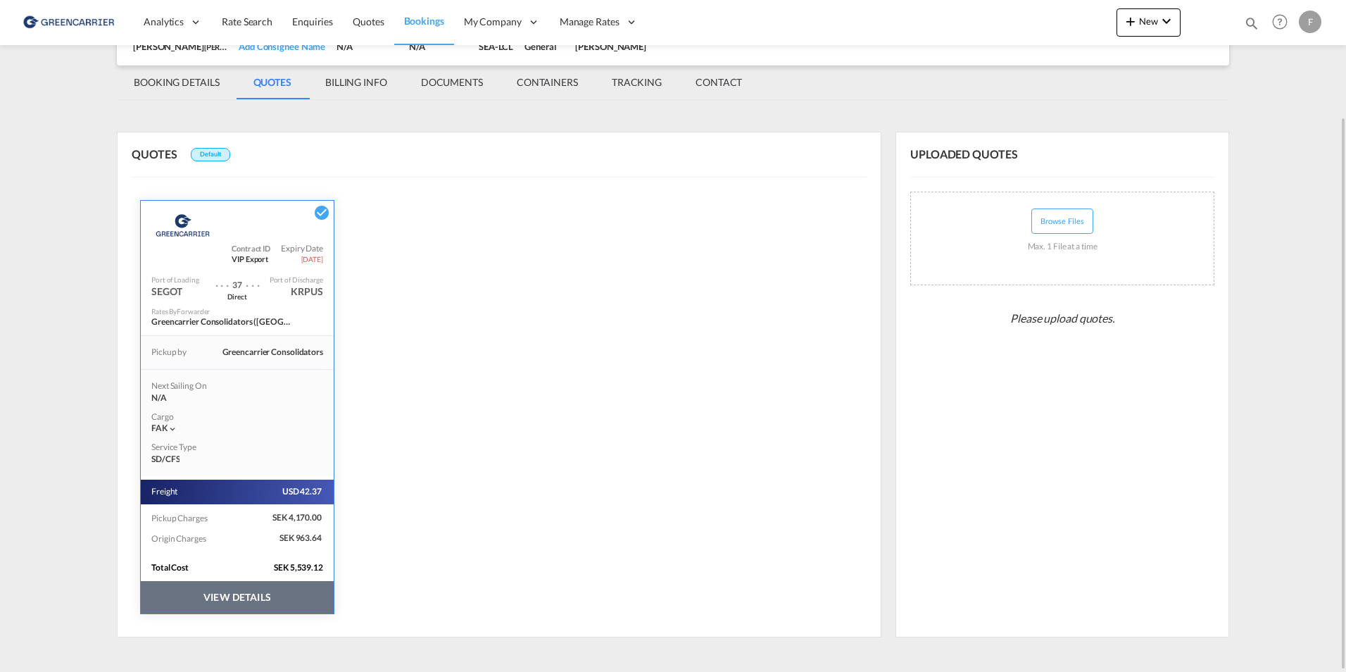
click at [282, 597] on button "VIEW DETAILS" at bounding box center [237, 597] width 193 height 32
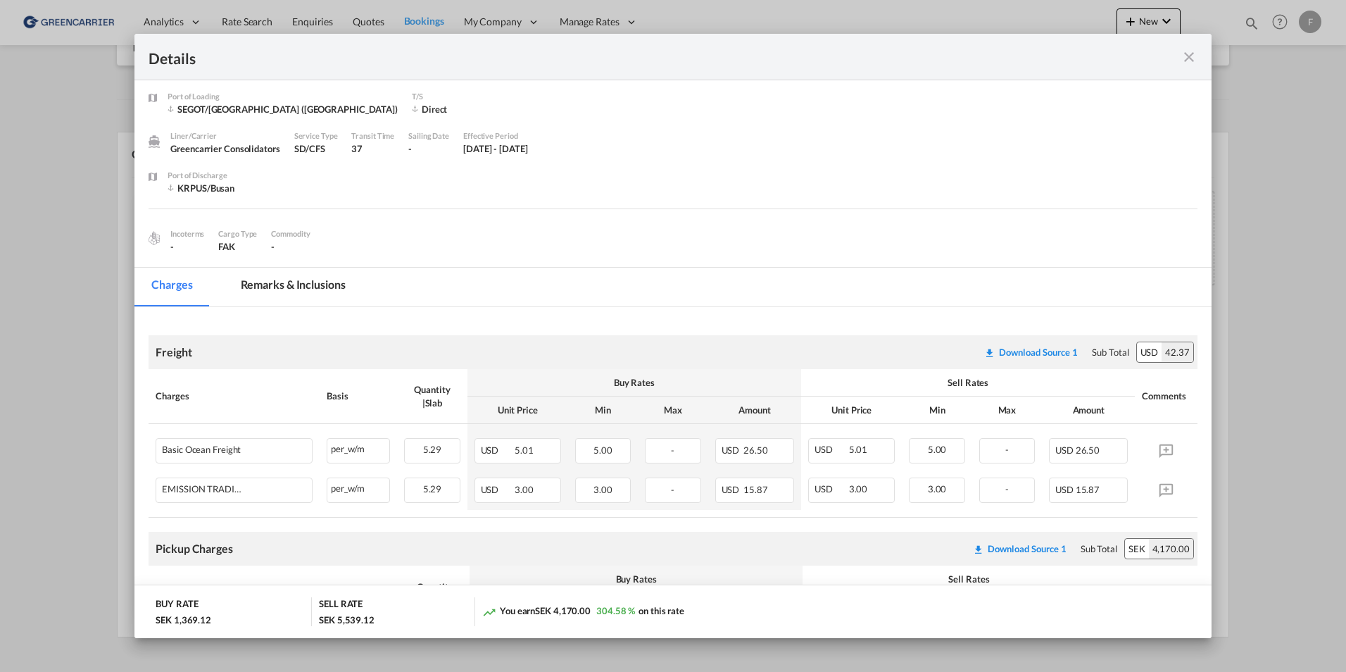
scroll to position [0, 0]
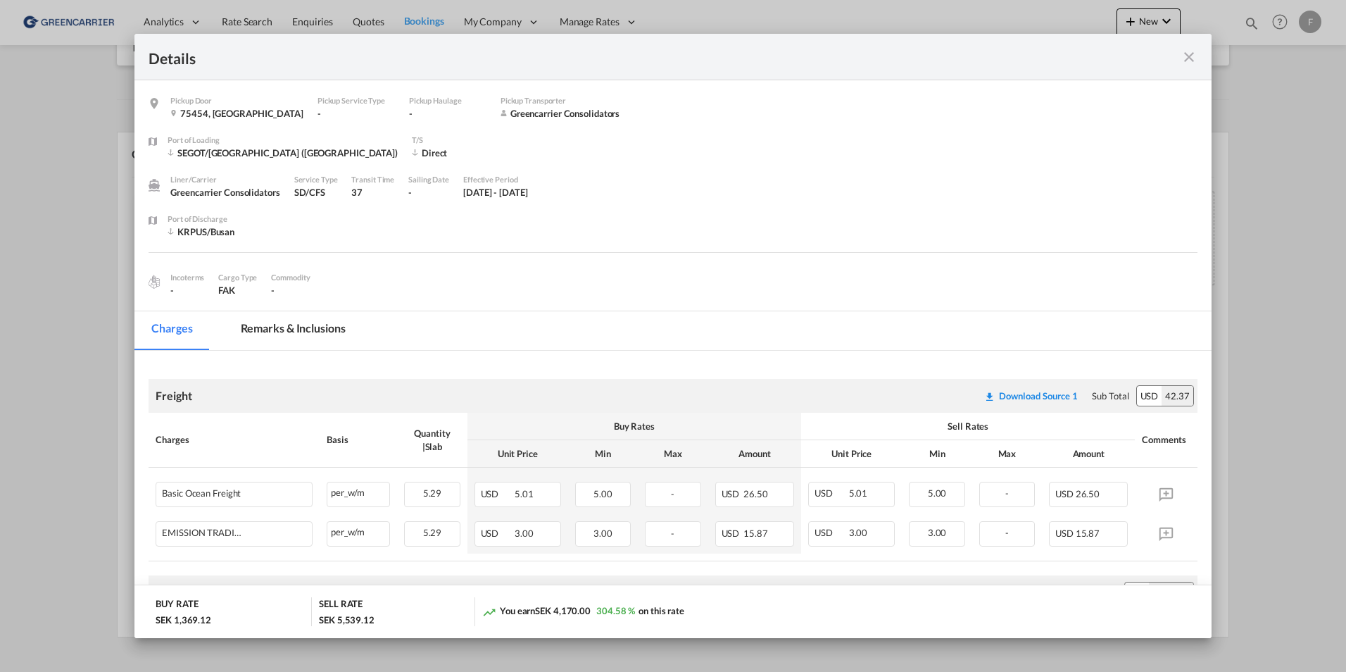
click at [1186, 55] on md-icon "icon-close fg-AAA8AD m-0 cursor" at bounding box center [1189, 57] width 17 height 17
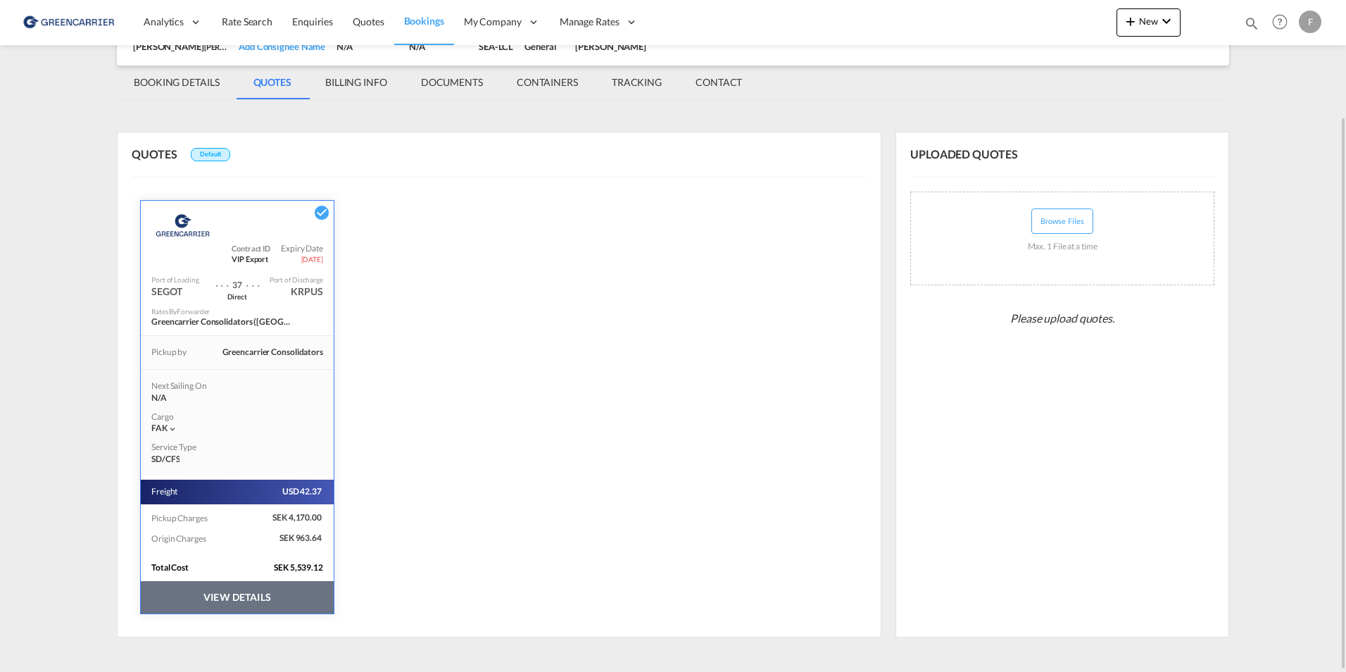
click at [32, 300] on md-content "Analytics Reports Dashboard Rate Search Enquiries Quotes Bookings" at bounding box center [673, 336] width 1346 height 672
click at [37, 265] on md-content "Analytics Reports Dashboard Rate Search Enquiries Quotes Bookings" at bounding box center [673, 336] width 1346 height 672
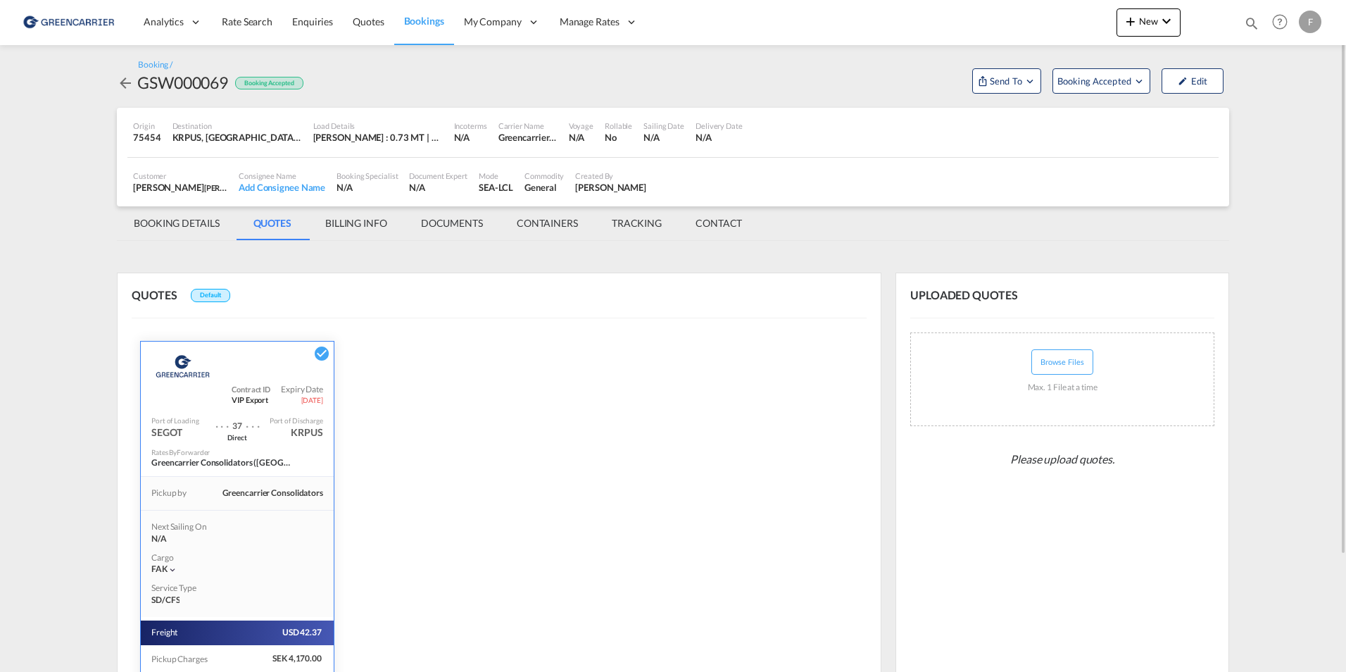
click at [120, 82] on md-icon "icon-arrow-left" at bounding box center [125, 83] width 17 height 17
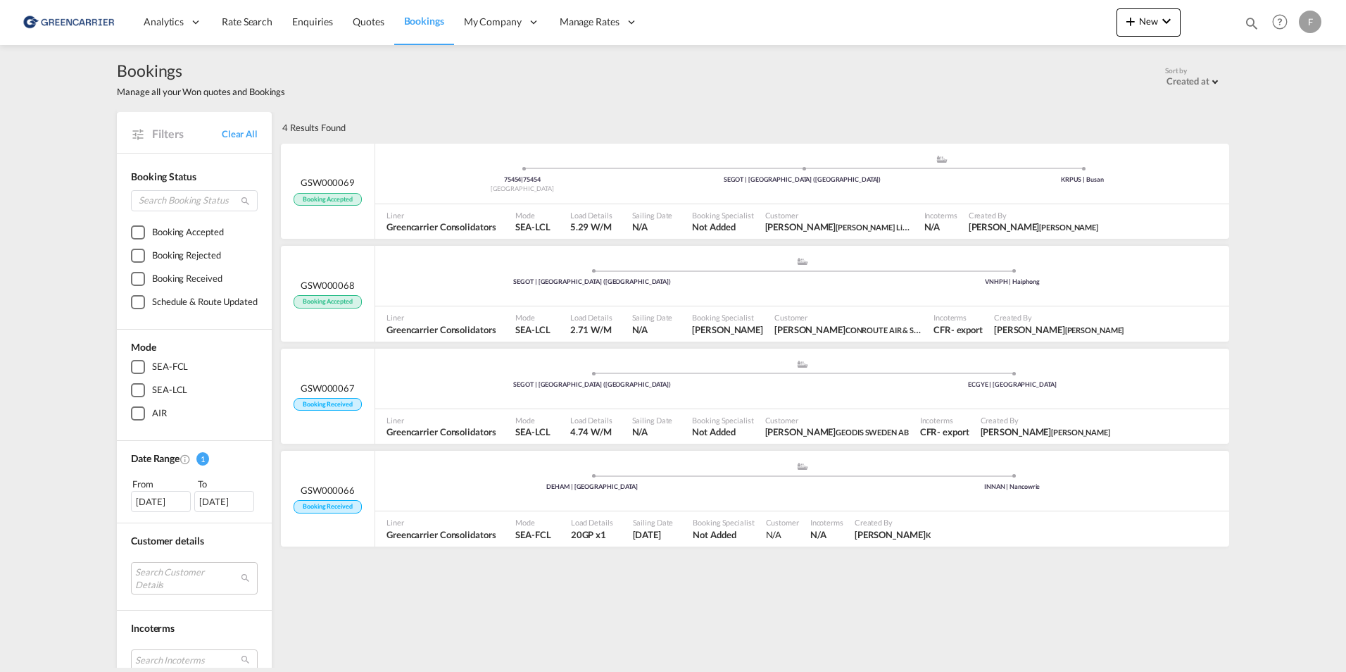
click at [46, 134] on div "Bookings Manage all your Won quotes and Bookings Sort by Created at Created at …" at bounding box center [673, 356] width 1346 height 622
click at [432, 168] on span at bounding box center [522, 169] width 280 height 4
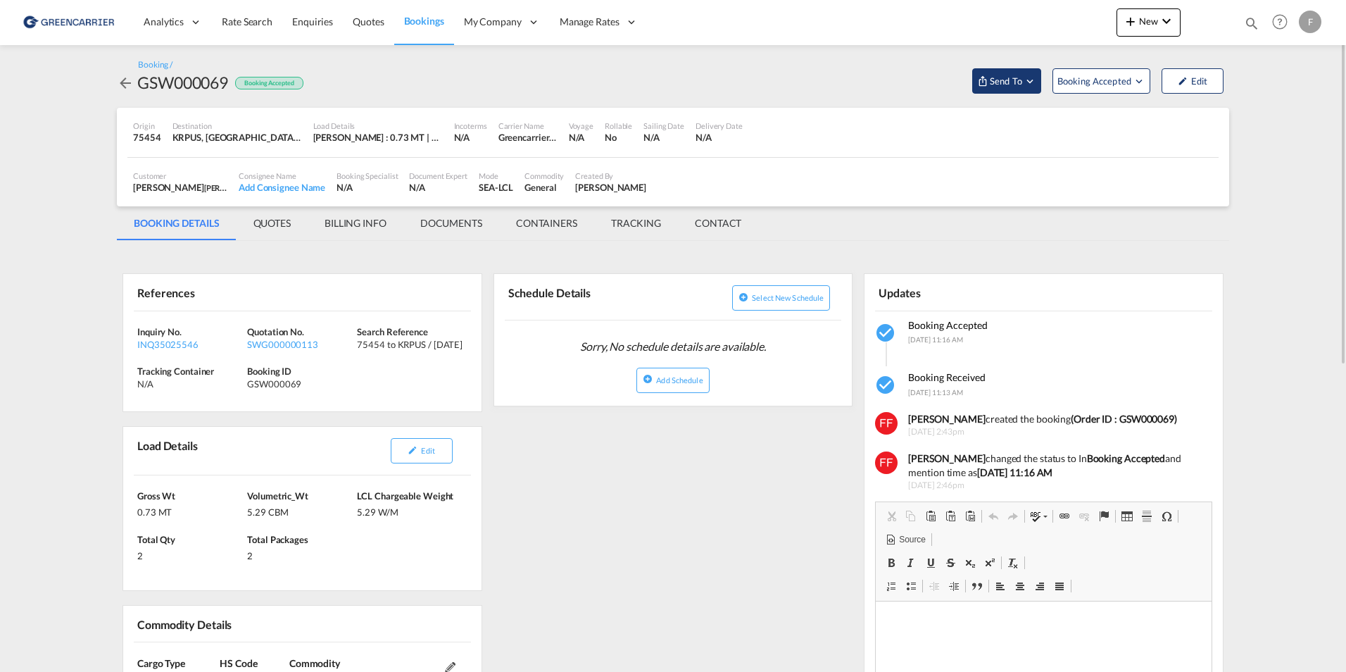
click at [1027, 72] on button "Send To" at bounding box center [1006, 80] width 69 height 25
click at [1136, 123] on span "Send Booking" at bounding box center [1147, 129] width 56 height 23
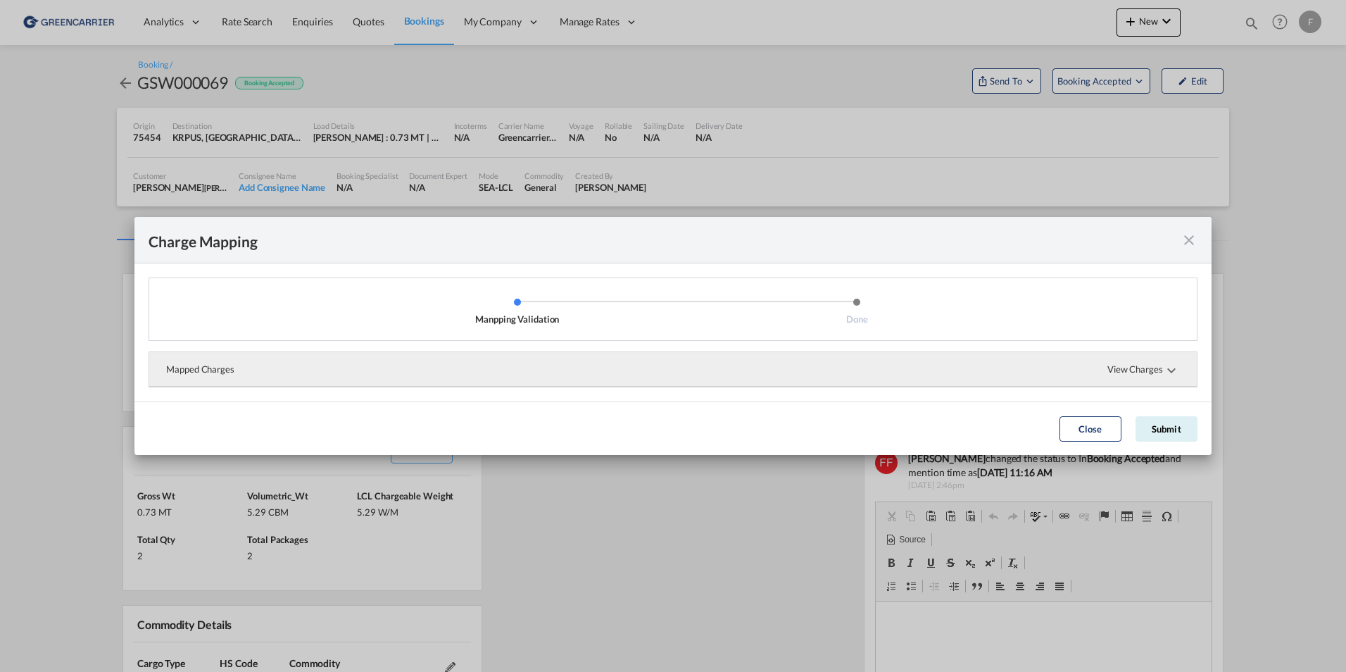
click at [1173, 382] on span "View Charges" at bounding box center [1144, 369] width 73 height 34
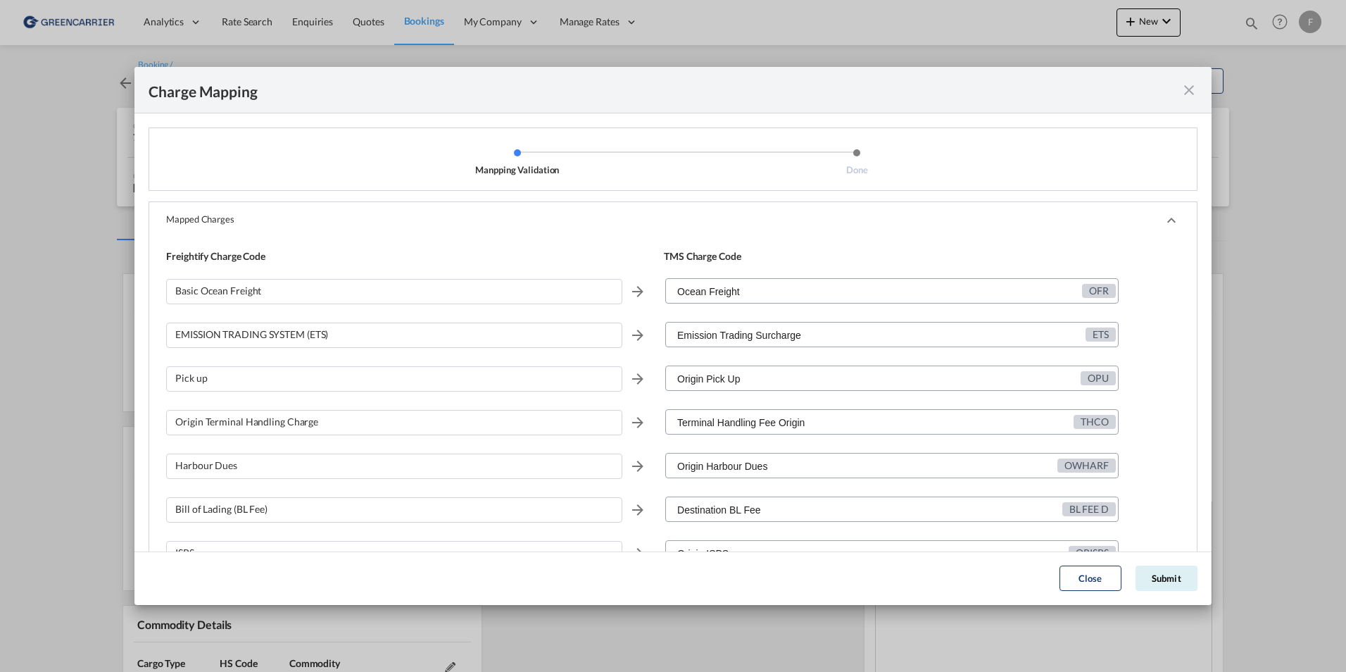
click at [1163, 218] on md-icon "icon-chevron-up" at bounding box center [1171, 220] width 17 height 17
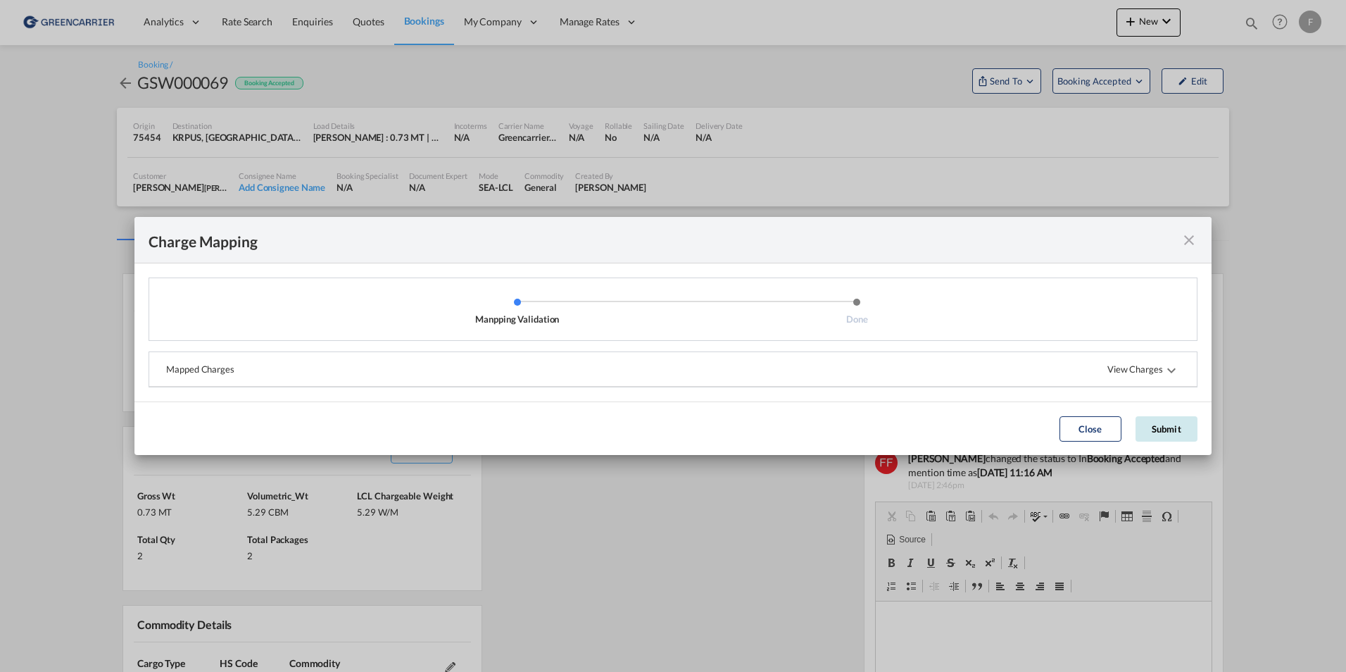
click at [1176, 432] on button "Submit" at bounding box center [1167, 428] width 62 height 25
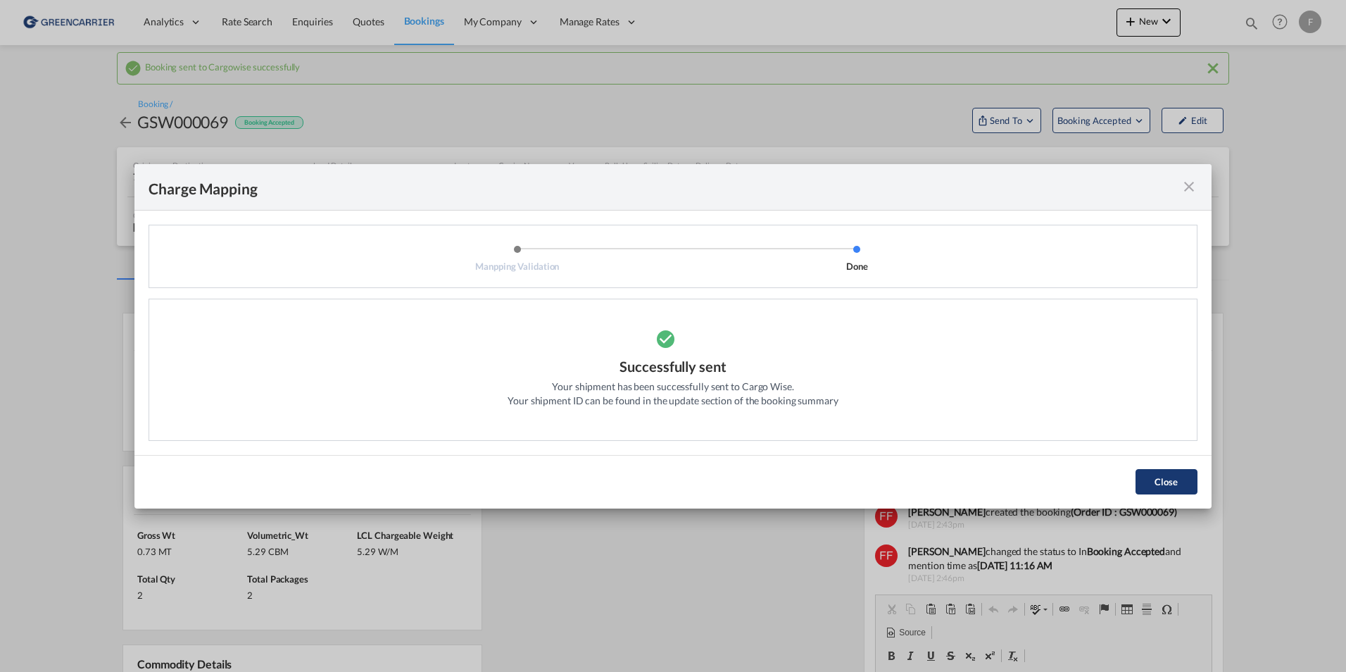
click at [1177, 491] on button "Close" at bounding box center [1167, 481] width 62 height 25
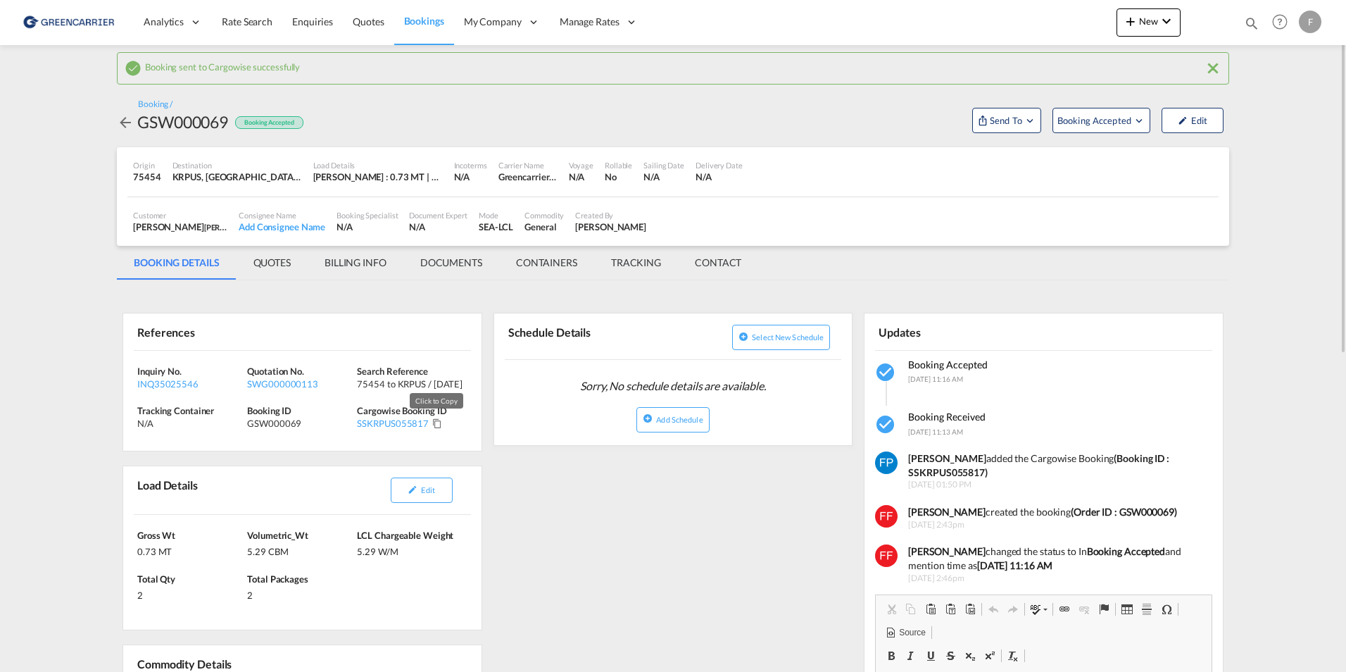
click at [437, 425] on md-icon "Click to Copy" at bounding box center [437, 423] width 10 height 10
click at [92, 319] on md-content "Analytics Reports Dashboard Rate Search Enquiries Quotes Bookings" at bounding box center [673, 336] width 1346 height 672
click at [81, 108] on md-content "Analytics Reports Dashboard Rate Search Enquiries Quotes Bookings" at bounding box center [673, 336] width 1346 height 672
click at [181, 124] on div "GSW000069" at bounding box center [182, 122] width 91 height 23
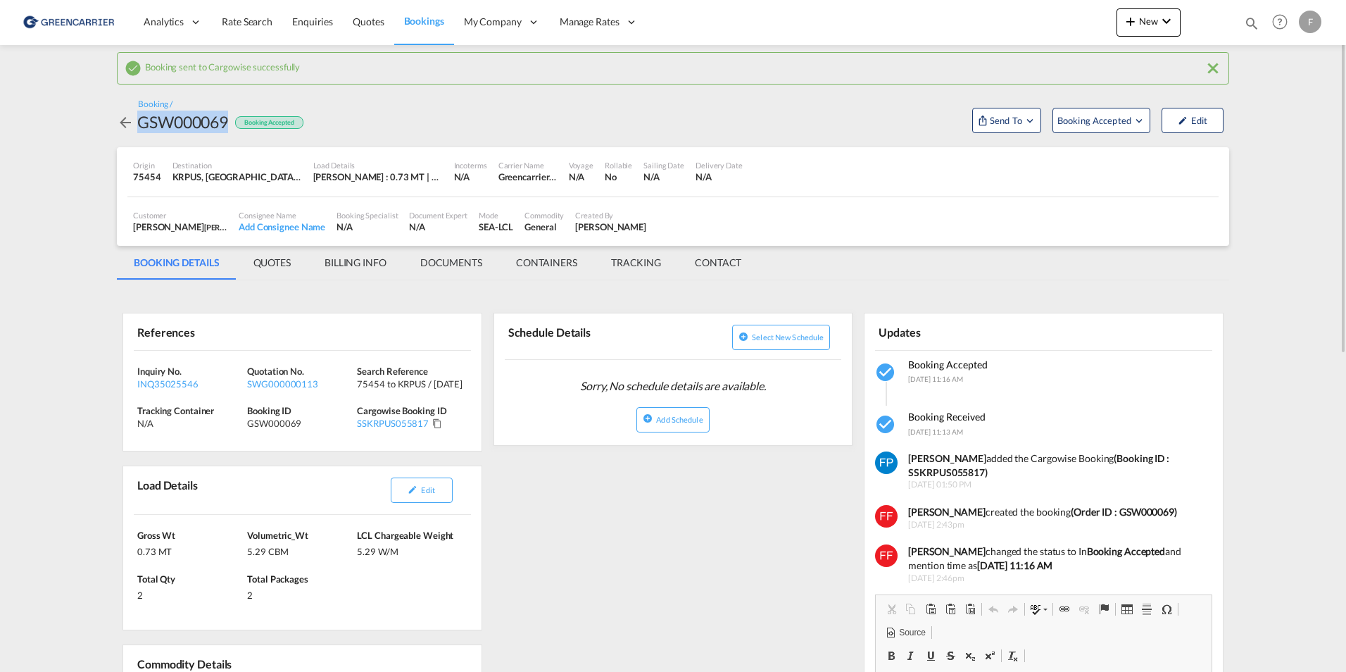
copy div "GSW000069"
